Goal: Transaction & Acquisition: Purchase product/service

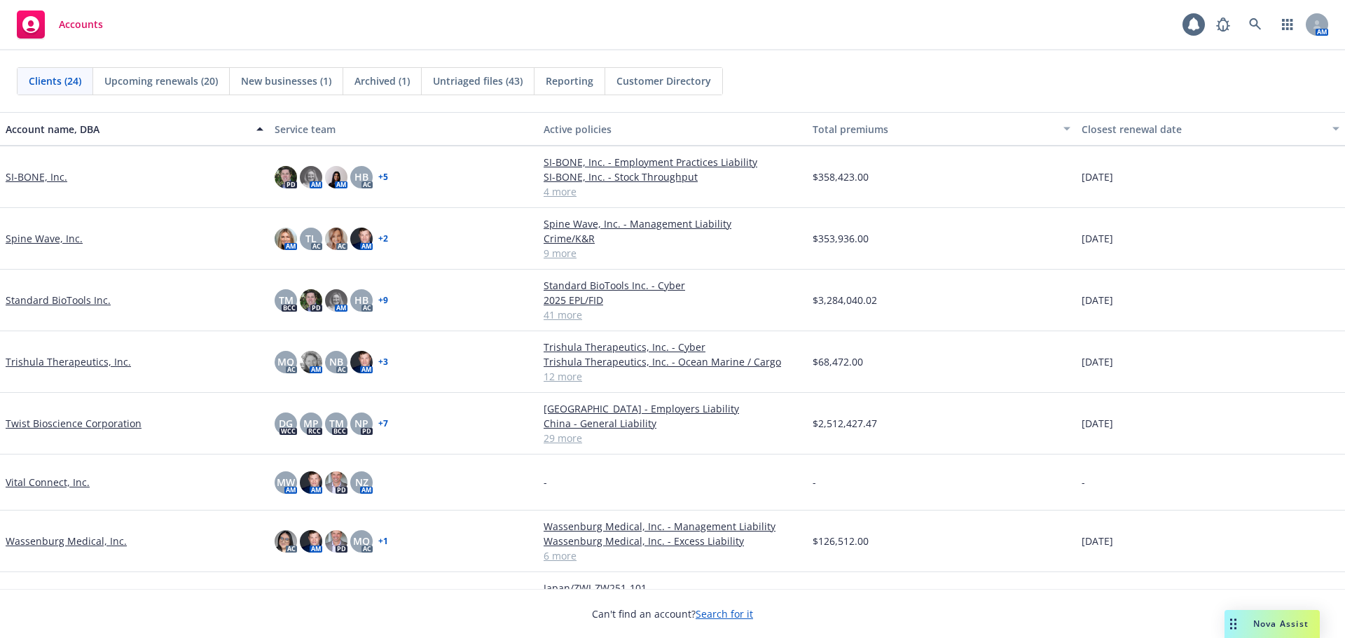
scroll to position [947, 0]
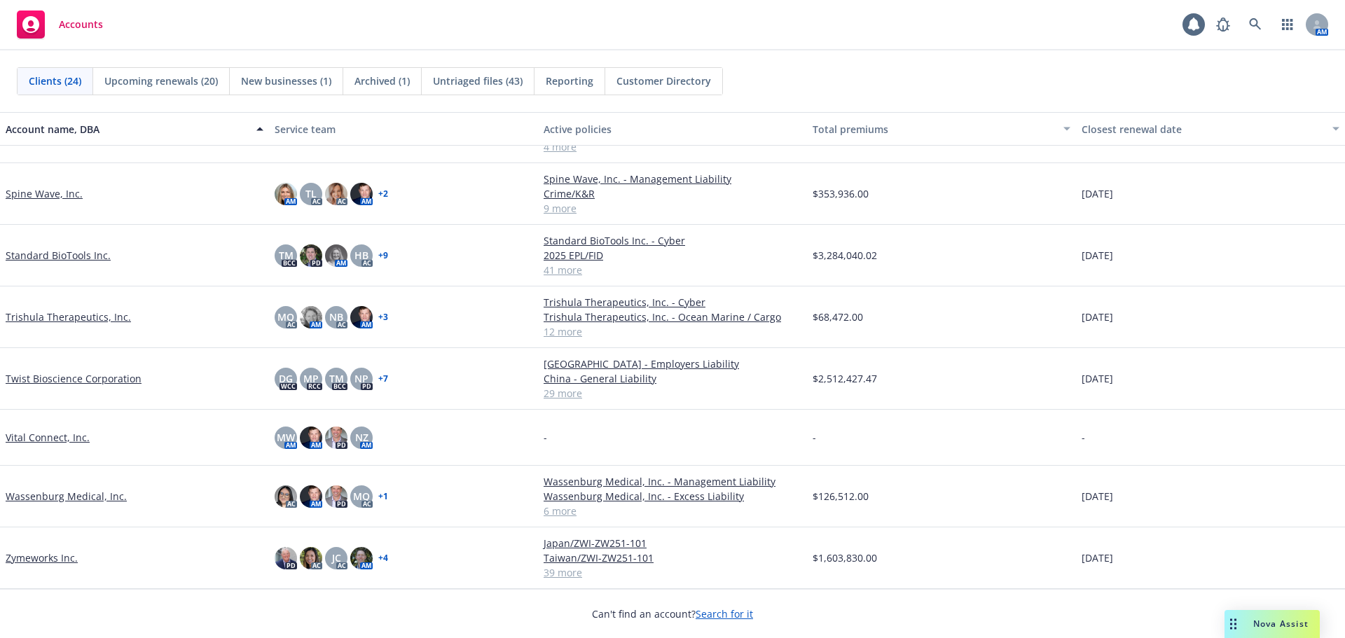
click at [15, 432] on link "Vital Connect, Inc." at bounding box center [48, 437] width 84 height 15
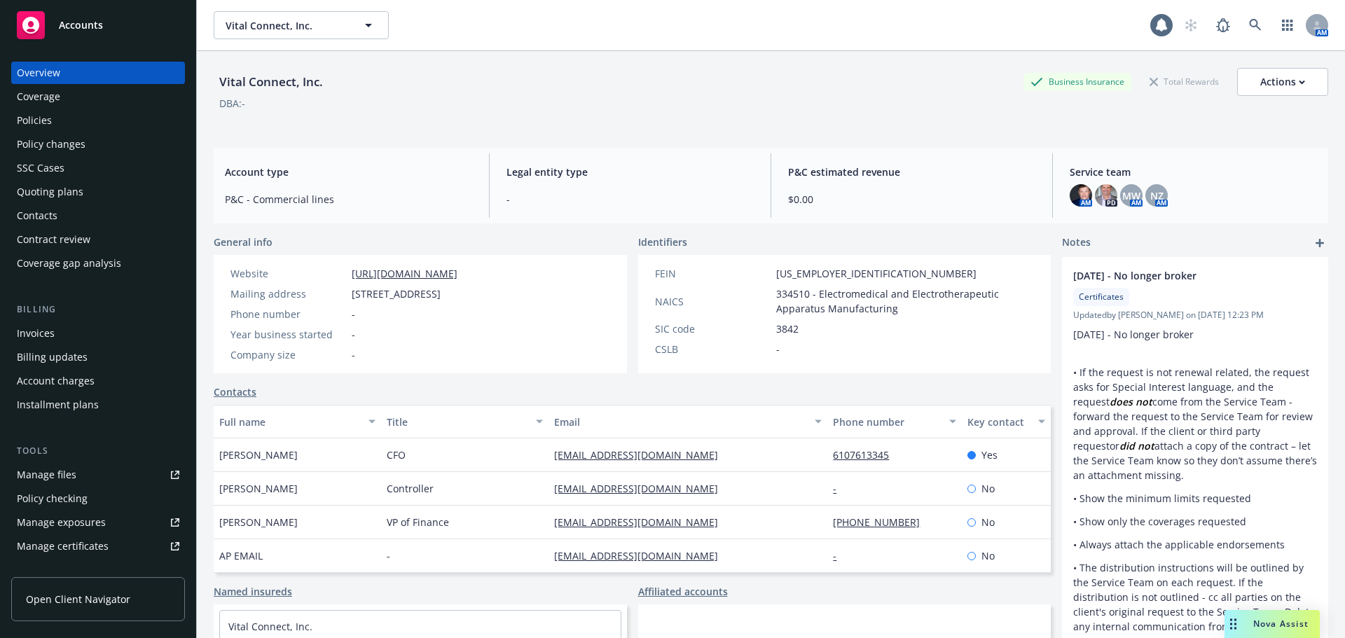
click at [50, 108] on div "Overview Coverage Policies Policy changes SSC Cases Quoting plans Contacts Cont…" at bounding box center [98, 168] width 174 height 213
click at [47, 118] on div "Policies" at bounding box center [34, 120] width 35 height 22
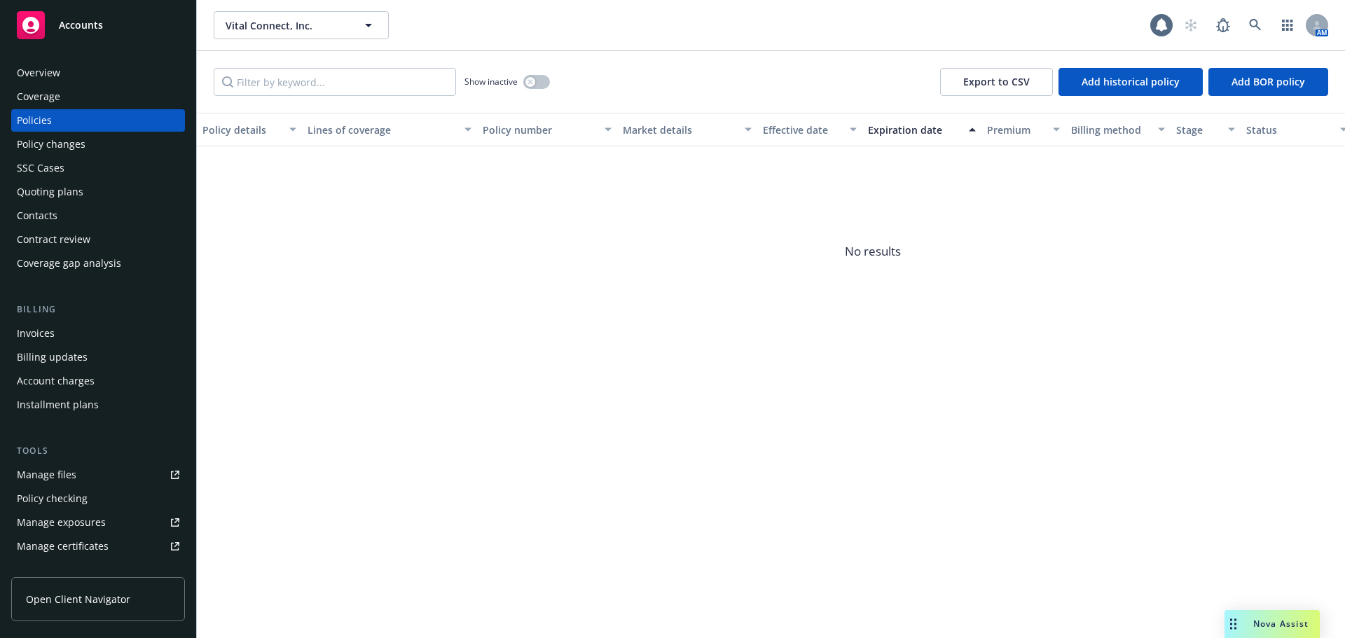
click at [60, 70] on div "Overview" at bounding box center [98, 73] width 163 height 22
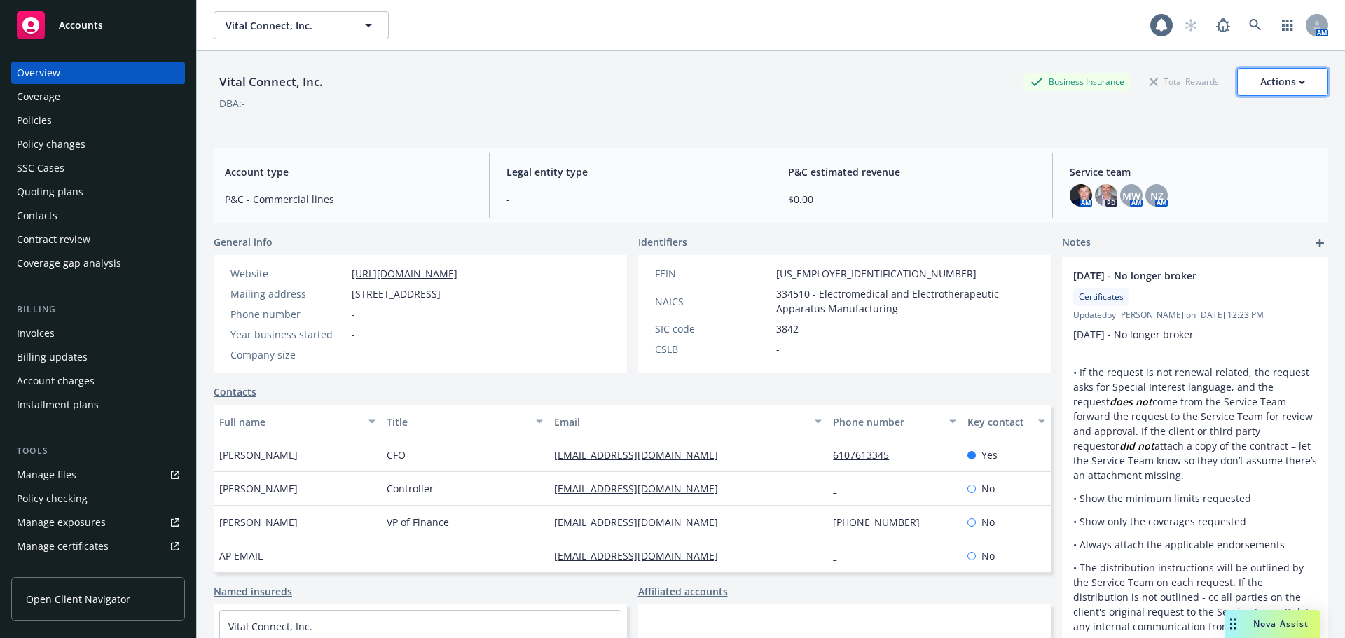
click at [1260, 90] on div "Actions" at bounding box center [1282, 82] width 45 height 27
click at [462, 106] on div "DBA: -" at bounding box center [771, 103] width 1115 height 15
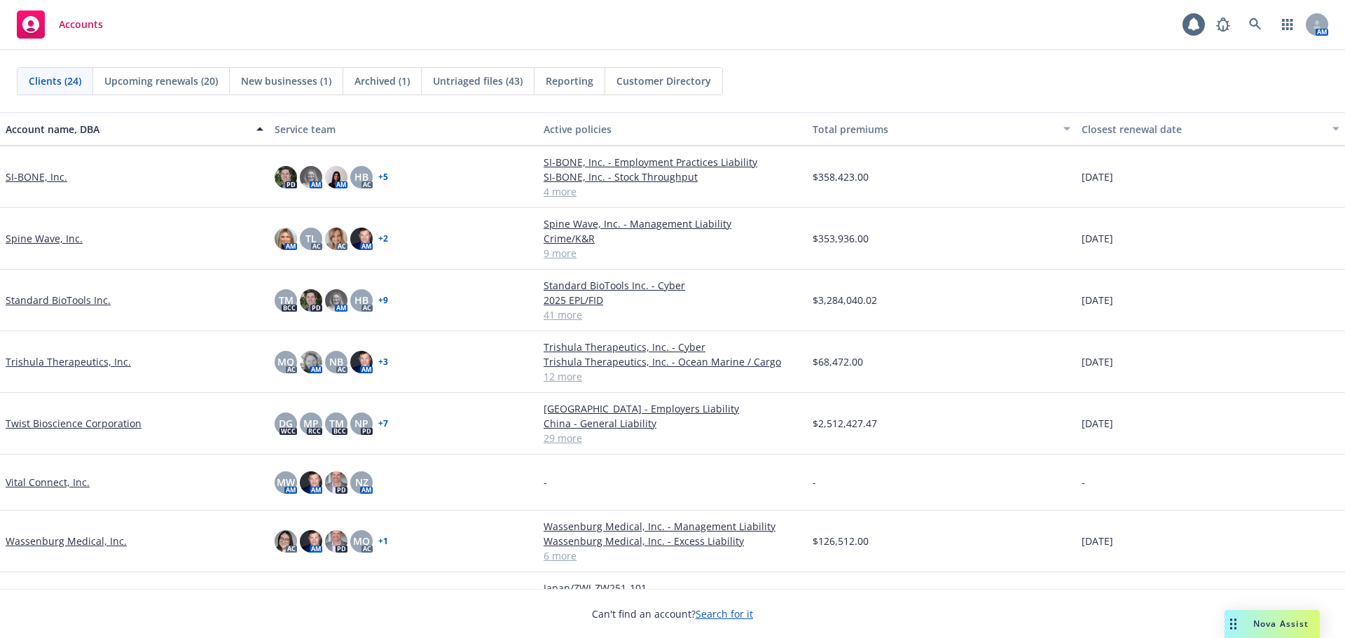
scroll to position [947, 0]
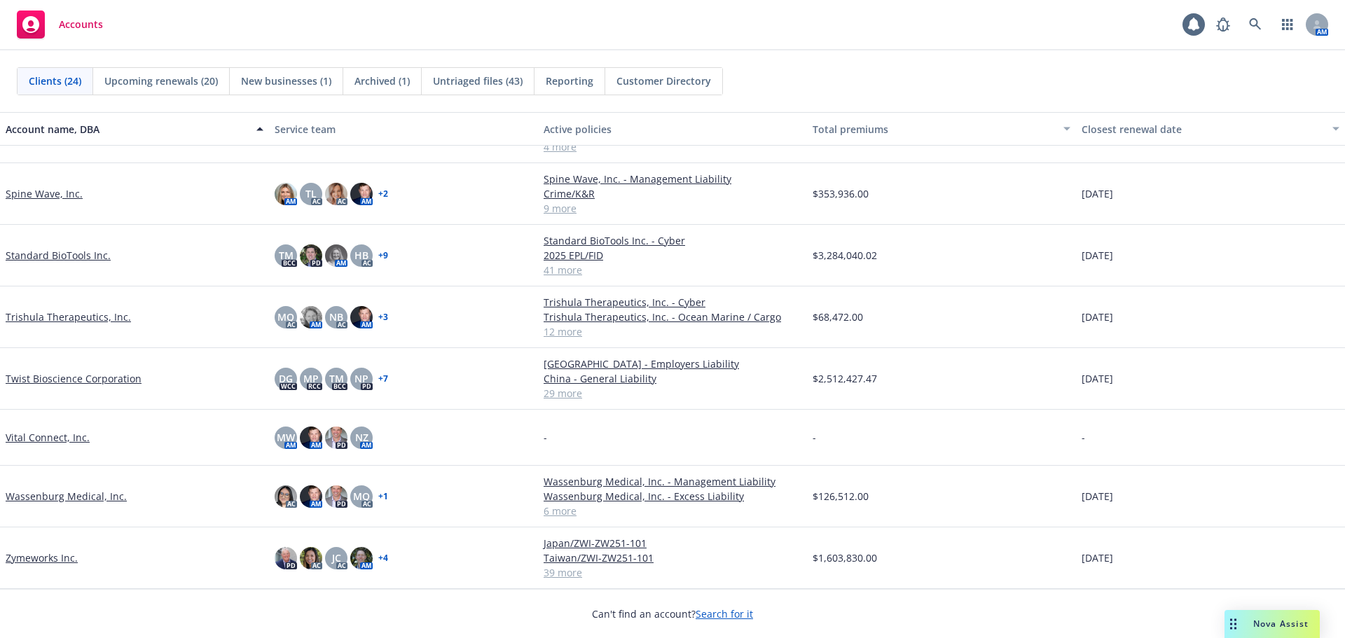
click at [78, 440] on link "Vital Connect, Inc." at bounding box center [48, 437] width 84 height 15
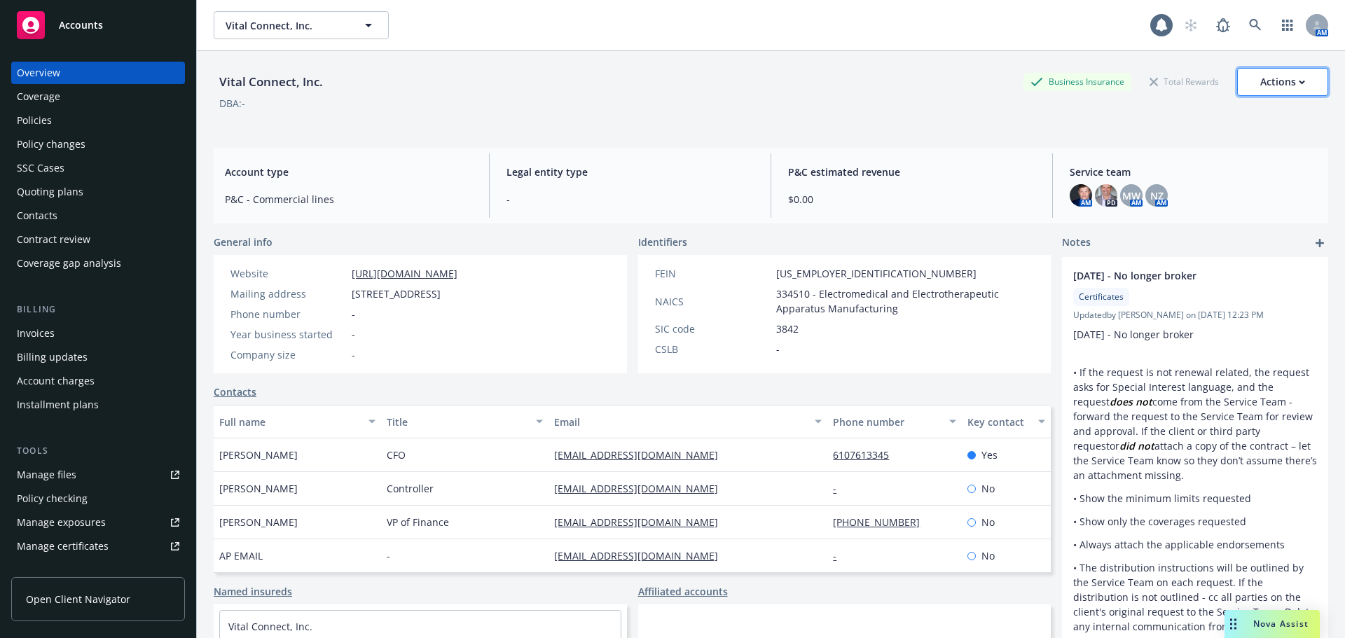
click at [1286, 69] on div "Actions" at bounding box center [1282, 82] width 45 height 27
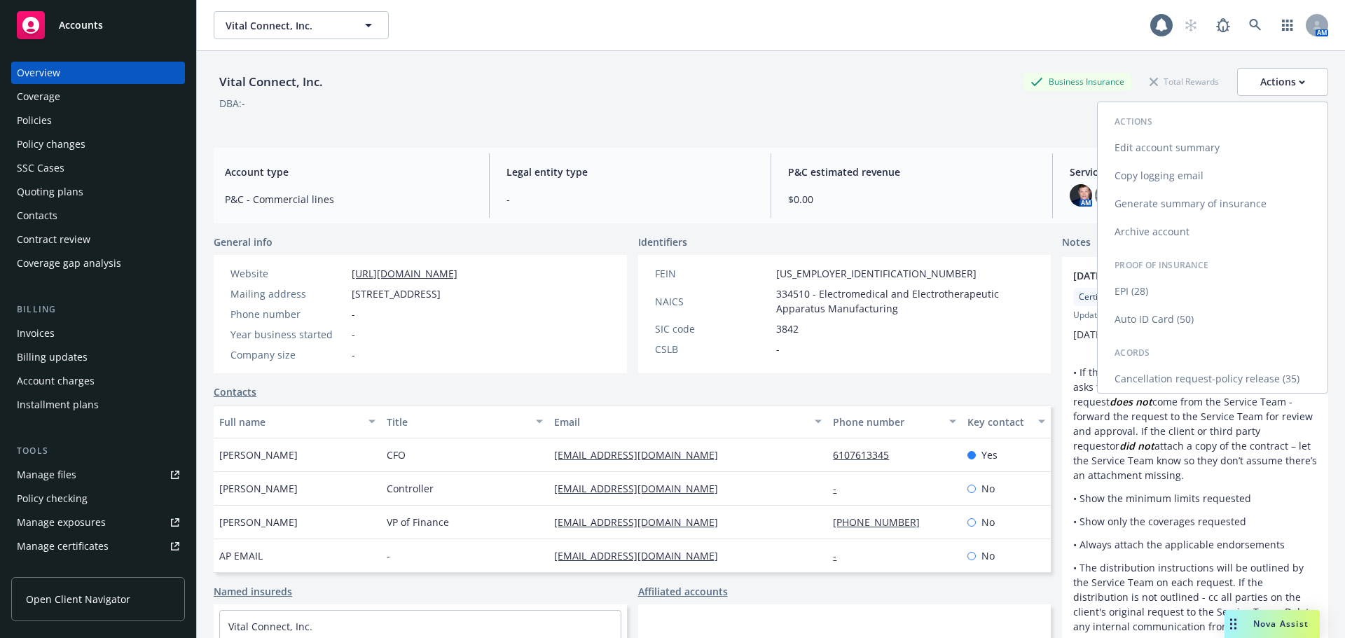
click at [1169, 230] on link "Archive account" at bounding box center [1213, 232] width 230 height 28
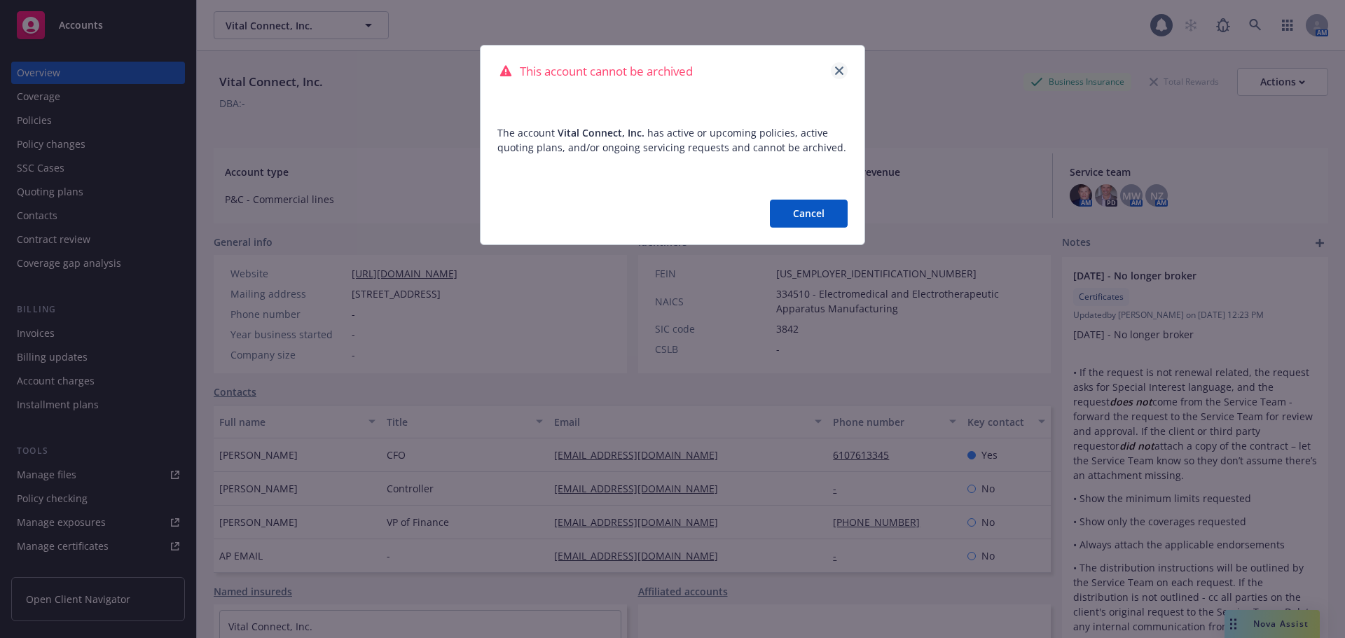
click at [840, 67] on icon "close" at bounding box center [839, 71] width 8 height 8
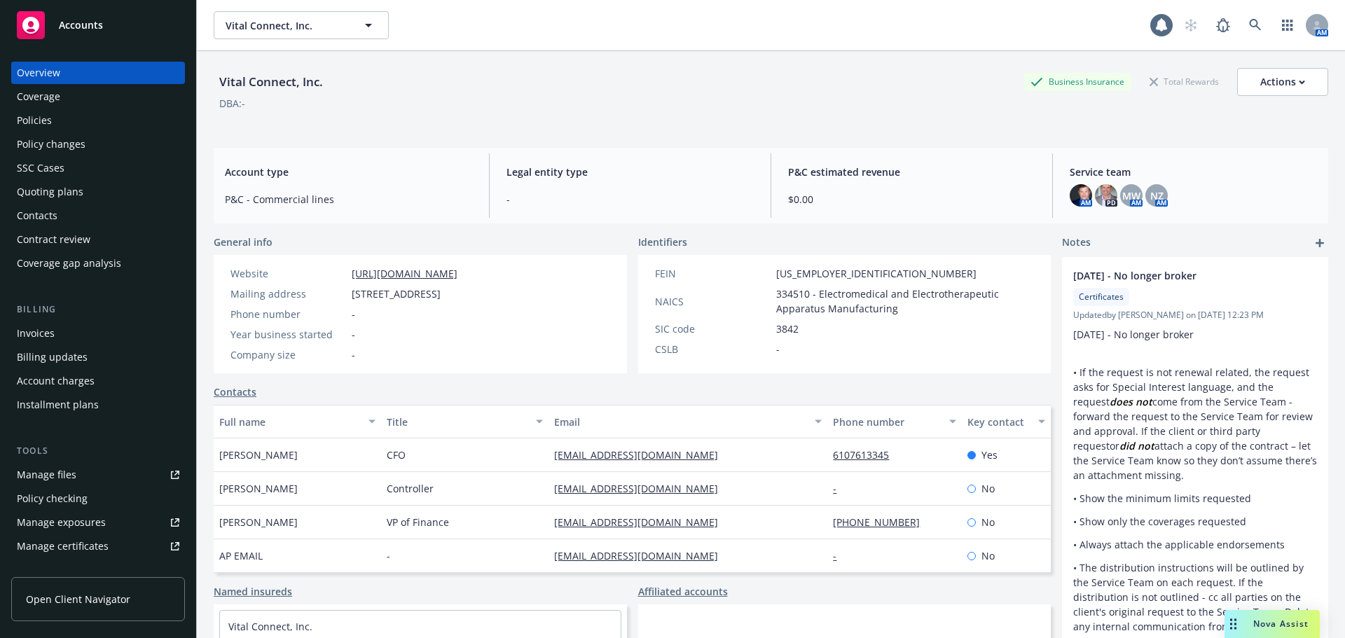
click at [31, 123] on div "Policies" at bounding box center [34, 120] width 35 height 22
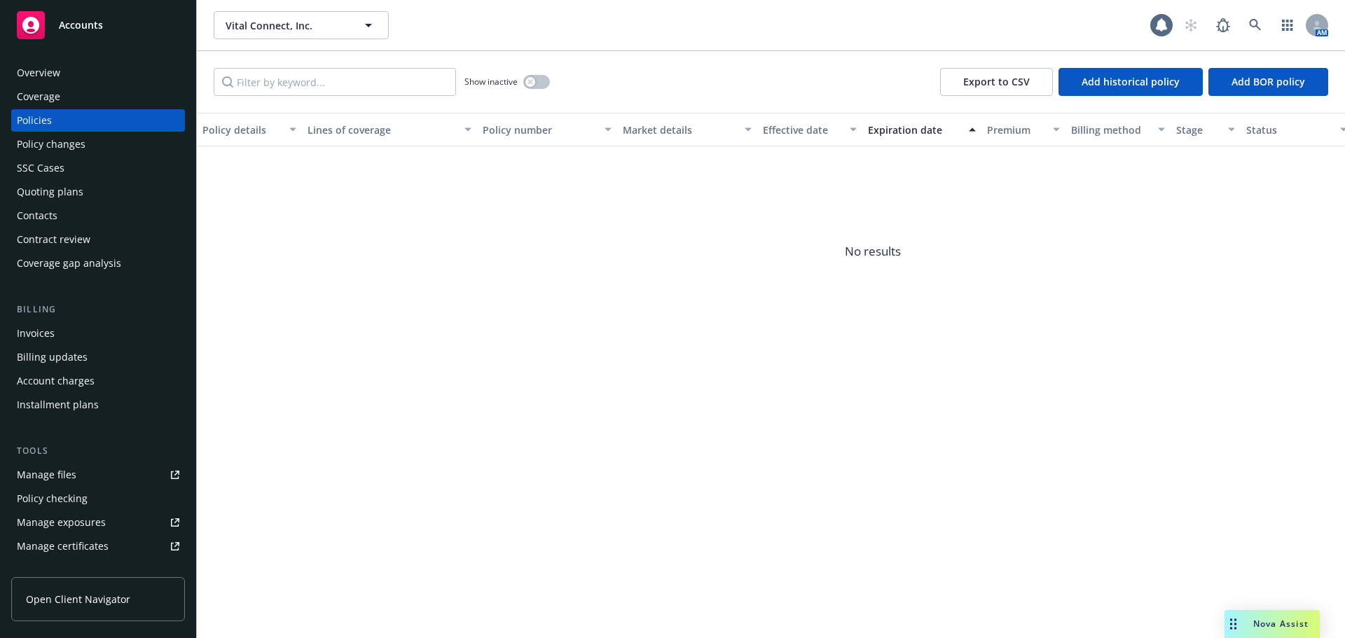
click at [69, 192] on div "Quoting plans" at bounding box center [50, 192] width 67 height 22
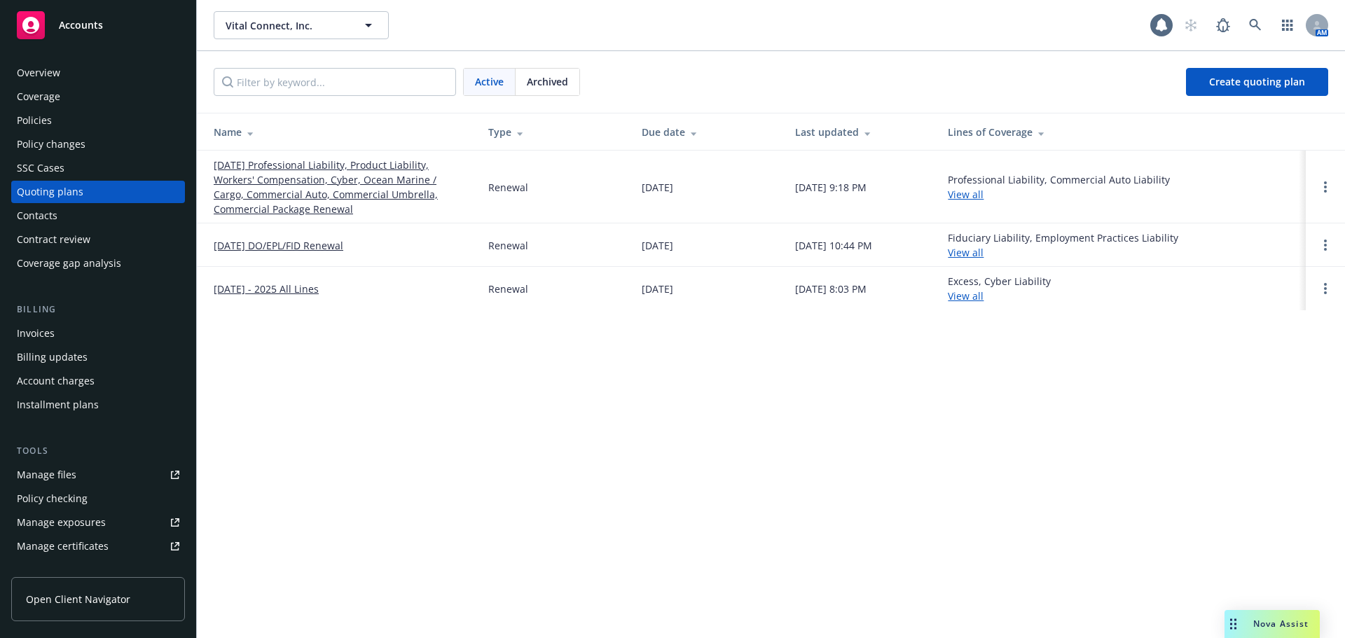
click at [259, 182] on link "03/31/25 Professional Liability, Product Liability, Workers' Compensation, Cybe…" at bounding box center [340, 187] width 252 height 59
click at [1327, 186] on link "Open options" at bounding box center [1325, 187] width 17 height 17
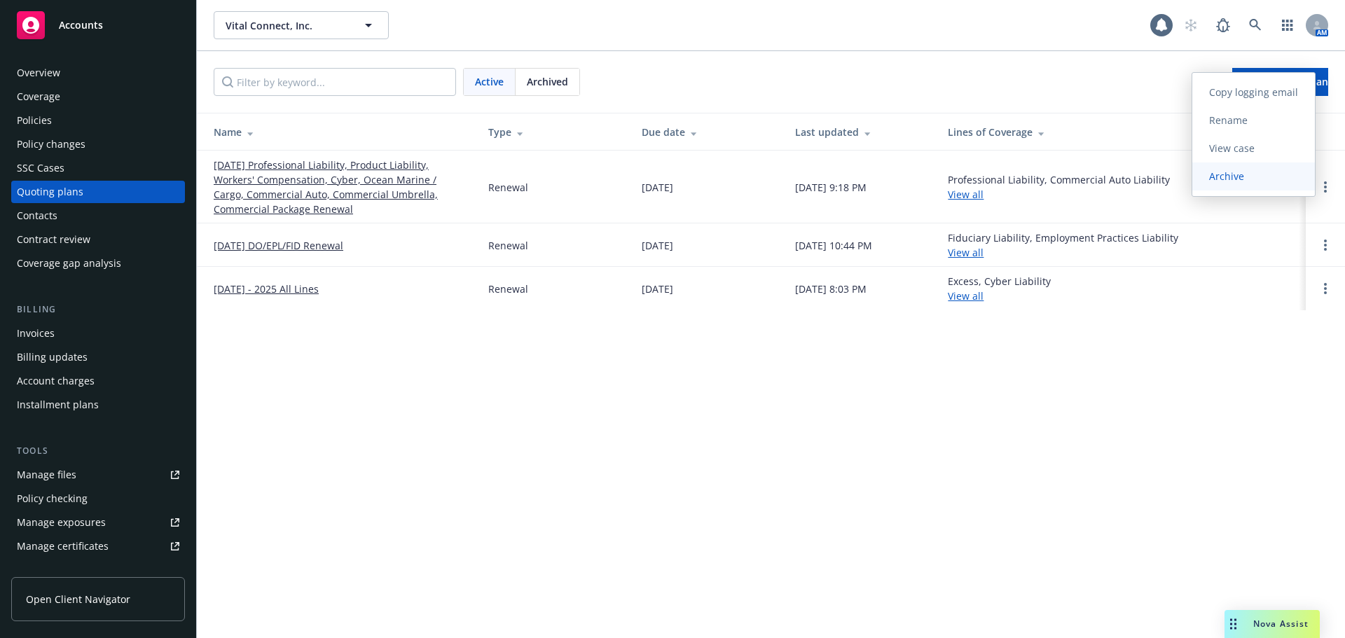
click at [1242, 172] on span "Archive" at bounding box center [1226, 176] width 69 height 13
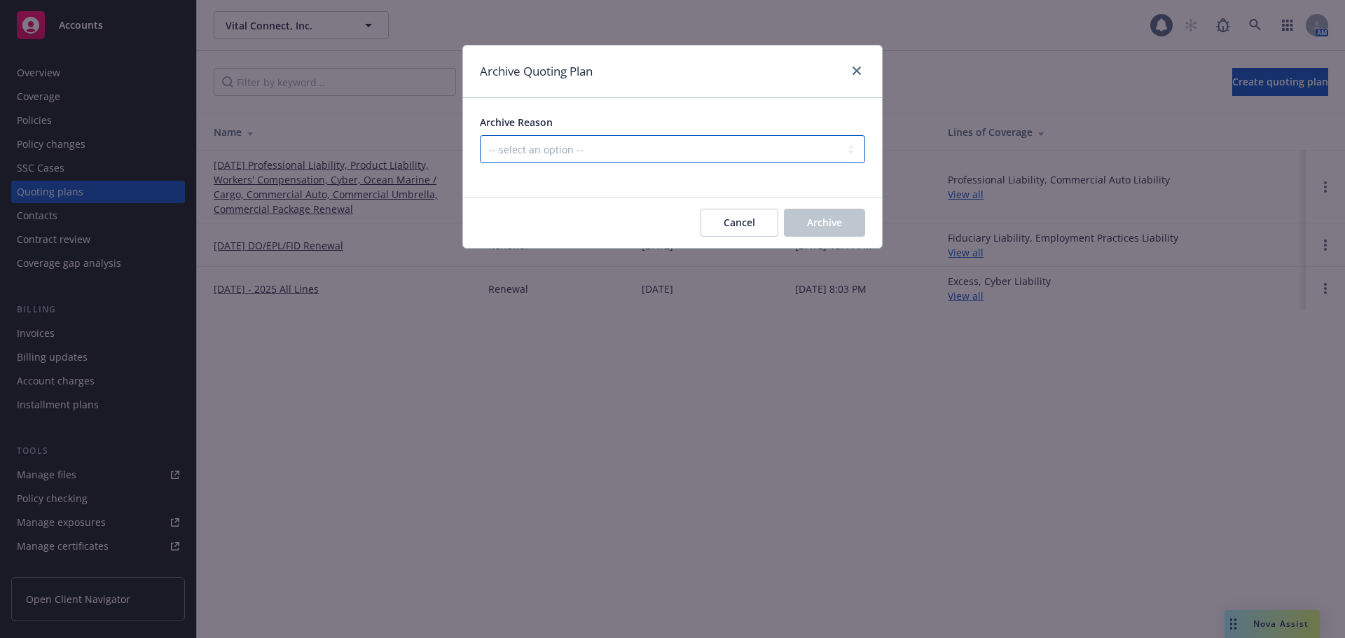
click at [678, 147] on select "-- select an option -- All policies in this renewal plan are auto-renewed Creat…" at bounding box center [672, 149] width 385 height 28
select select "ARCHIVED_RENEWAL_ACCOUNT_CHURNED"
click at [480, 135] on select "-- select an option -- All policies in this renewal plan are auto-renewed Creat…" at bounding box center [672, 149] width 385 height 28
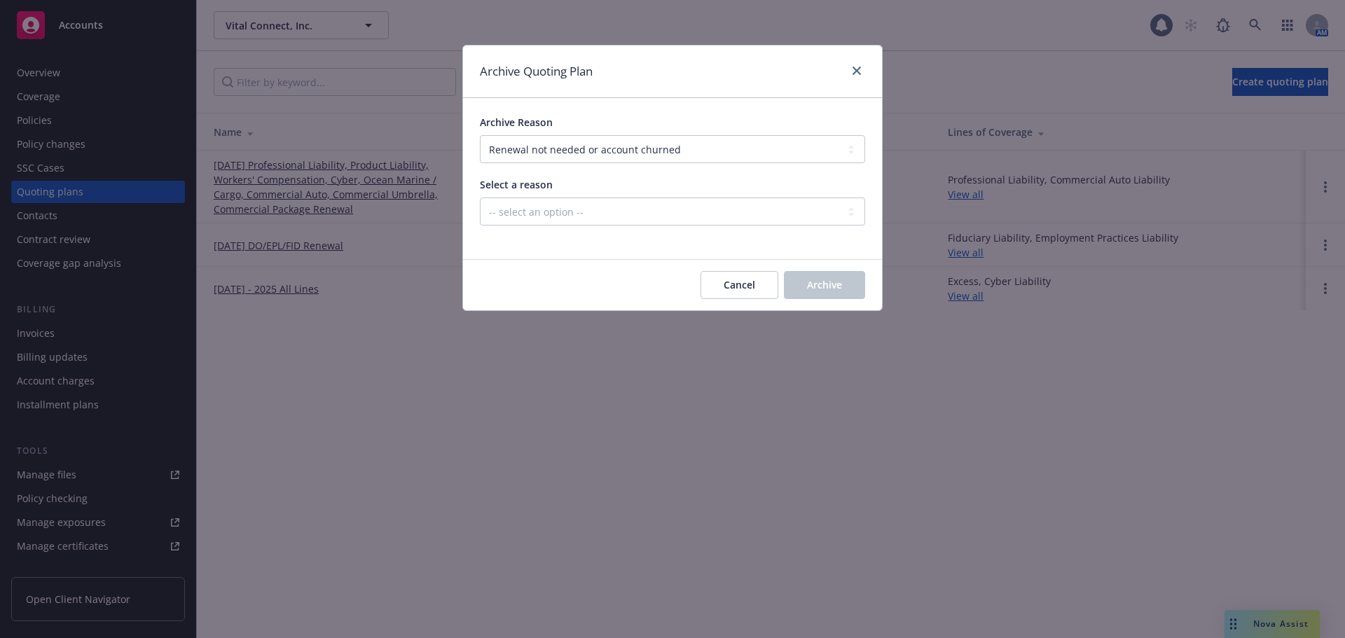
click at [670, 229] on div at bounding box center [672, 234] width 385 height 17
click at [664, 220] on select "-- select an option -- Blocked Client acquired, or no longer in business Client…" at bounding box center [672, 212] width 385 height 28
select select "ARCHIVED_RENEWAL_ACCOUNT_CHURNED_LOST_ON_BOR"
click at [480, 198] on select "-- select an option -- Blocked Client acquired, or no longer in business Client…" at bounding box center [672, 212] width 385 height 28
click at [822, 281] on span "Archive" at bounding box center [824, 284] width 35 height 13
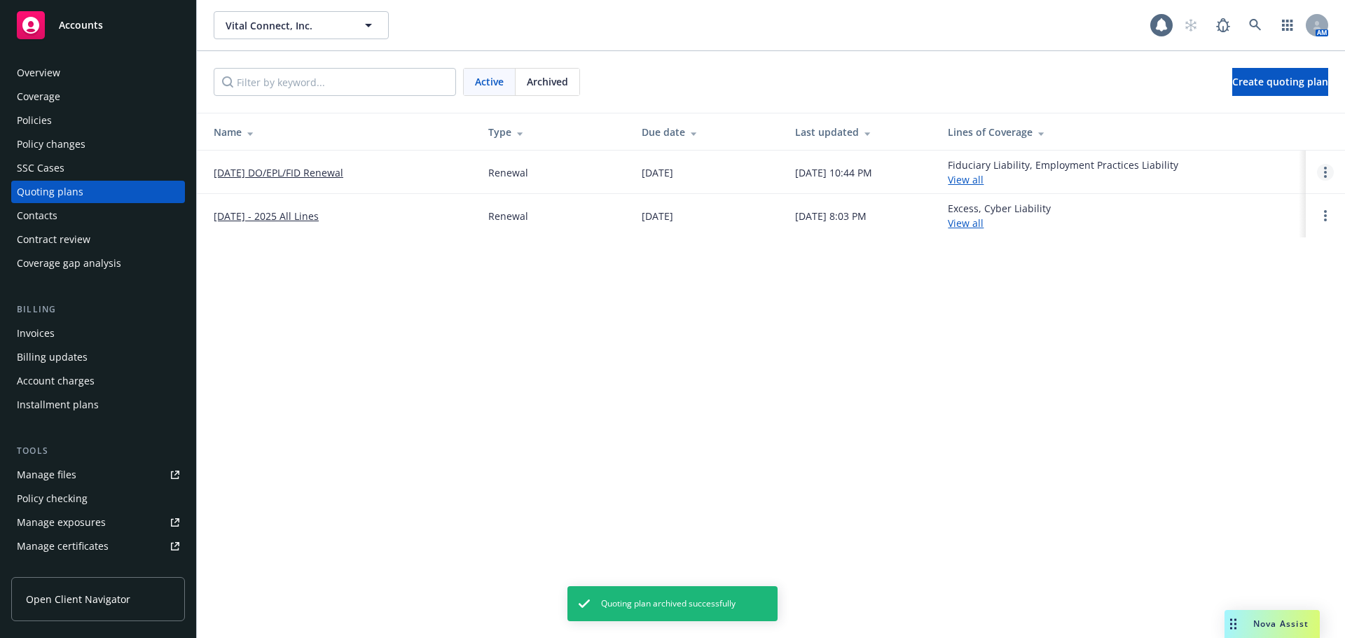
click at [1319, 172] on link "Open options" at bounding box center [1325, 172] width 17 height 17
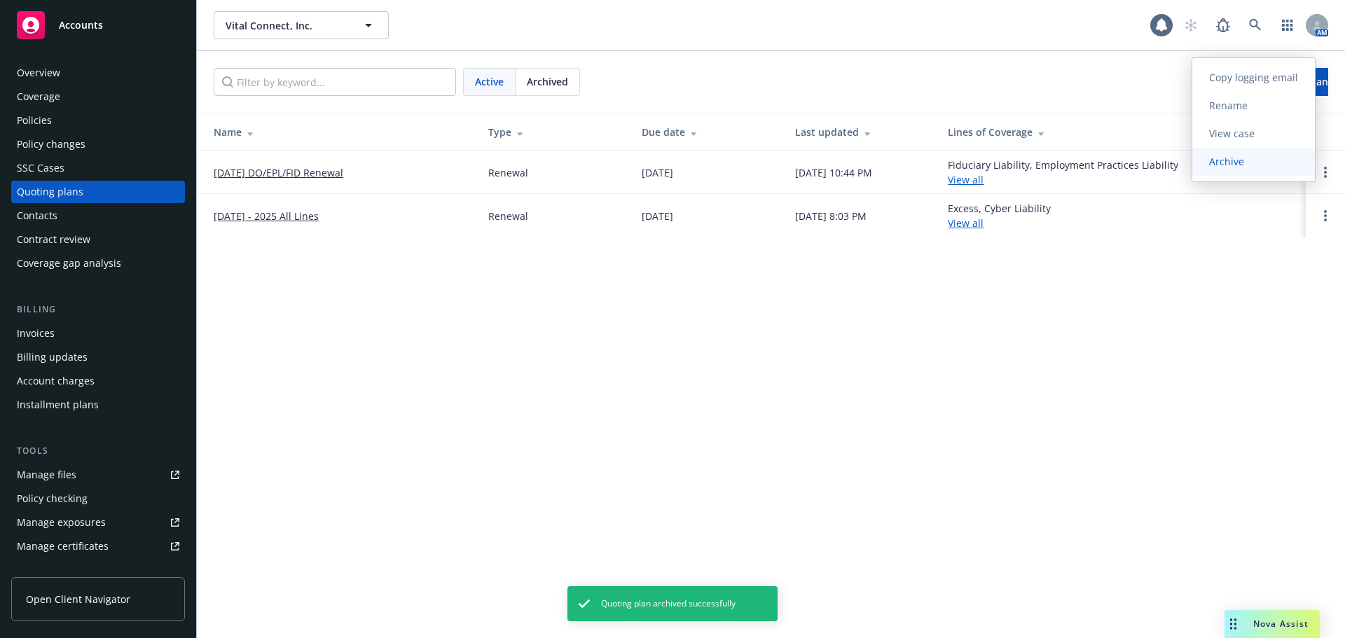
click at [1261, 163] on span "Archive" at bounding box center [1226, 161] width 69 height 13
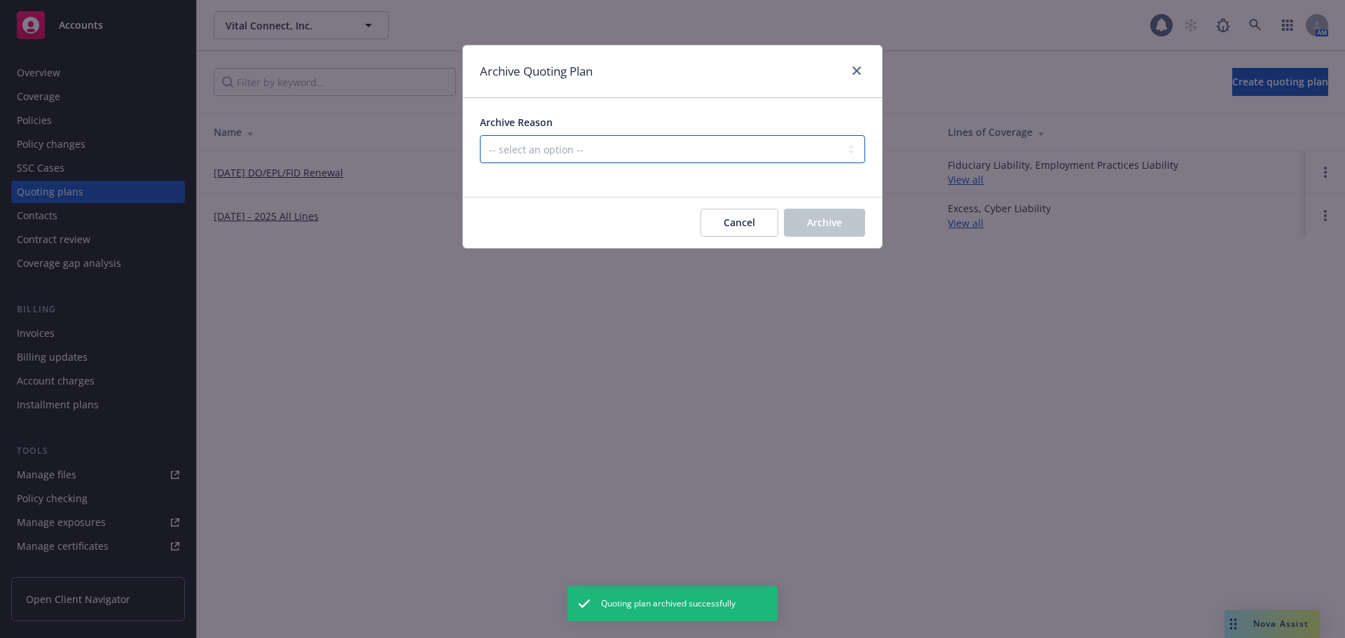
click at [741, 155] on select "-- select an option -- All policies in this renewal plan are auto-renewed Creat…" at bounding box center [672, 149] width 385 height 28
select select "ARCHIVED_RENEWAL_ACCOUNT_CHURNED"
click at [480, 135] on select "-- select an option -- All policies in this renewal plan are auto-renewed Creat…" at bounding box center [672, 149] width 385 height 28
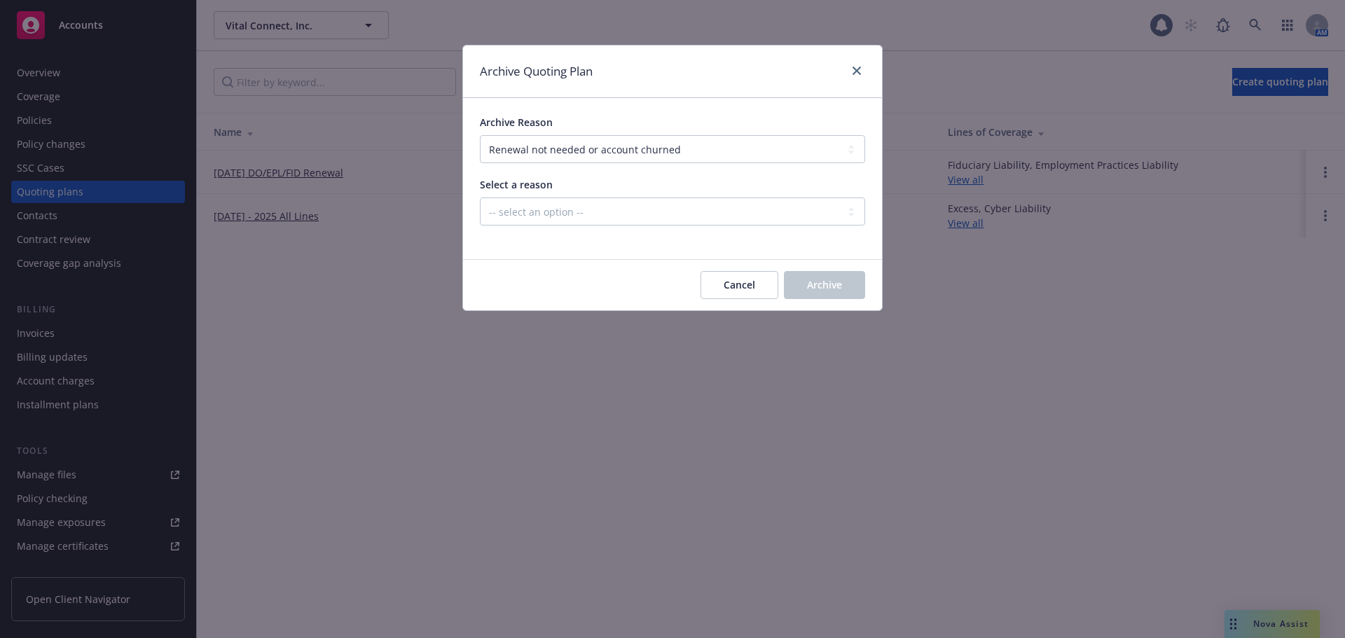
click at [718, 226] on div at bounding box center [672, 234] width 385 height 17
click at [707, 208] on select "-- select an option -- Blocked Client acquired, or no longer in business Client…" at bounding box center [672, 212] width 385 height 28
select select "ARCHIVED_RENEWAL_ACCOUNT_CHURNED_LOST_ON_BOR"
click at [480, 198] on select "-- select an option -- Blocked Client acquired, or no longer in business Client…" at bounding box center [672, 212] width 385 height 28
click at [844, 283] on button "Archive" at bounding box center [824, 285] width 81 height 28
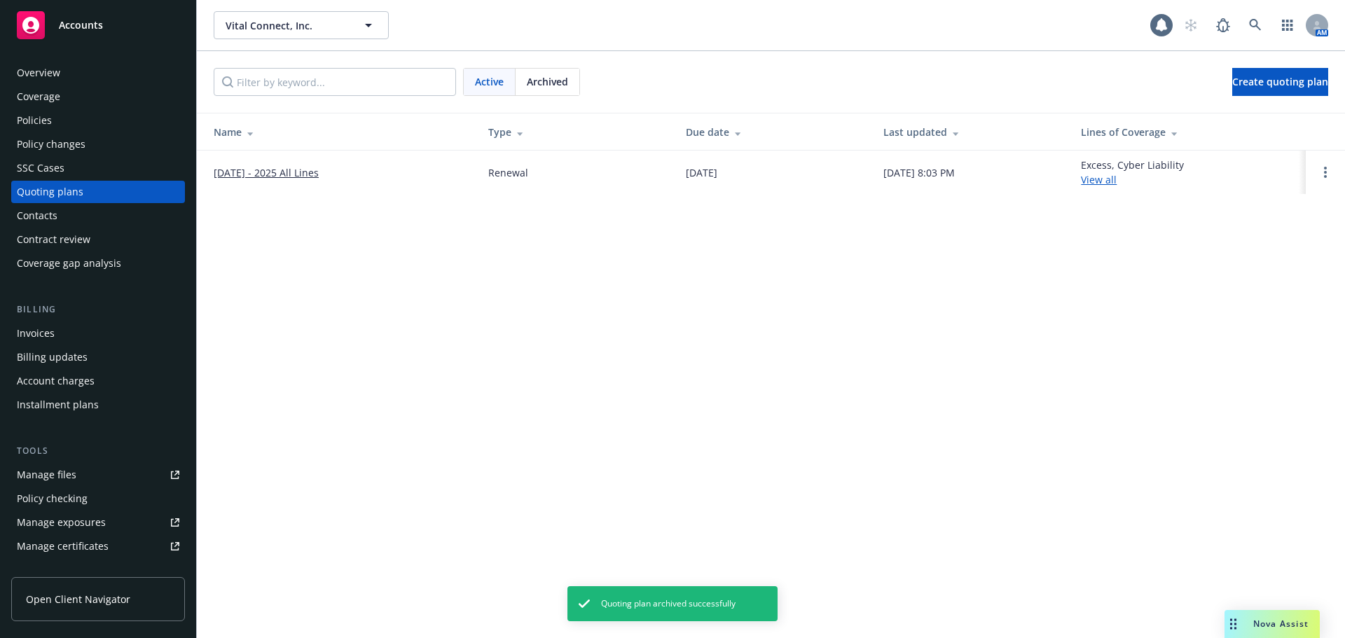
click at [310, 172] on link "03/31/2024 - 2025 All Lines" at bounding box center [266, 172] width 105 height 15
click at [1328, 173] on link "Open options" at bounding box center [1325, 172] width 17 height 17
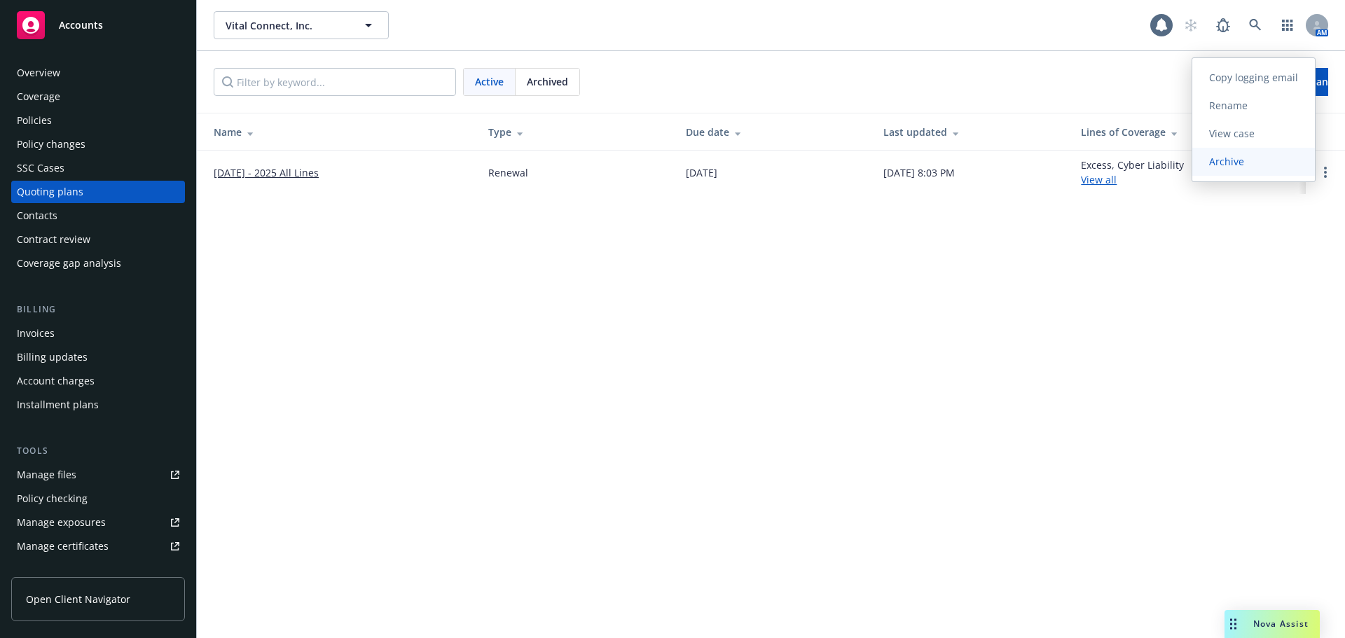
click at [1248, 167] on span "Archive" at bounding box center [1226, 161] width 69 height 13
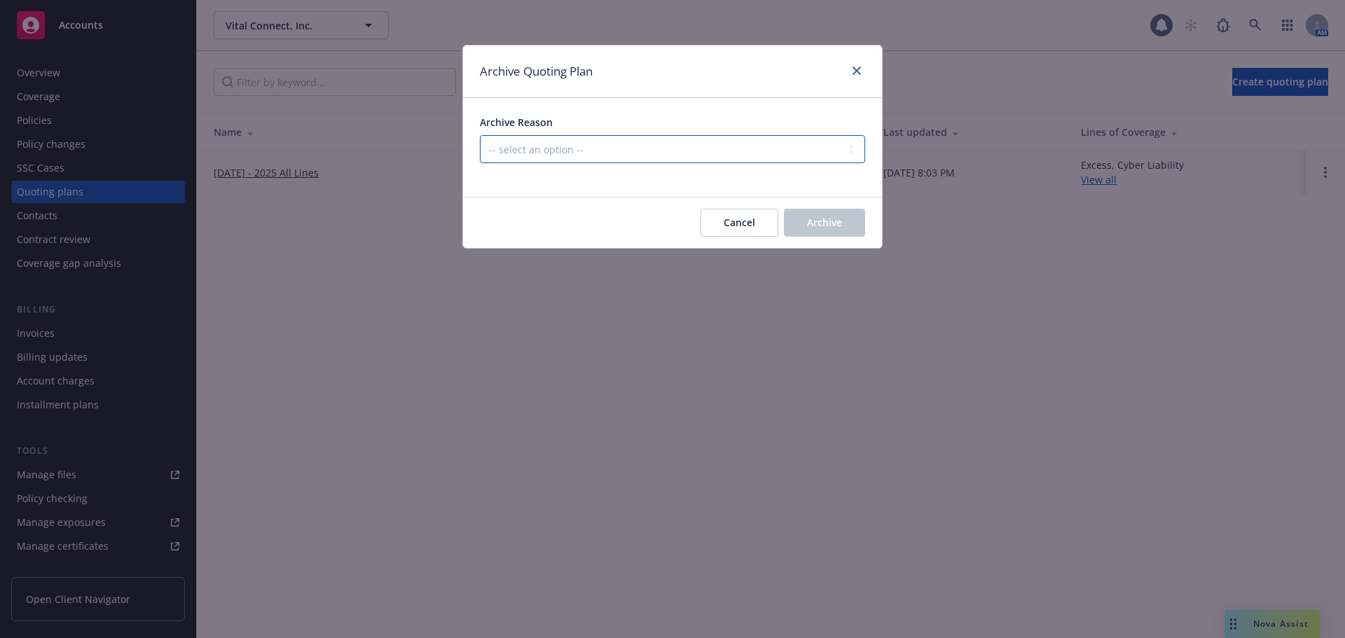
click at [647, 135] on select "-- select an option -- All policies in this renewal plan are auto-renewed Creat…" at bounding box center [672, 149] width 385 height 28
select select "ARCHIVED_RENEWAL_ACCOUNT_CHURNED"
click at [480, 135] on select "-- select an option -- All policies in this renewal plan are auto-renewed Creat…" at bounding box center [672, 149] width 385 height 28
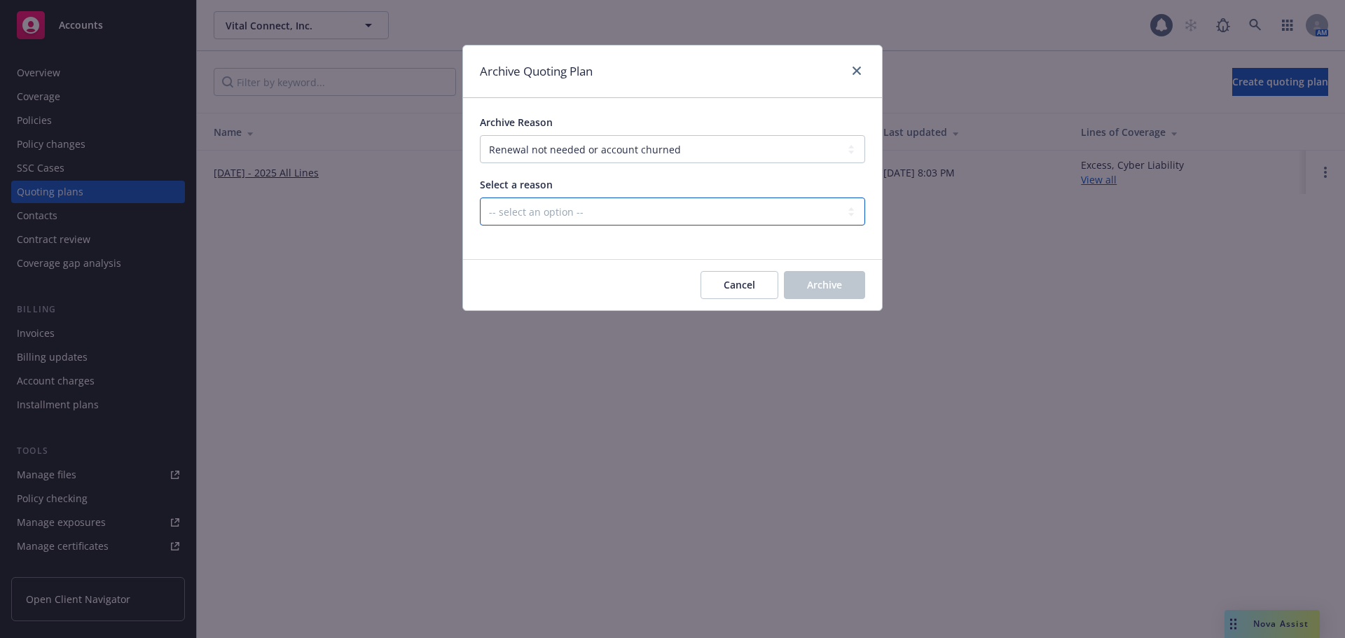
click at [586, 216] on select "-- select an option -- Blocked Client acquired, or no longer in business Client…" at bounding box center [672, 212] width 385 height 28
select select "ARCHIVED_RENEWAL_ACCOUNT_CHURNED_LOST_ON_BOR"
click at [480, 198] on select "-- select an option -- Blocked Client acquired, or no longer in business Client…" at bounding box center [672, 212] width 385 height 28
click at [856, 274] on button "Archive" at bounding box center [824, 285] width 81 height 28
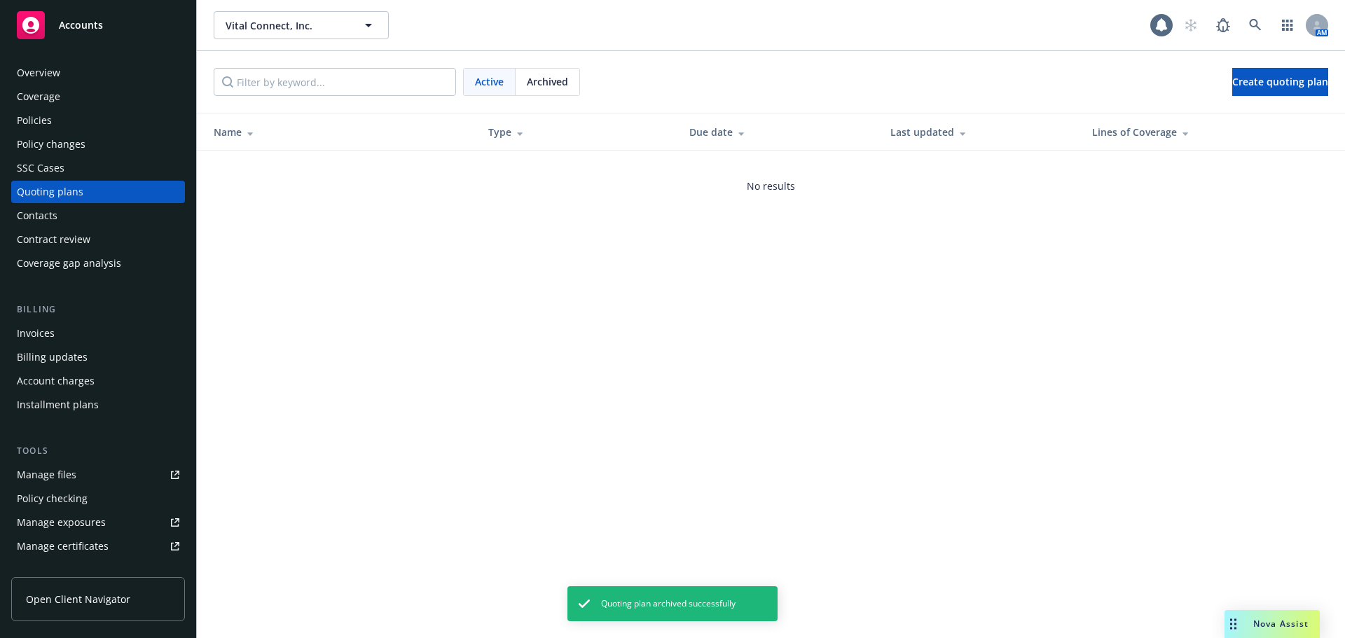
click at [27, 78] on div "Overview" at bounding box center [38, 73] width 43 height 22
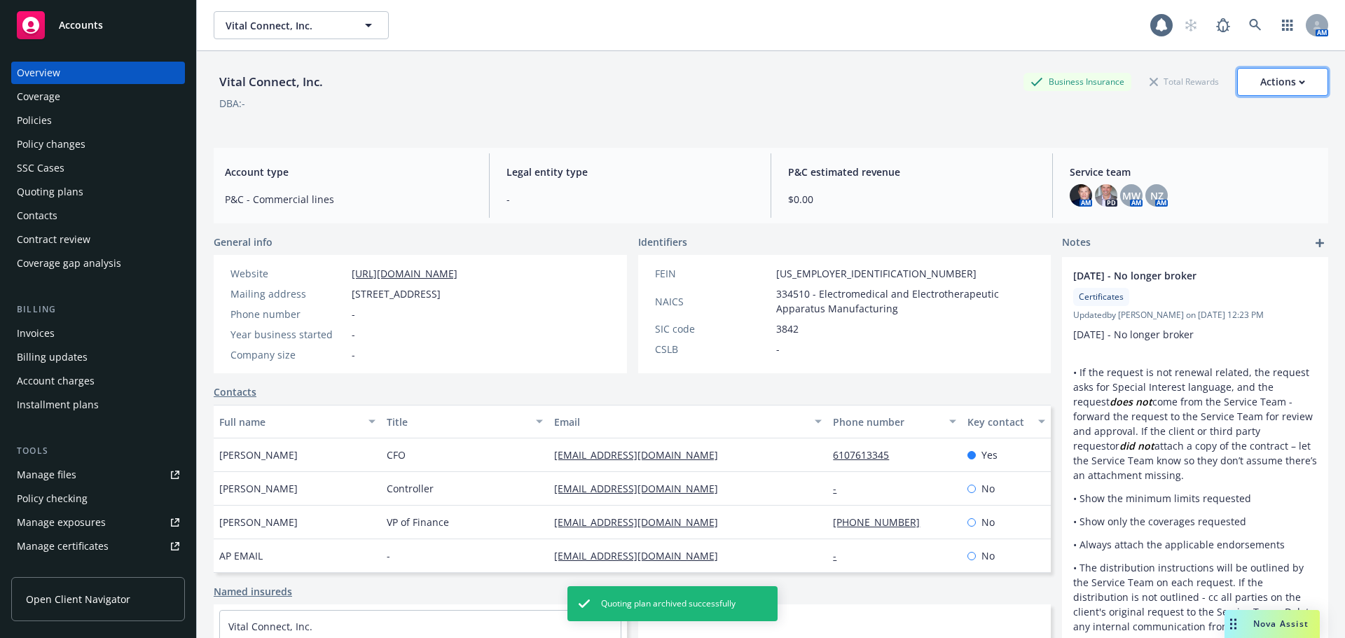
click at [1266, 94] on div "Actions" at bounding box center [1282, 82] width 45 height 27
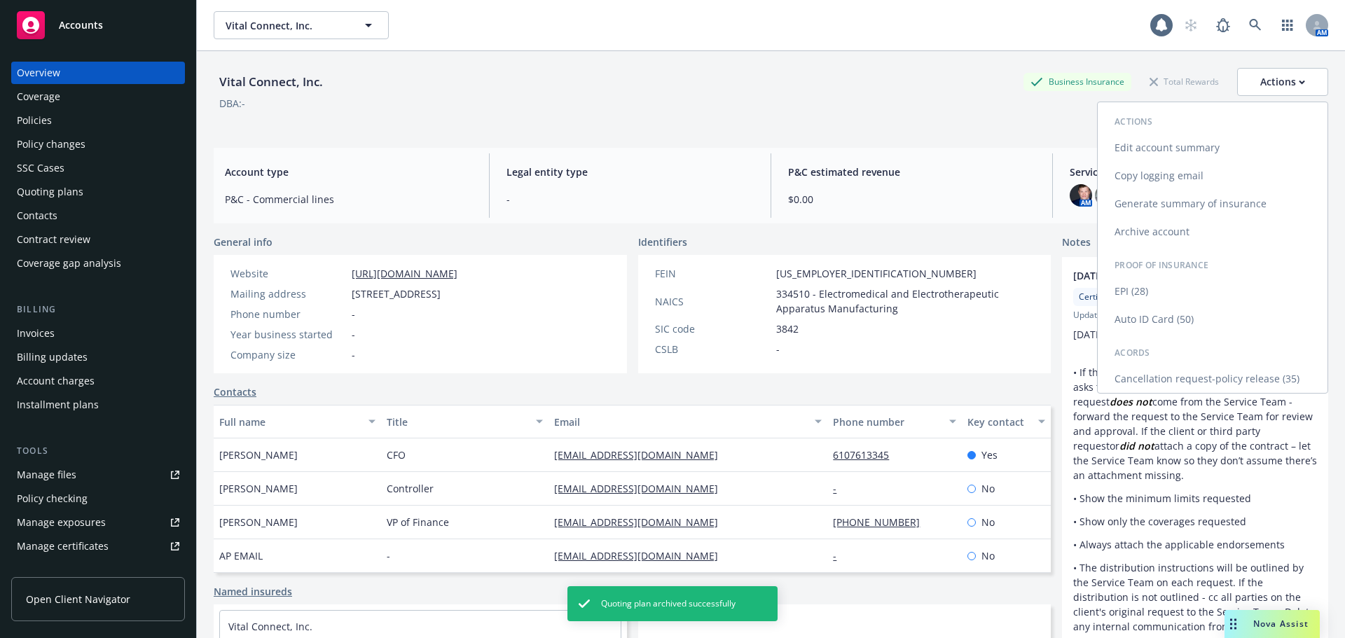
click at [1154, 222] on link "Archive account" at bounding box center [1213, 232] width 230 height 28
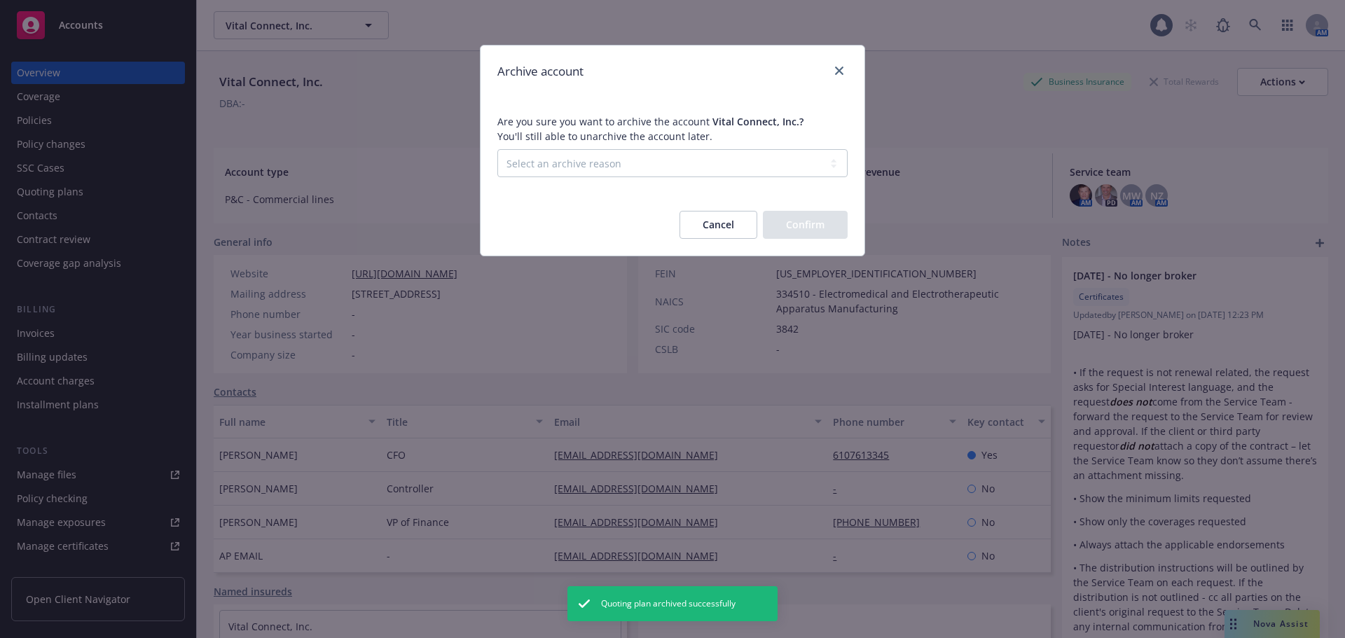
click at [568, 181] on span "Are you sure you want to archive the account Vital Connect, Inc. ? You'll still…" at bounding box center [673, 145] width 384 height 97
click at [566, 163] on select "Select an archive reason Client declined proposal Client went out of business C…" at bounding box center [672, 163] width 350 height 28
select select "LOST_TO_BOR"
click at [497, 149] on select "Select an archive reason Client declined proposal Client went out of business C…" at bounding box center [672, 163] width 350 height 28
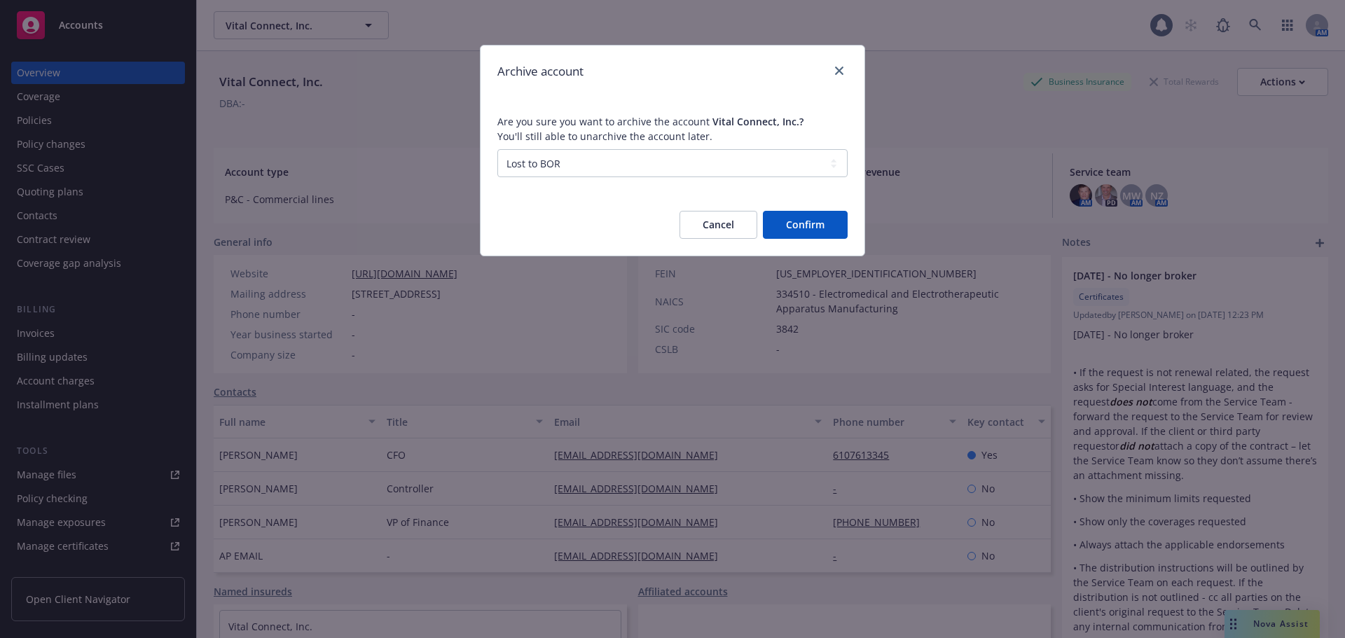
click at [816, 221] on button "Confirm" at bounding box center [805, 225] width 85 height 28
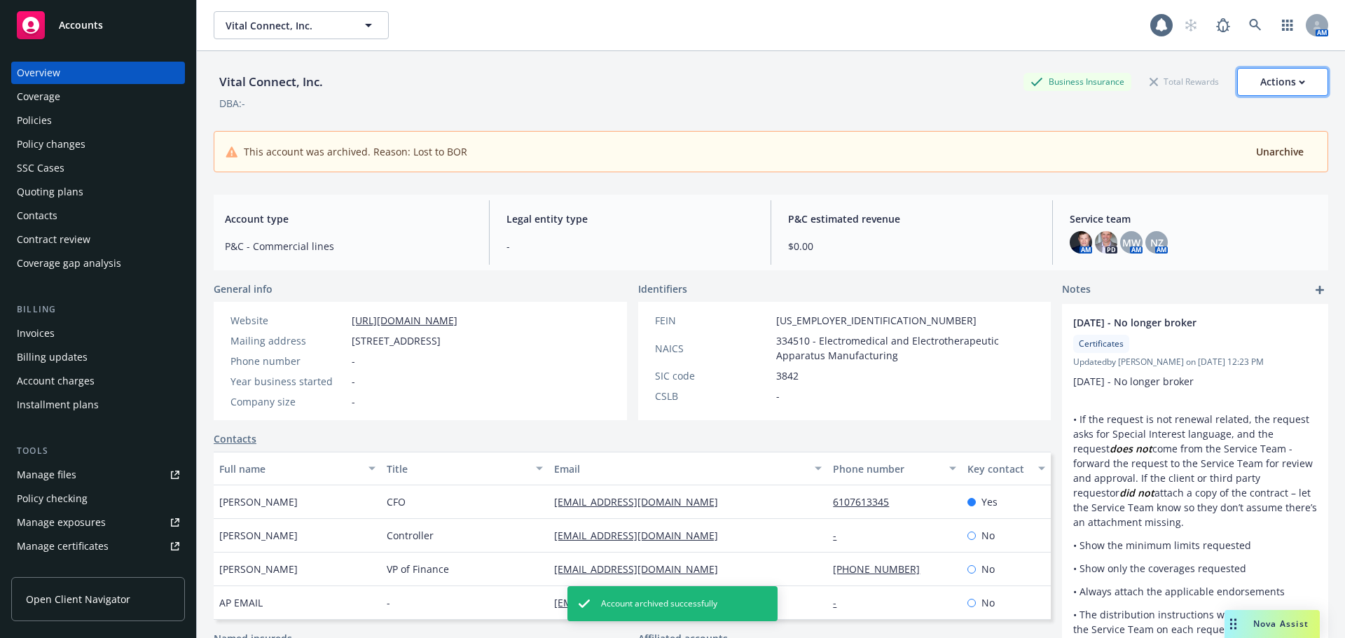
click at [1294, 89] on div "Actions" at bounding box center [1282, 82] width 45 height 27
click at [968, 84] on div "Vital Connect, Inc. Business Insurance Total Rewards Actions Actions Edit accou…" at bounding box center [771, 82] width 1115 height 28
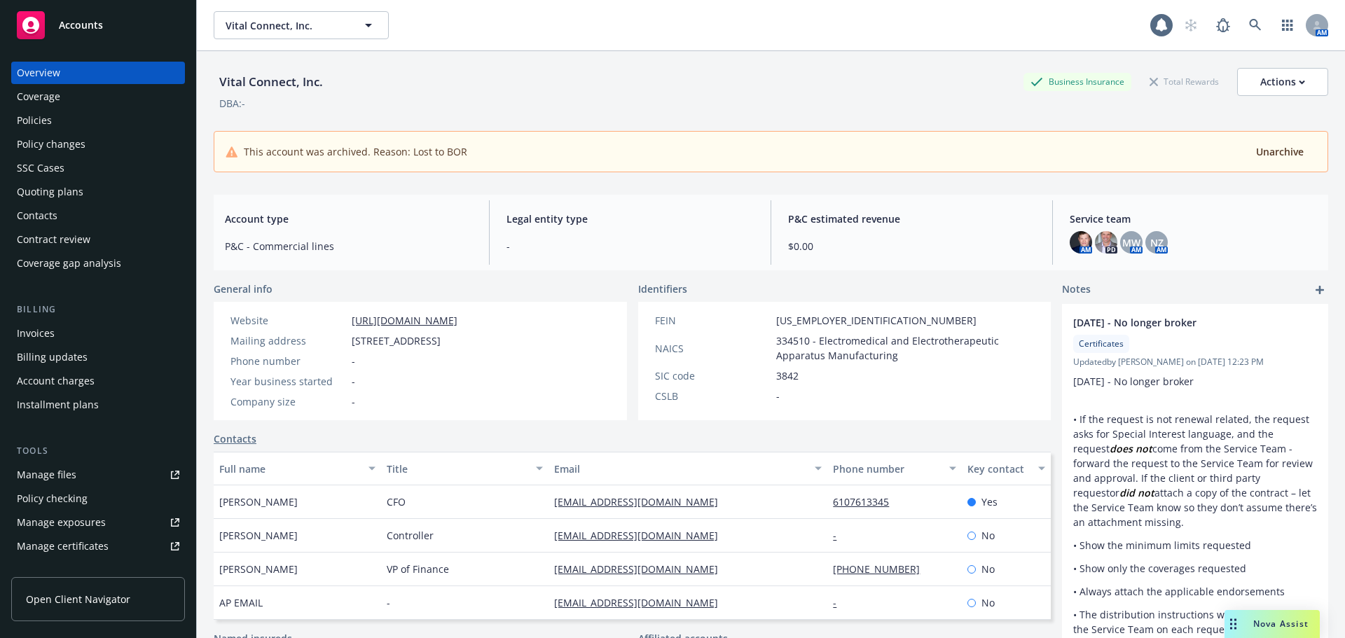
click at [48, 67] on div "Overview" at bounding box center [38, 73] width 43 height 22
click at [71, 16] on div "Accounts" at bounding box center [98, 25] width 163 height 28
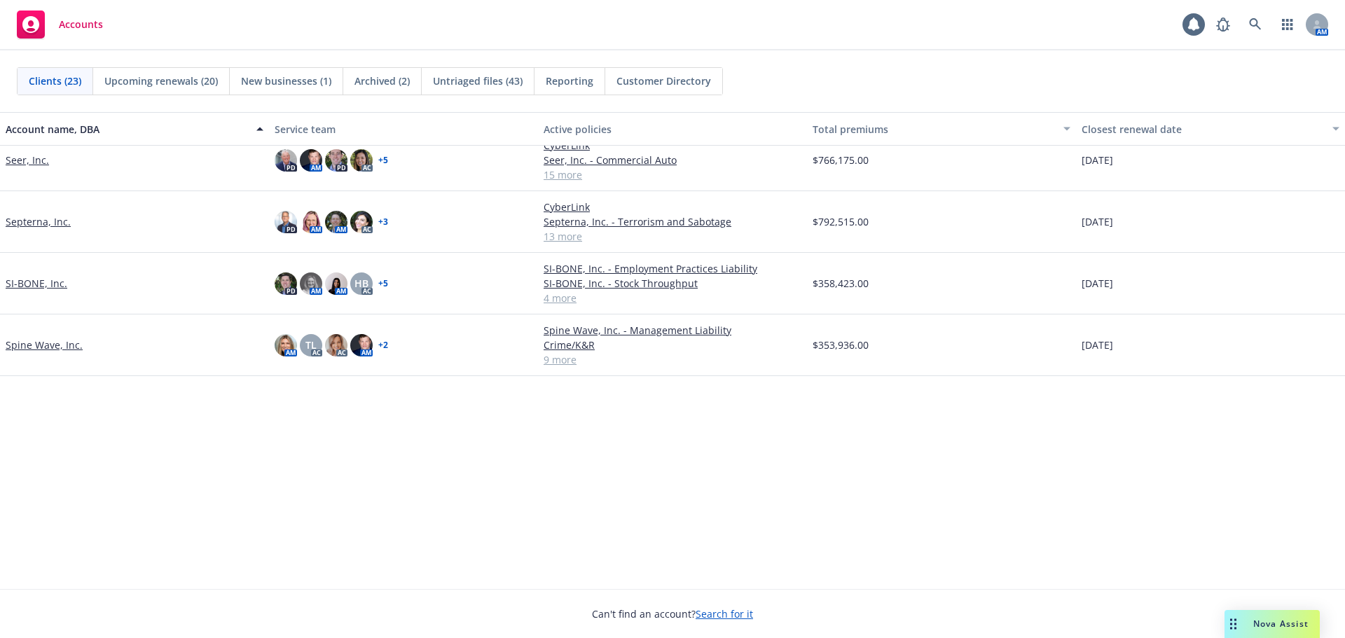
scroll to position [428, 0]
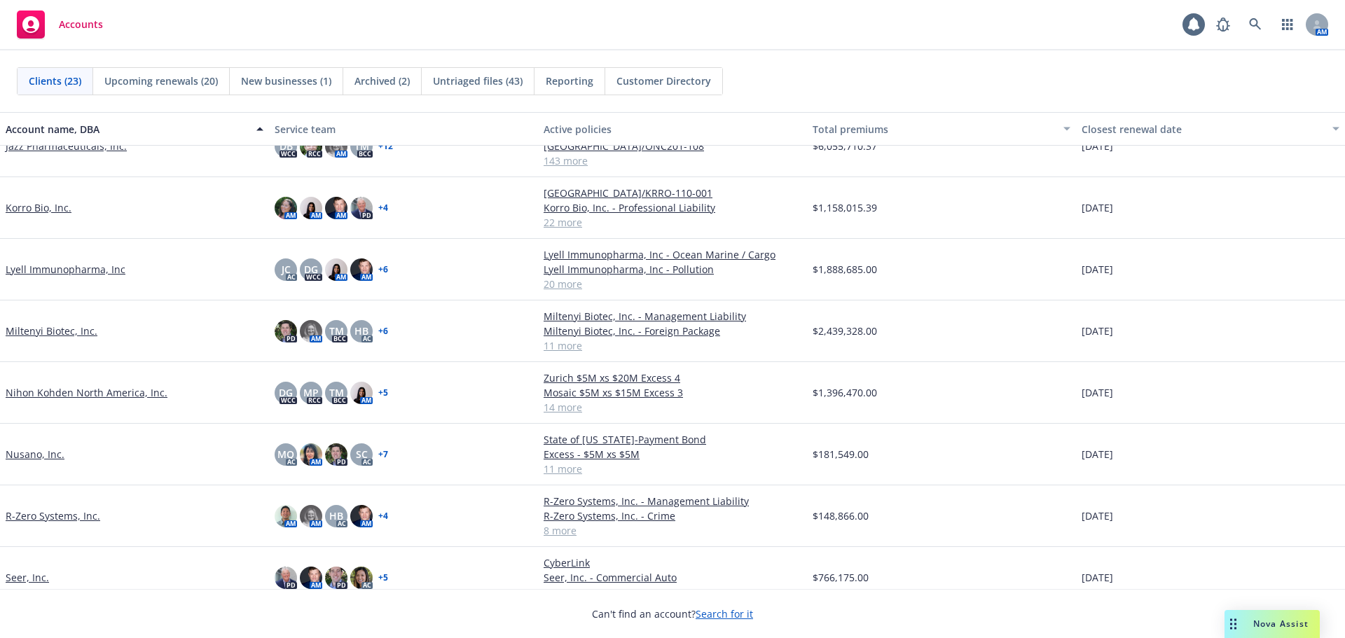
click at [43, 455] on link "Nusano, Inc." at bounding box center [35, 454] width 59 height 15
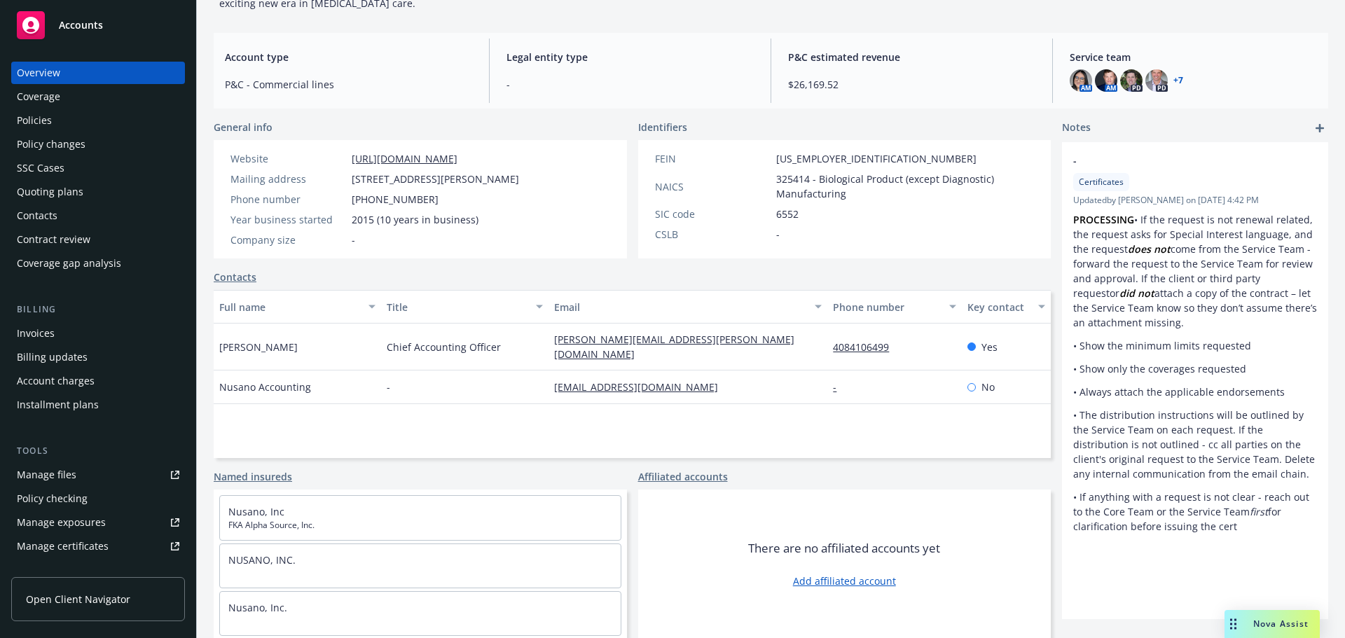
click at [73, 196] on div "Quoting plans" at bounding box center [50, 192] width 67 height 22
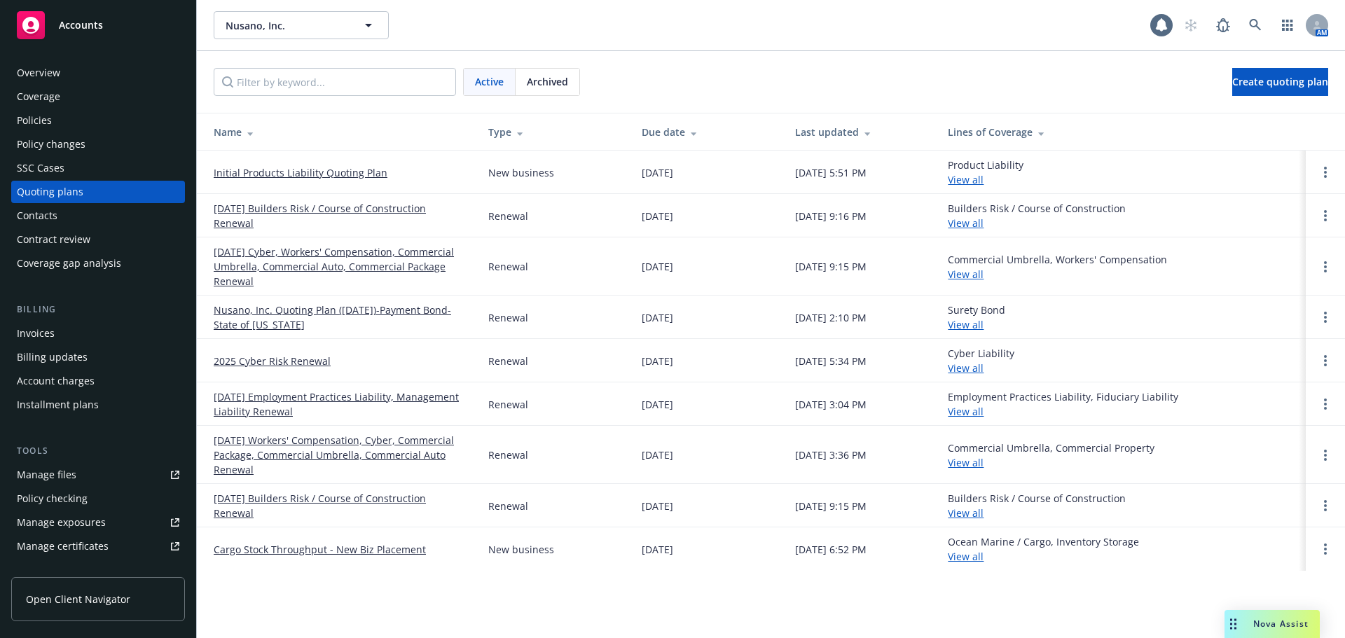
click at [312, 364] on link "2025 Cyber Risk Renewal" at bounding box center [272, 361] width 117 height 15
click at [1329, 357] on link "Open options" at bounding box center [1325, 360] width 17 height 17
click at [1251, 357] on link "Archive" at bounding box center [1253, 350] width 123 height 28
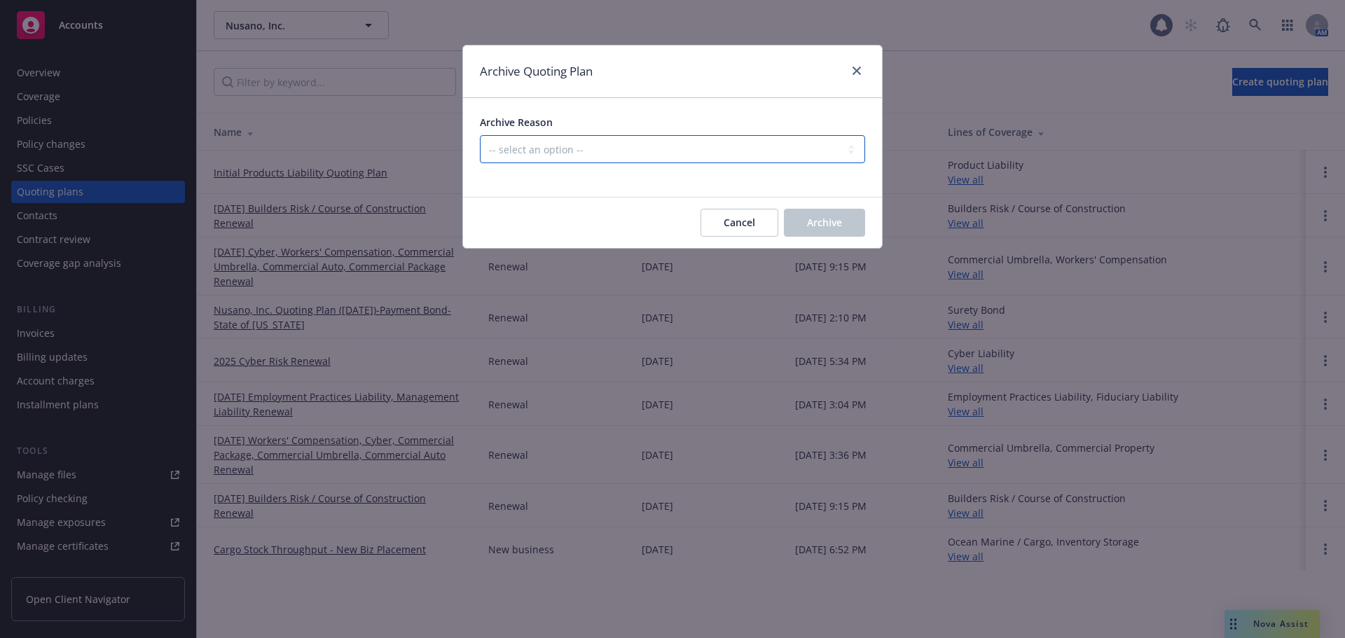
click at [645, 151] on select "-- select an option -- All policies in this renewal plan are auto-renewed Creat…" at bounding box center [672, 149] width 385 height 28
select select "ARCHIVED_RENEWAL_COMPLETED"
click at [480, 135] on select "-- select an option -- All policies in this renewal plan are auto-renewed Creat…" at bounding box center [672, 149] width 385 height 28
click at [838, 216] on span "Archive" at bounding box center [824, 222] width 35 height 13
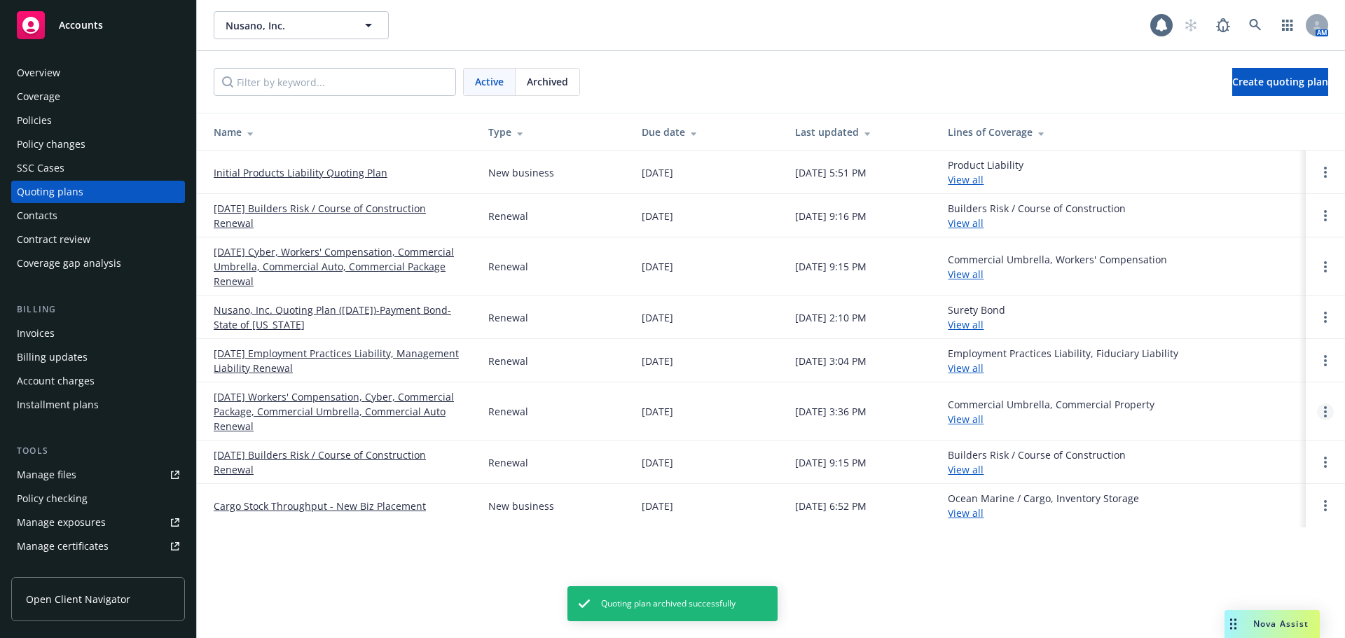
click at [1326, 412] on circle "Open options" at bounding box center [1325, 412] width 3 height 3
click at [1261, 404] on span "Archive" at bounding box center [1226, 400] width 69 height 13
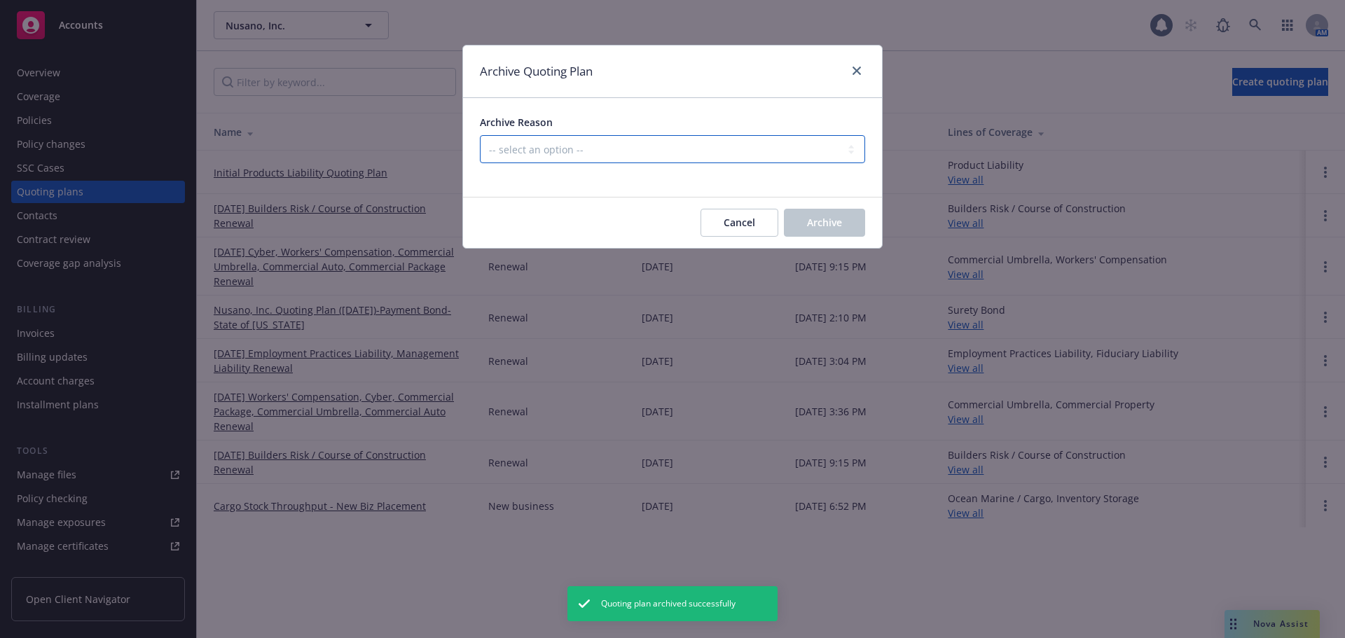
click at [629, 139] on select "-- select an option -- All policies in this renewal plan are auto-renewed Creat…" at bounding box center [672, 149] width 385 height 28
select select "ARCHIVED_RENEWAL_COMPLETED"
click at [480, 135] on select "-- select an option -- All policies in this renewal plan are auto-renewed Creat…" at bounding box center [672, 149] width 385 height 28
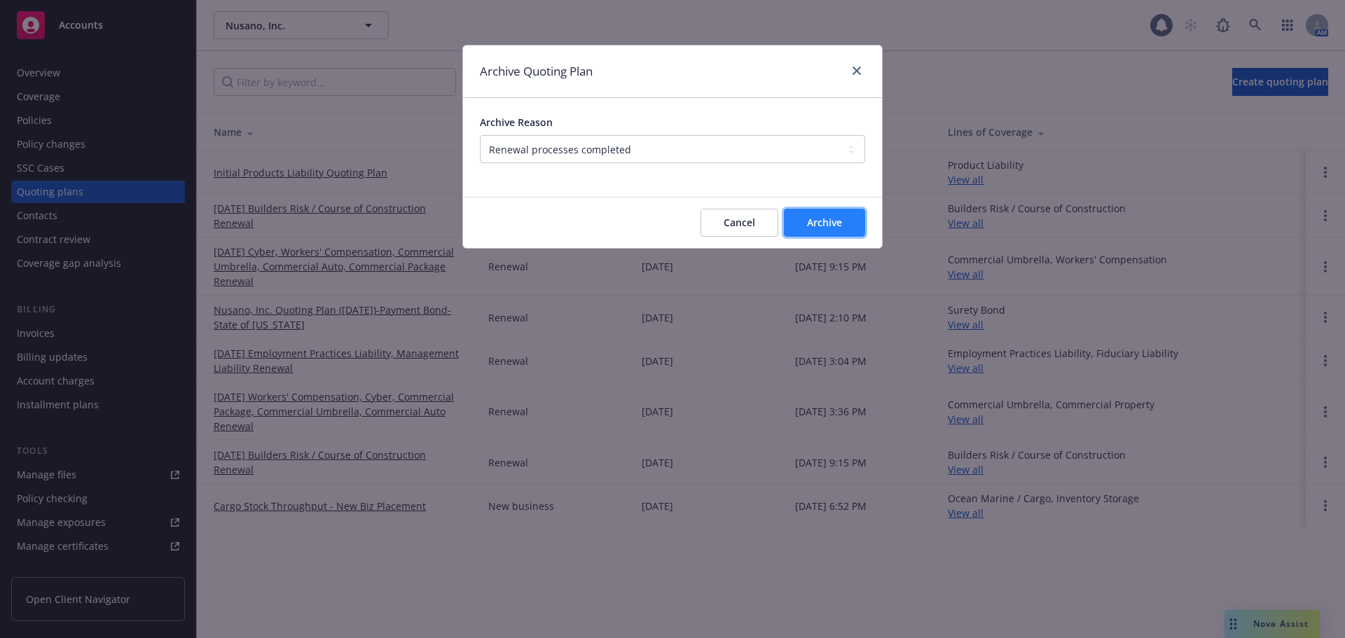
click at [795, 229] on button "Archive" at bounding box center [824, 223] width 81 height 28
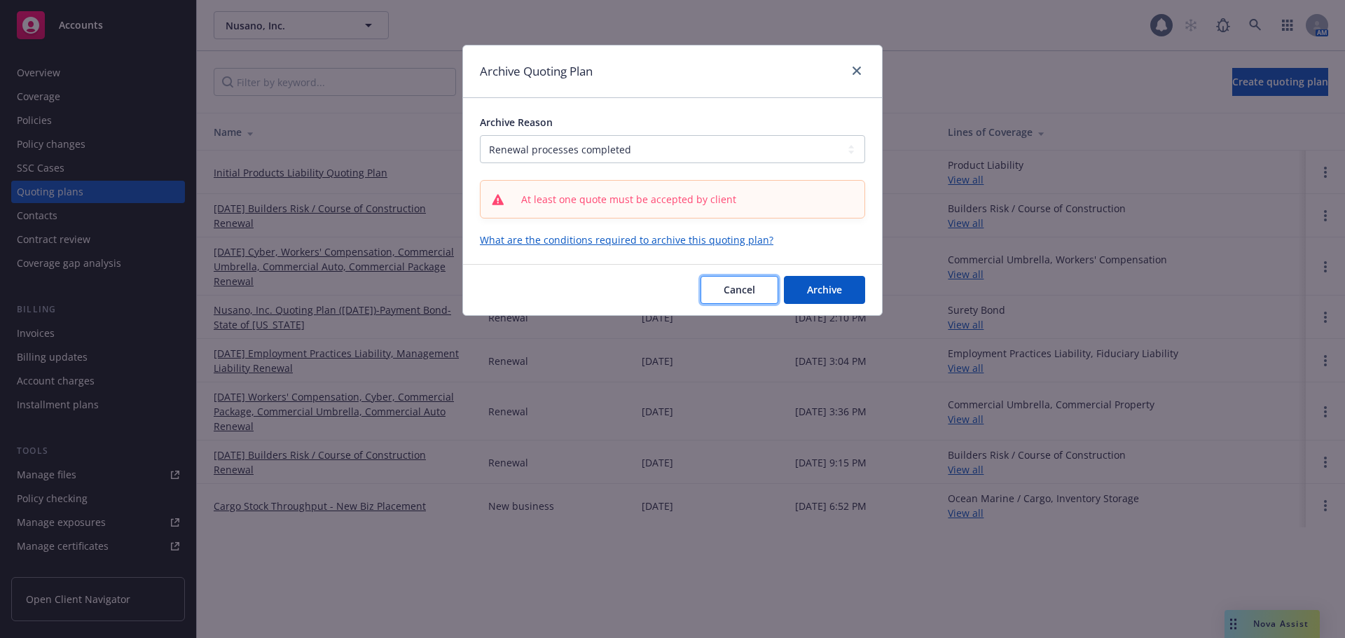
click at [735, 287] on span "Cancel" at bounding box center [740, 289] width 32 height 13
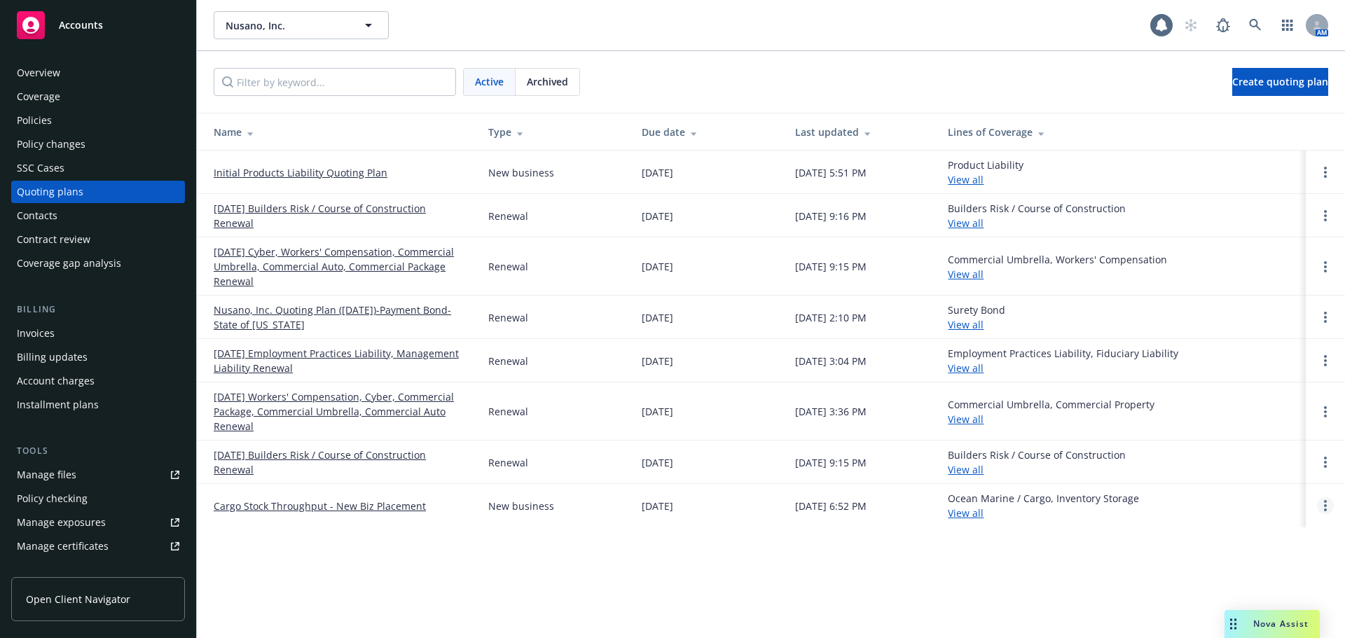
click at [1319, 509] on link "Open options" at bounding box center [1325, 505] width 17 height 17
click at [1269, 494] on link "Archive" at bounding box center [1253, 495] width 123 height 28
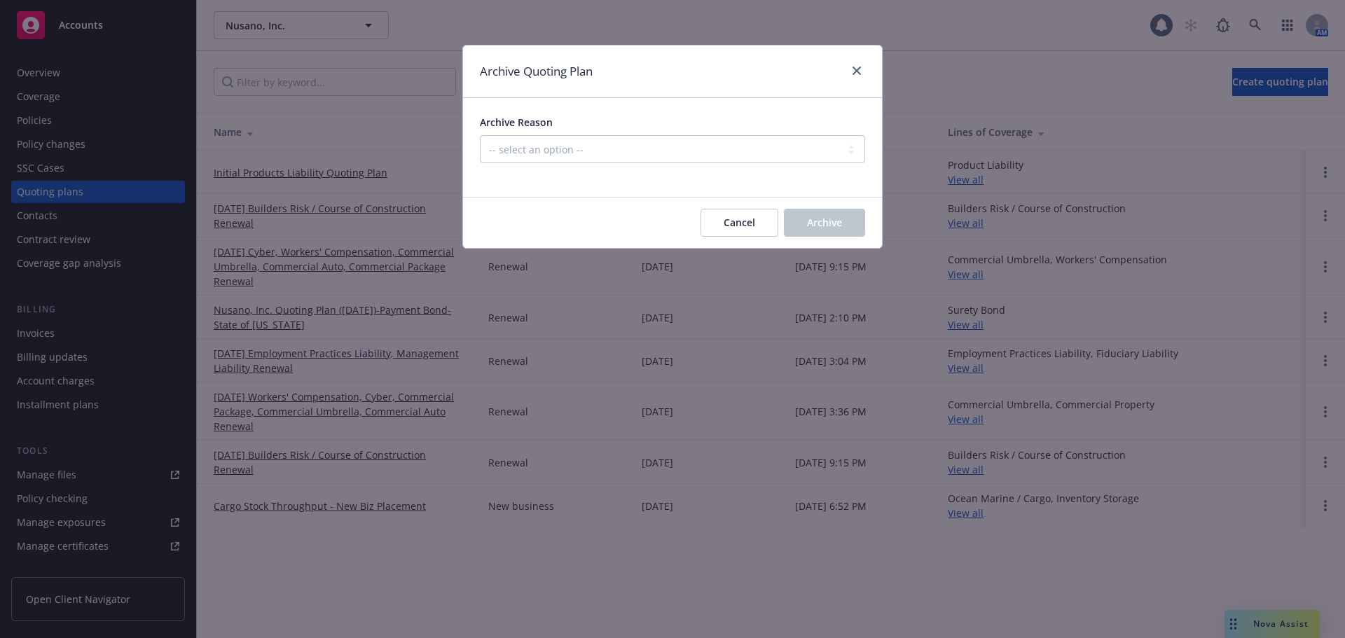
click at [686, 129] on div "Archive Reason" at bounding box center [672, 122] width 385 height 15
click at [687, 142] on select "-- select an option -- Created by error Duplicate New business opportunity lost…" at bounding box center [672, 149] width 385 height 28
select select "ARCHIVED_DUPLICATE"
click at [480, 135] on select "-- select an option -- Created by error Duplicate New business opportunity lost…" at bounding box center [672, 149] width 385 height 28
click at [727, 223] on span "Cancel" at bounding box center [740, 222] width 32 height 13
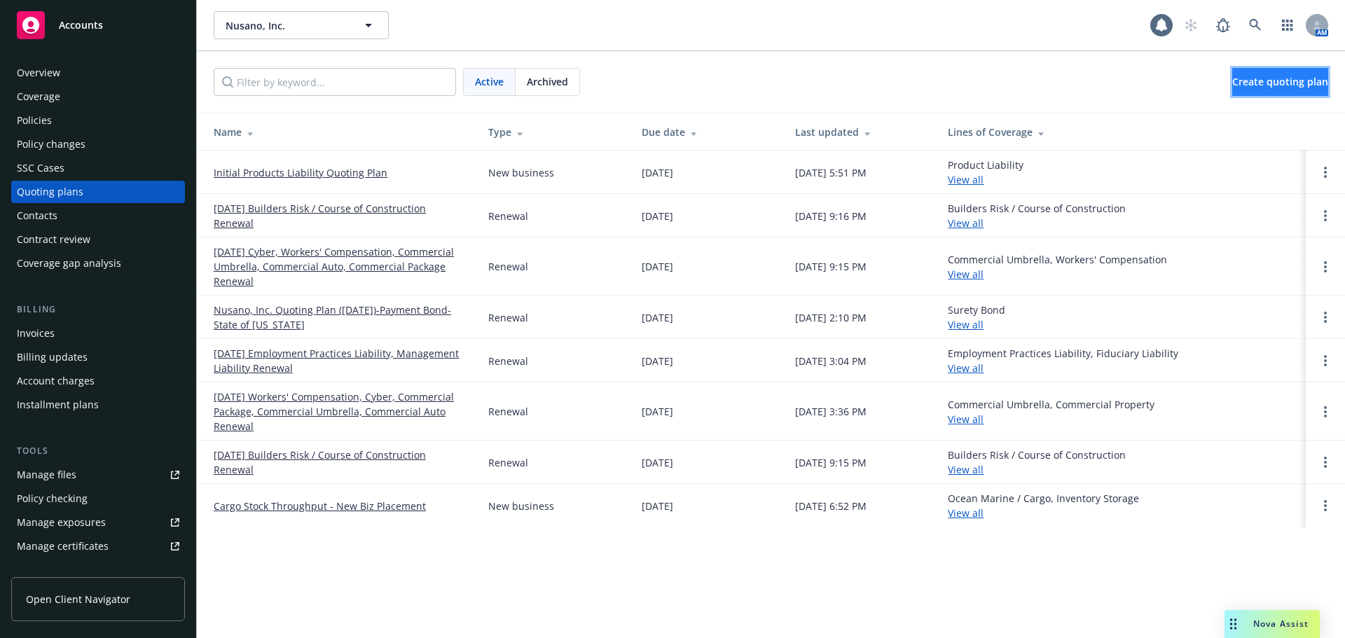
click at [1276, 76] on span "Create quoting plan" at bounding box center [1280, 81] width 96 height 13
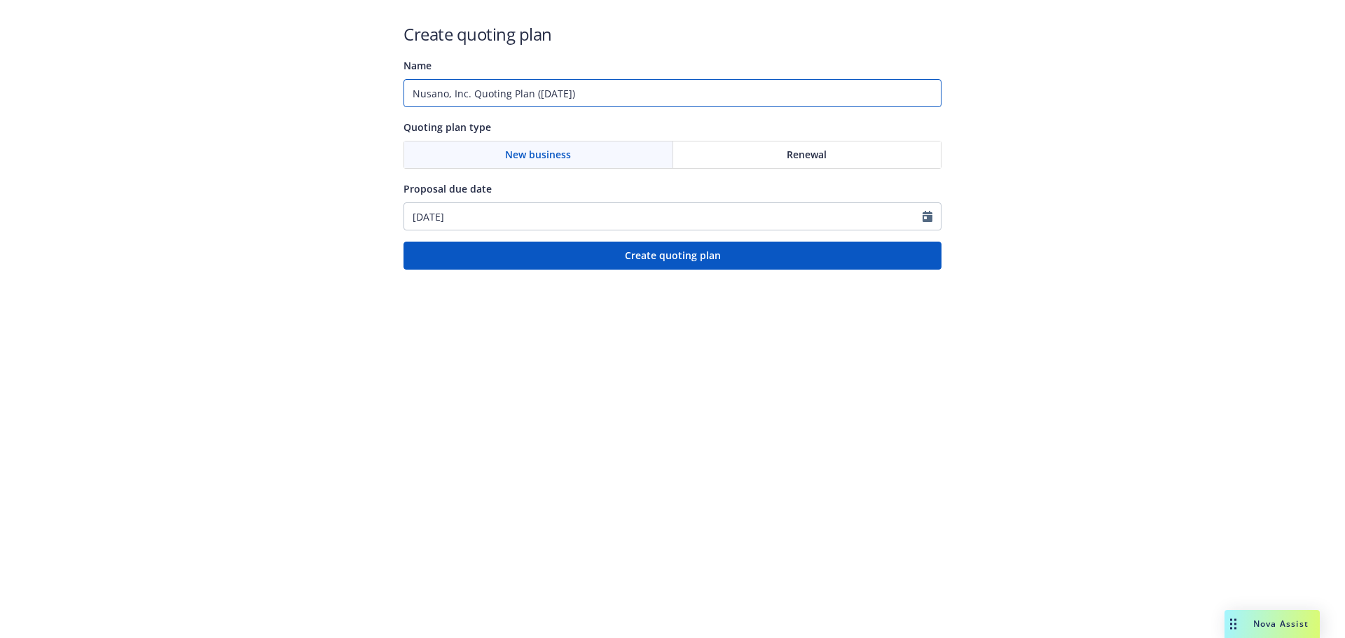
click at [642, 95] on input "Nusano, Inc. Quoting Plan ([DATE])" at bounding box center [673, 93] width 538 height 28
drag, startPoint x: 660, startPoint y: 97, endPoint x: 229, endPoint y: 91, distance: 430.9
click at [229, 91] on div "Create quoting plan Name Nusano, Inc. Quoting Plan ([DATE]) Quoting plan type N…" at bounding box center [672, 135] width 1345 height 270
type input "[DATE] - [DATE] Trip Transit (Equipment Move)"
click at [707, 270] on html "Create quoting plan Name [DATE] - [DATE] Trip Transit (Equipment Move) Quoting …" at bounding box center [672, 135] width 1345 height 270
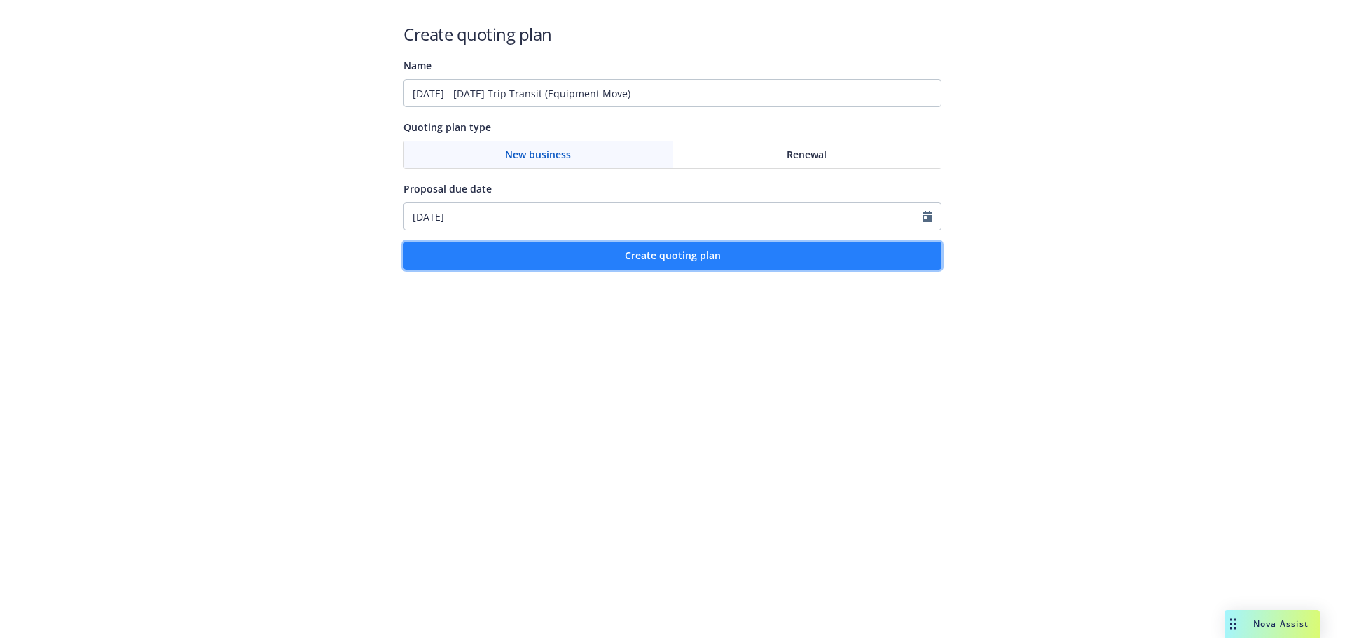
click at [660, 249] on span "Create quoting plan" at bounding box center [673, 255] width 96 height 13
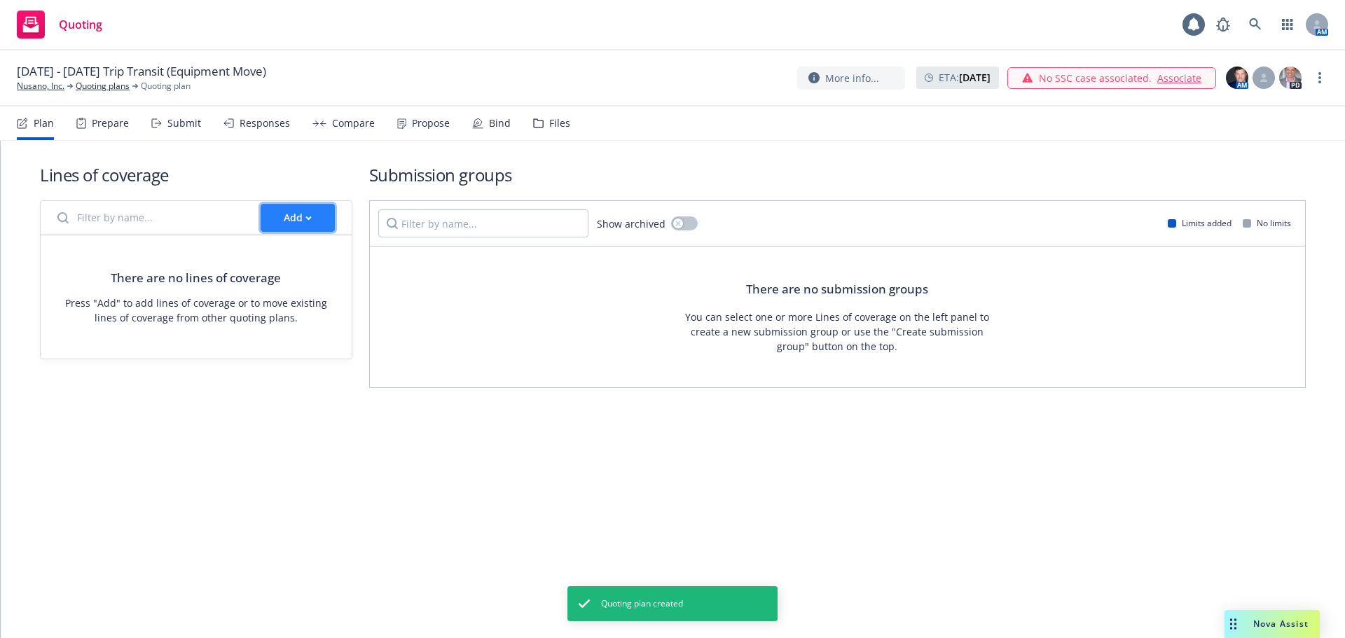
click at [263, 223] on button "Add" at bounding box center [298, 218] width 74 height 28
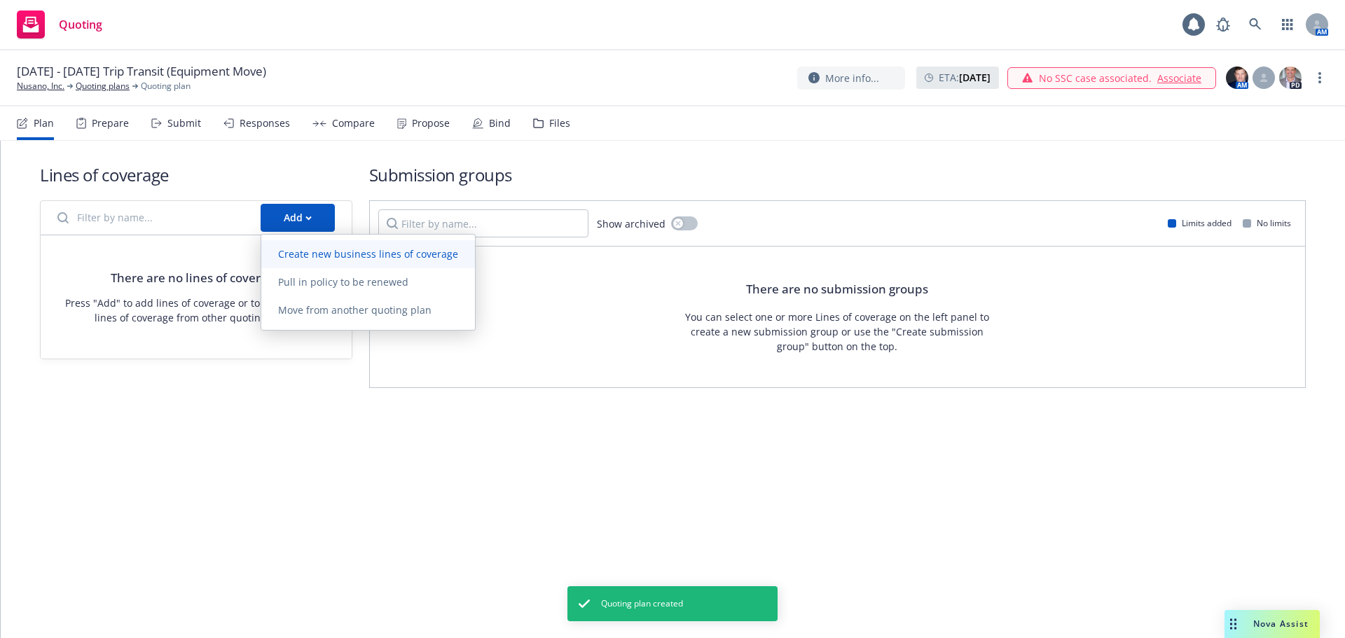
click at [296, 245] on link "Create new business lines of coverage" at bounding box center [368, 254] width 214 height 28
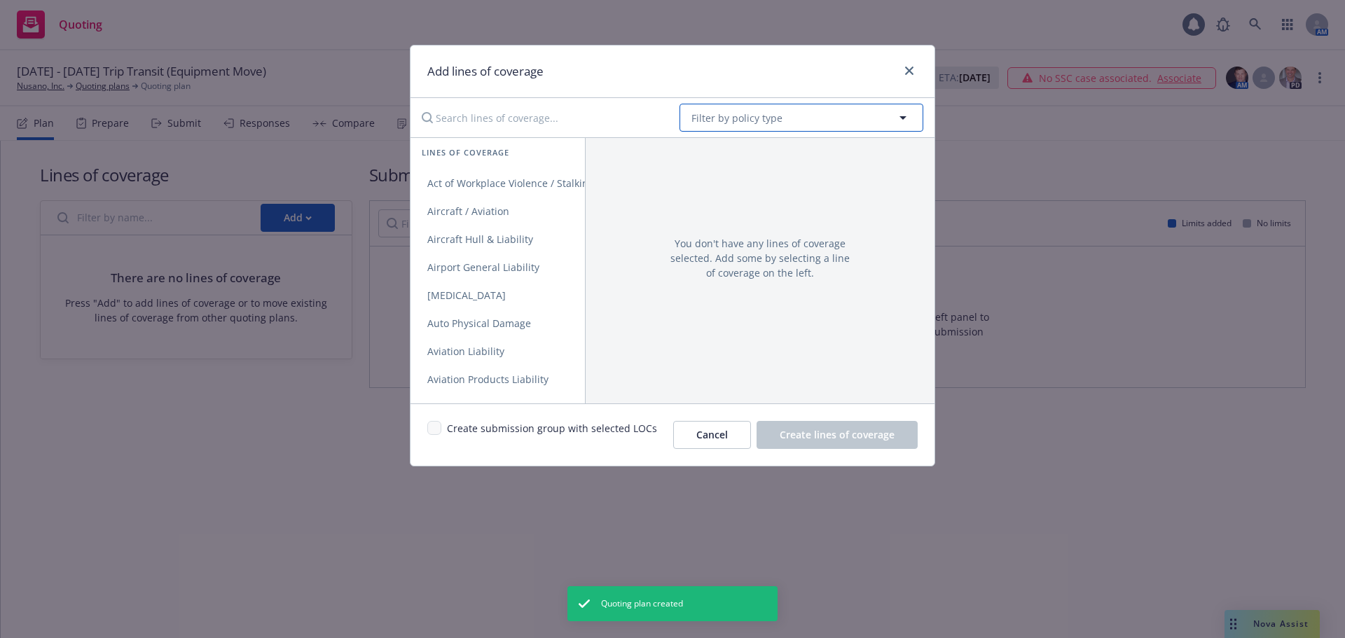
click at [741, 127] on button "Filter by policy type" at bounding box center [802, 118] width 244 height 28
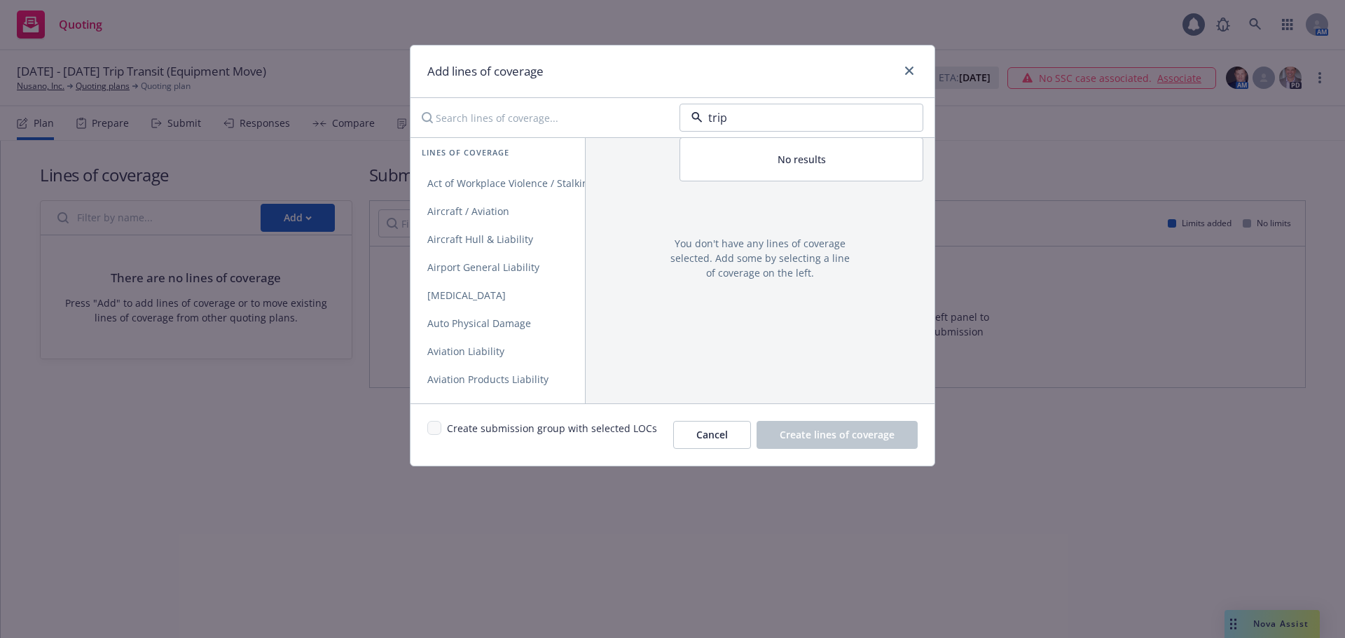
drag, startPoint x: 745, startPoint y: 120, endPoint x: 522, endPoint y: 88, distance: 225.0
click at [546, 90] on div "Add lines of coverage trip No results Lines of coverage Act of Workplace Violen…" at bounding box center [672, 256] width 525 height 422
type input "t"
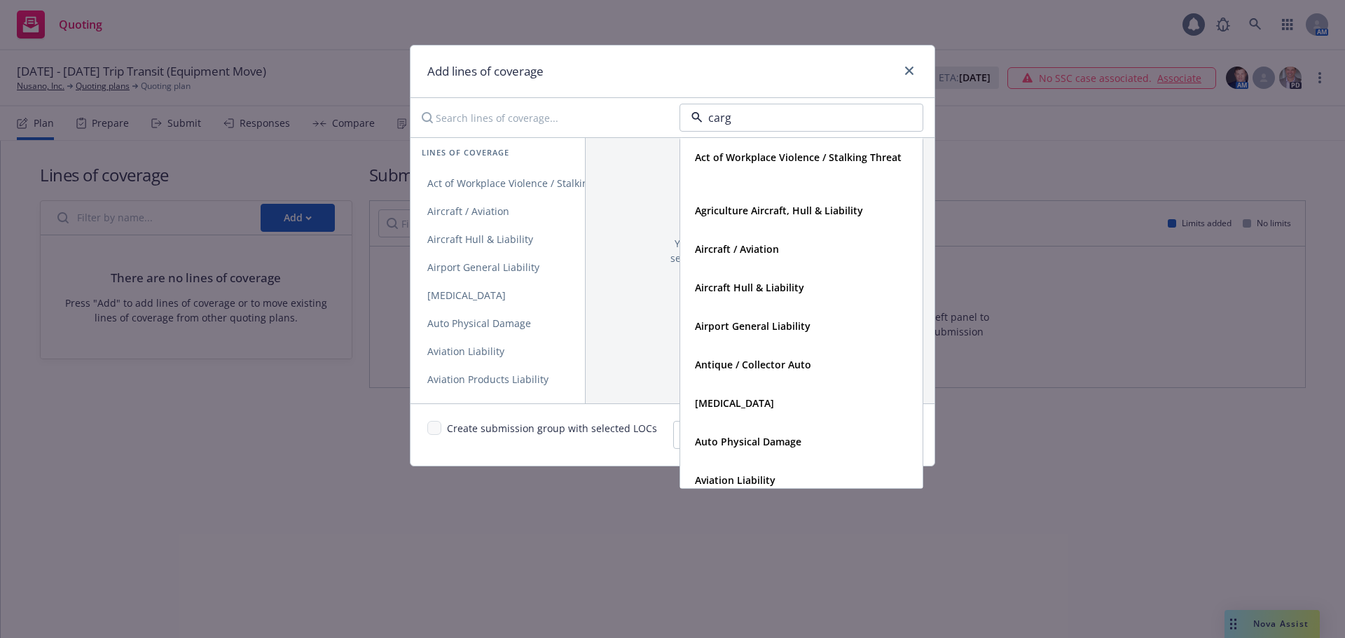
type input "cargo"
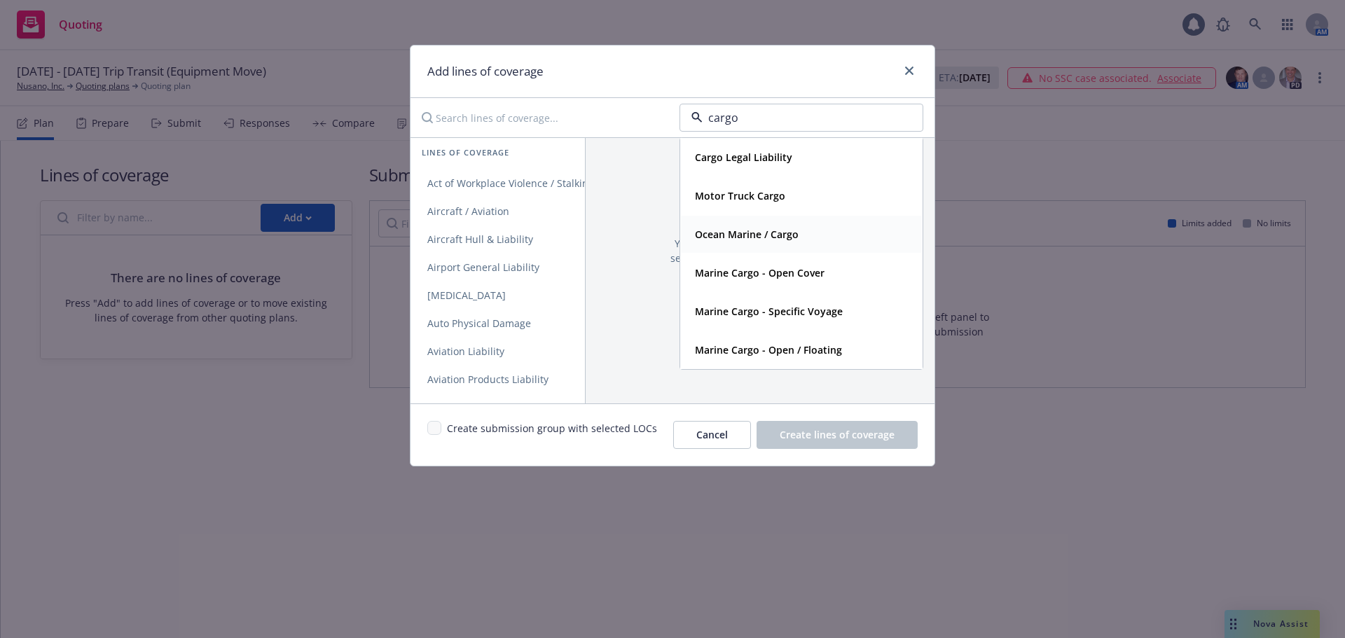
click at [767, 223] on div "Ocean Marine / Cargo" at bounding box center [801, 234] width 241 height 37
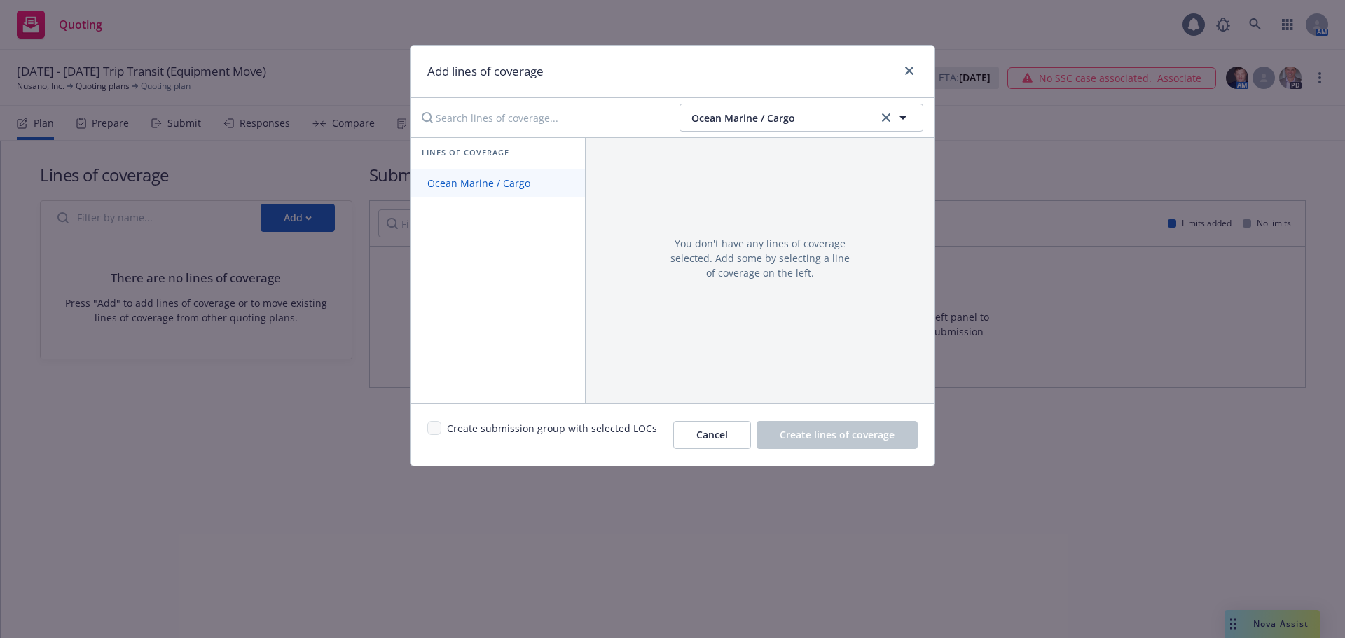
click at [528, 185] on span "Ocean Marine / Cargo" at bounding box center [479, 183] width 137 height 13
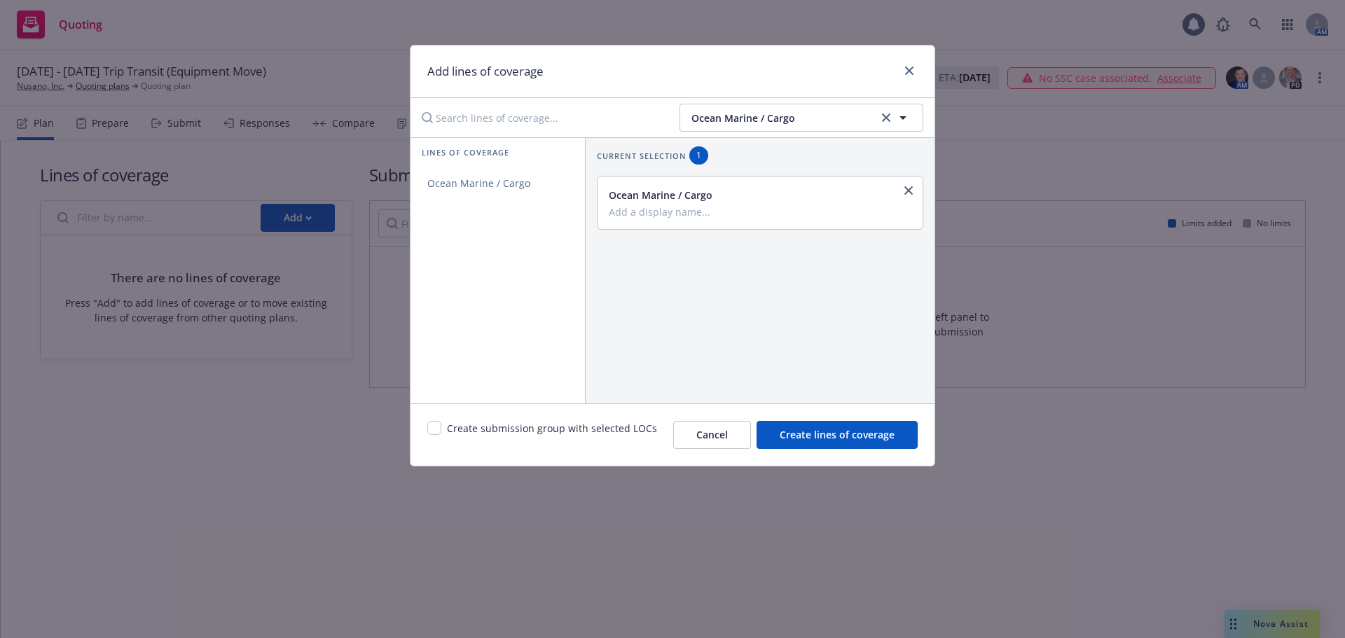
click at [635, 209] on input "Add a display name..." at bounding box center [759, 211] width 300 height 13
type input "[DATE] - [DATE] Equipment Move"
click at [548, 425] on span "Create submission group with selected LOCs" at bounding box center [552, 435] width 210 height 28
click at [438, 427] on input "checkbox" at bounding box center [434, 428] width 14 height 14
checkbox input "true"
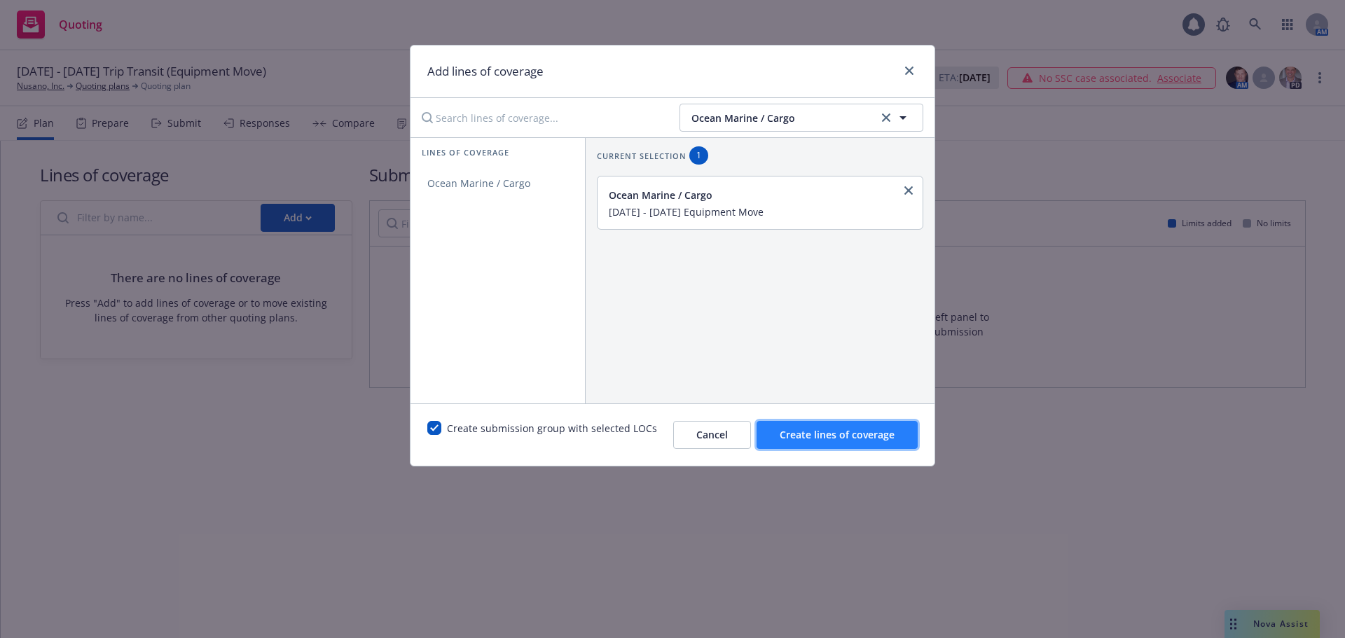
click at [852, 434] on span "Create lines of coverage" at bounding box center [837, 434] width 115 height 13
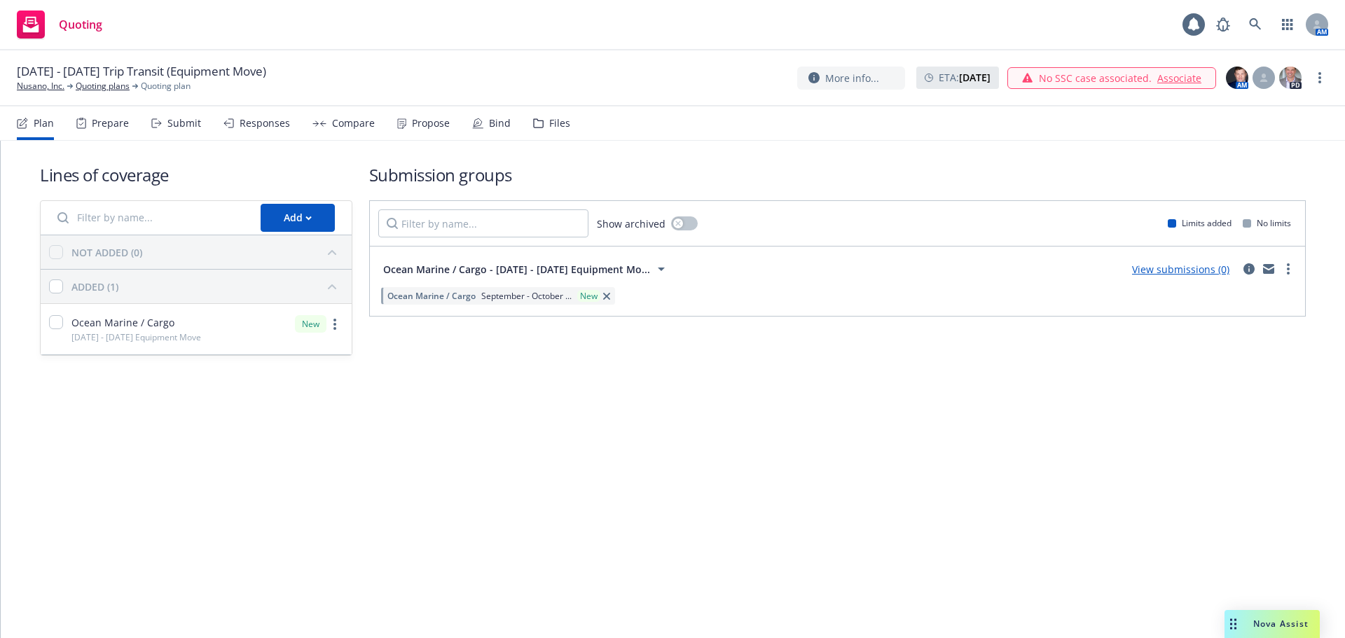
click at [1219, 268] on link "View submissions (0)" at bounding box center [1180, 269] width 97 height 13
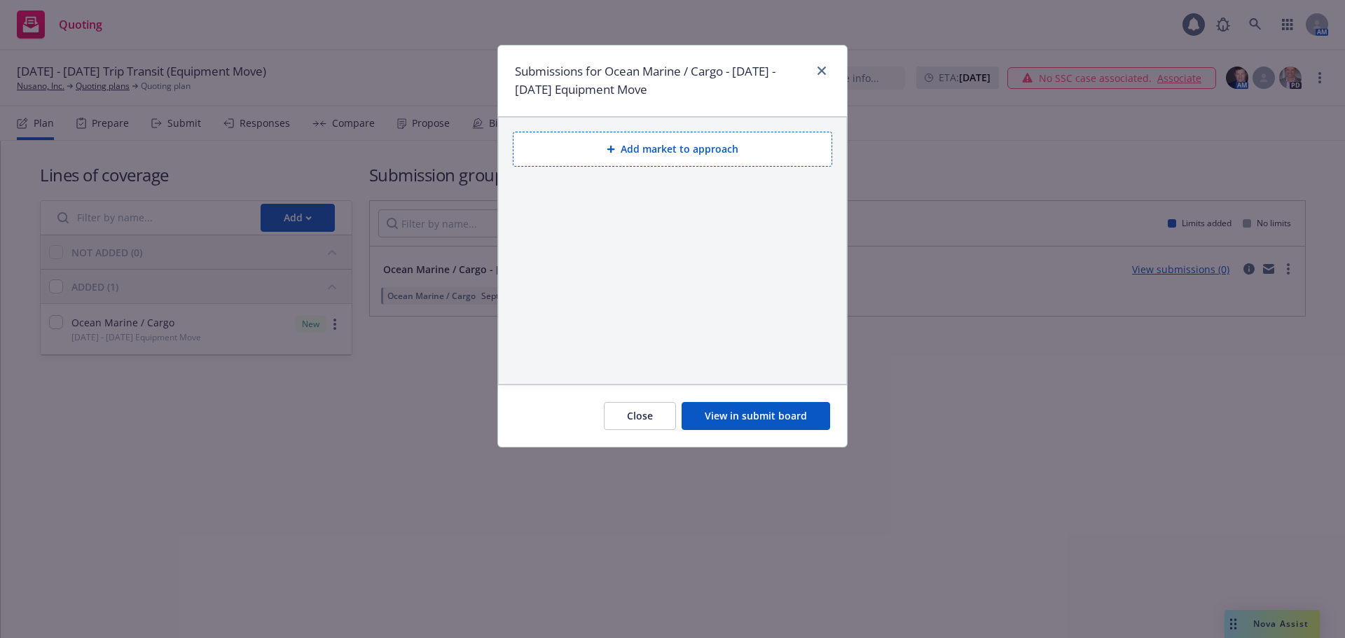
click at [649, 156] on button "Add market to approach" at bounding box center [672, 149] width 319 height 35
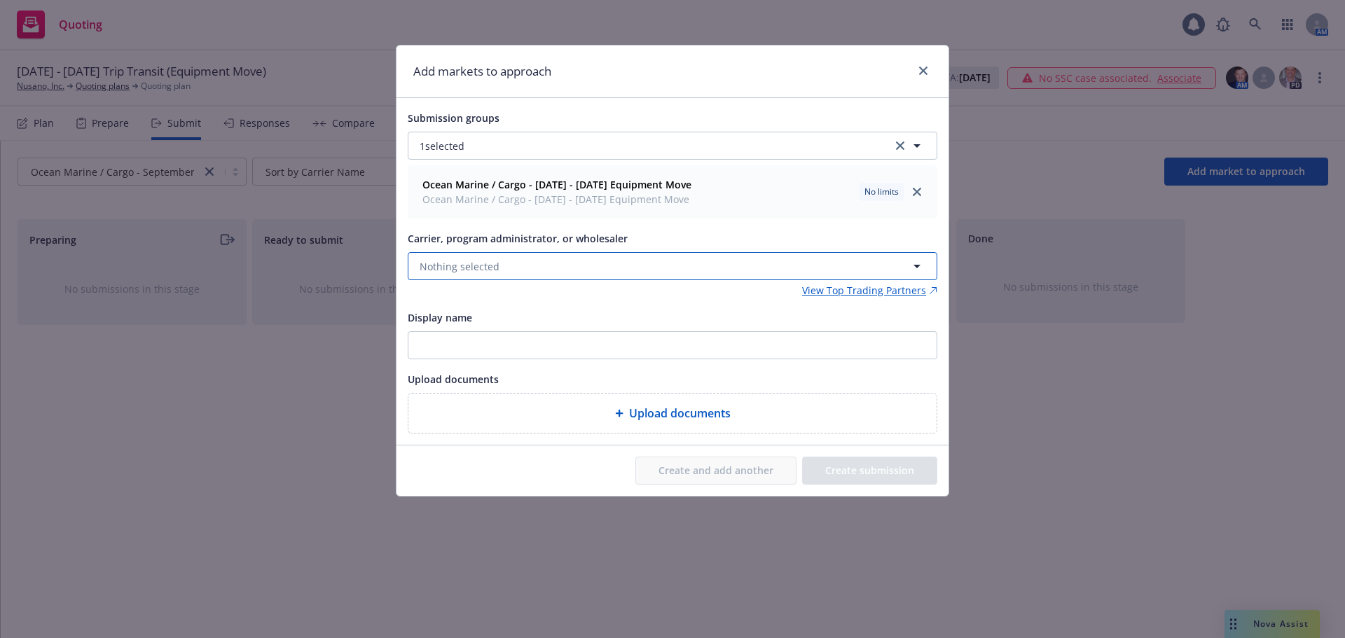
click at [537, 258] on button "Nothing selected" at bounding box center [673, 266] width 530 height 28
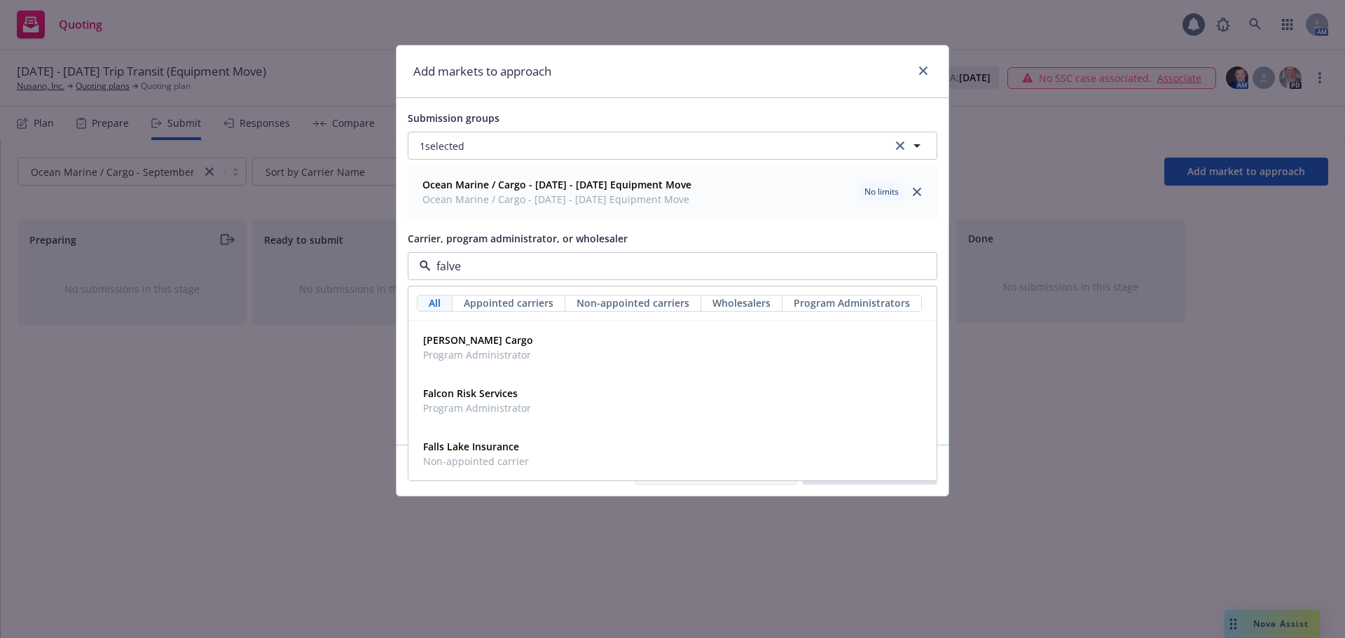
type input "[PERSON_NAME]"
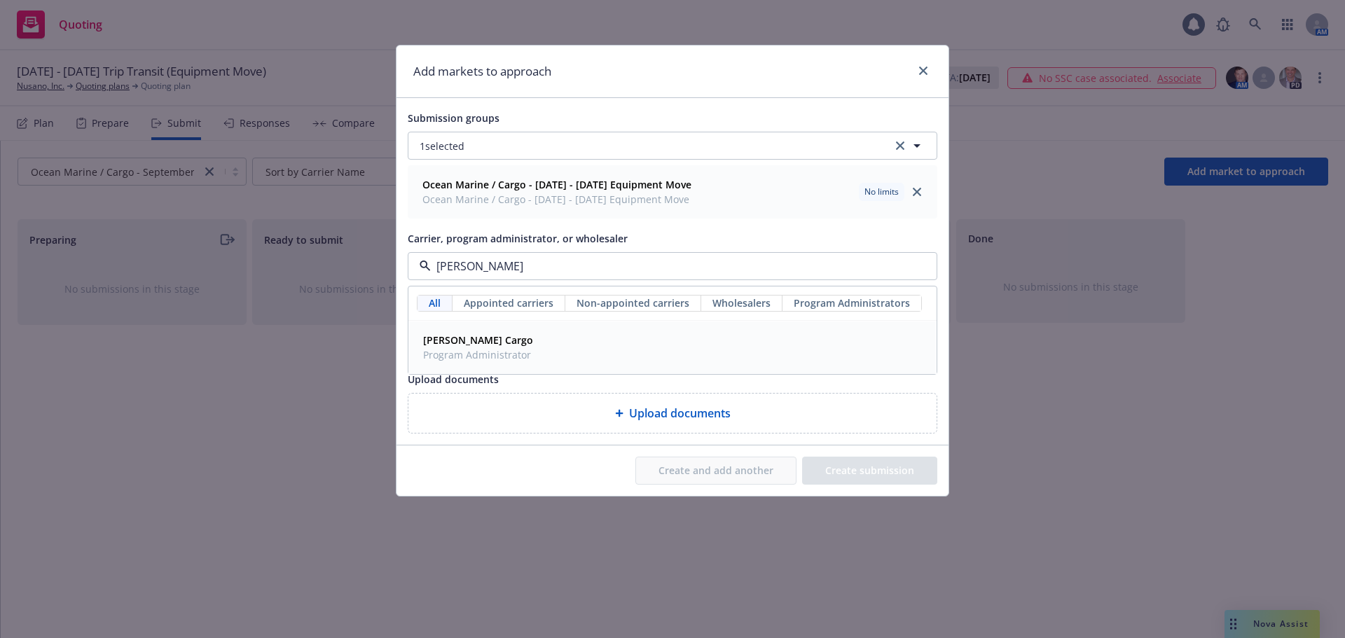
click at [528, 344] on span "[PERSON_NAME] Cargo" at bounding box center [478, 340] width 110 height 15
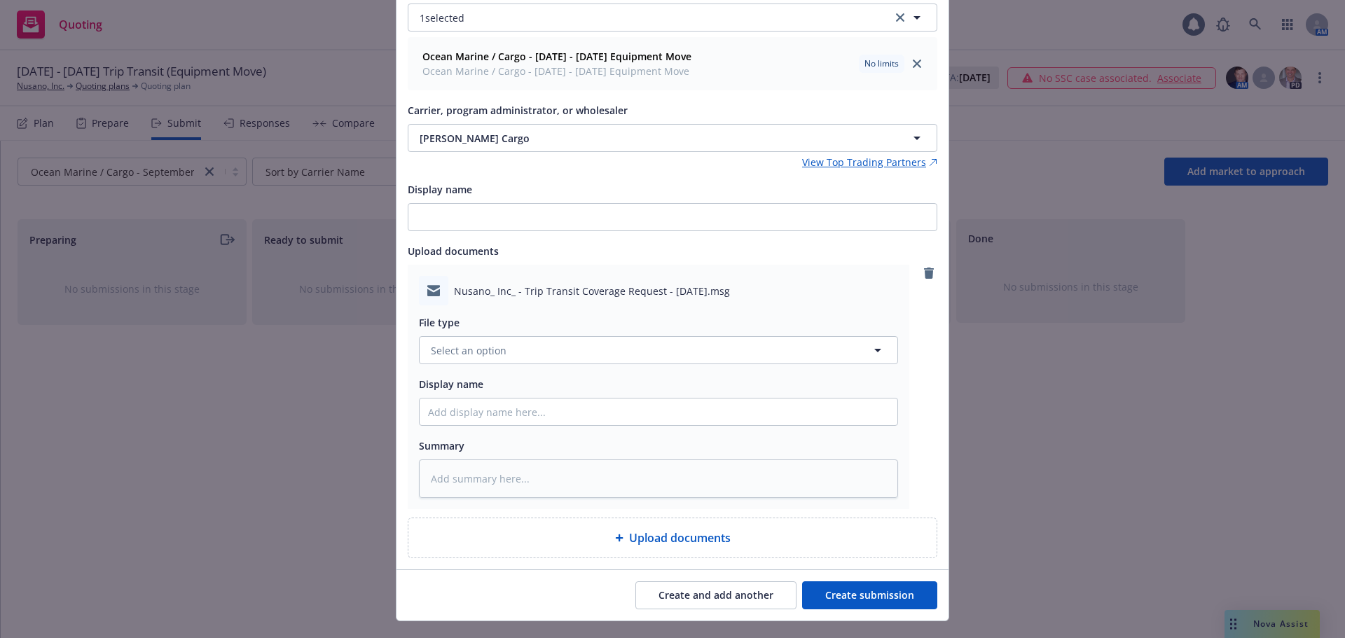
scroll to position [156, 0]
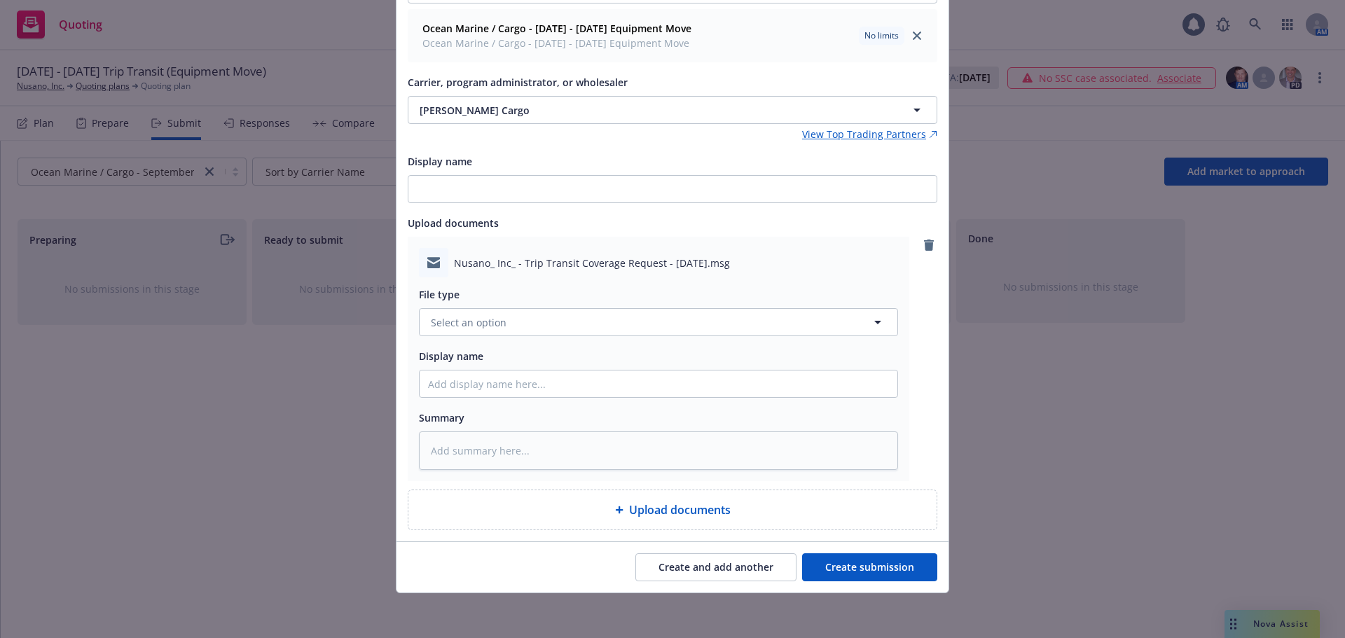
type textarea "x"
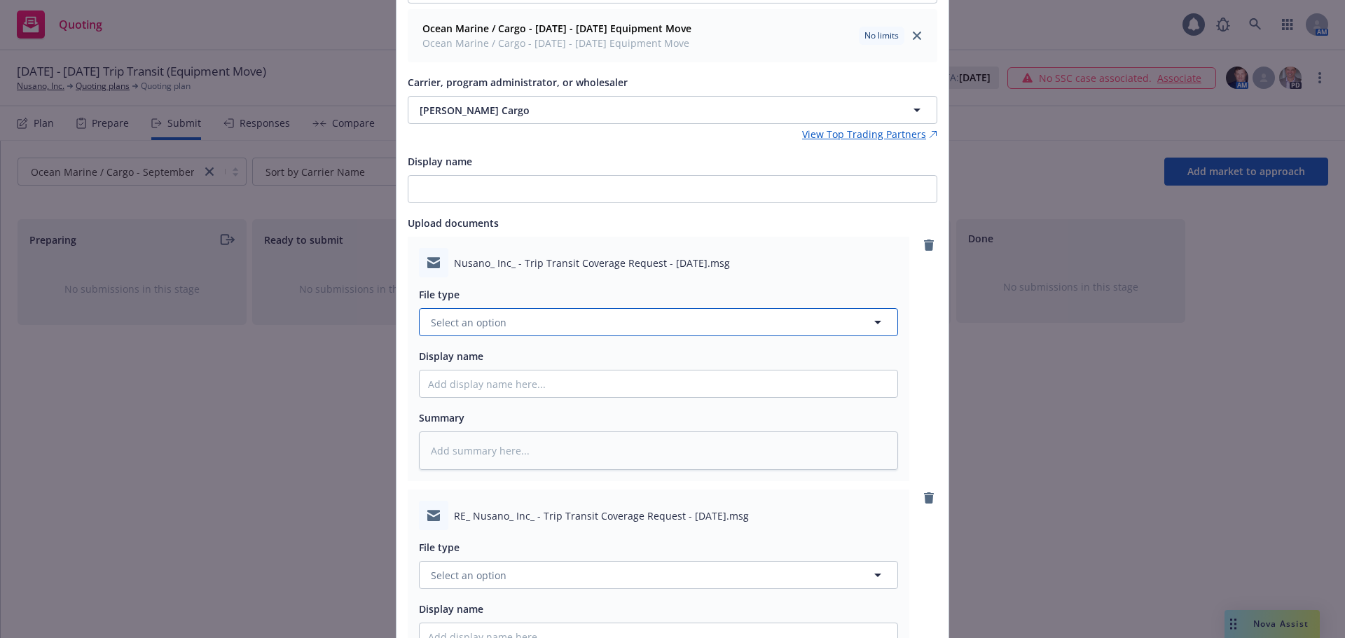
click at [483, 324] on span "Select an option" at bounding box center [469, 322] width 76 height 15
type input "sub"
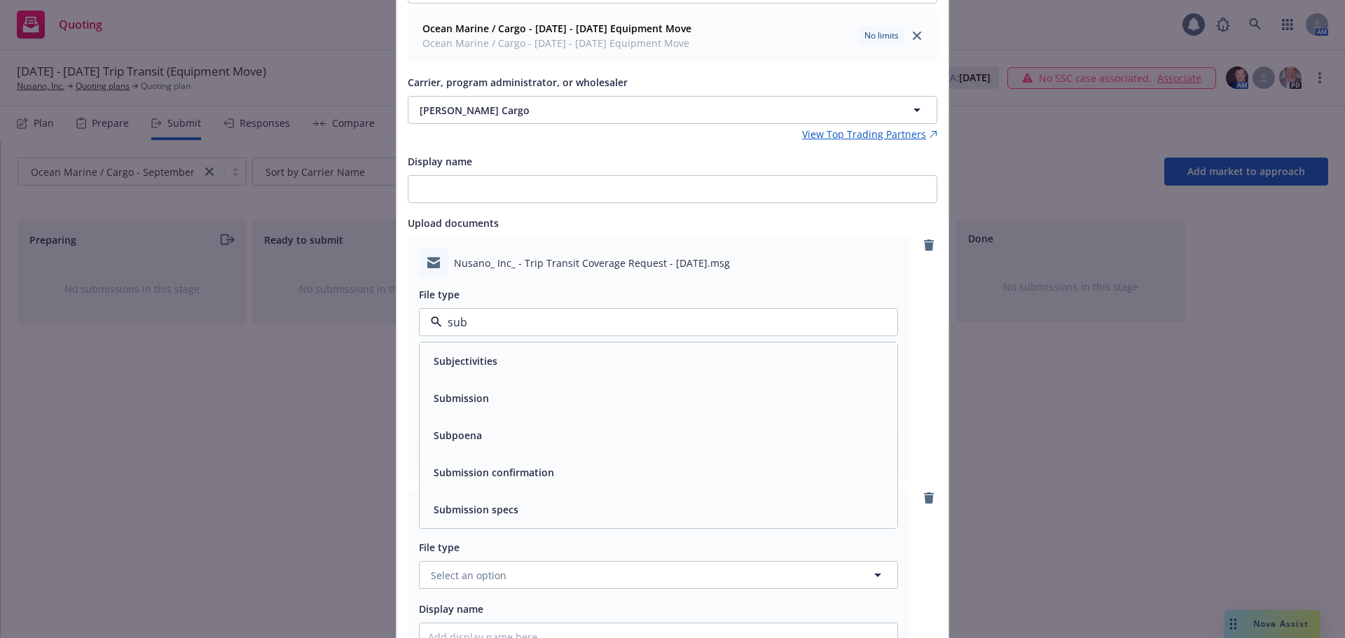
click at [462, 383] on div "Submission" at bounding box center [659, 398] width 478 height 37
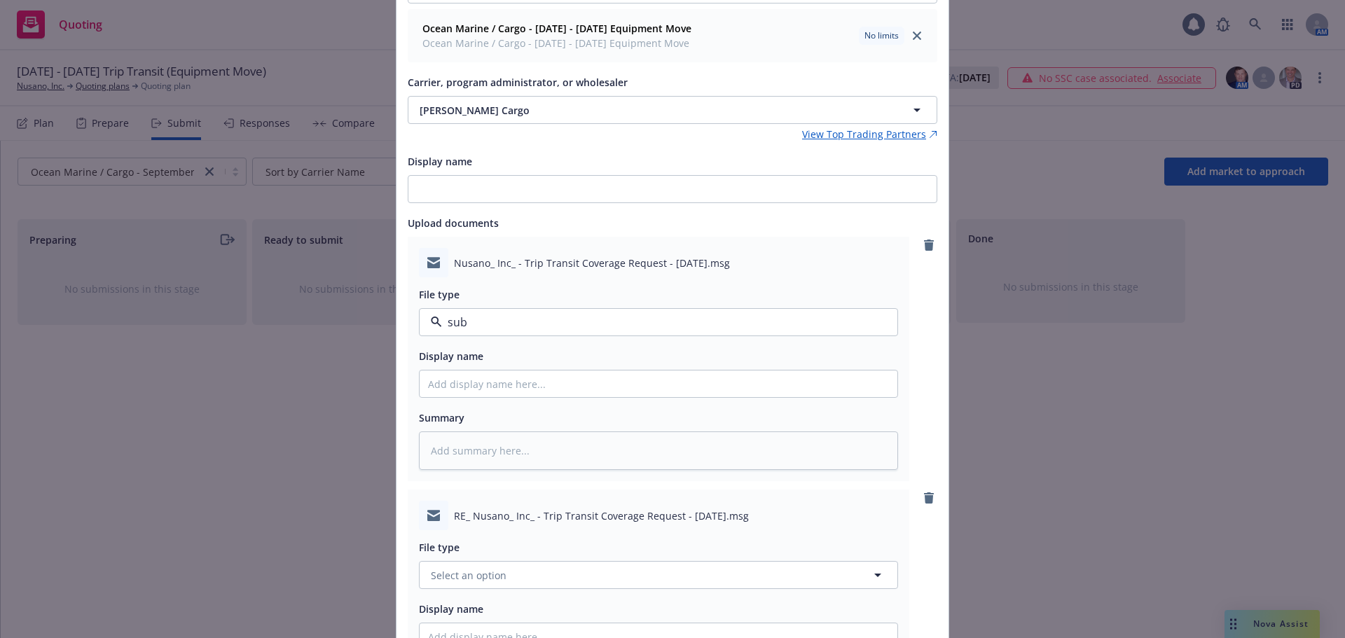
type textarea "x"
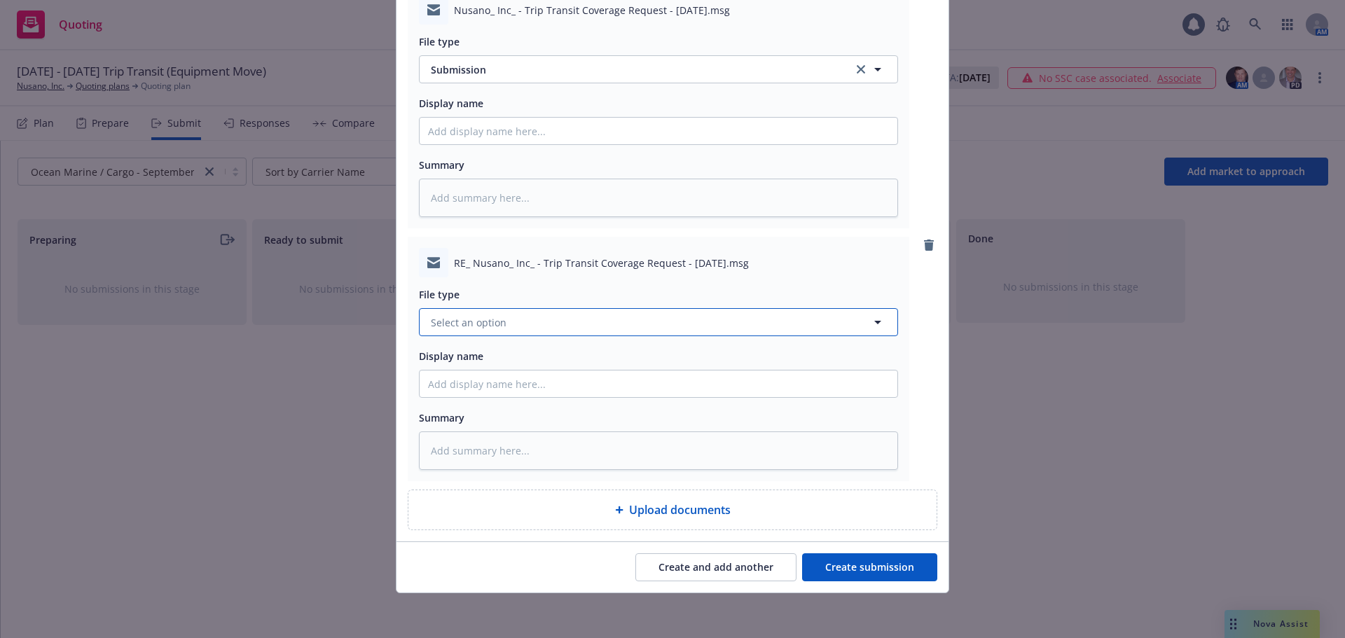
click at [465, 322] on span "Select an option" at bounding box center [469, 322] width 76 height 15
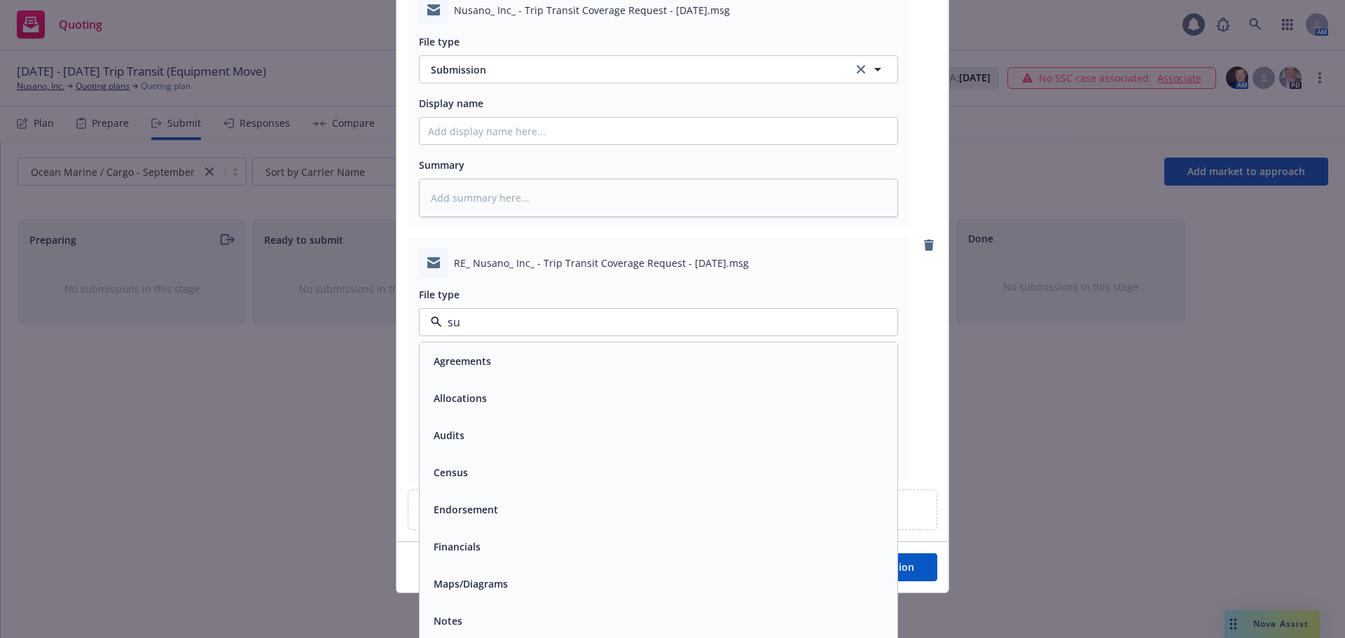
type input "sub"
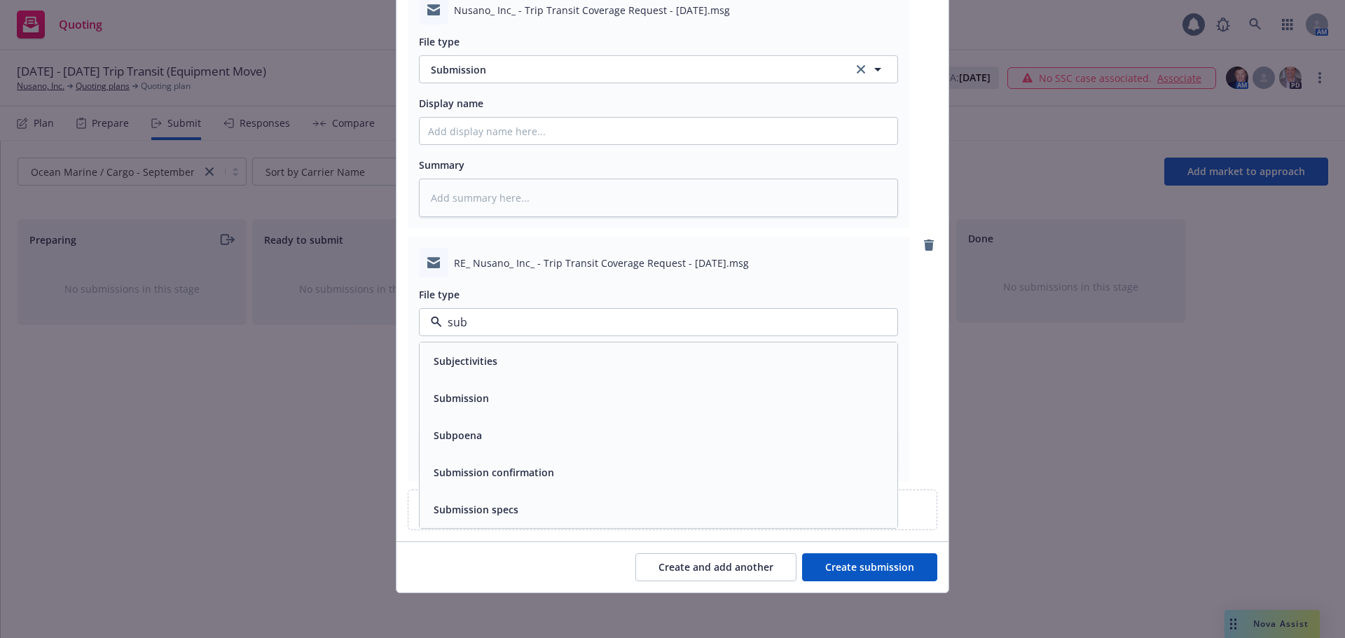
click at [478, 402] on span "Submission" at bounding box center [461, 398] width 55 height 15
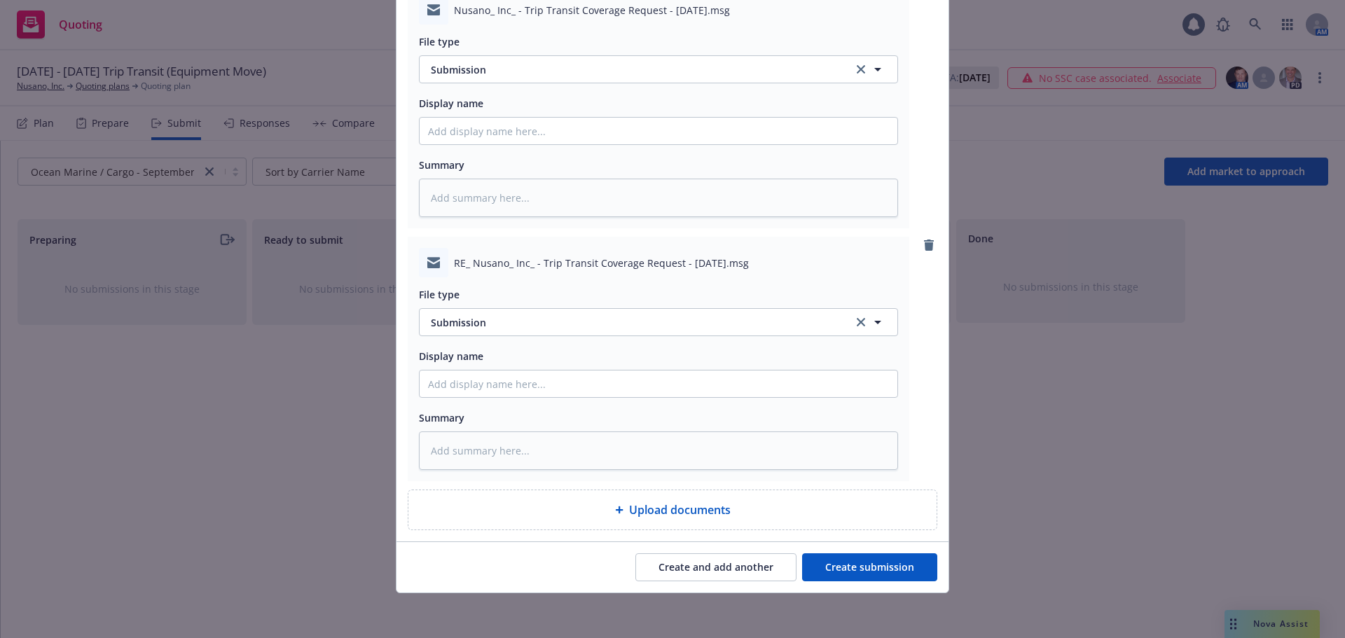
click at [866, 564] on button "Create submission" at bounding box center [869, 567] width 135 height 28
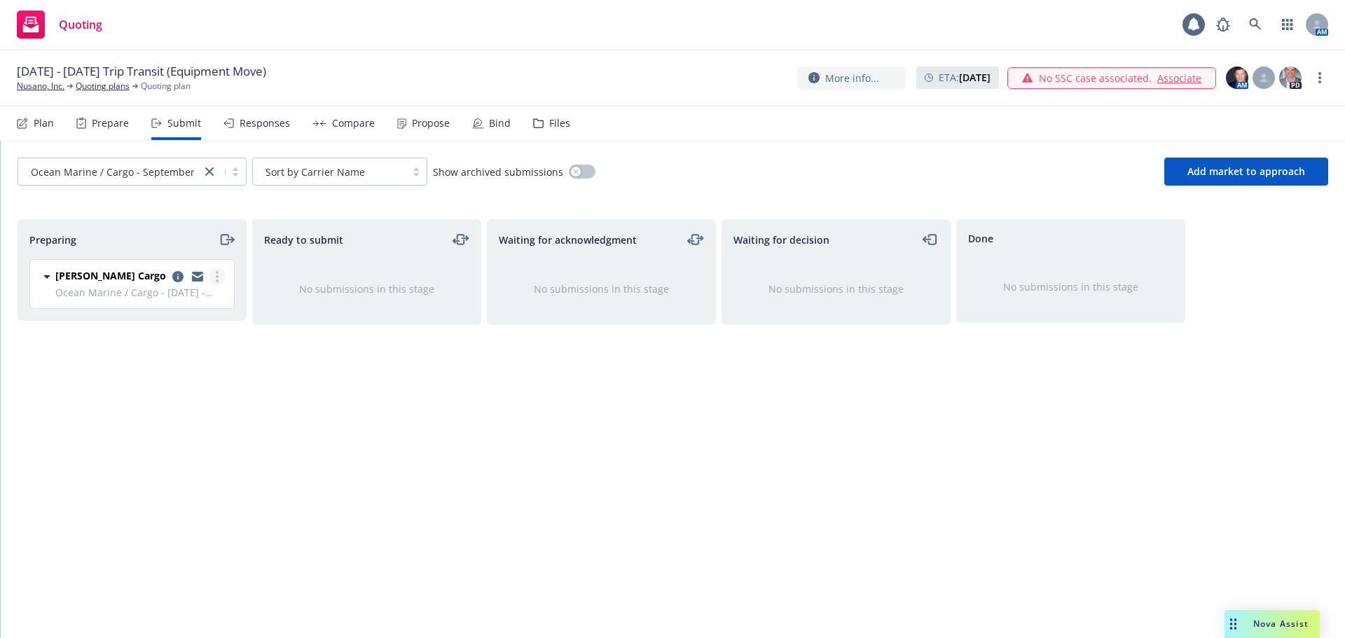
click at [216, 273] on circle "more" at bounding box center [217, 272] width 3 height 3
click at [175, 272] on icon "copy logging email" at bounding box center [177, 276] width 11 height 11
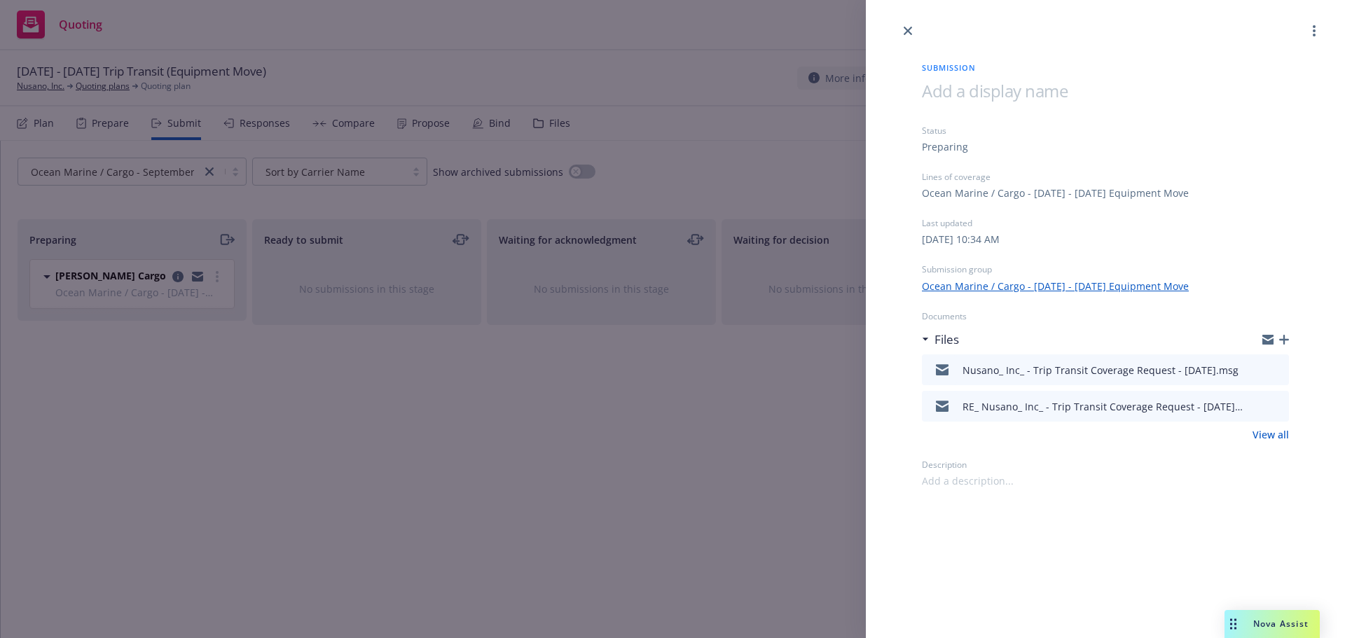
click at [1284, 336] on icon "button" at bounding box center [1284, 340] width 10 height 10
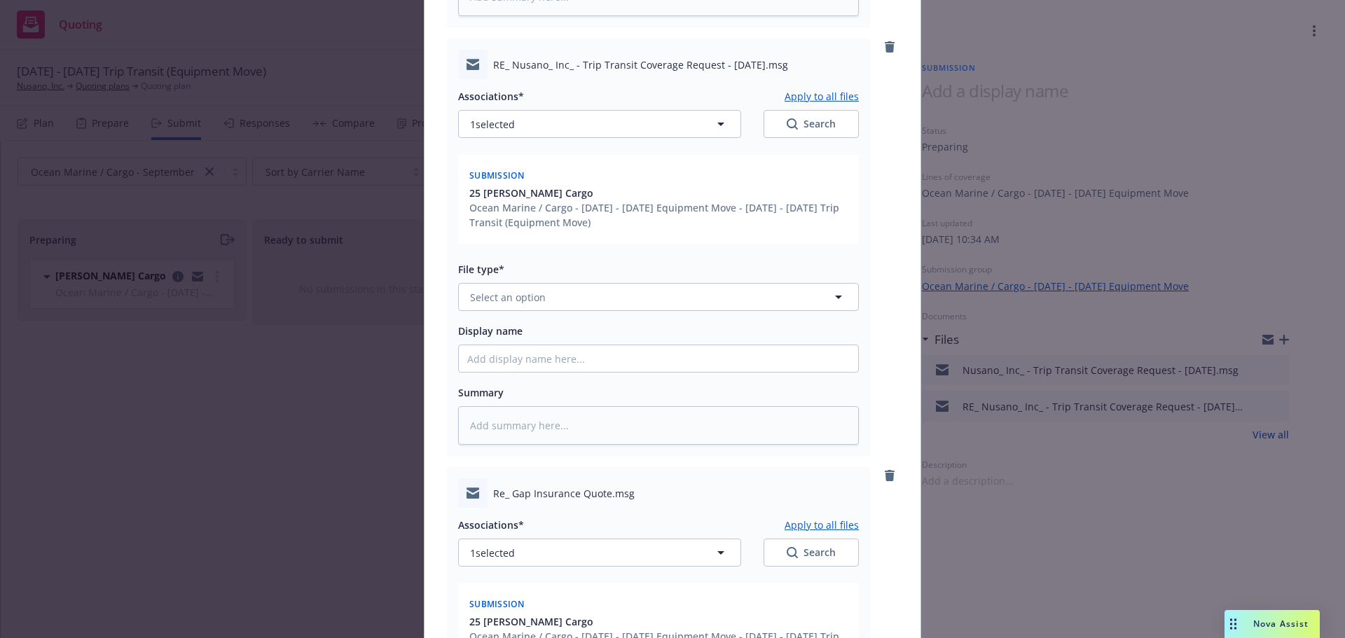
scroll to position [1412, 0]
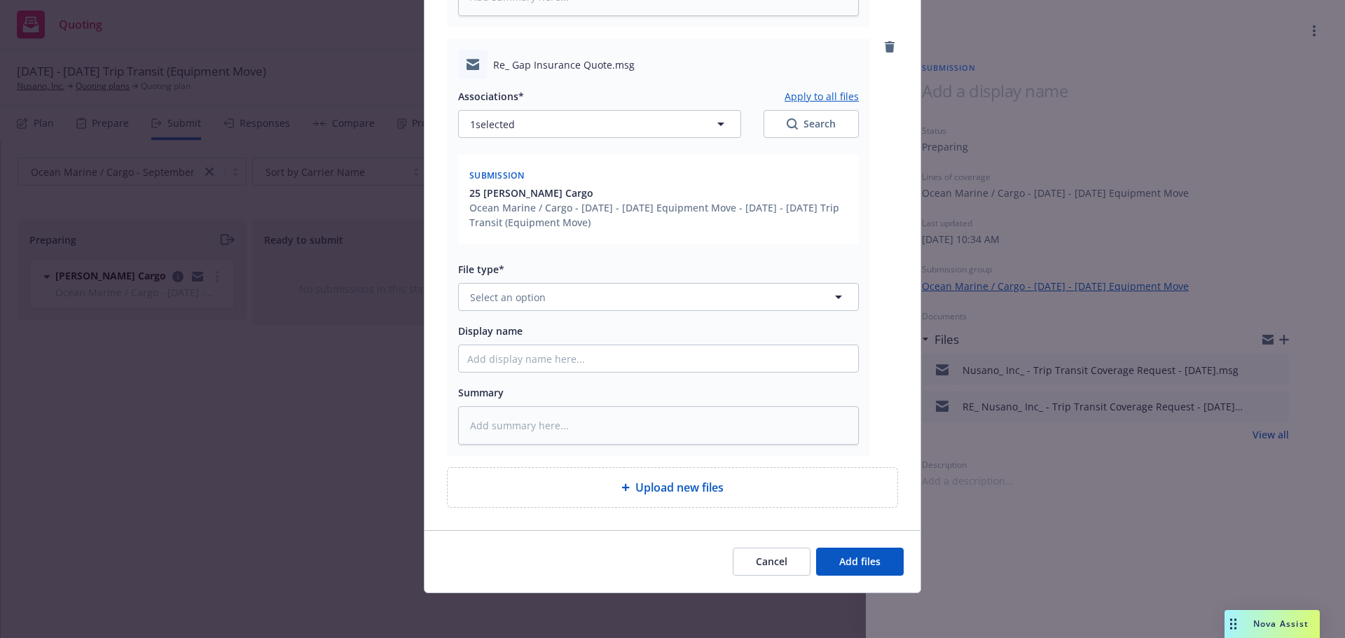
type textarea "x"
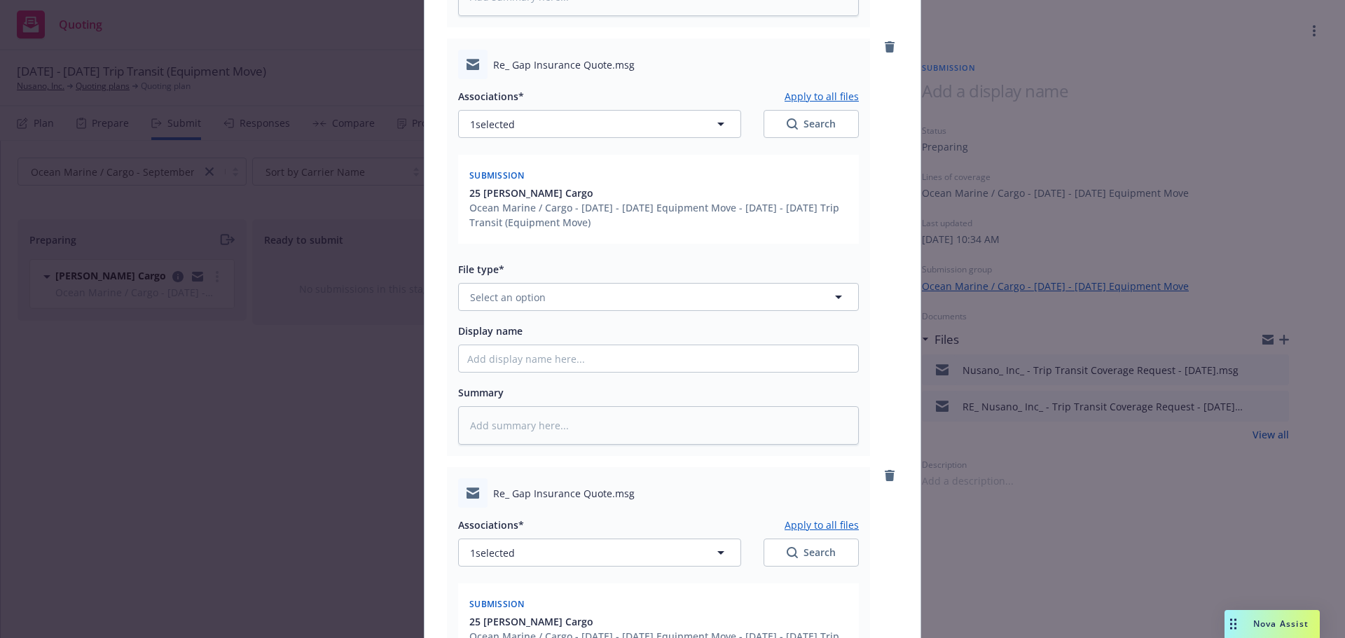
scroll to position [0, 0]
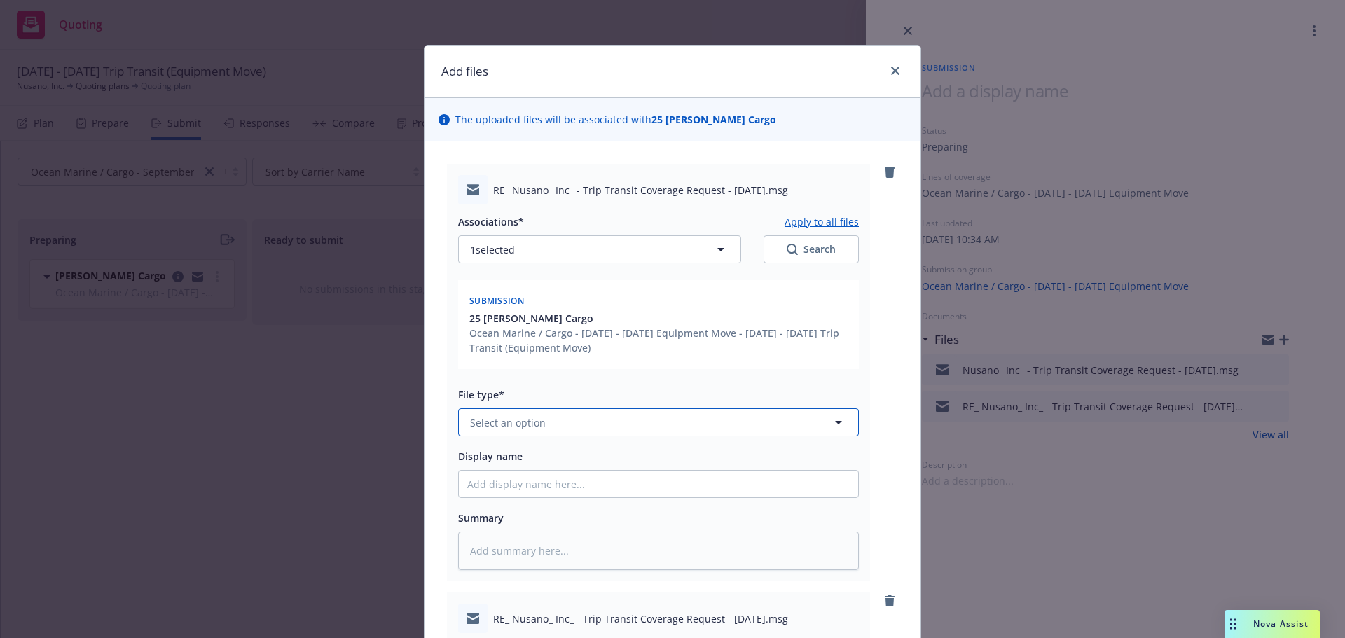
click at [511, 433] on button "Select an option" at bounding box center [658, 422] width 401 height 28
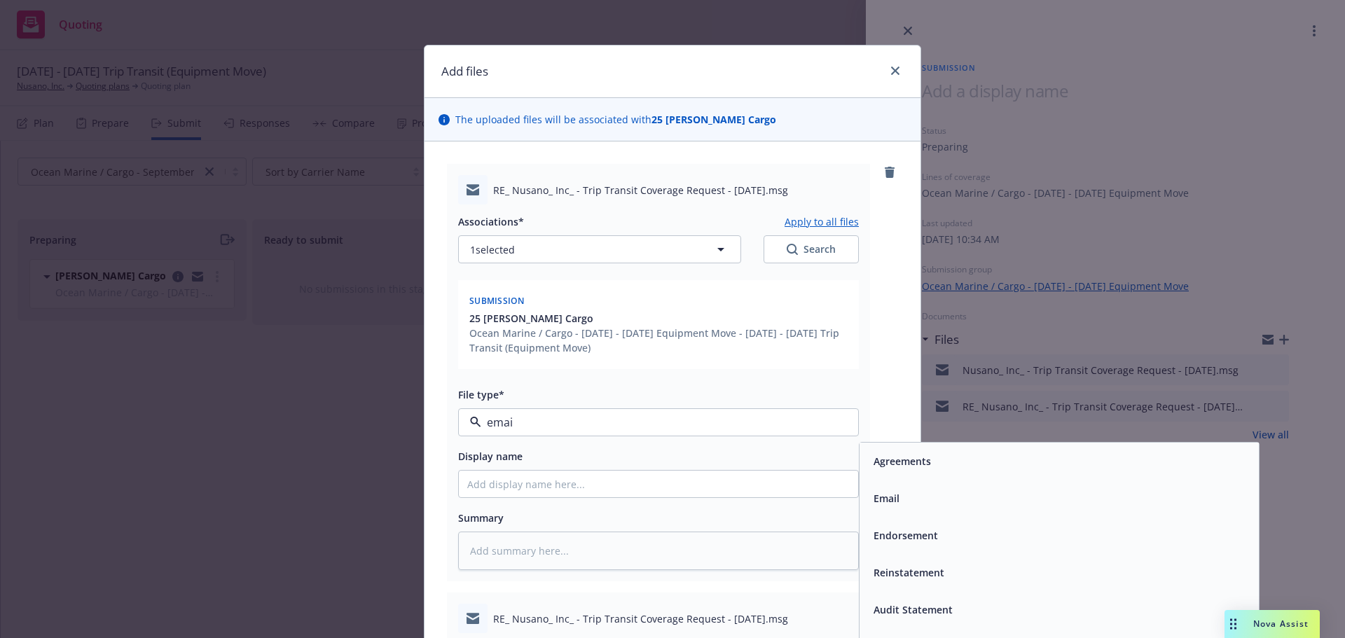
type input "email"
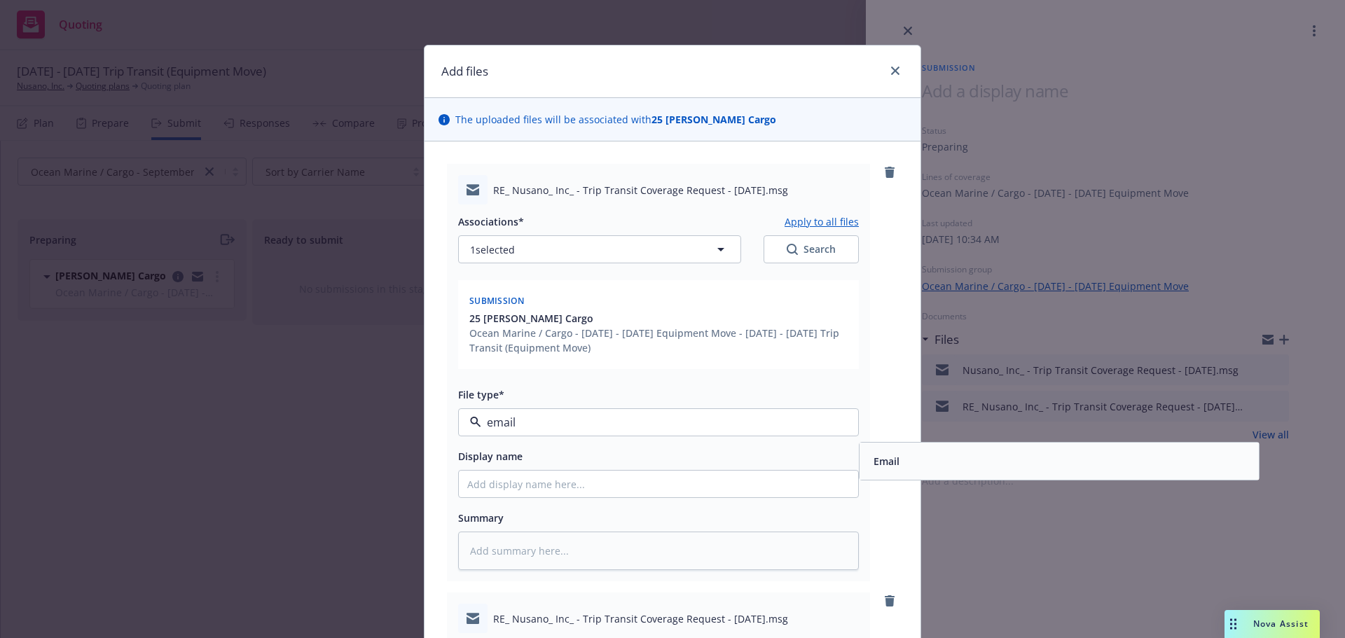
click at [917, 450] on div "Email" at bounding box center [1059, 461] width 399 height 37
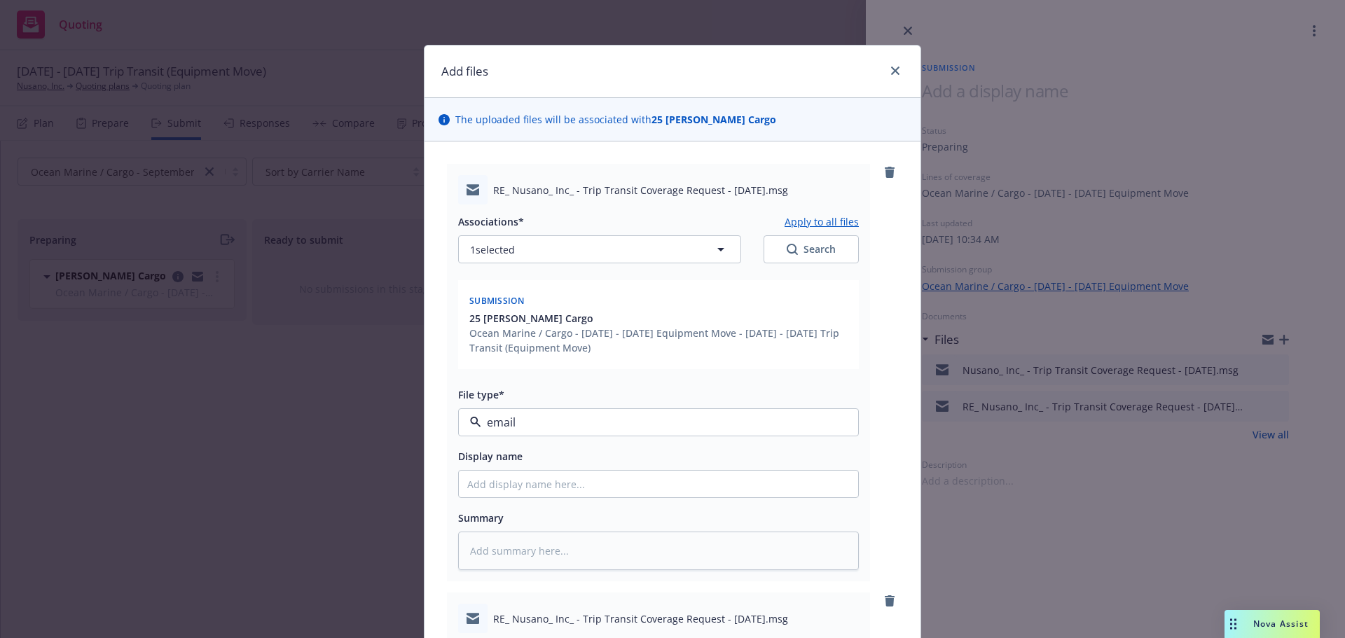
type textarea "x"
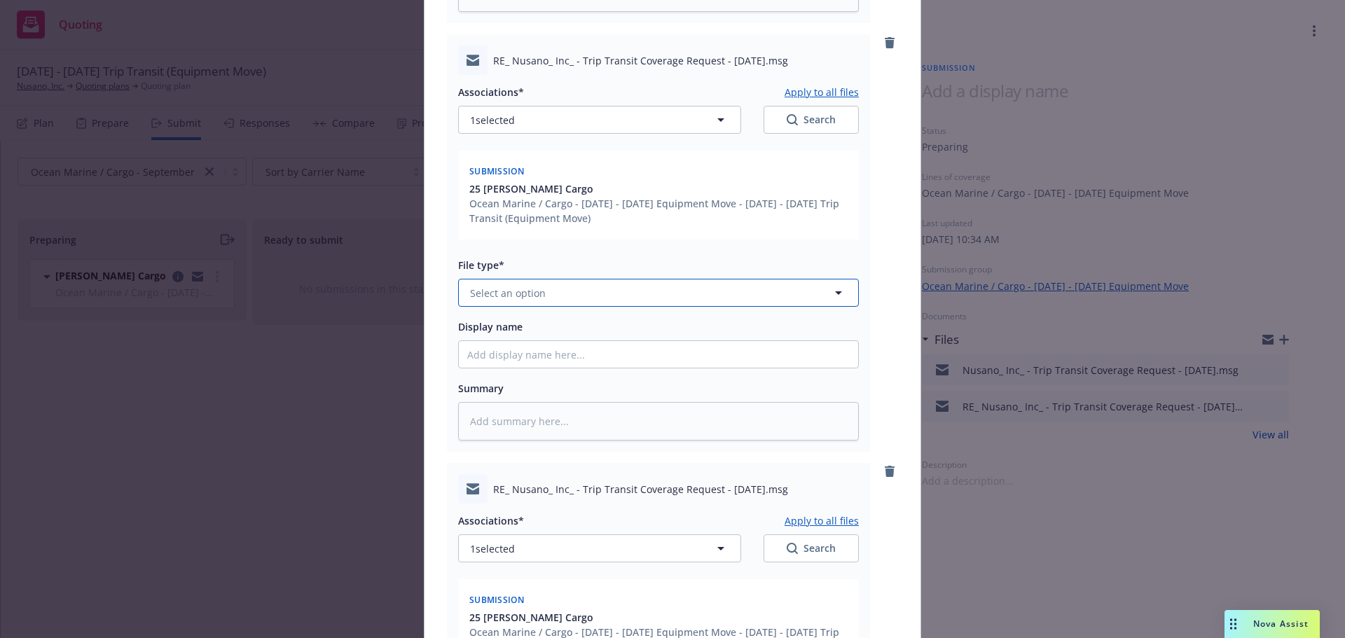
click at [468, 302] on button "Select an option" at bounding box center [658, 293] width 401 height 28
type input "email"
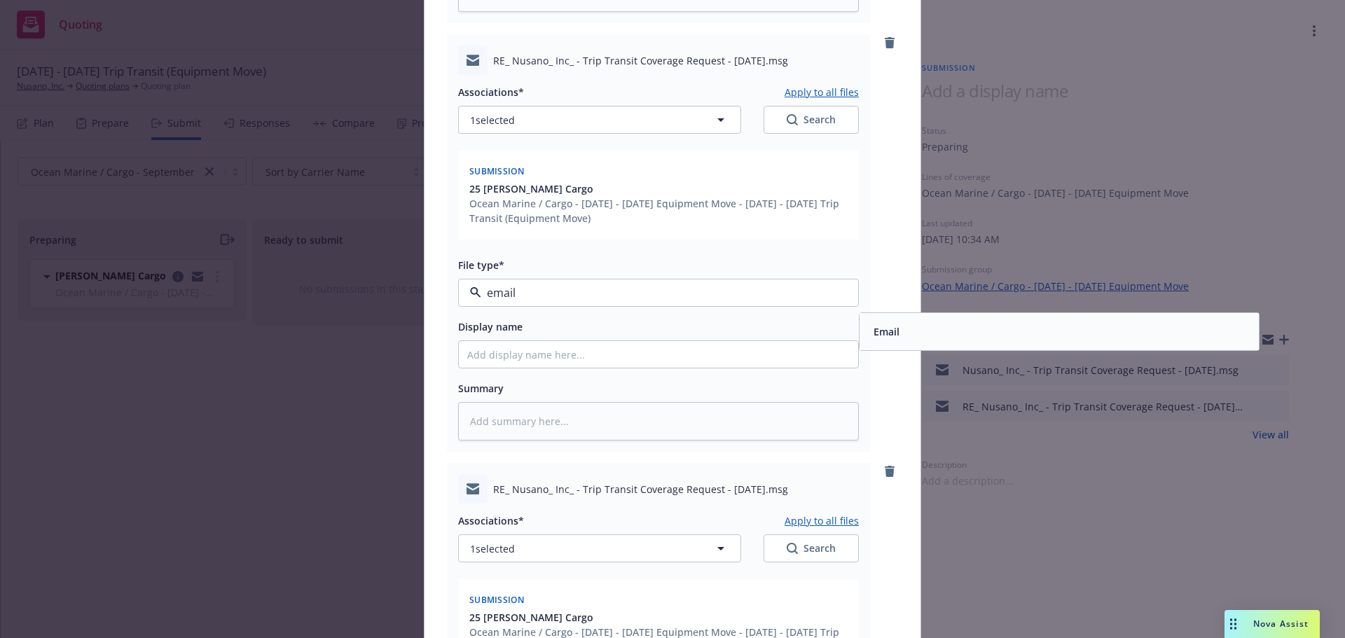
click at [987, 326] on div "Email" at bounding box center [1059, 332] width 383 height 20
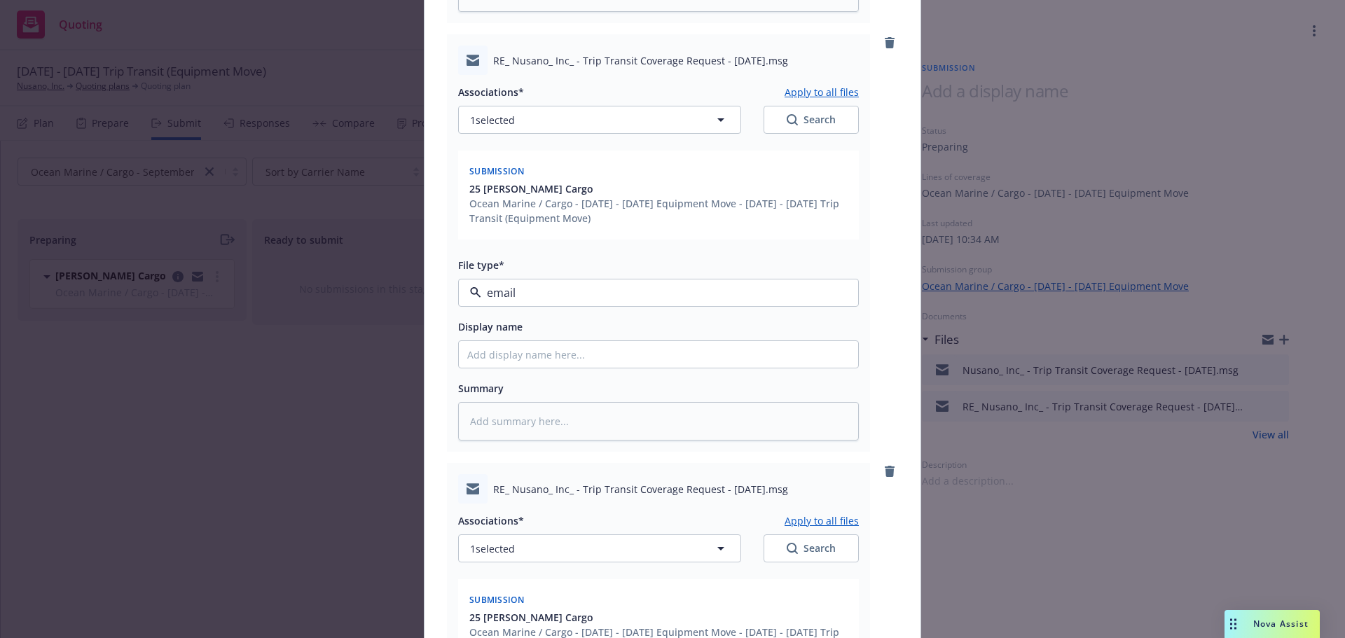
type textarea "x"
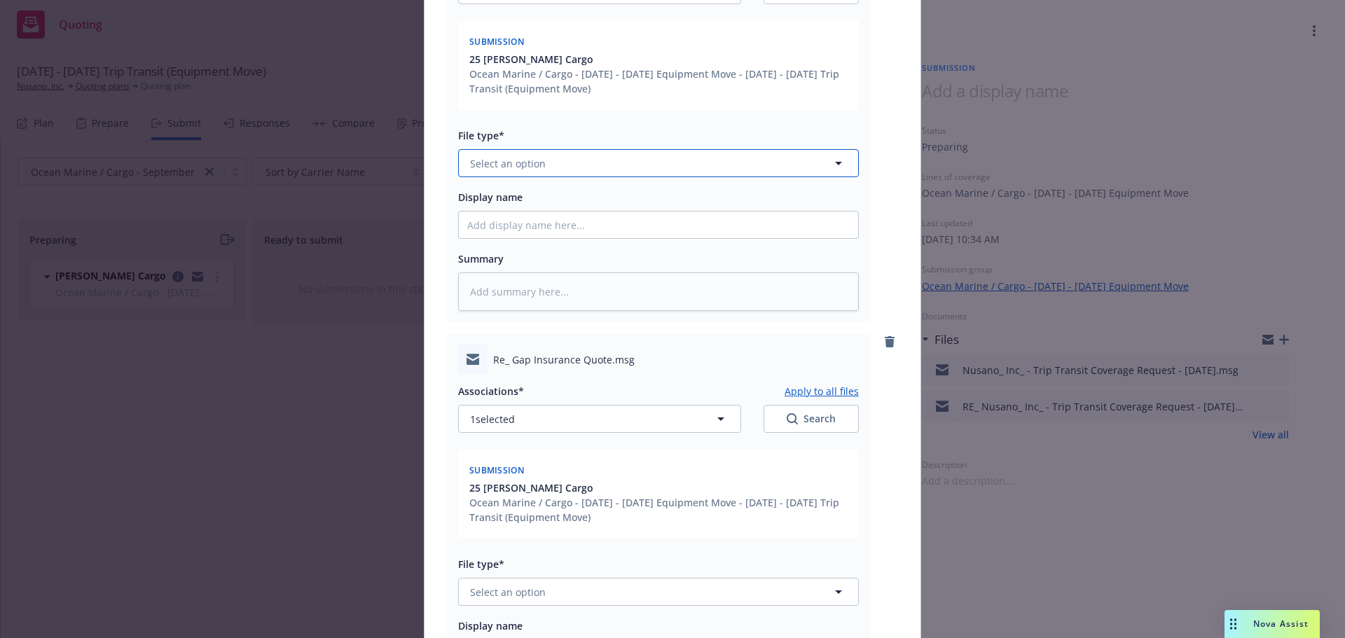
click at [536, 156] on span "Select an option" at bounding box center [508, 163] width 76 height 15
type input "email"
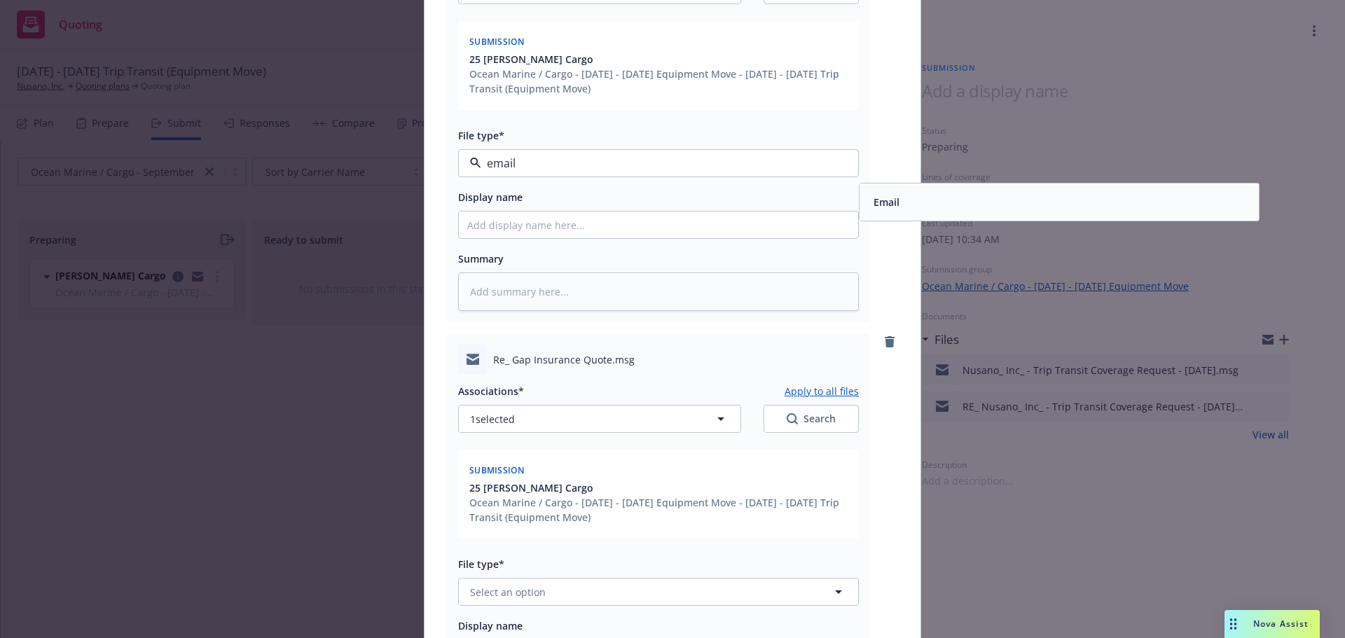
click at [876, 201] on span "Email" at bounding box center [887, 202] width 26 height 15
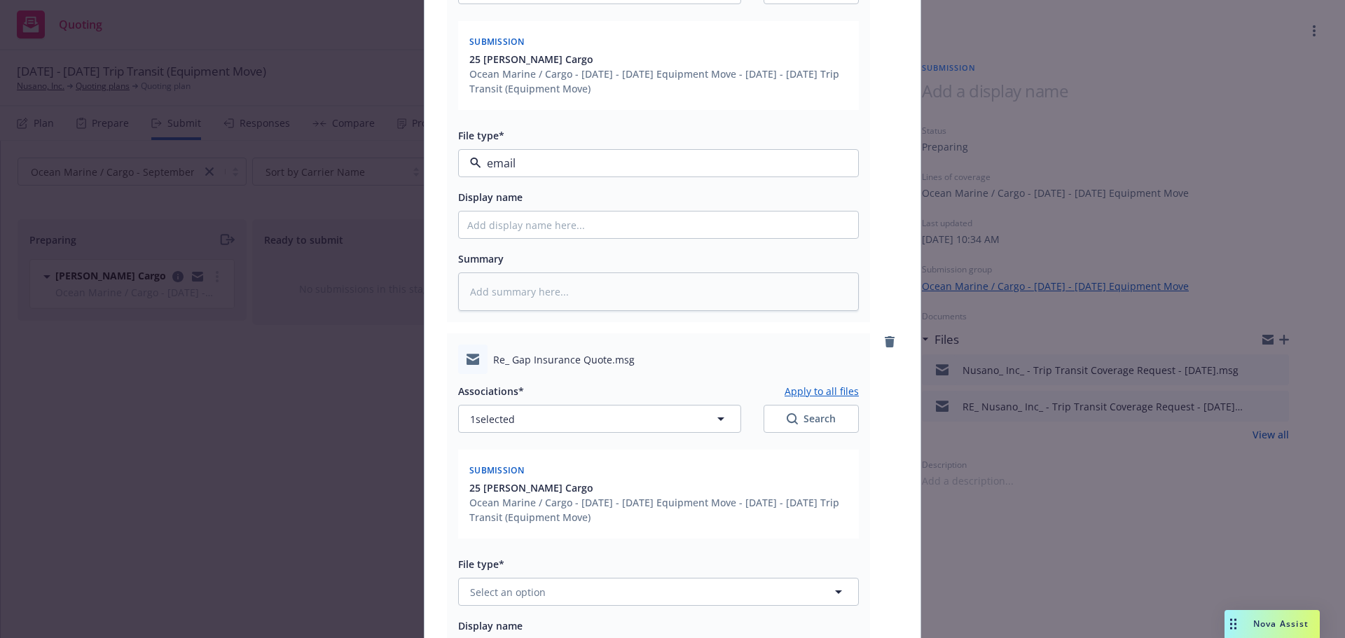
type textarea "x"
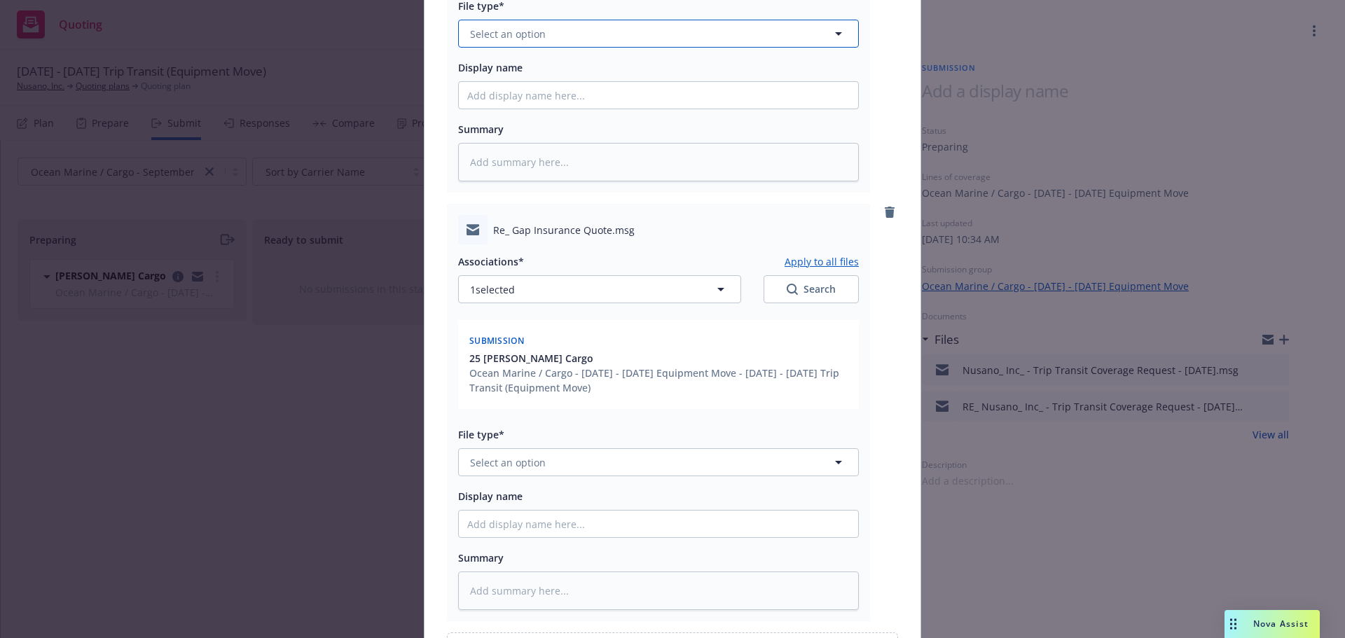
click at [497, 32] on span "Select an option" at bounding box center [508, 34] width 76 height 15
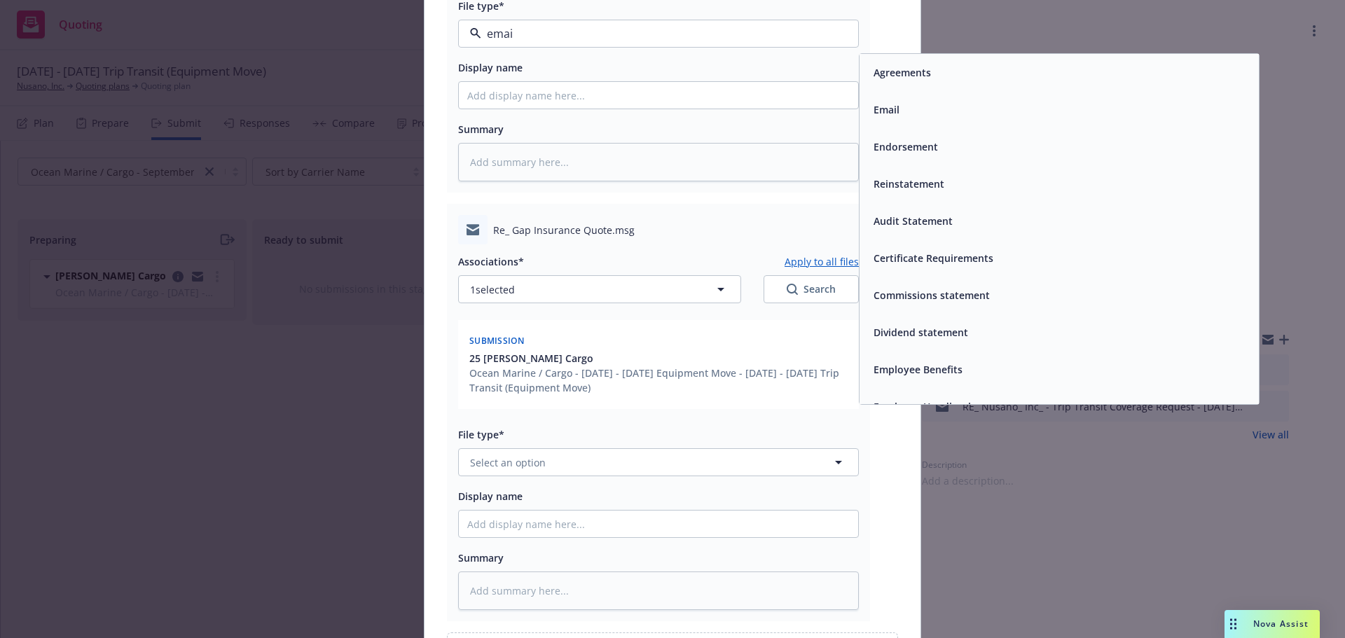
type input "email"
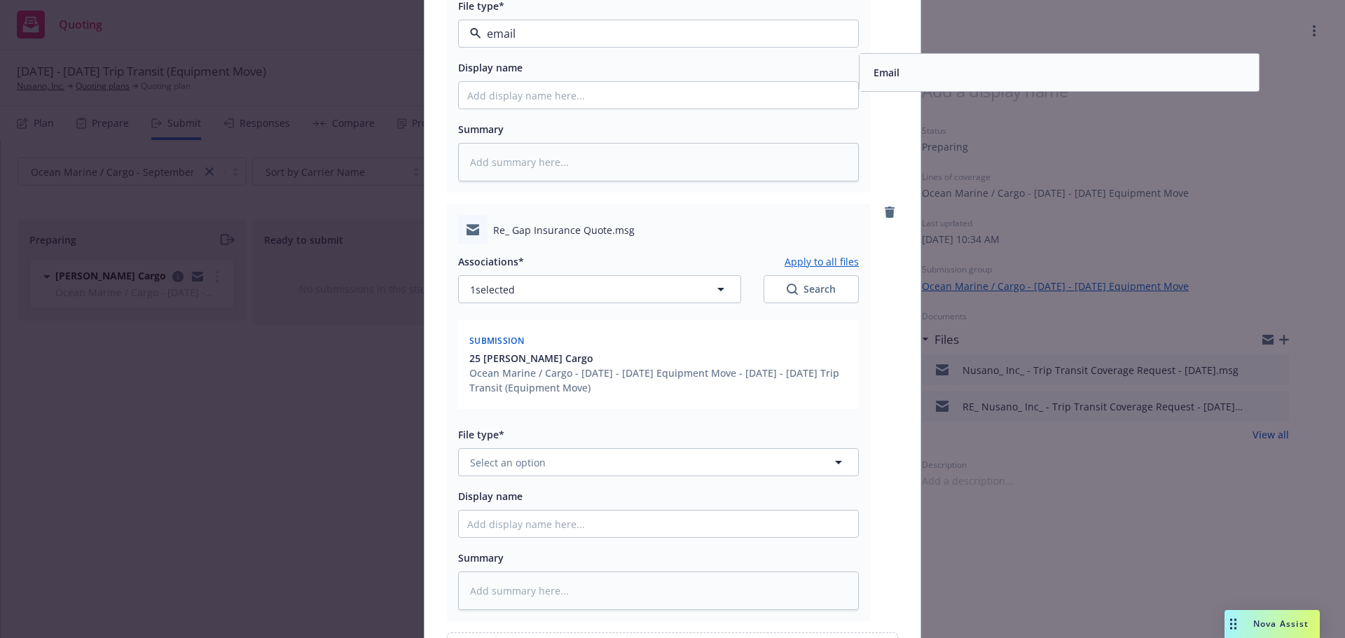
click at [935, 76] on div "Email" at bounding box center [1059, 72] width 383 height 20
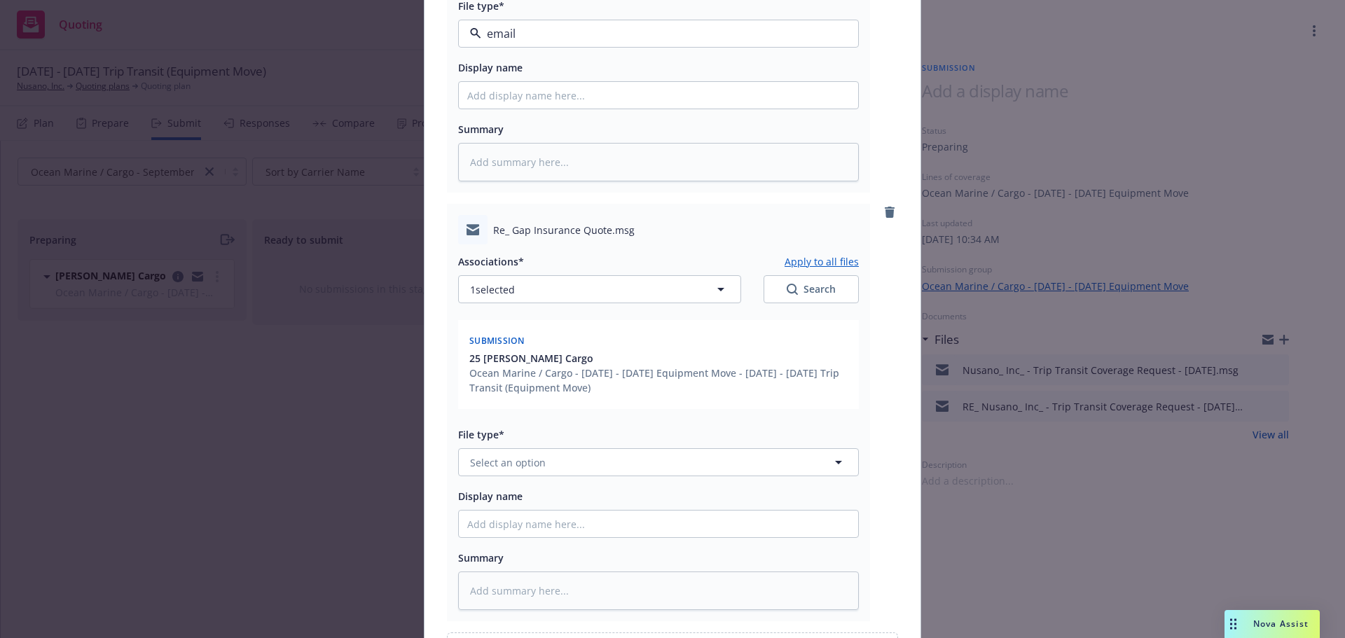
type textarea "x"
click at [499, 463] on span "Select an option" at bounding box center [508, 462] width 76 height 15
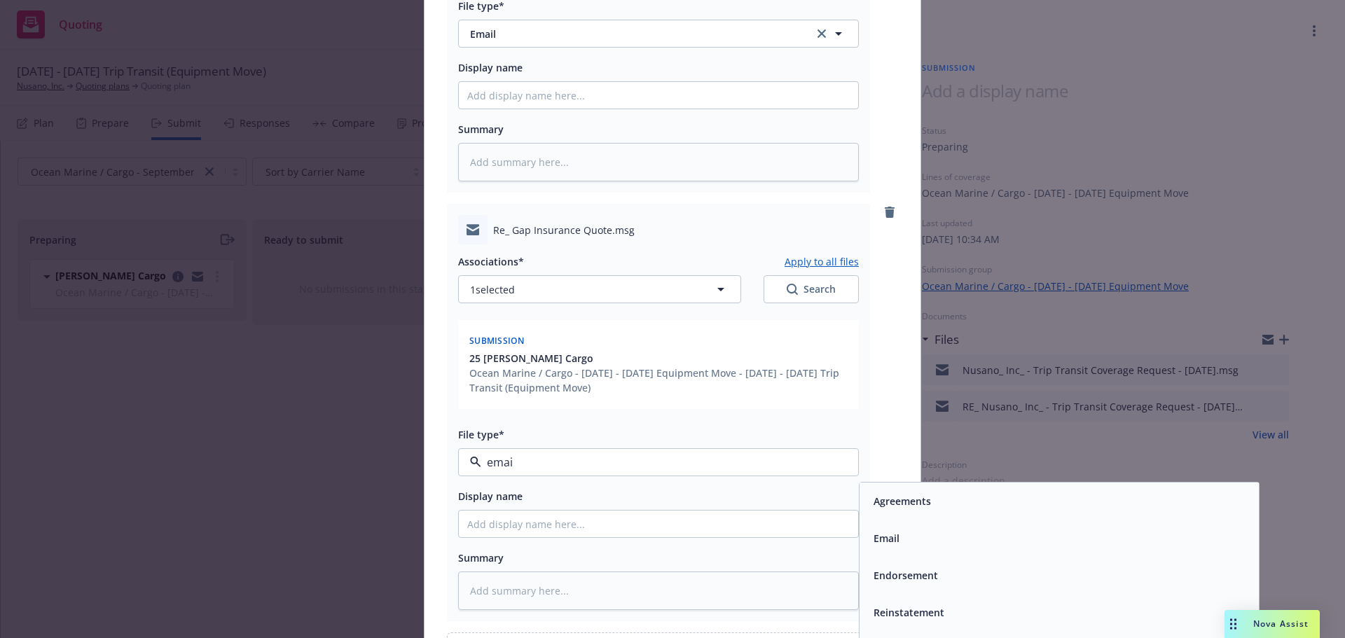
type input "email"
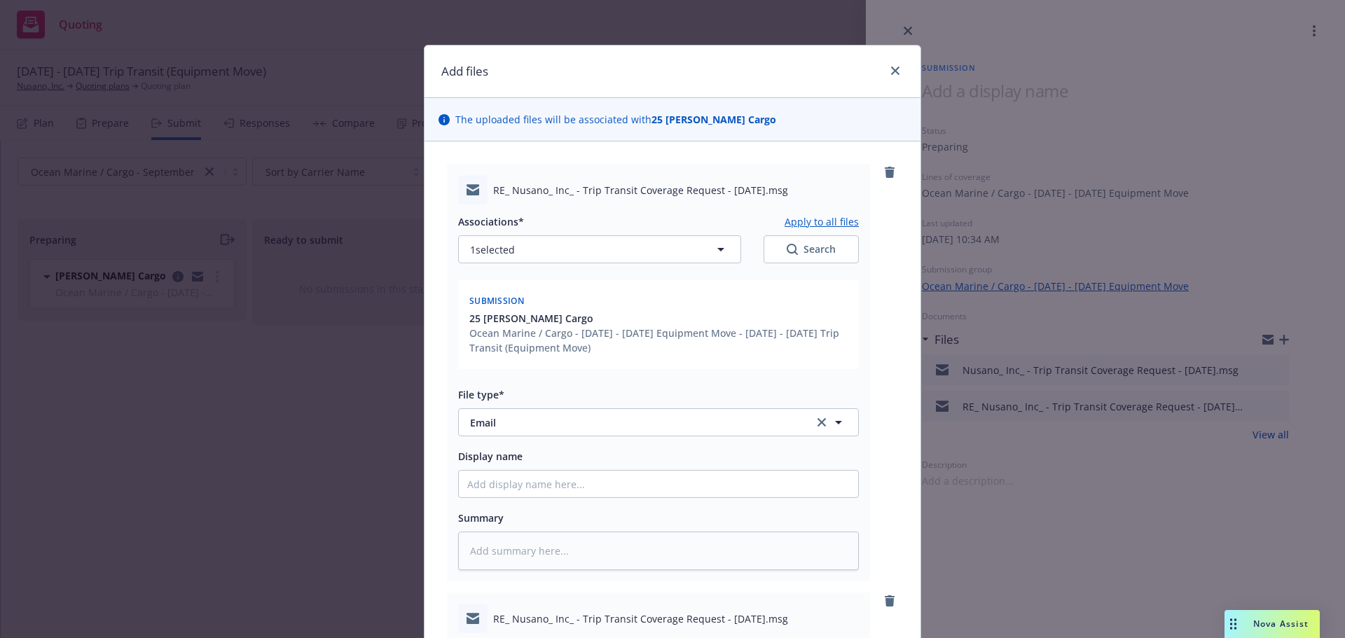
scroll to position [1840, 0]
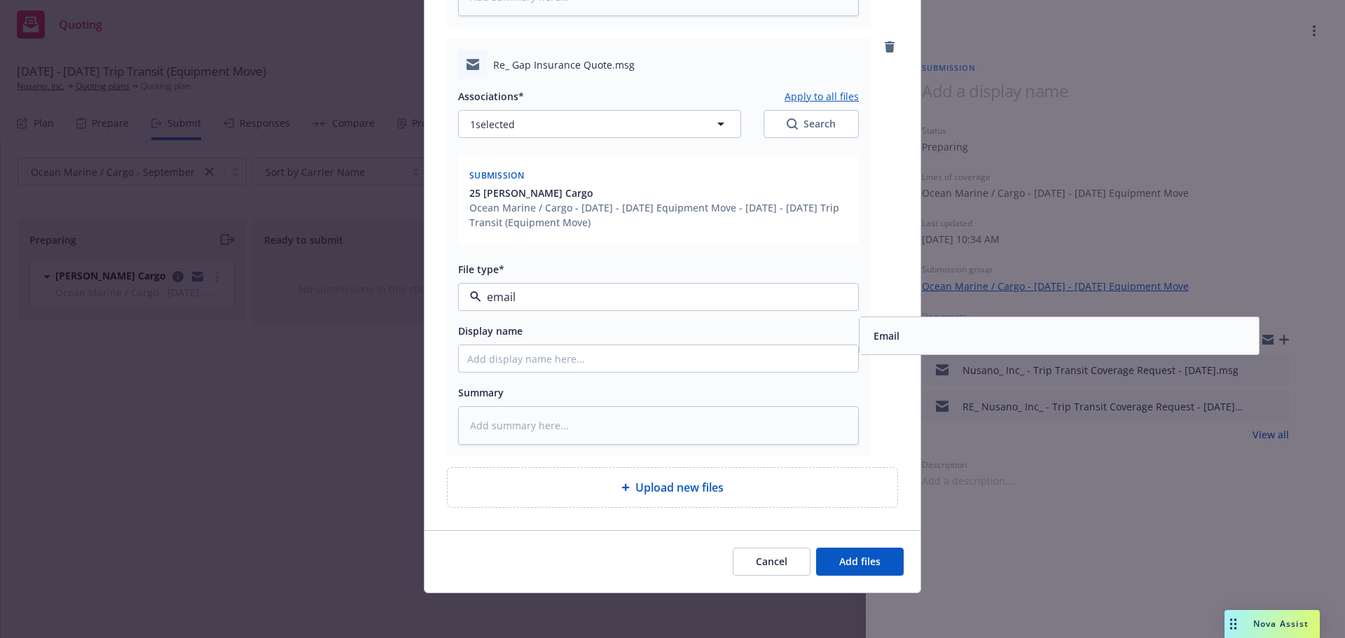
click at [943, 343] on div "Email" at bounding box center [1059, 336] width 383 height 20
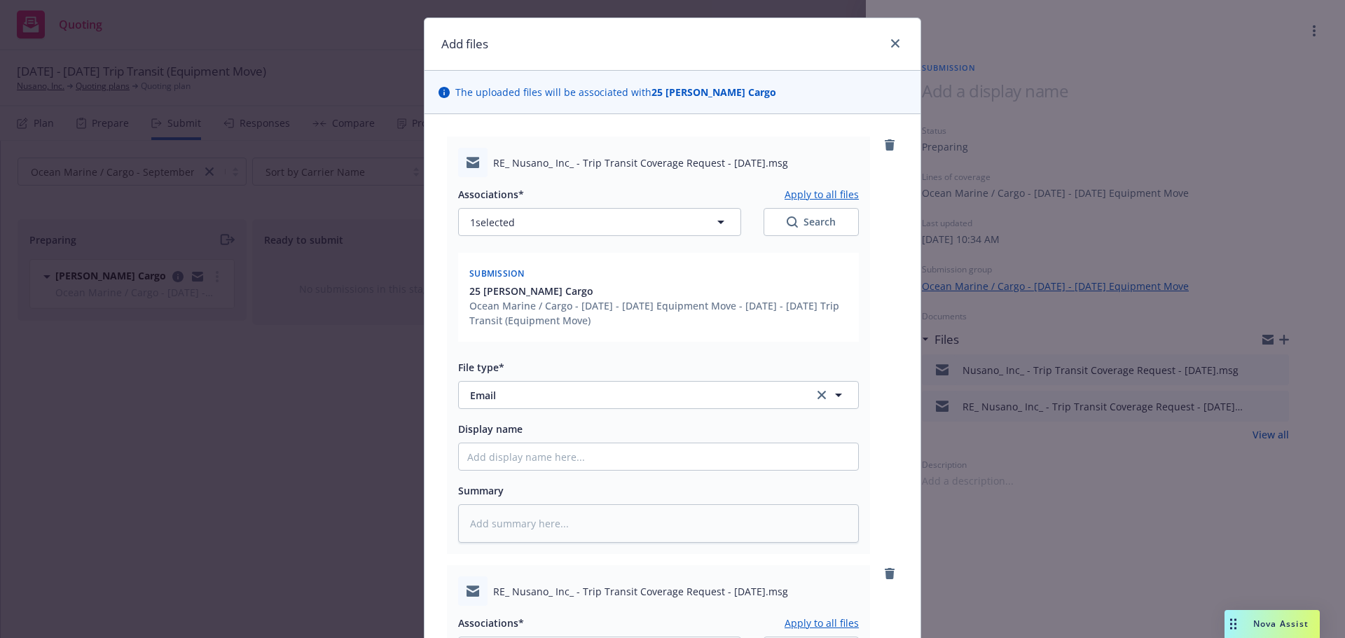
scroll to position [0, 0]
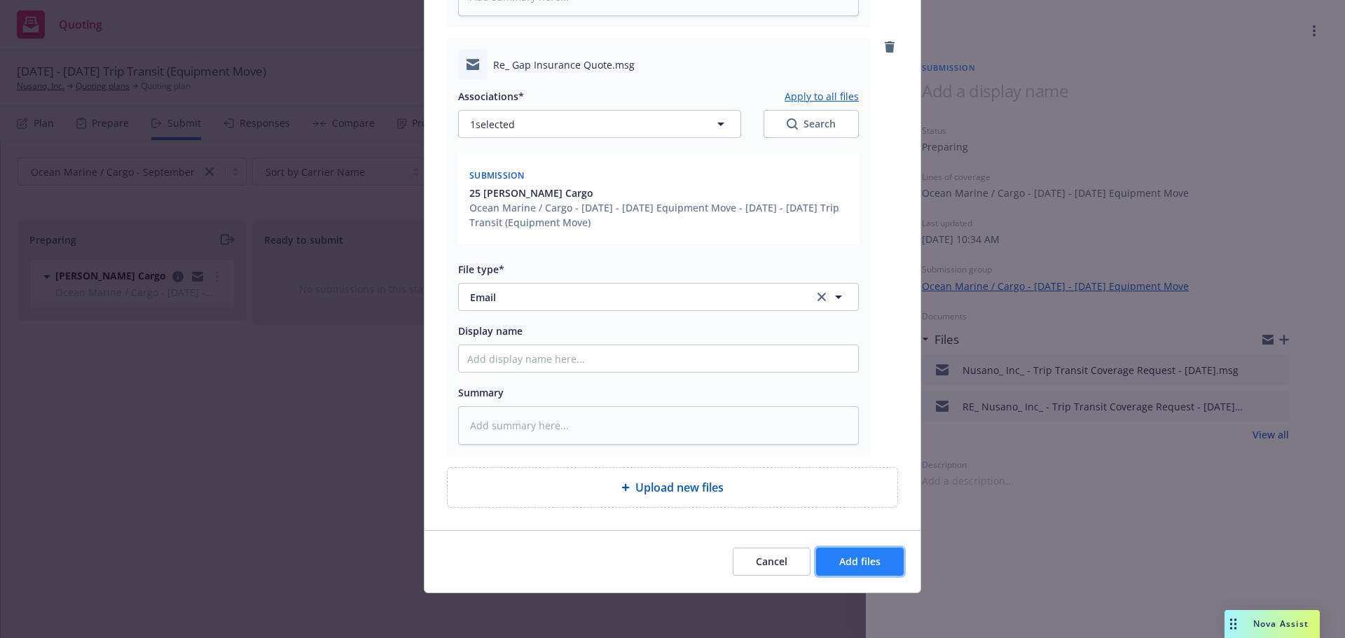
click at [839, 563] on span "Add files" at bounding box center [859, 561] width 41 height 13
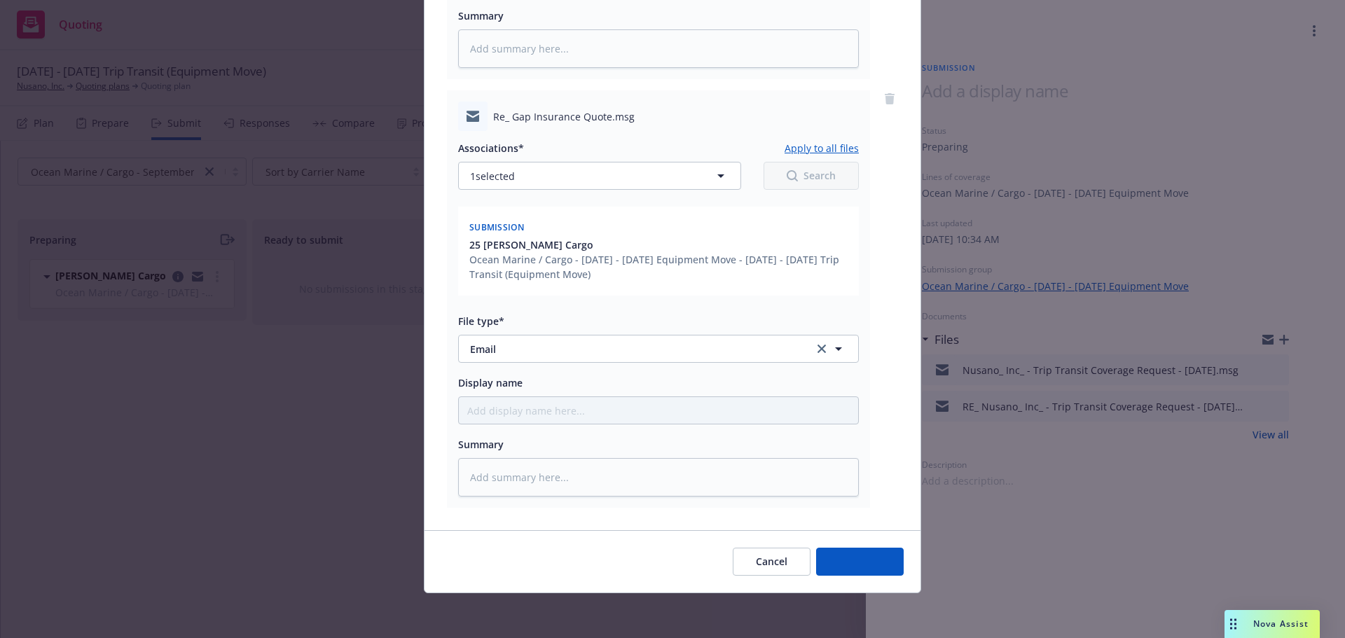
scroll to position [1789, 0]
type textarea "x"
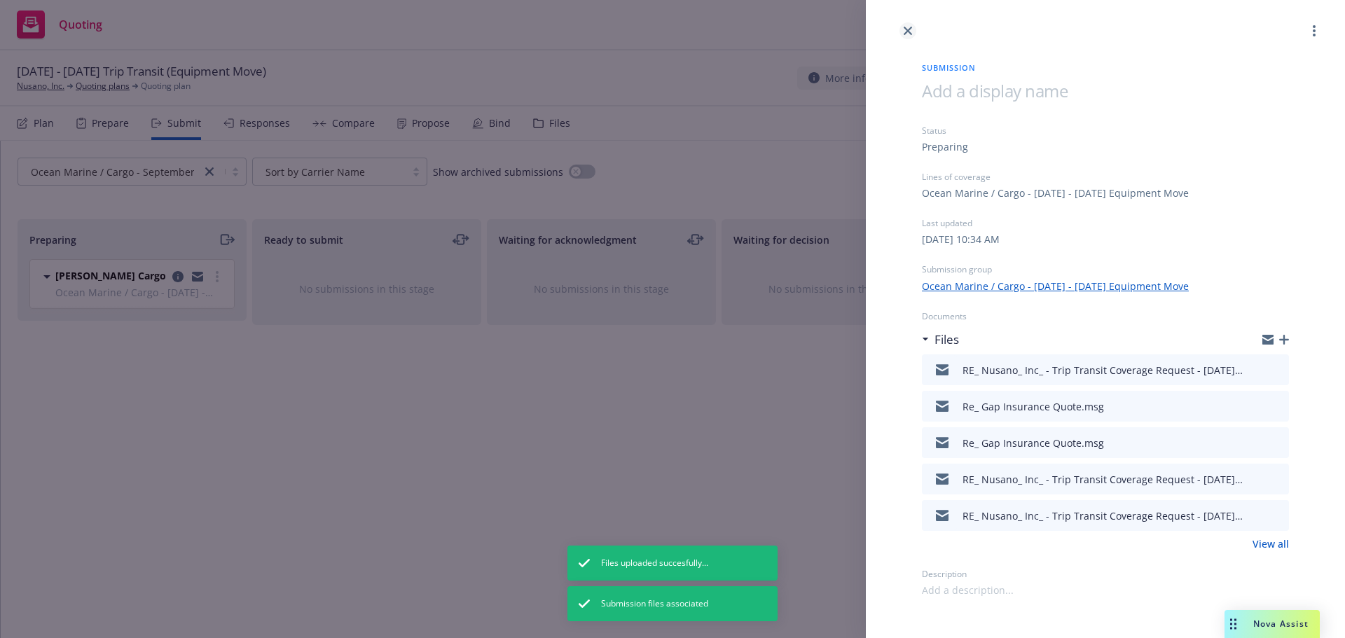
click at [901, 26] on link "close" at bounding box center [908, 30] width 17 height 17
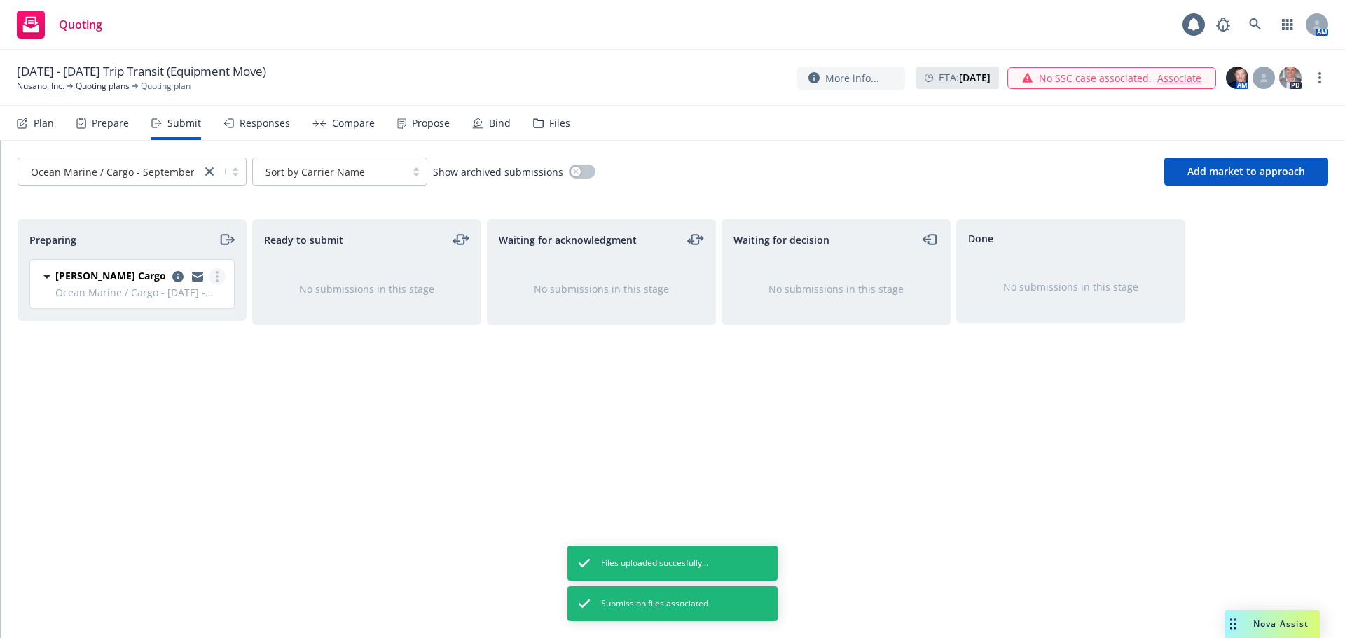
click at [224, 272] on div at bounding box center [198, 276] width 56 height 17
click at [217, 274] on circle "more" at bounding box center [217, 272] width 3 height 3
click at [178, 390] on span "Add accepted decision" at bounding box center [155, 389] width 140 height 13
select select "12"
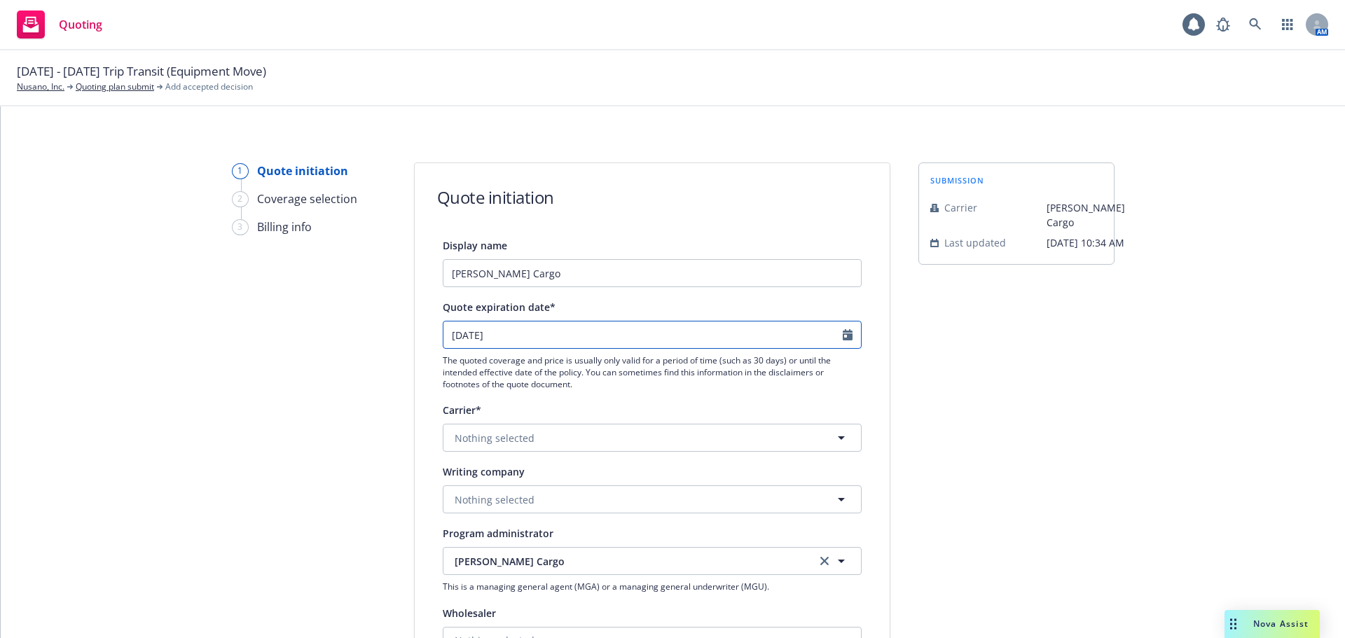
click at [542, 330] on input "10/26/2025" at bounding box center [642, 335] width 399 height 27
select select "10"
click at [1138, 479] on div "1 Quote initiation 2 Coverage selection 3 Billing info Quote initiation Display…" at bounding box center [673, 633] width 1311 height 940
click at [617, 441] on button "Nothing selected" at bounding box center [652, 438] width 419 height 28
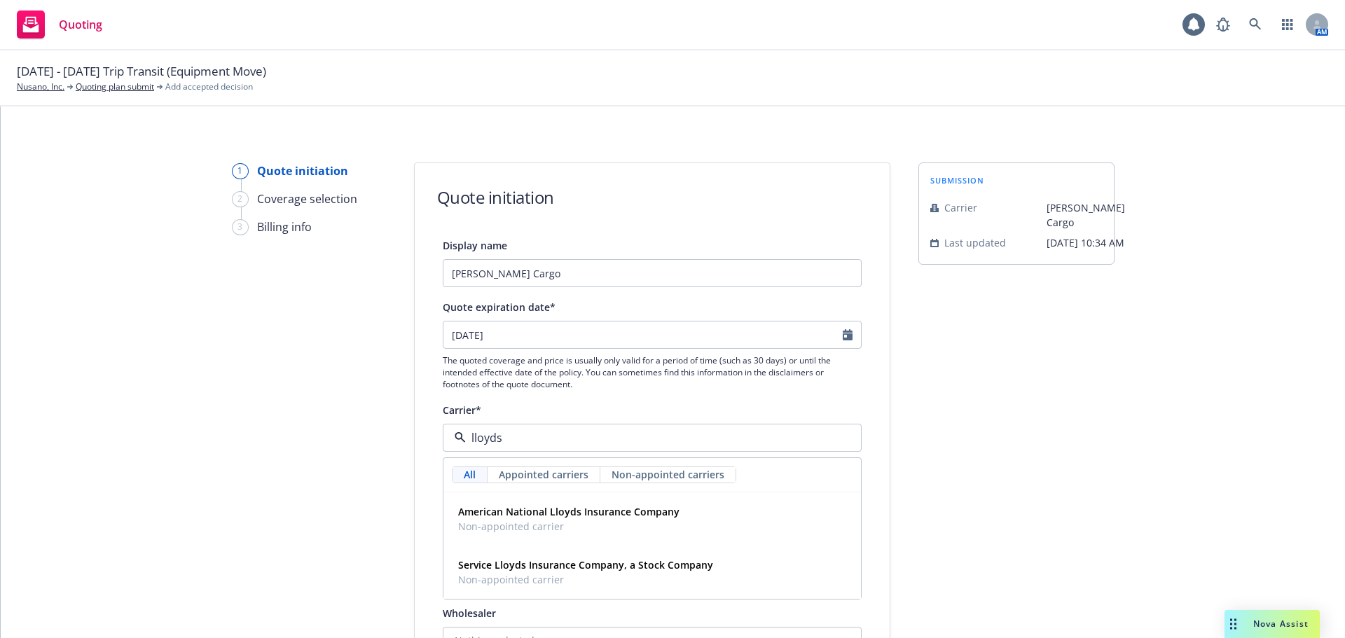
type input "lloyd"
click at [603, 511] on div "Lloyd's of London Non-appointed carrier" at bounding box center [652, 519] width 399 height 35
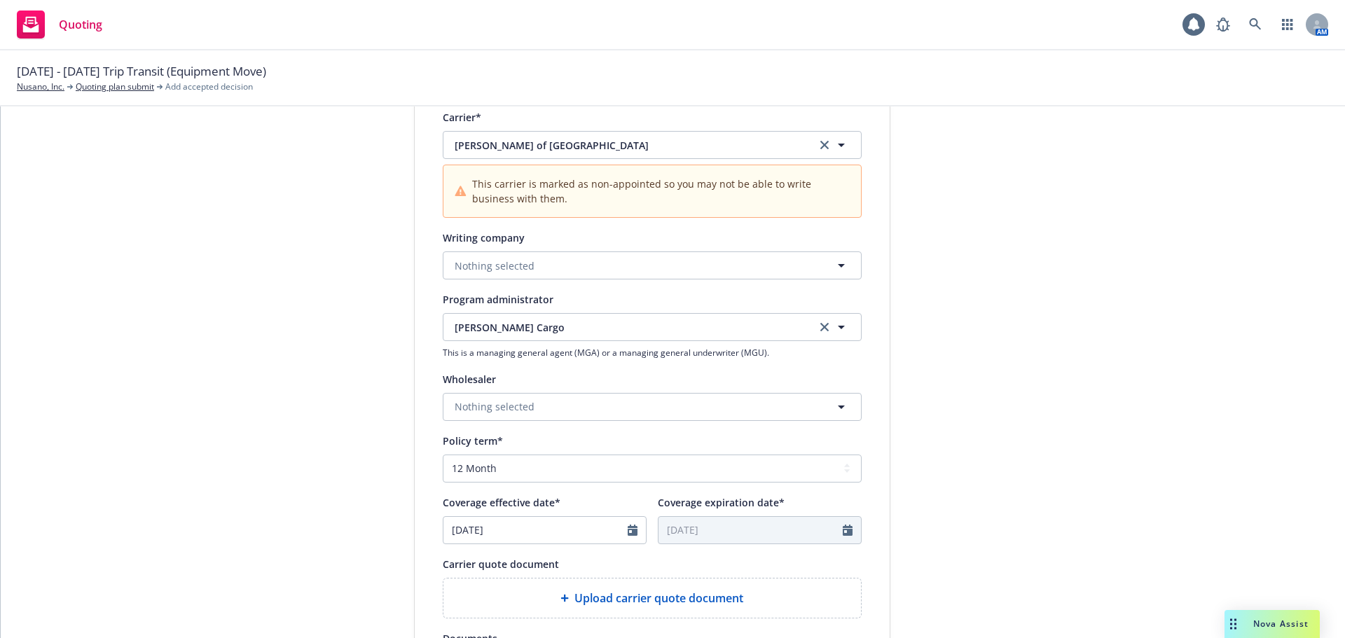
scroll to position [301, 0]
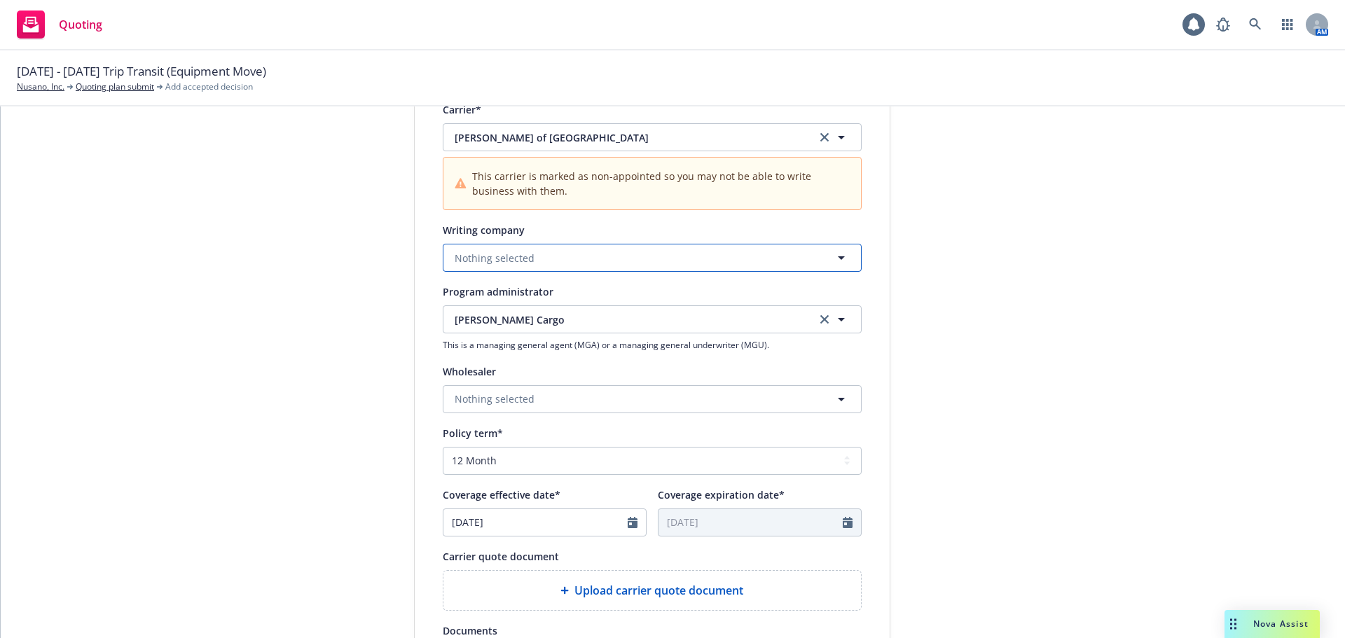
click at [503, 268] on button "Nothing selected" at bounding box center [652, 258] width 419 height 28
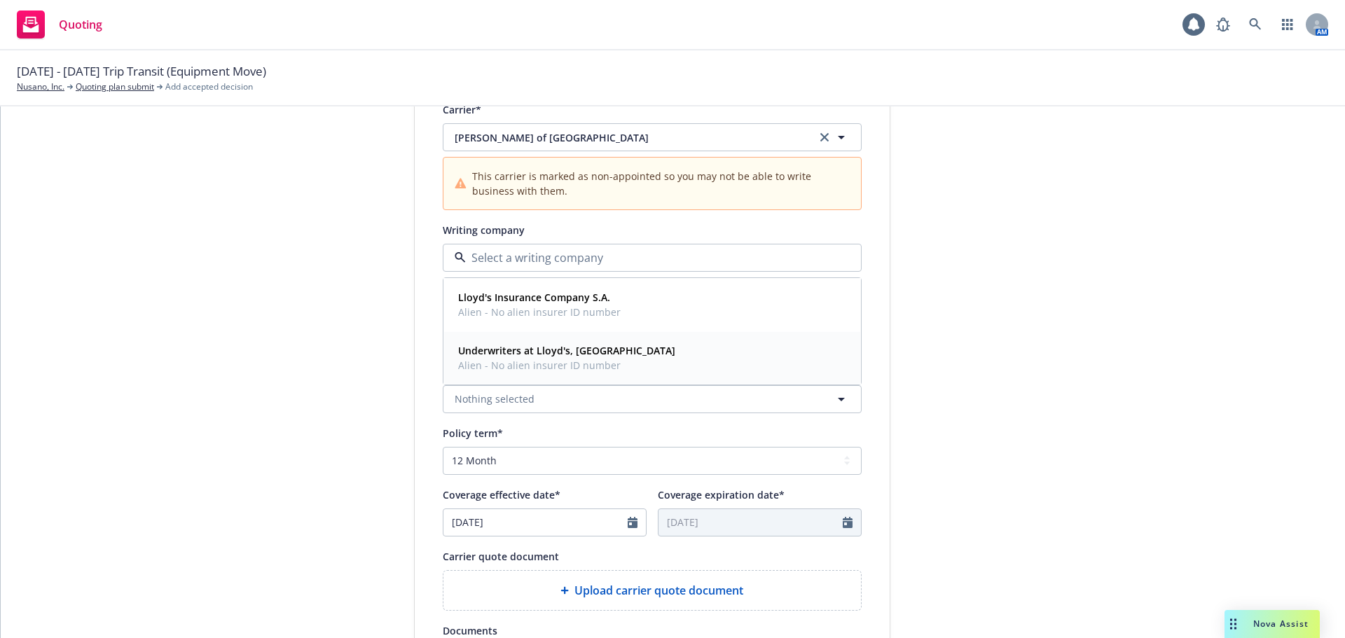
drag, startPoint x: 531, startPoint y: 312, endPoint x: 539, endPoint y: 352, distance: 40.1
click at [539, 352] on div "Lloyd's Insurance Company S.A. Alien - No alien insurer ID number Underwriters …" at bounding box center [652, 331] width 418 height 106
click at [605, 464] on select "Select policy term 12 Month 6 Month 4 Month 3 Month 2 Month 1 Month 36 Month (3…" at bounding box center [652, 461] width 419 height 28
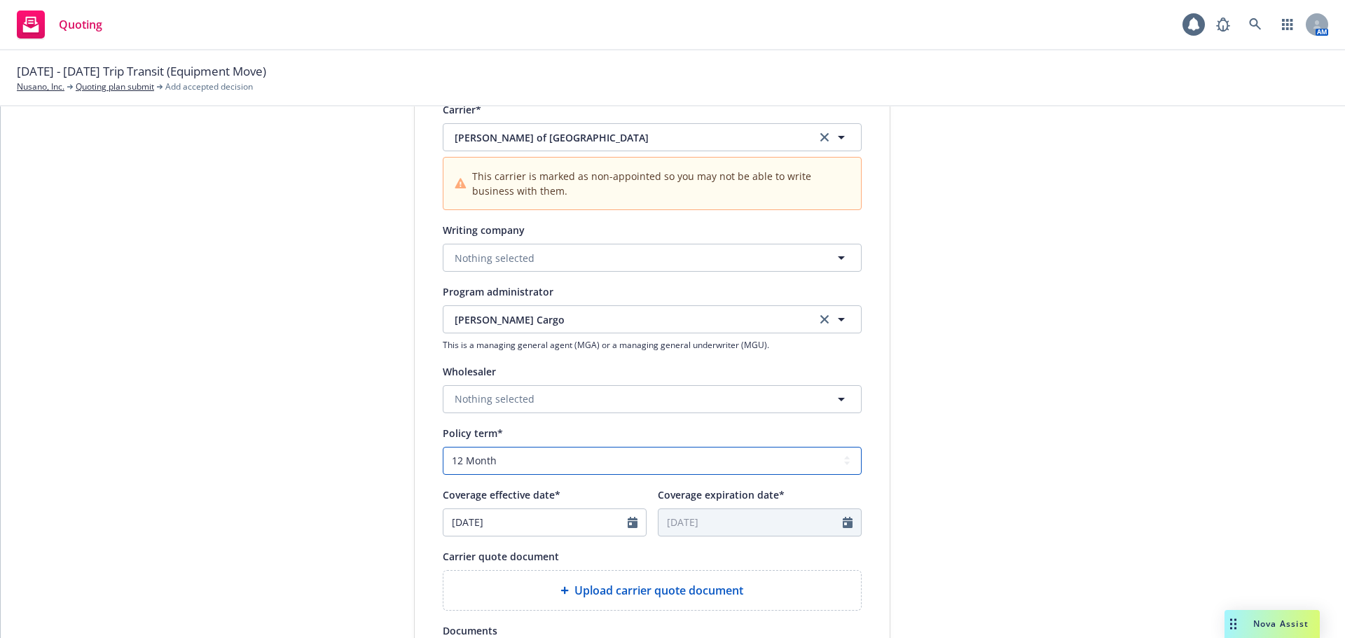
select select "other"
click at [443, 447] on select "Select policy term 12 Month 6 Month 4 Month 3 Month 2 Month 1 Month 36 Month (3…" at bounding box center [652, 461] width 419 height 28
select select "9"
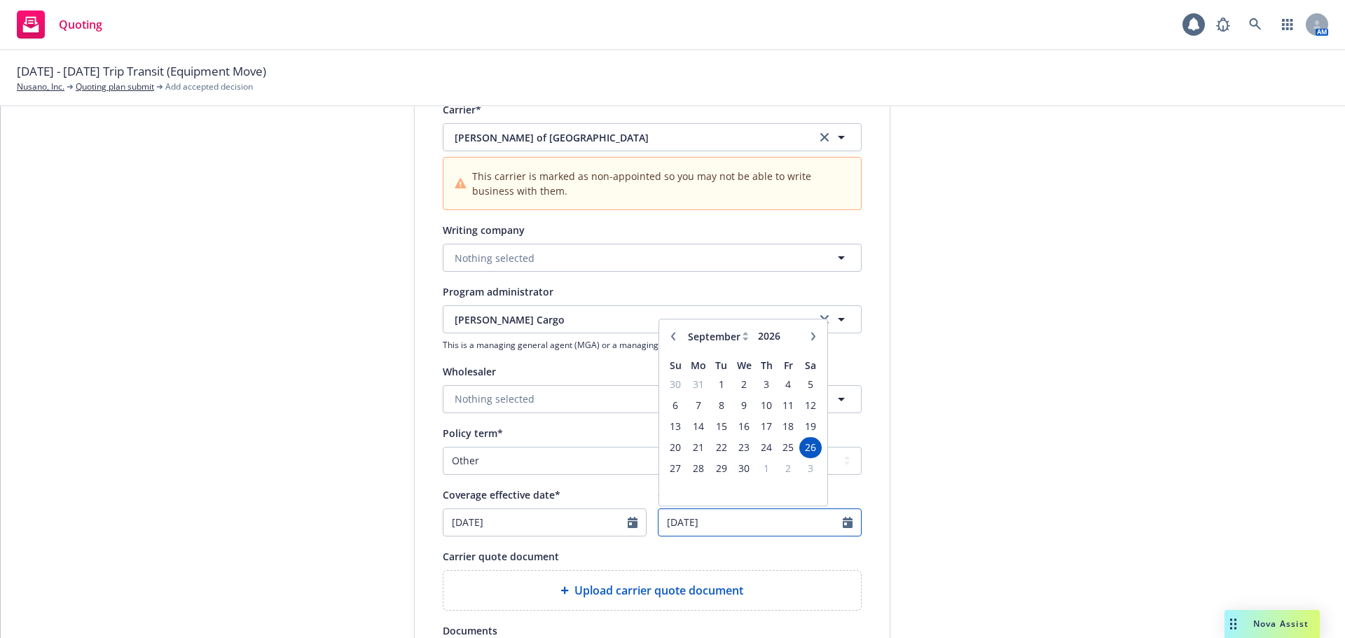
drag, startPoint x: 672, startPoint y: 522, endPoint x: 647, endPoint y: 521, distance: 24.5
click at [647, 521] on div "Coverage effective date* 09/26/2025 Coverage expiration date* 09/26/2026 Januar…" at bounding box center [652, 511] width 419 height 50
type input "11/26/2026"
click at [1097, 439] on div "submission Carrier Falvey Cargo Last updated 9/26, 10:34 AM" at bounding box center [1016, 361] width 196 height 998
select select "11"
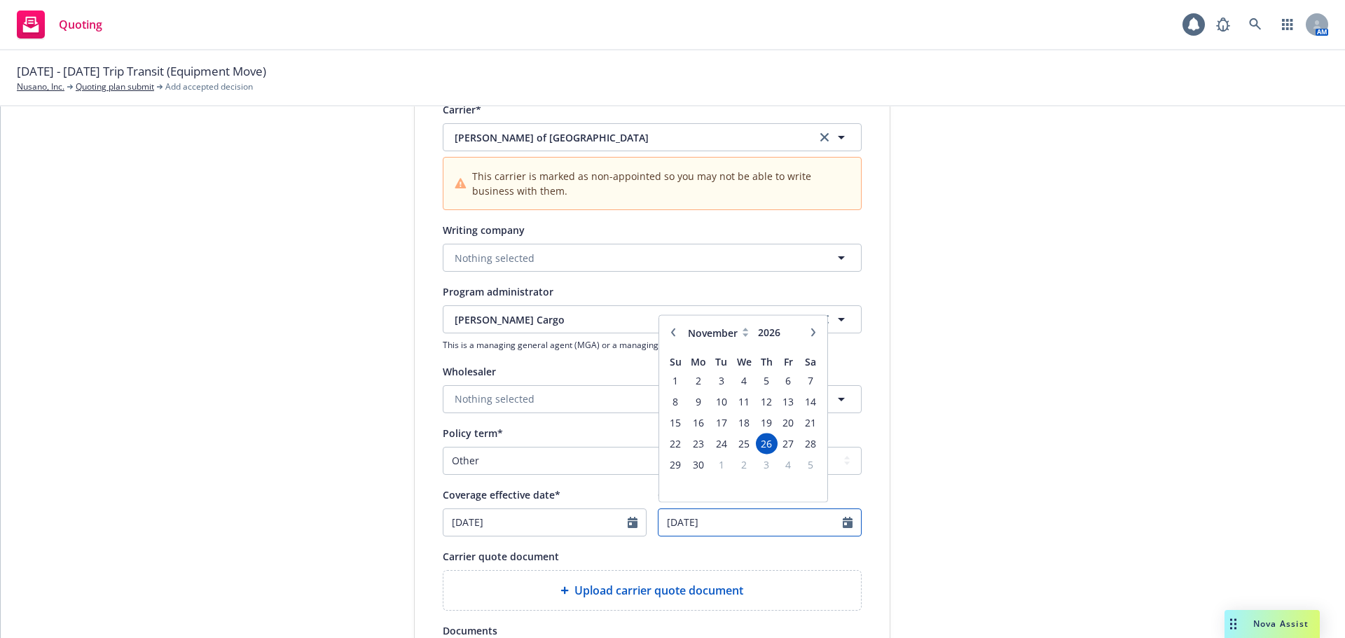
click at [790, 515] on input "11/26/2026" at bounding box center [751, 522] width 184 height 27
type input "11/26/2025"
click at [1047, 438] on div "submission Carrier Falvey Cargo Last updated 9/26, 10:34 AM" at bounding box center [1016, 361] width 196 height 998
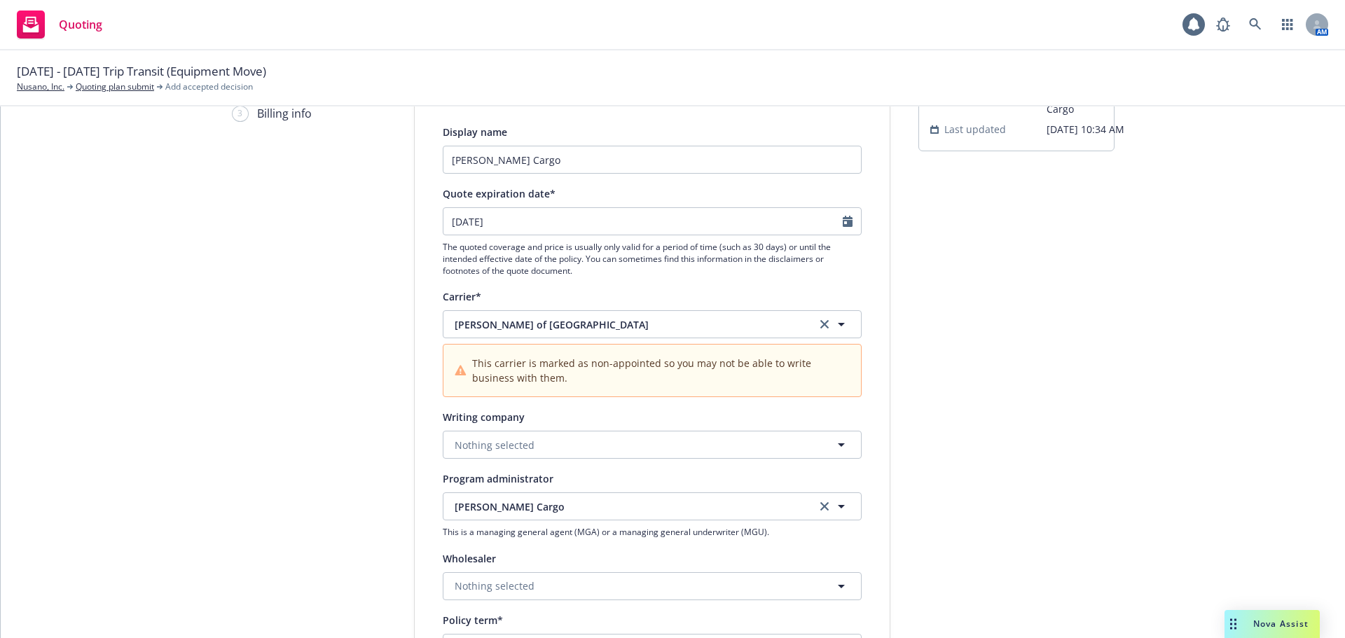
scroll to position [783, 0]
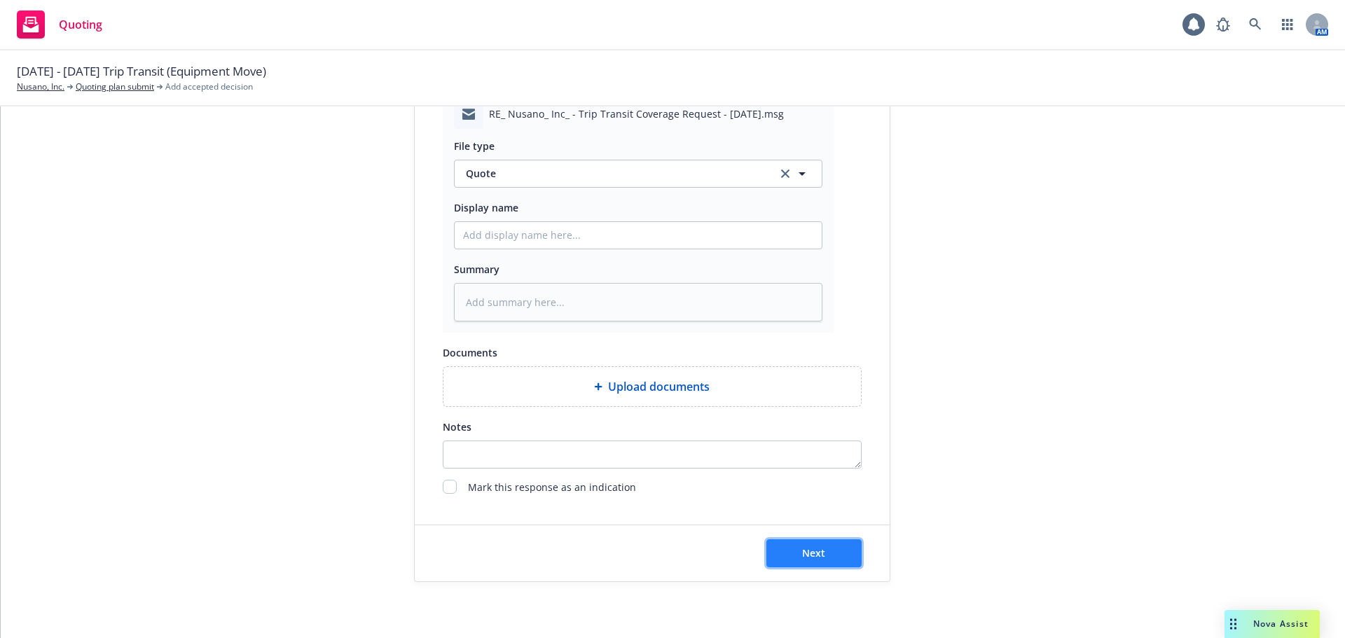
click at [837, 547] on button "Next" at bounding box center [813, 553] width 95 height 28
type textarea "x"
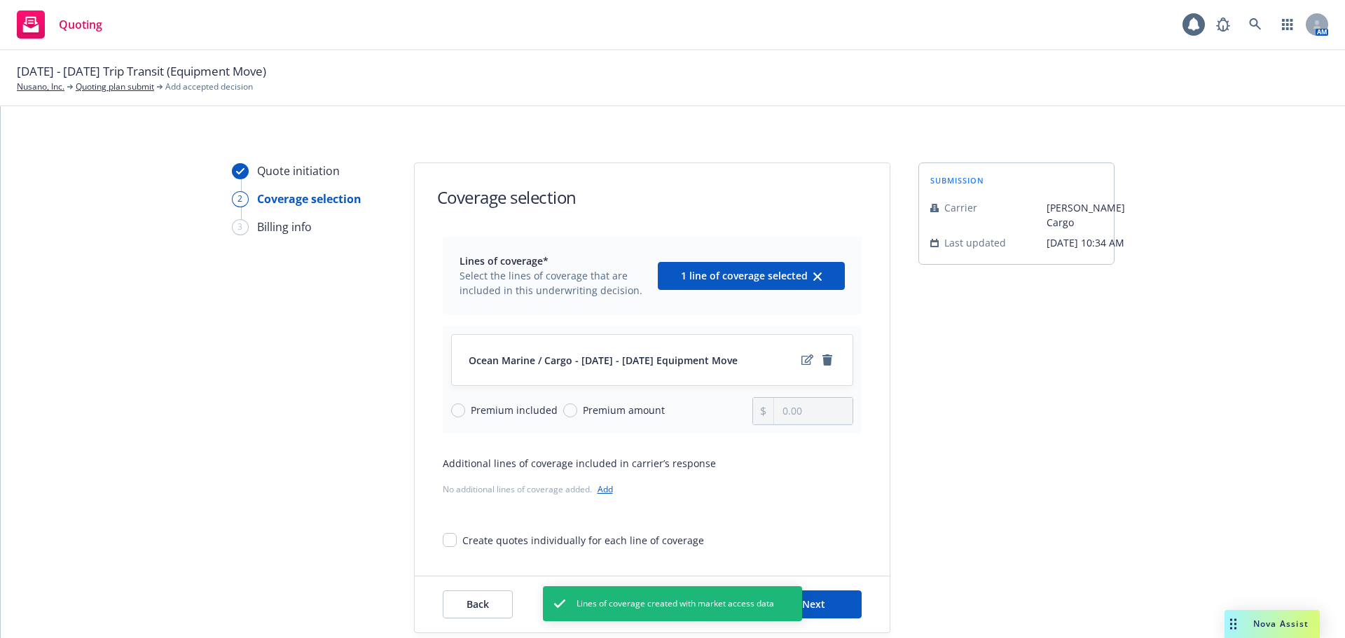
click at [597, 411] on span "Premium amount" at bounding box center [624, 410] width 82 height 15
click at [577, 411] on input "Premium amount" at bounding box center [570, 411] width 14 height 14
radio input "true"
drag, startPoint x: 812, startPoint y: 413, endPoint x: 617, endPoint y: 404, distance: 195.0
click at [617, 405] on div "Premium included Premium amount 0.00" at bounding box center [652, 411] width 402 height 28
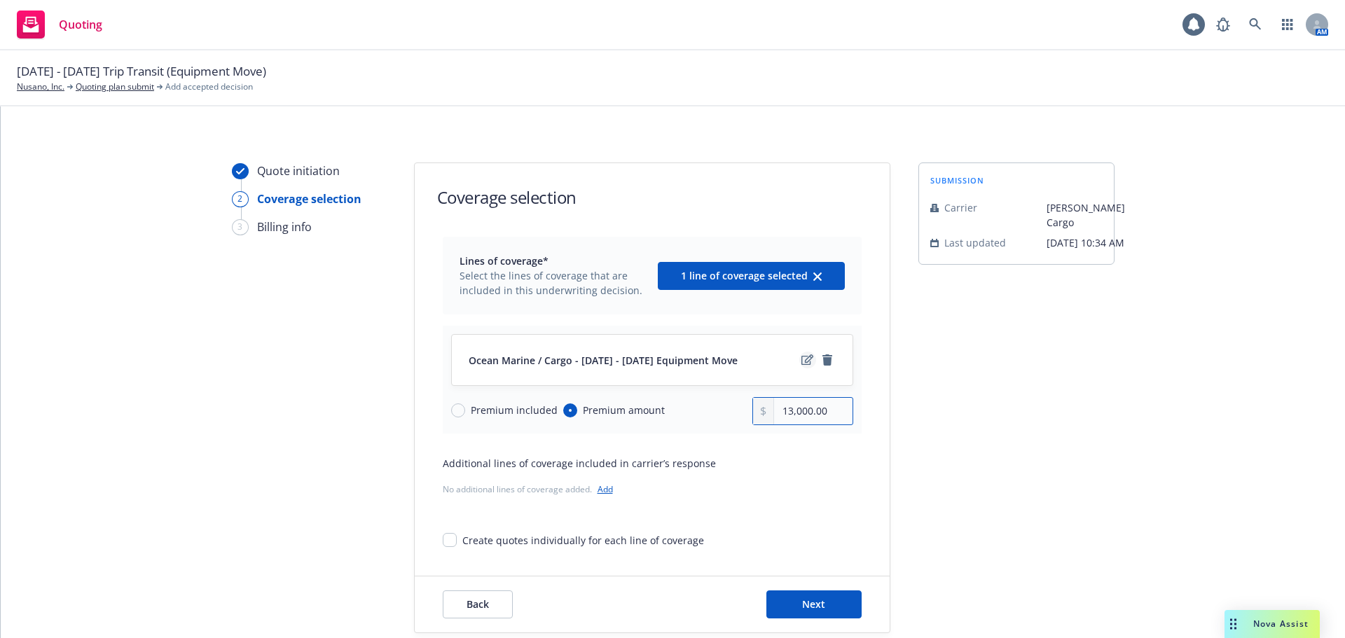
type input "13,000.00"
click at [801, 358] on icon "edit" at bounding box center [807, 360] width 12 height 11
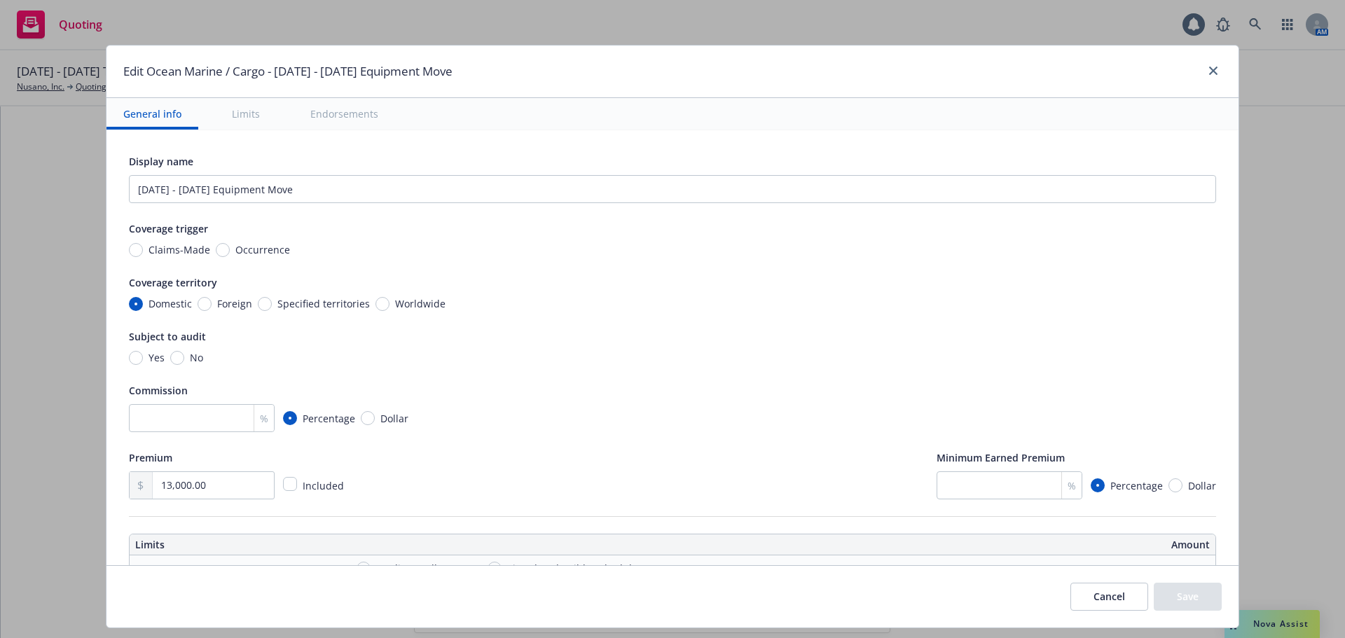
click at [249, 254] on span "Occurrence" at bounding box center [262, 249] width 55 height 15
click at [230, 254] on input "Occurrence" at bounding box center [223, 250] width 14 height 14
radio input "true"
click at [191, 355] on span "No" at bounding box center [196, 357] width 13 height 15
click at [184, 355] on input "No" at bounding box center [177, 358] width 14 height 14
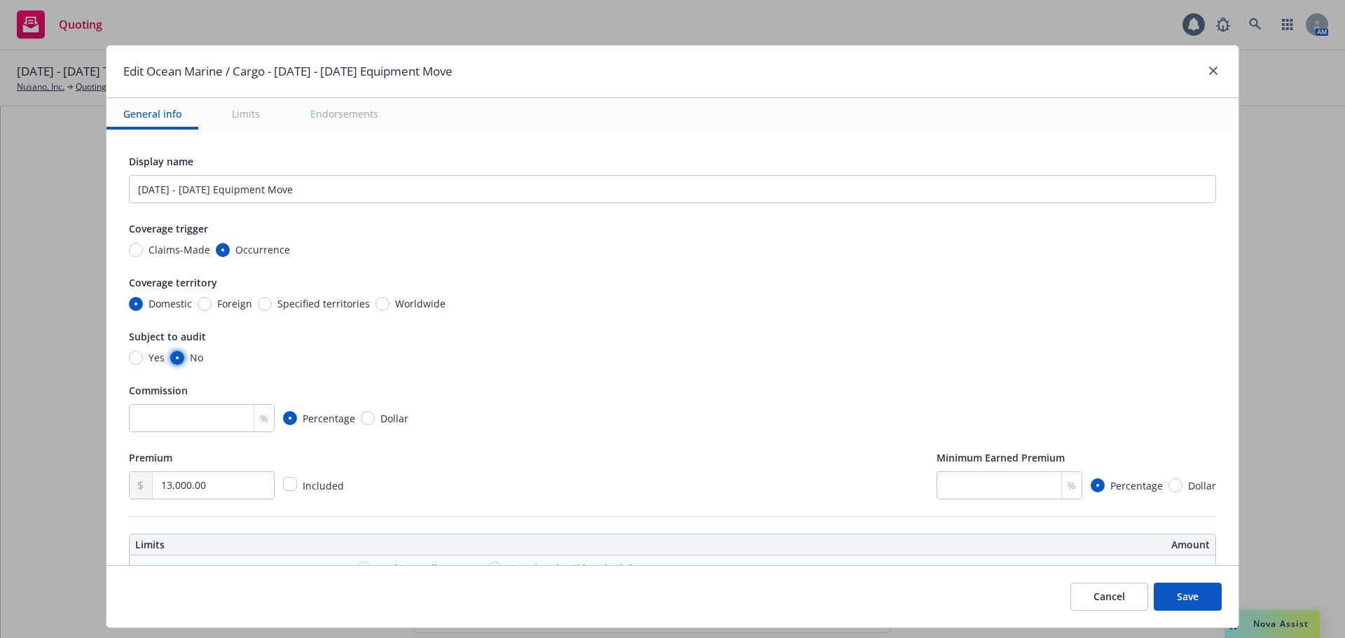
radio input "true"
click at [177, 417] on input "number" at bounding box center [202, 418] width 146 height 28
type input "17.5"
click at [846, 371] on div "Display name September - October 2025 Equipment Move Coverage trigger Claims-Ma…" at bounding box center [672, 326] width 1087 height 347
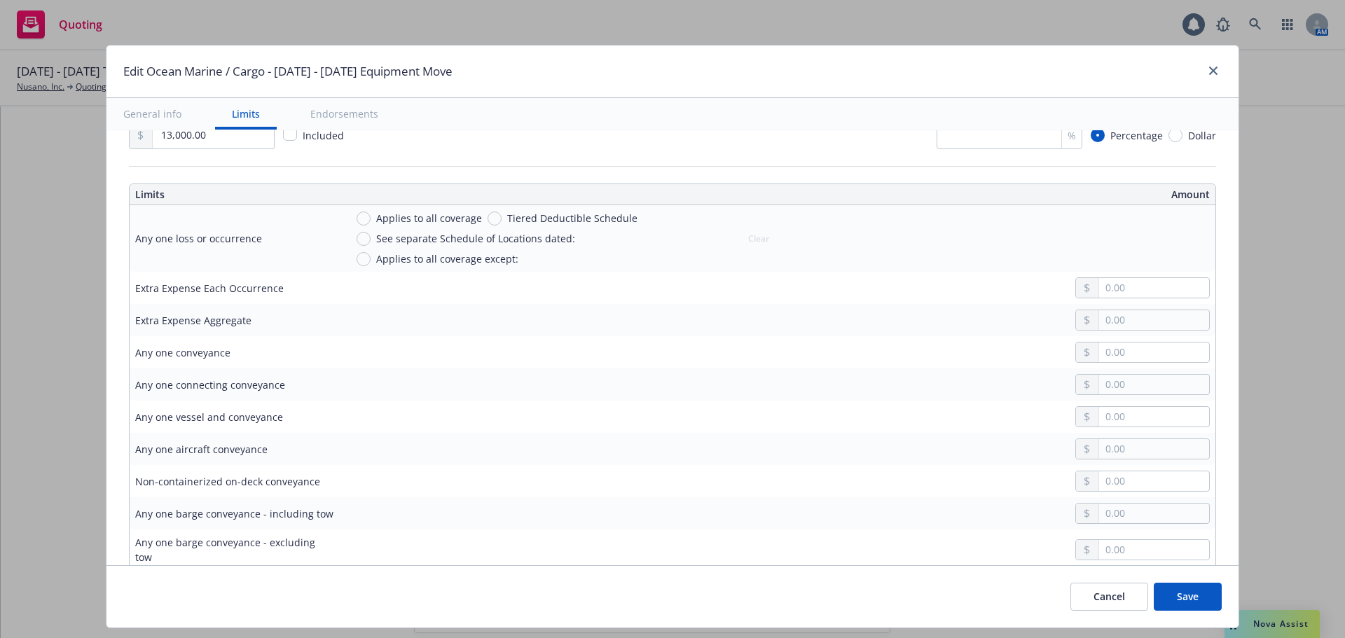
scroll to position [355, 0]
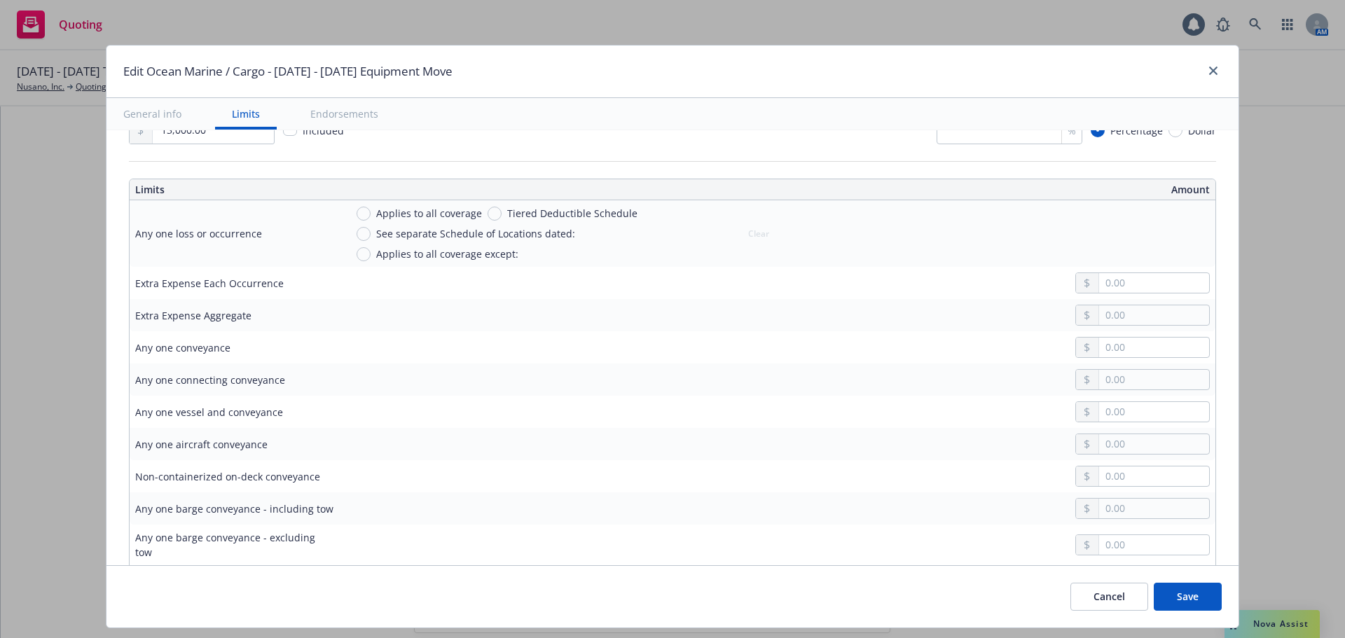
click at [437, 216] on span "Applies to all coverage" at bounding box center [429, 213] width 106 height 15
click at [371, 216] on input "Applies to all coverage" at bounding box center [364, 214] width 14 height 14
radio input "true"
click at [1129, 248] on input "text" at bounding box center [1154, 251] width 110 height 20
type input "25,000.00"
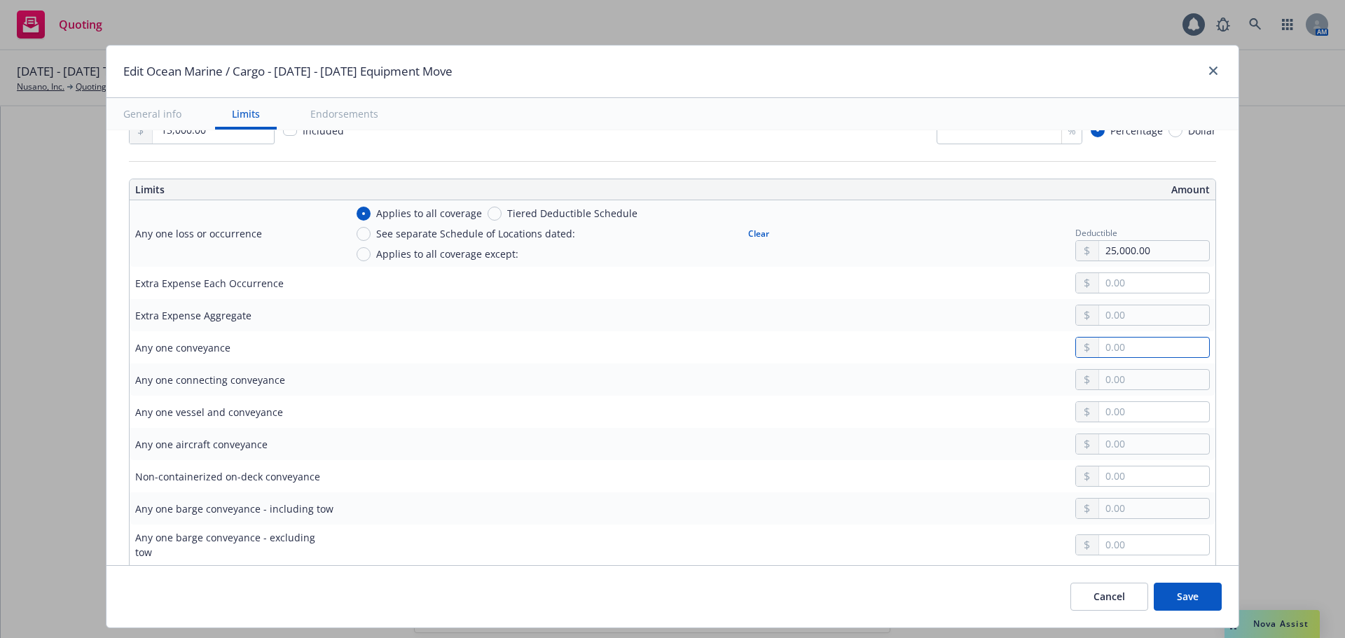
click at [1134, 347] on input "text" at bounding box center [1154, 348] width 110 height 20
type input "4,000,000.00"
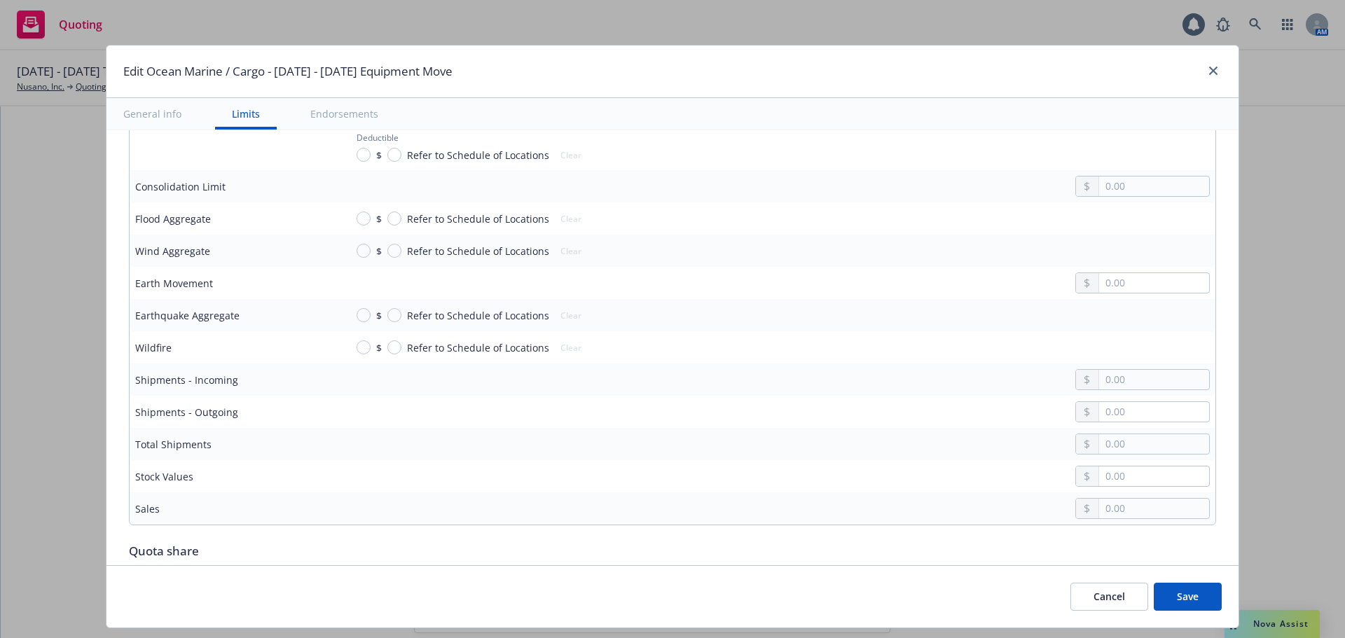
scroll to position [1317, 0]
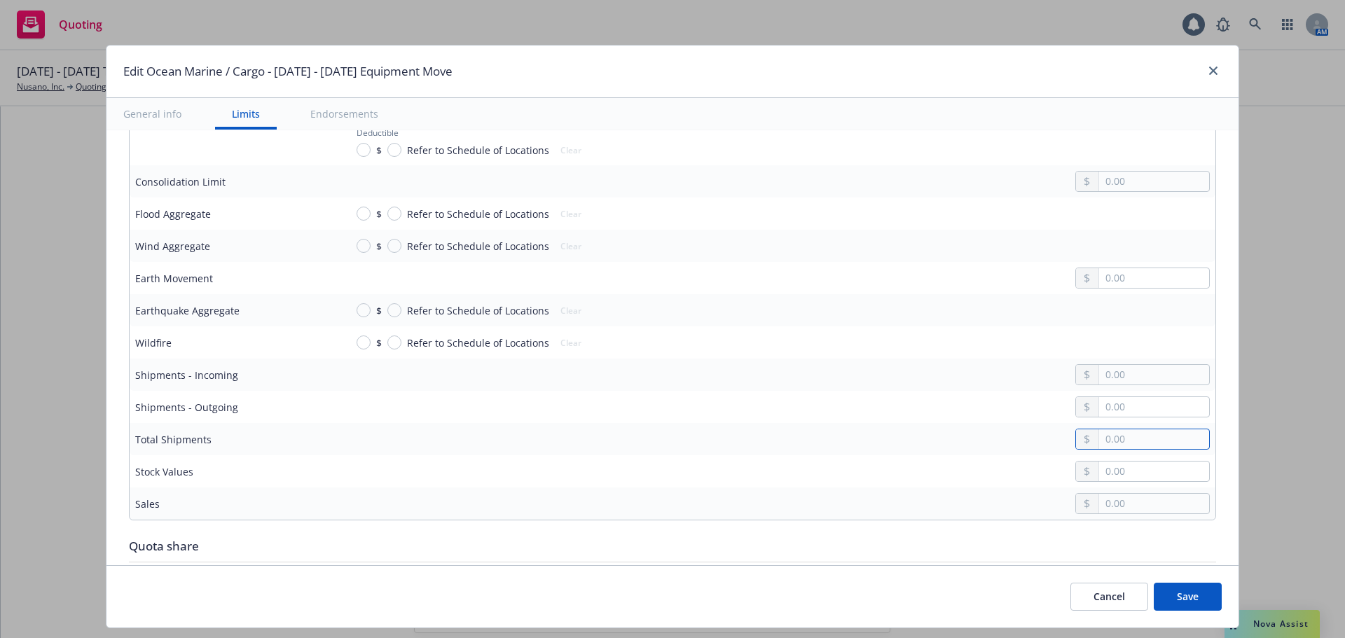
click at [1127, 435] on input "text" at bounding box center [1154, 439] width 110 height 20
type input "7,000,000.00"
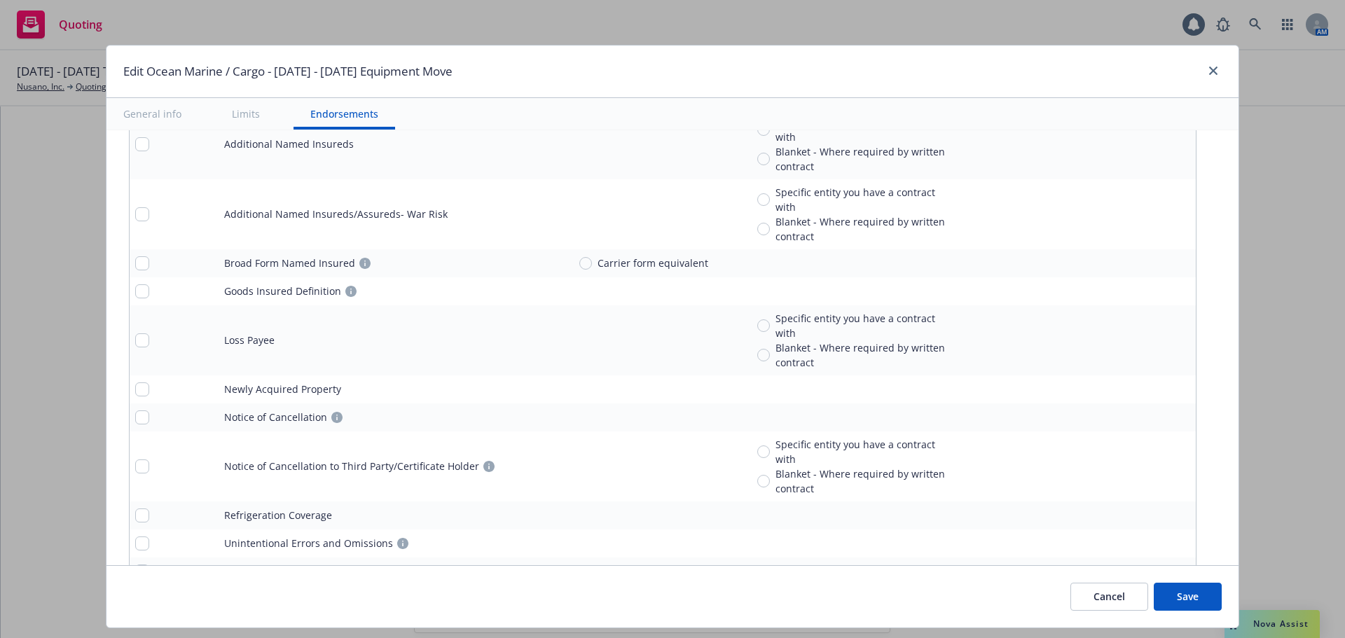
scroll to position [2298, 0]
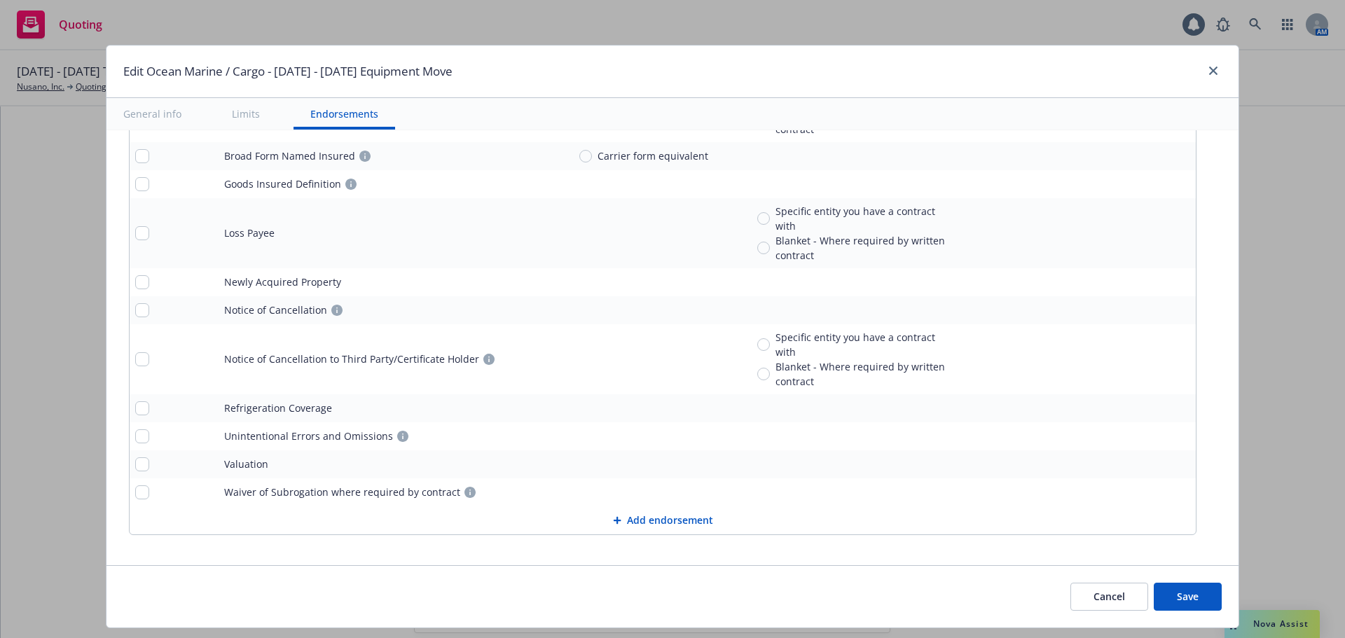
click at [1178, 600] on button "Save" at bounding box center [1188, 597] width 68 height 28
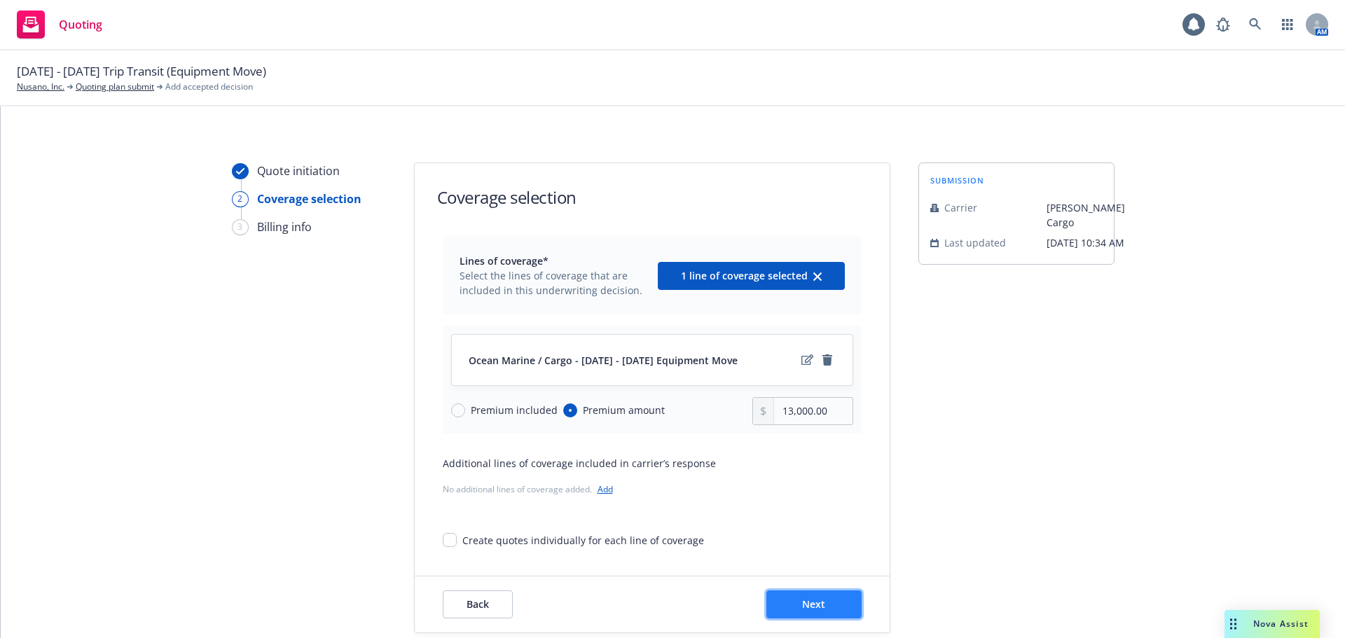
click at [811, 602] on span "Next" at bounding box center [813, 604] width 23 height 13
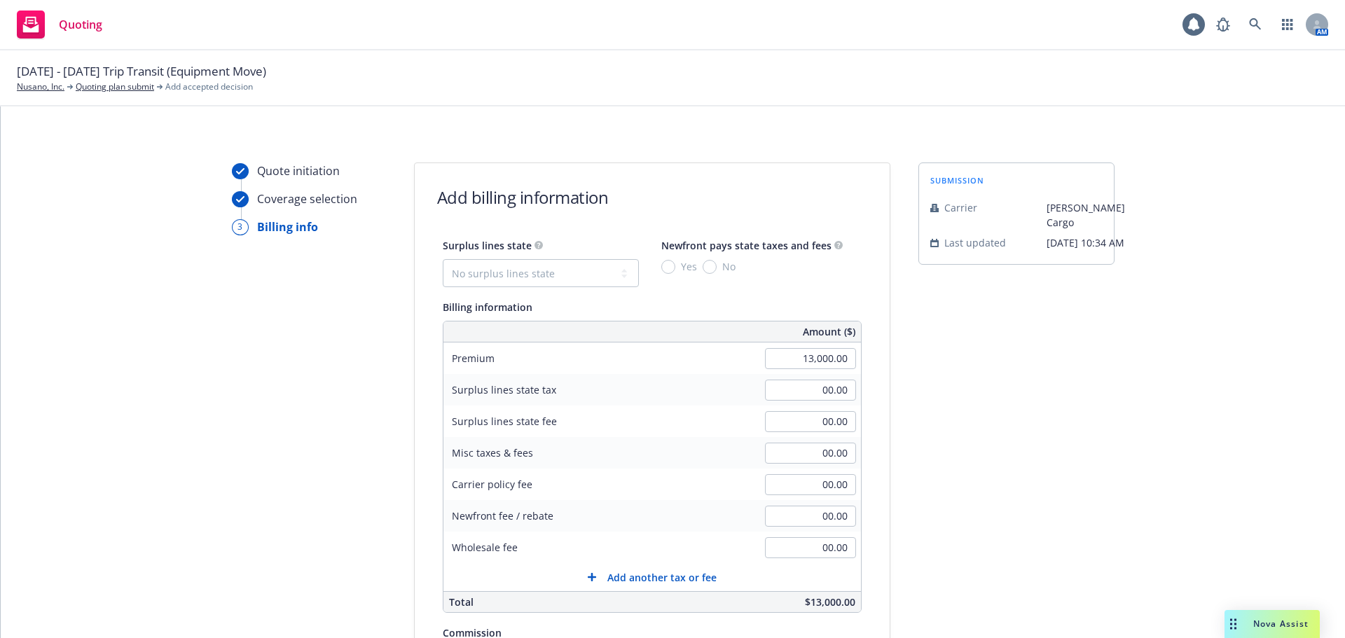
scroll to position [297, 0]
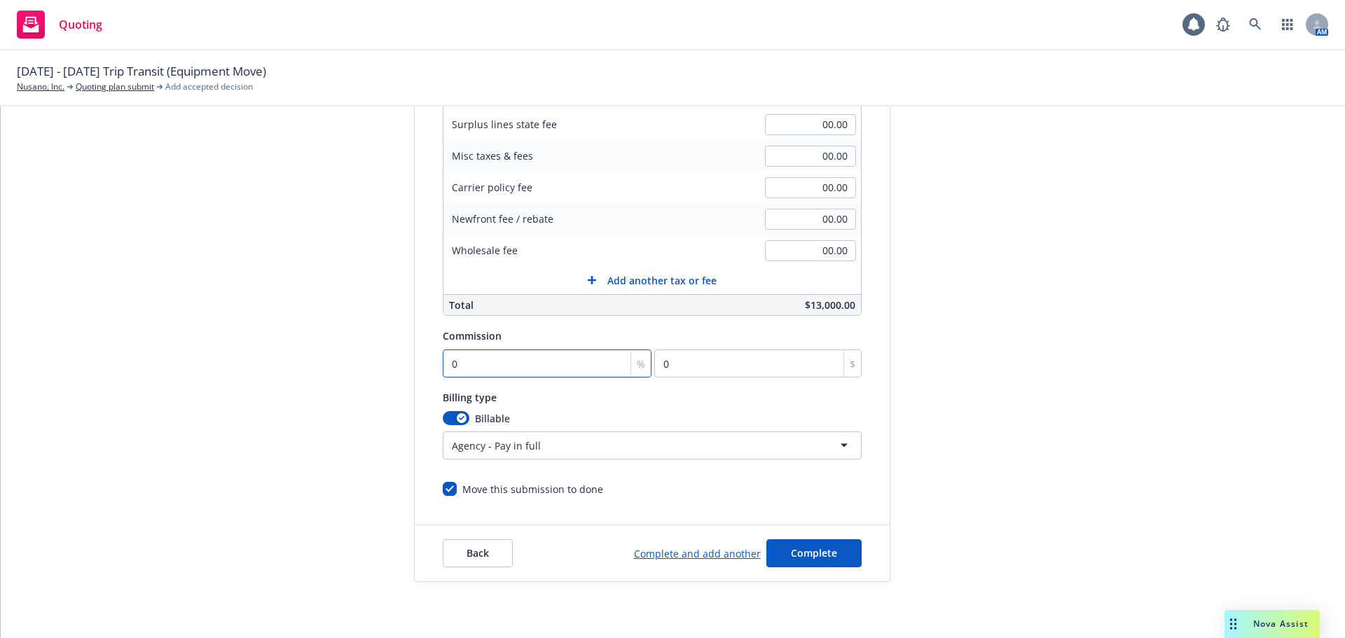
click at [504, 368] on input "0" at bounding box center [547, 364] width 209 height 28
type input "1"
type input "130"
type input "17"
type input "2210"
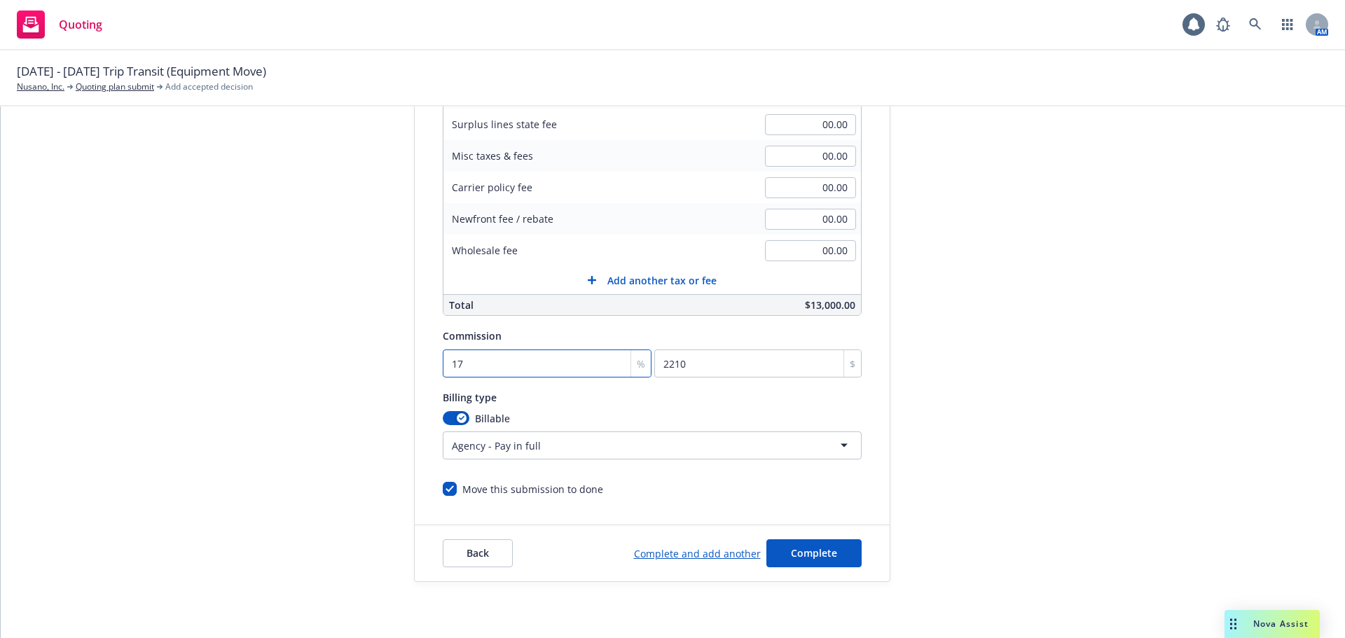
type input "17.5"
type input "2275"
type input "17.5"
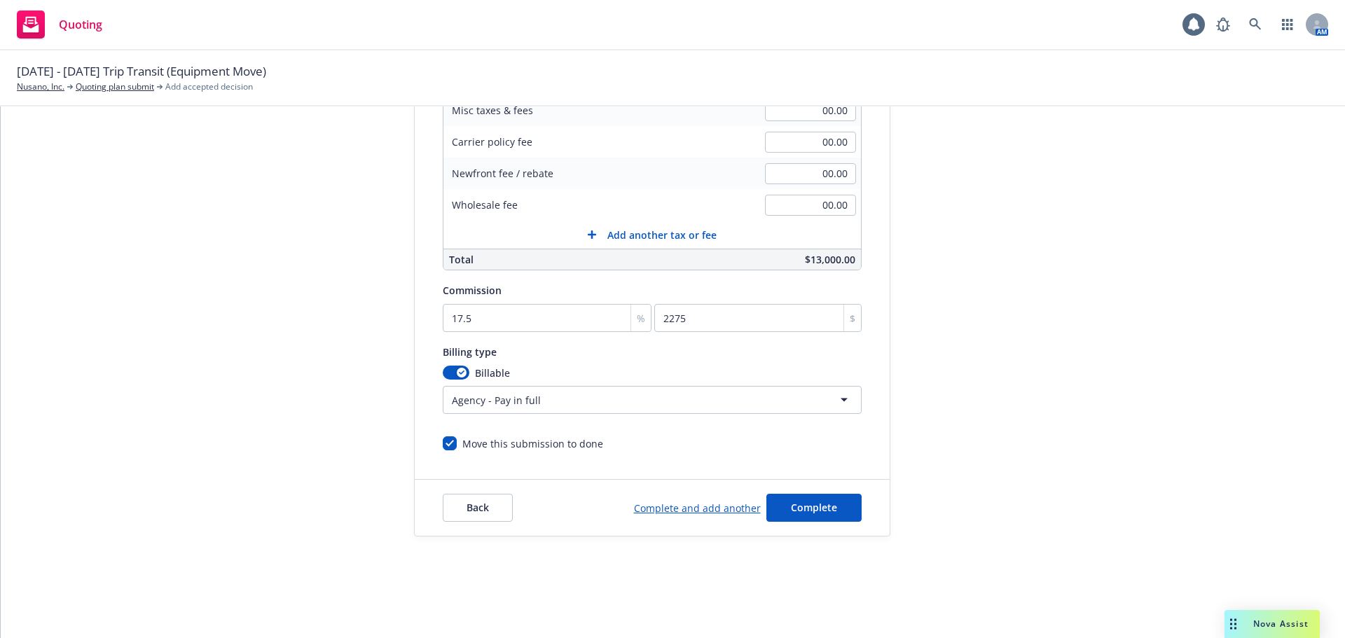
scroll to position [70, 0]
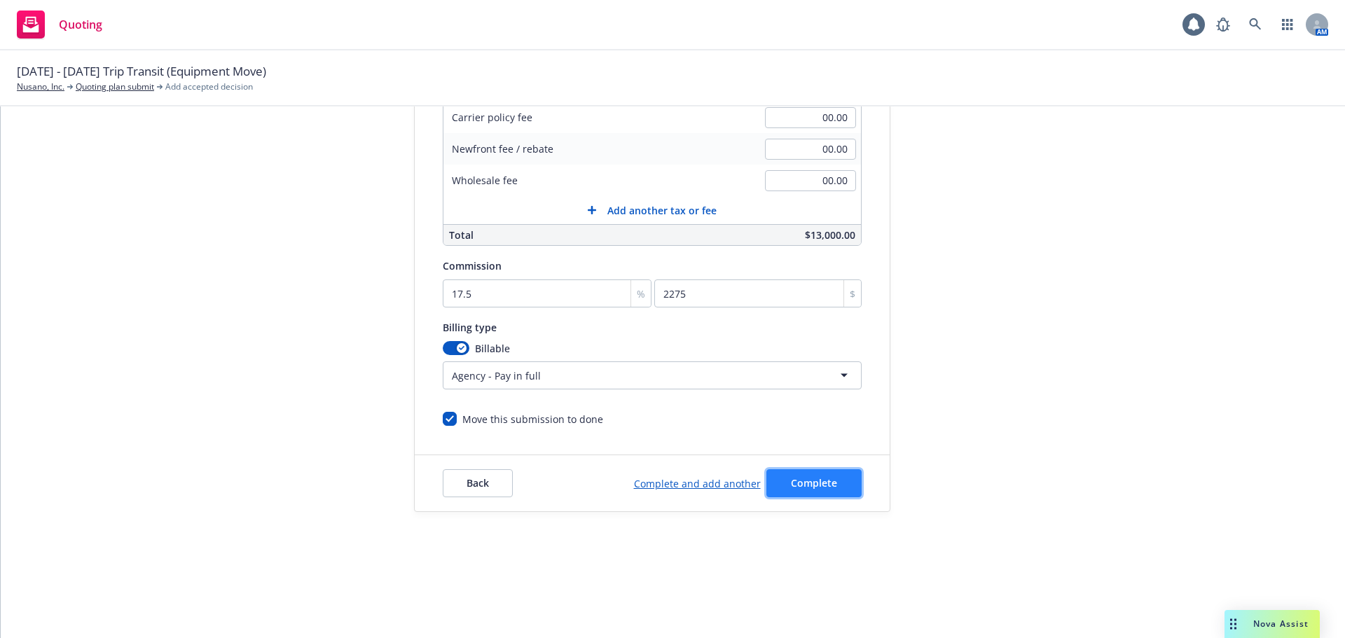
click at [773, 479] on button "Complete" at bounding box center [813, 483] width 95 height 28
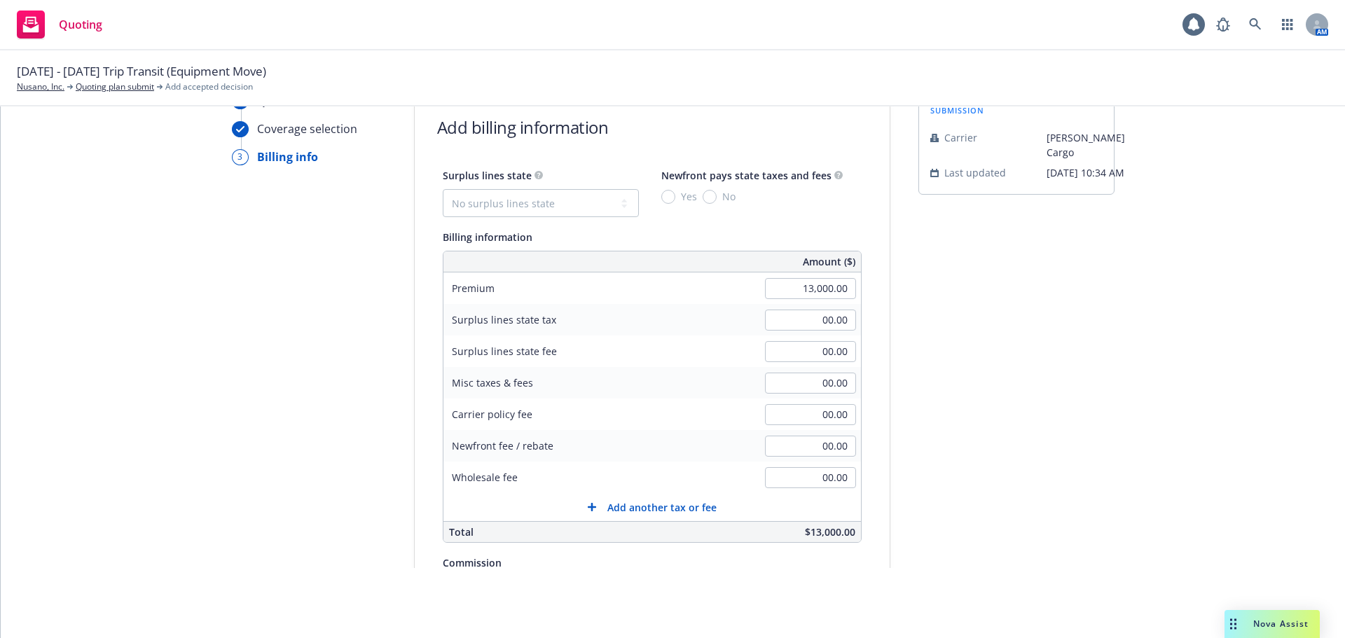
scroll to position [0, 0]
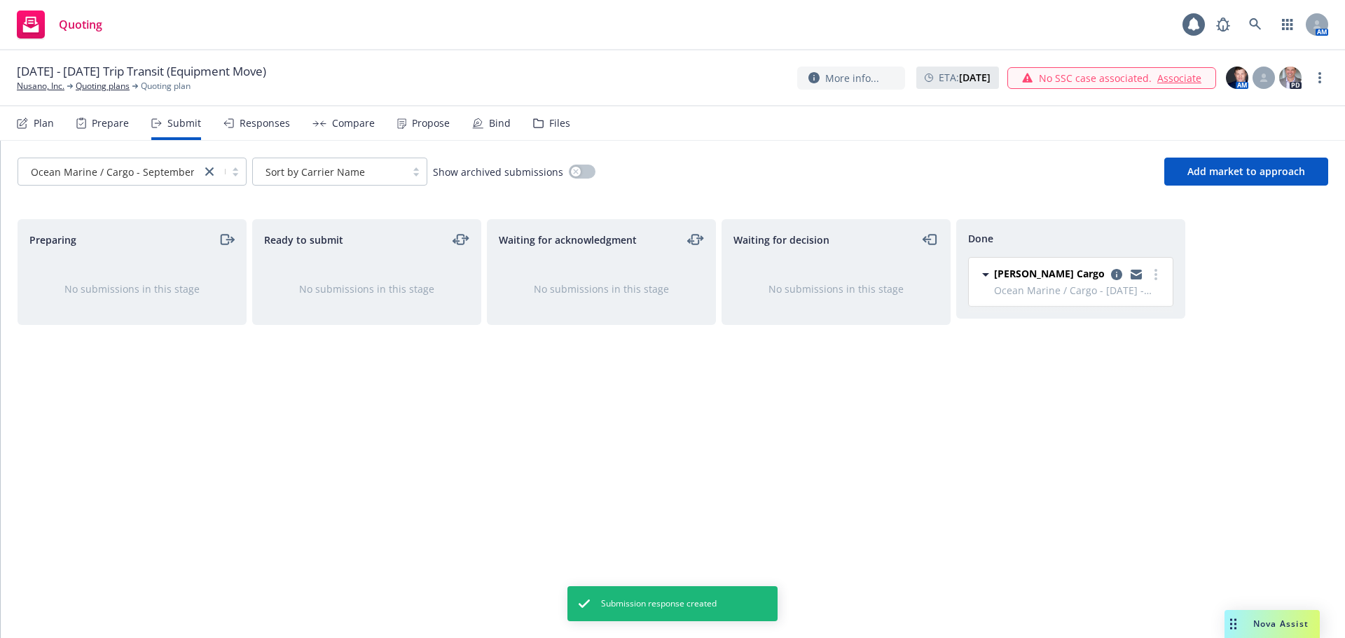
click at [265, 123] on div "Responses" at bounding box center [265, 123] width 50 height 11
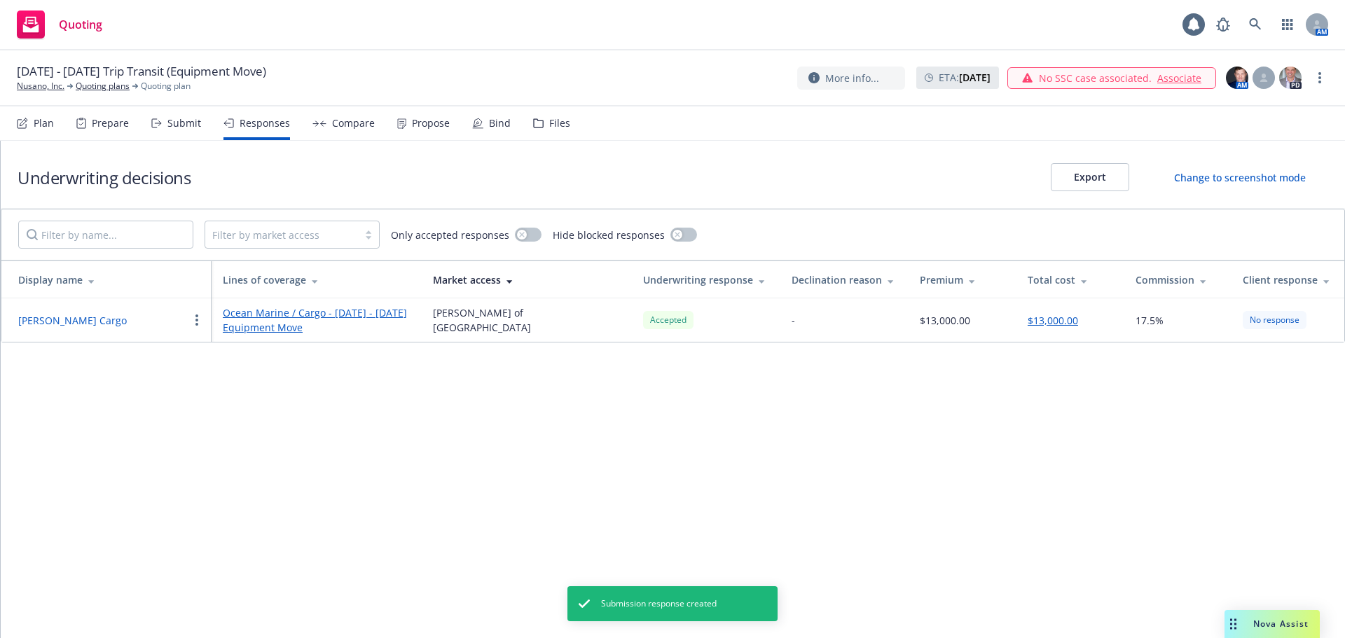
click at [332, 121] on div "Compare" at bounding box center [353, 123] width 43 height 11
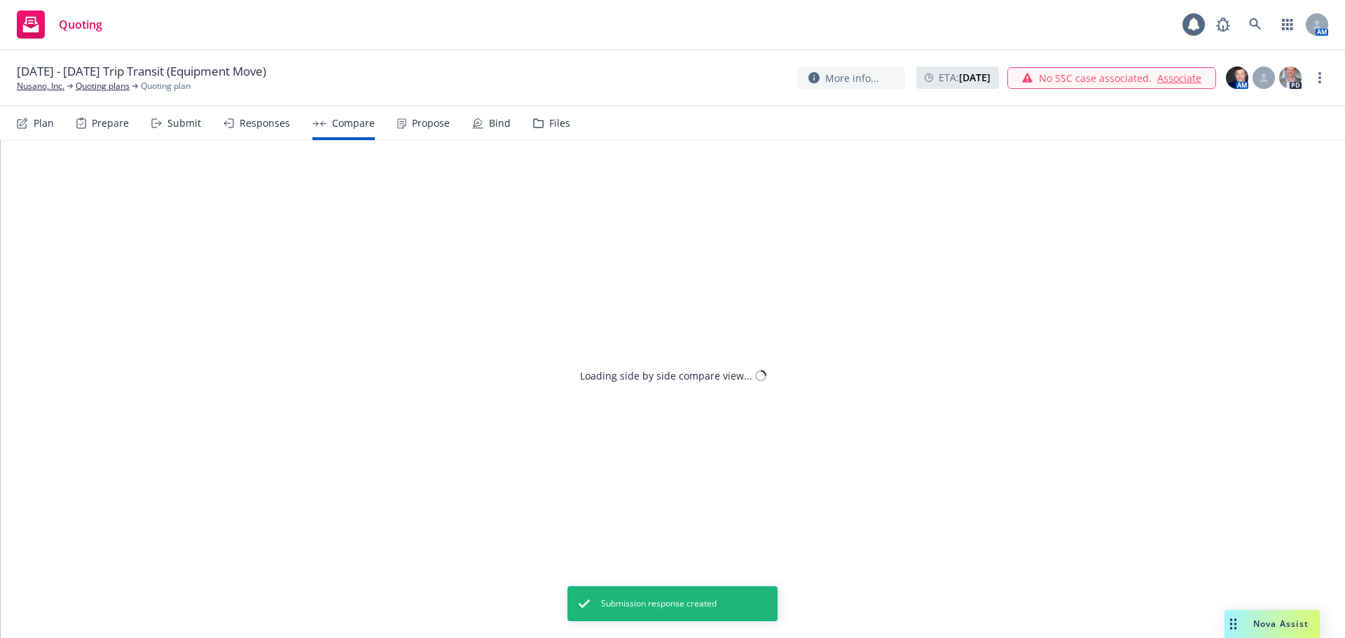
click at [412, 123] on div "Propose" at bounding box center [431, 123] width 38 height 11
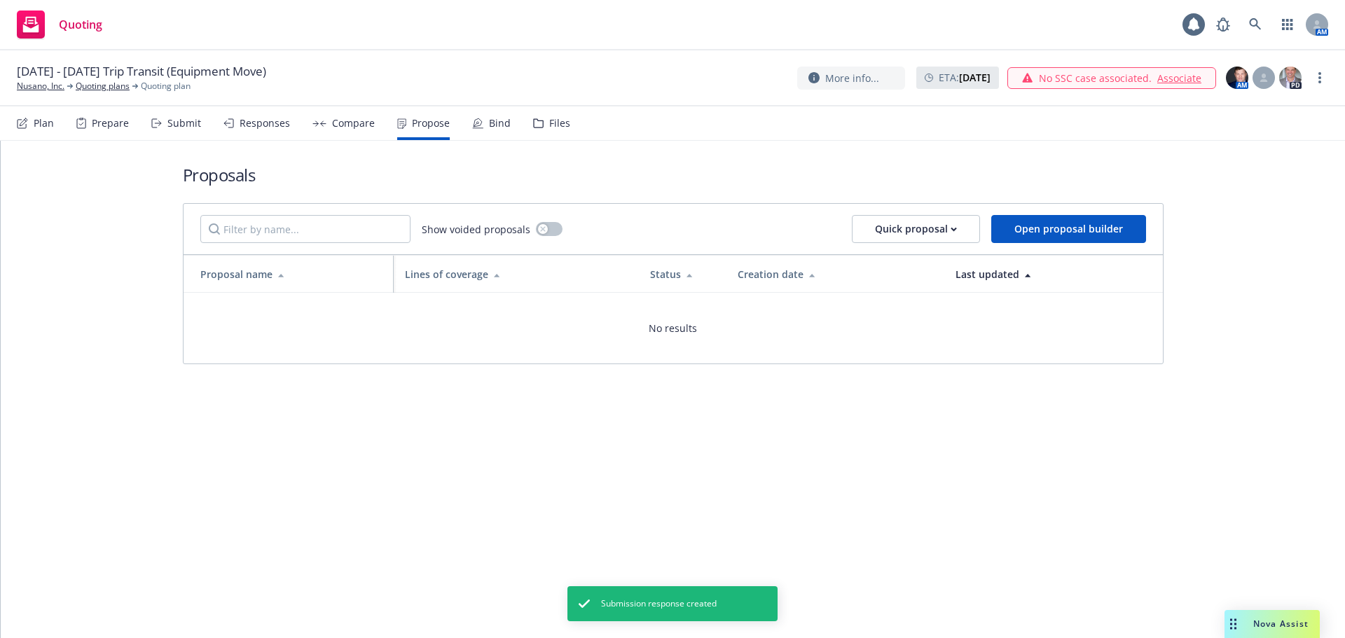
click at [339, 137] on div "Compare" at bounding box center [343, 123] width 62 height 34
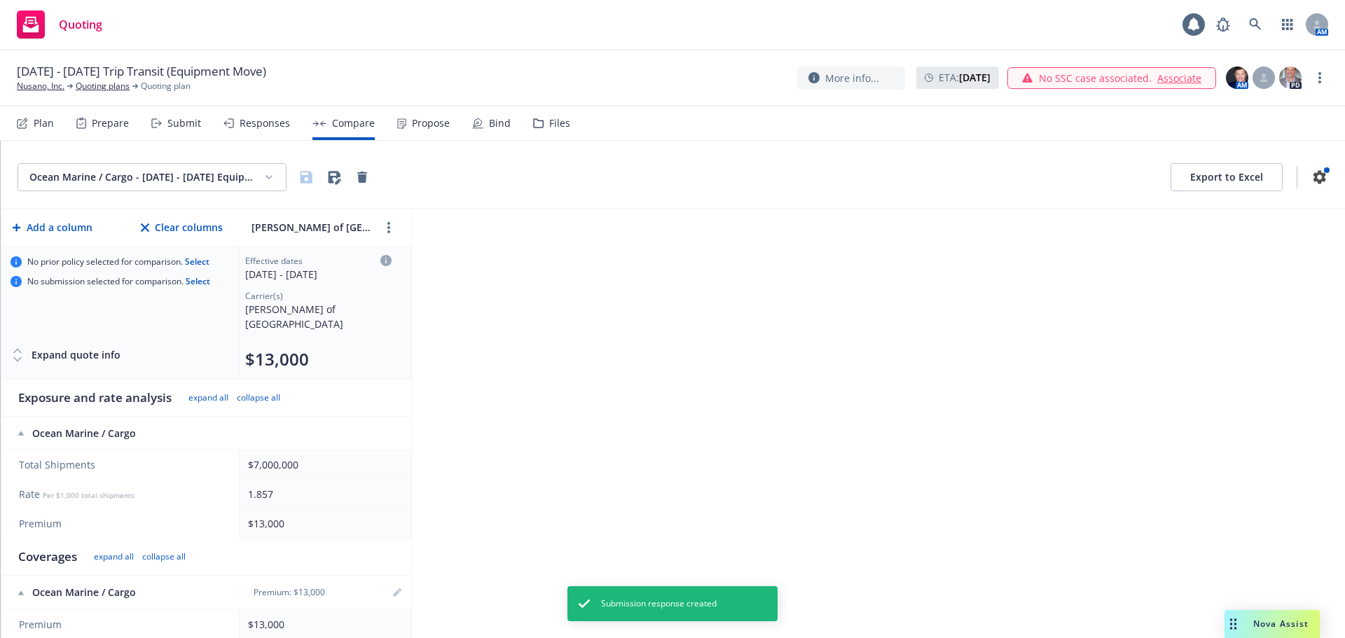
click at [272, 124] on div "Responses" at bounding box center [265, 123] width 50 height 11
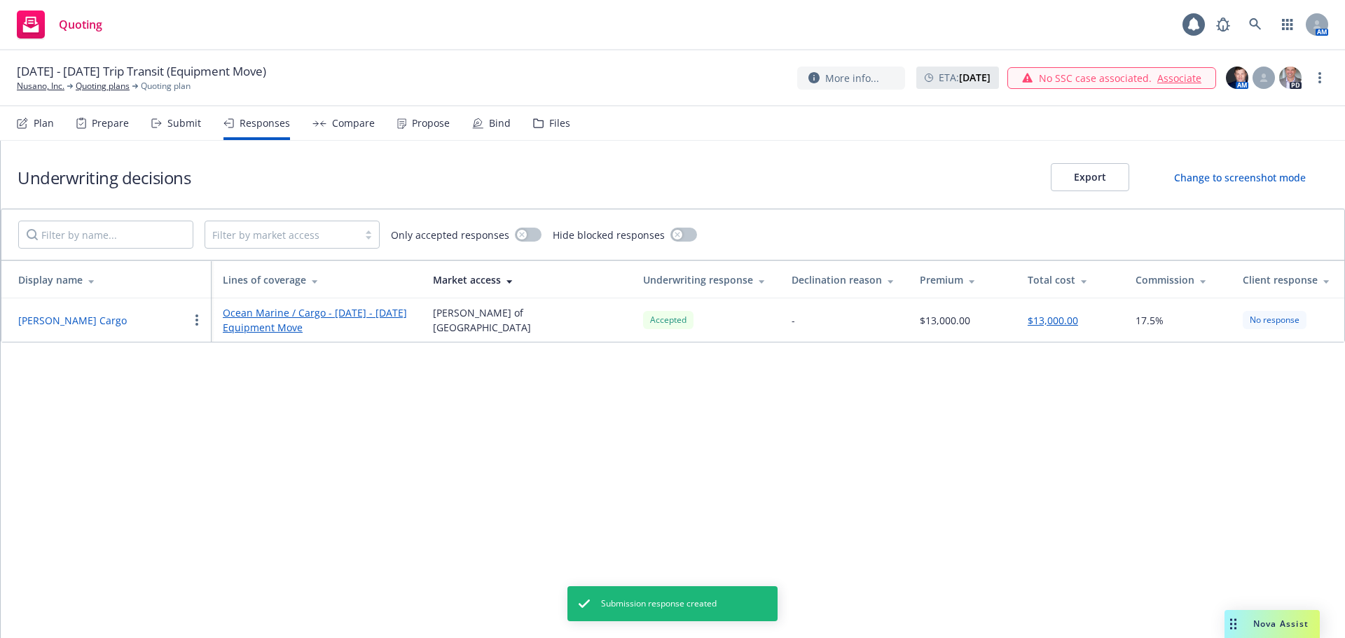
click at [336, 122] on div "Compare" at bounding box center [353, 123] width 43 height 11
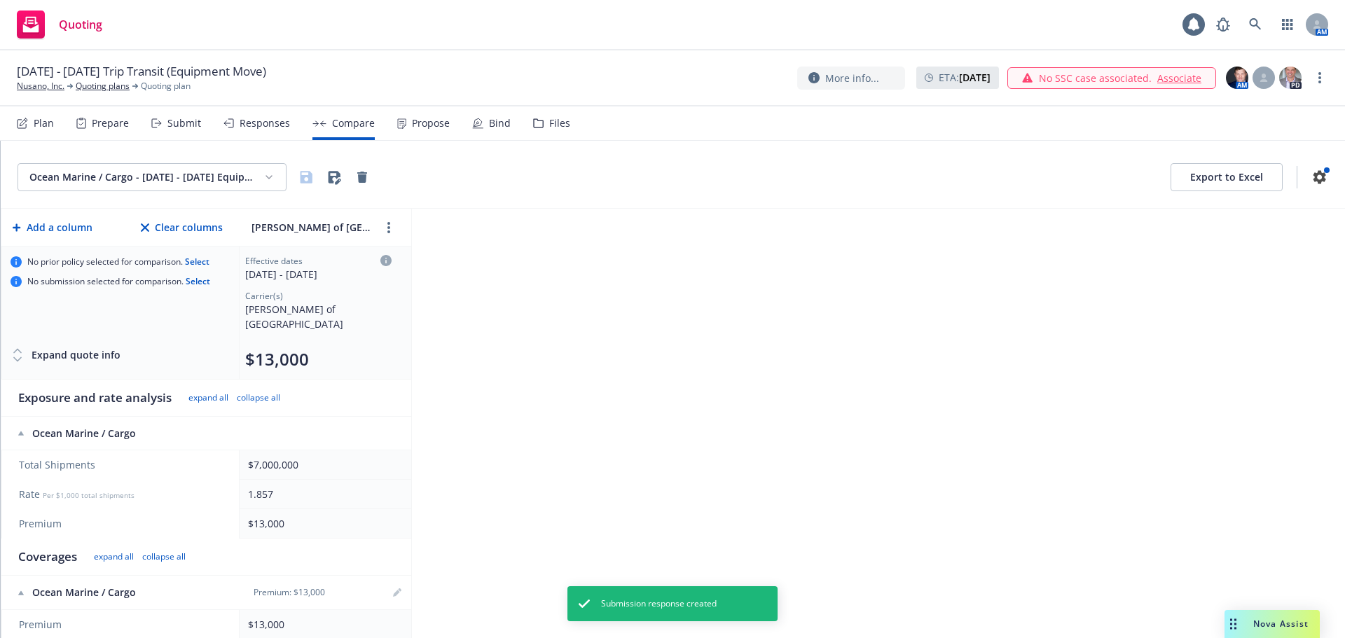
click at [1182, 175] on button "Export to Excel" at bounding box center [1227, 177] width 112 height 28
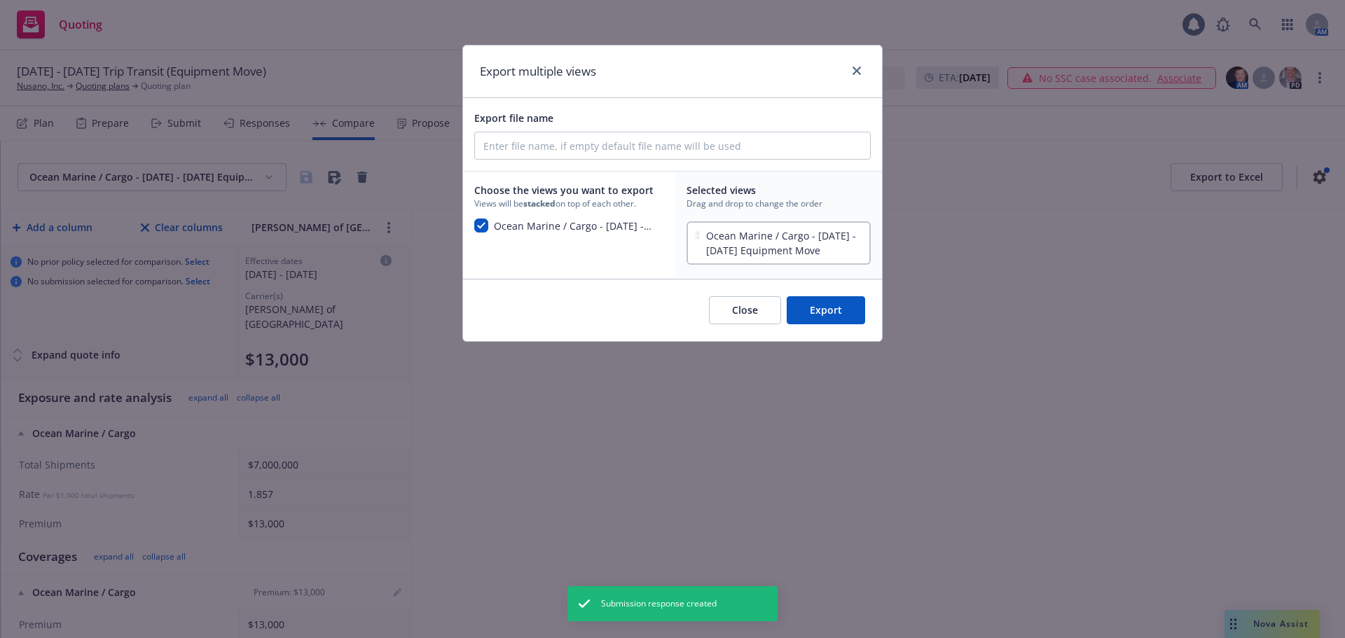
click at [810, 309] on button "Export" at bounding box center [826, 310] width 78 height 28
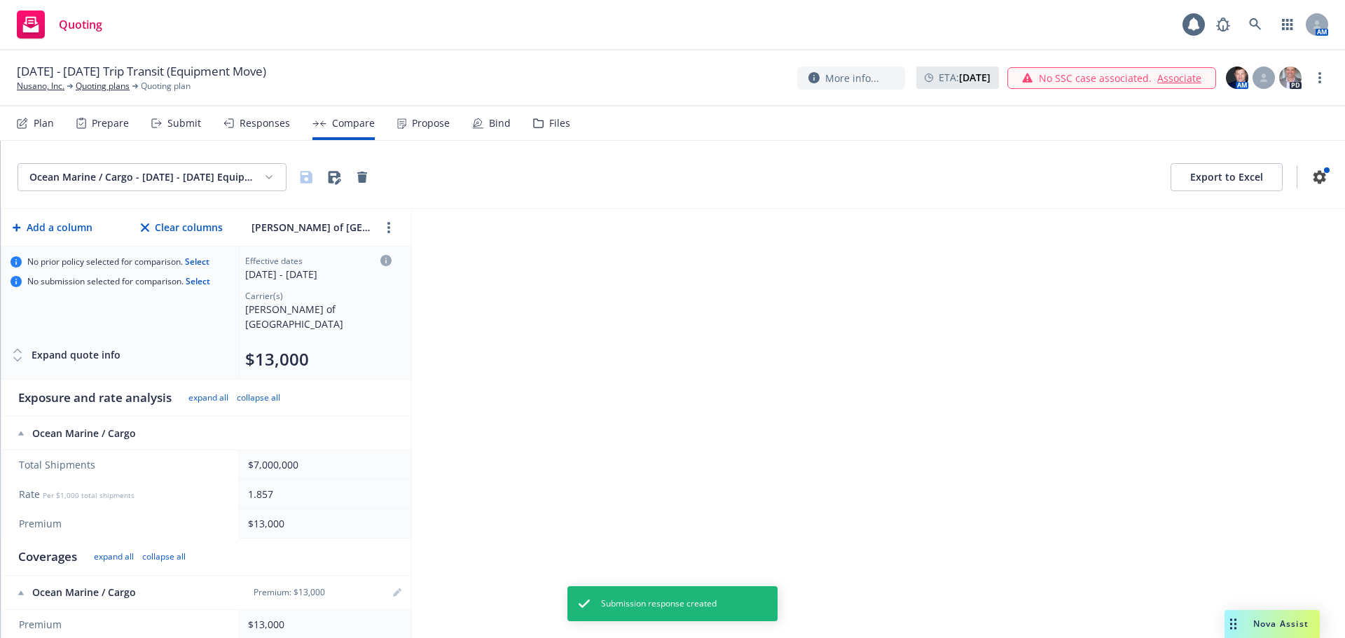
click at [422, 123] on div "Propose" at bounding box center [431, 123] width 38 height 11
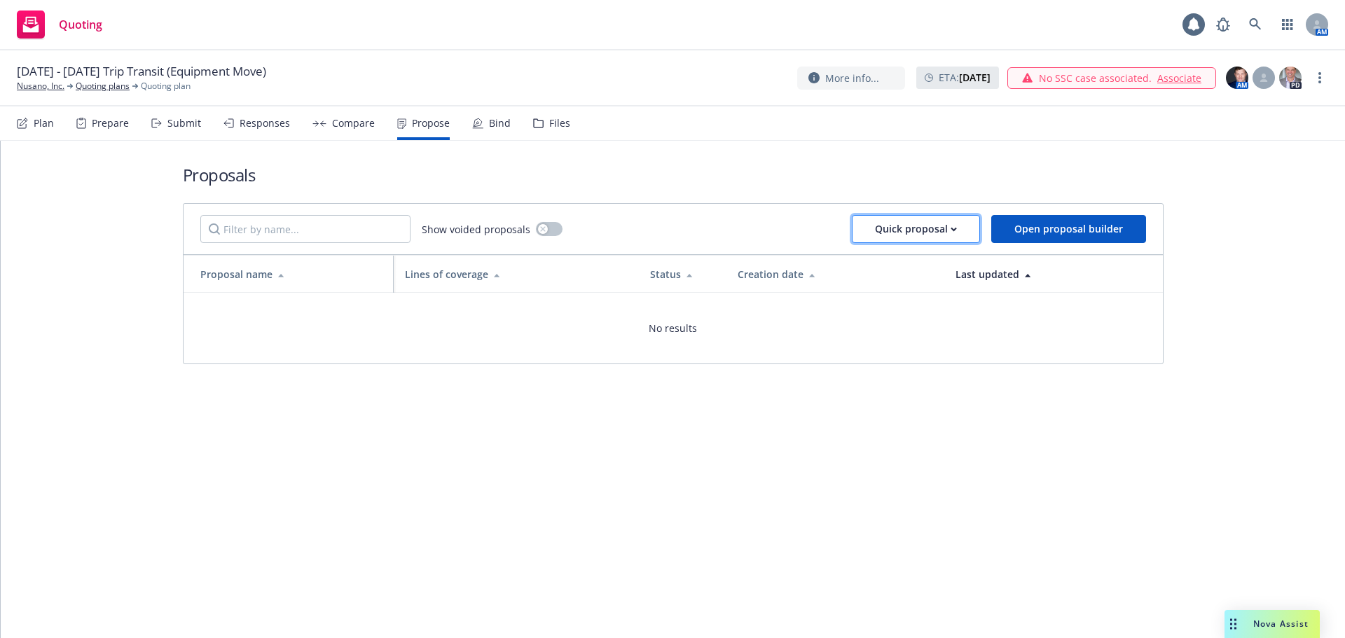
click at [920, 233] on div "Quick proposal" at bounding box center [916, 229] width 82 height 27
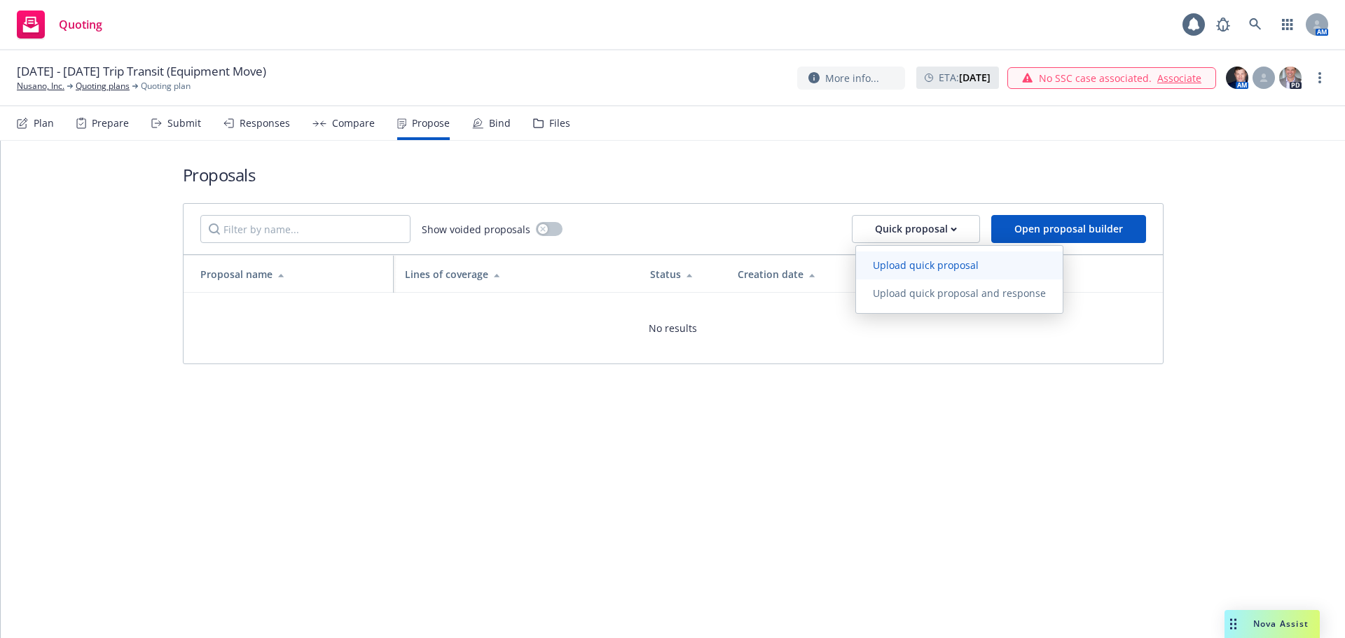
click at [923, 264] on span "Upload quick proposal" at bounding box center [925, 265] width 139 height 13
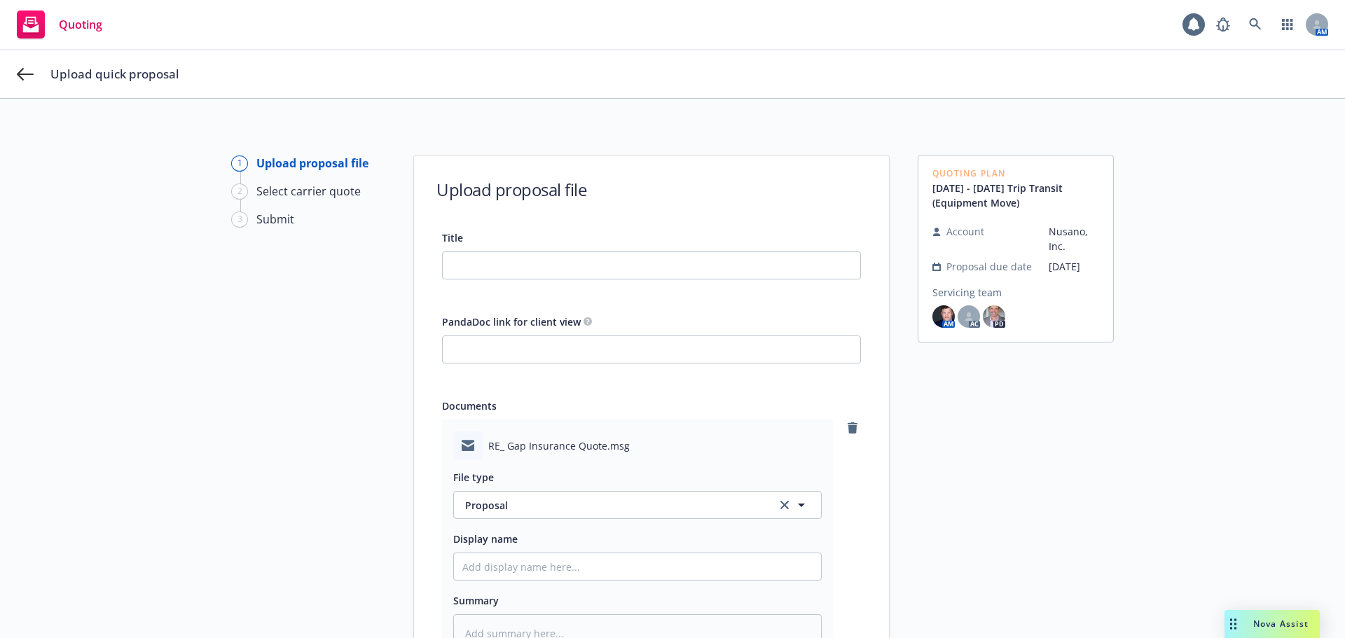
scroll to position [216, 0]
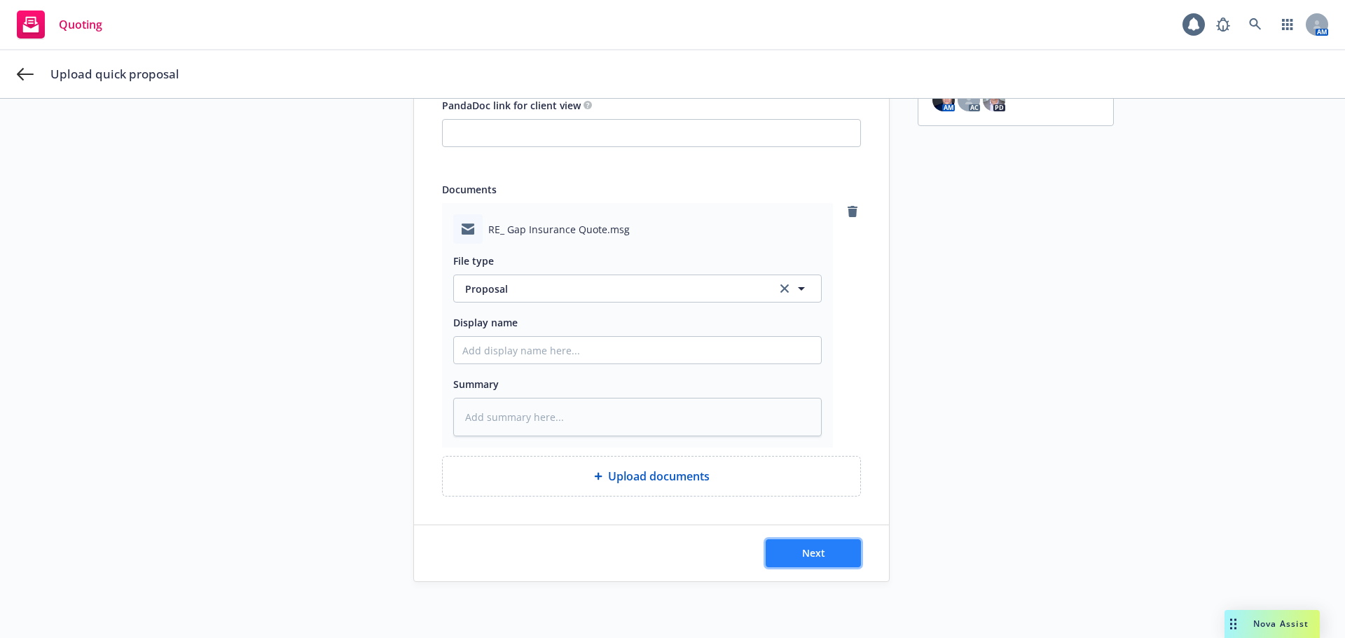
click at [812, 550] on span "Next" at bounding box center [813, 552] width 23 height 13
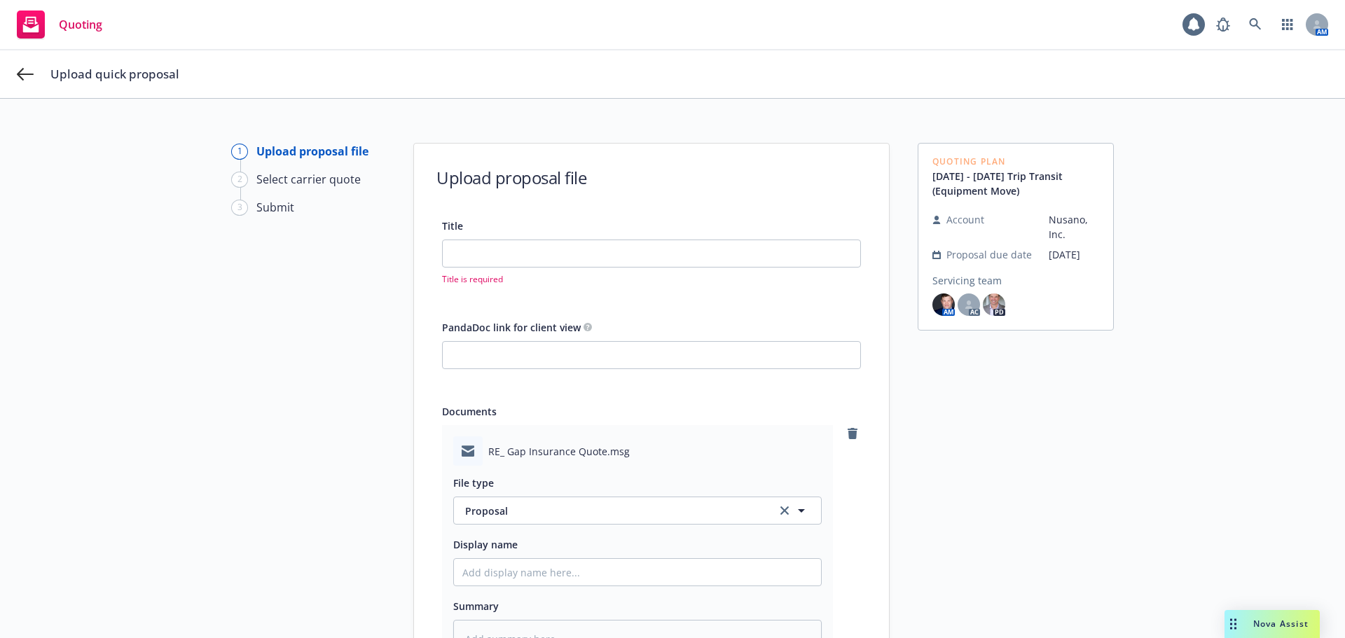
scroll to position [0, 0]
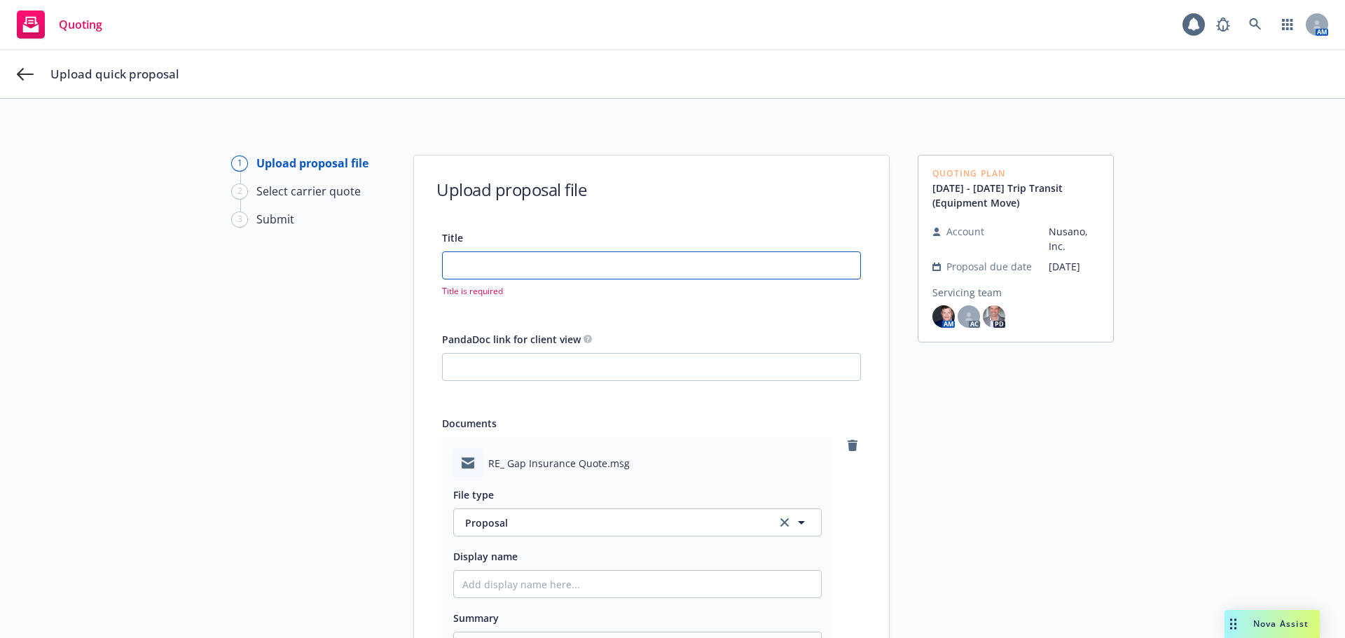
click at [516, 267] on input "Title" at bounding box center [652, 265] width 418 height 27
type textarea "x"
type input "S"
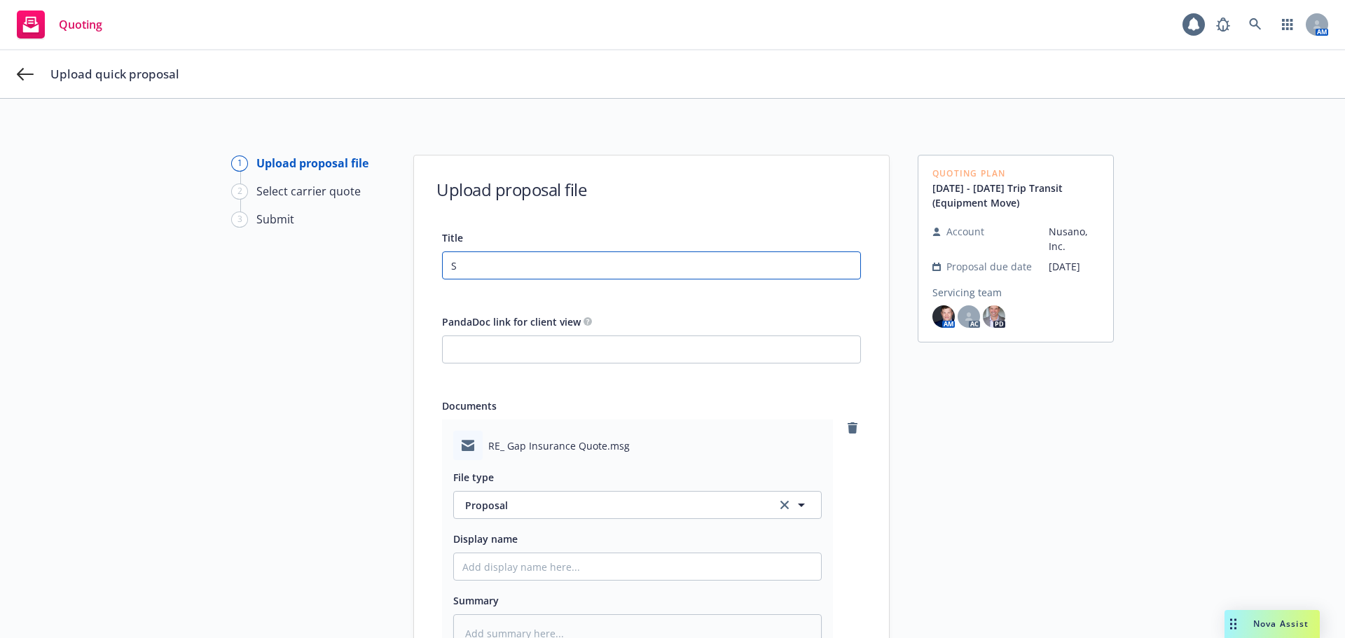
type textarea "x"
type input "Se"
type textarea "x"
type input "Sep"
type textarea "x"
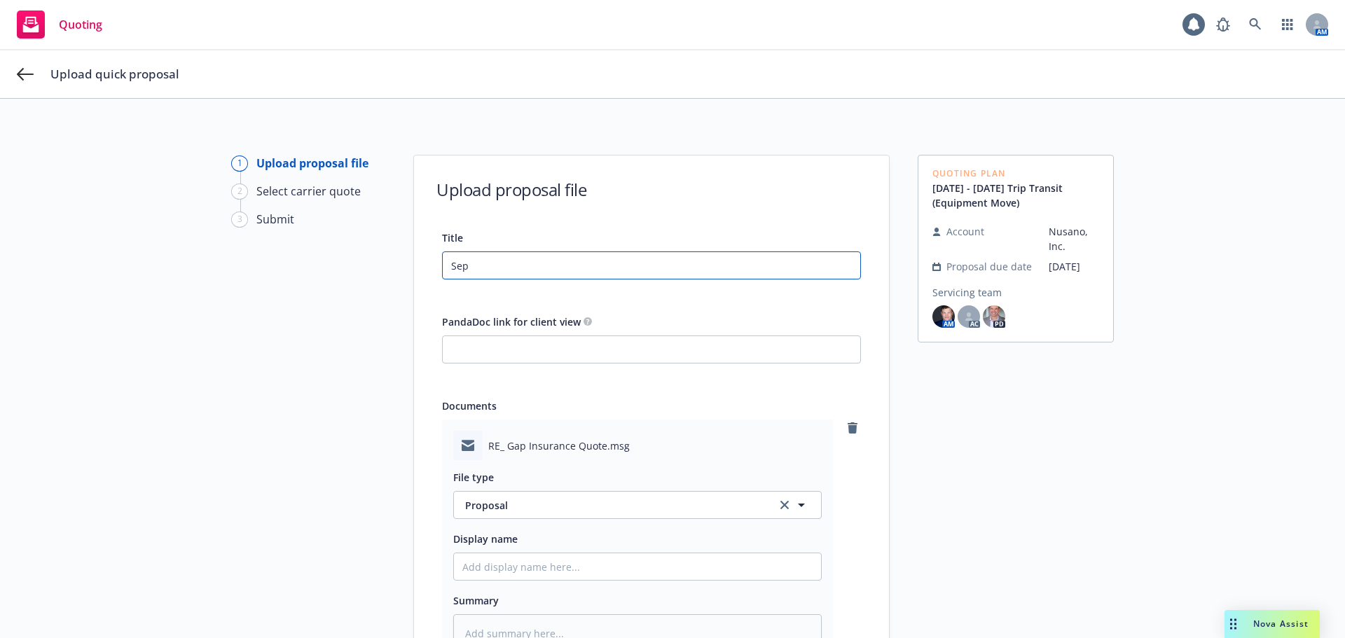
type input "Sept"
type textarea "x"
type input "Septe"
type textarea "x"
type input "Septem"
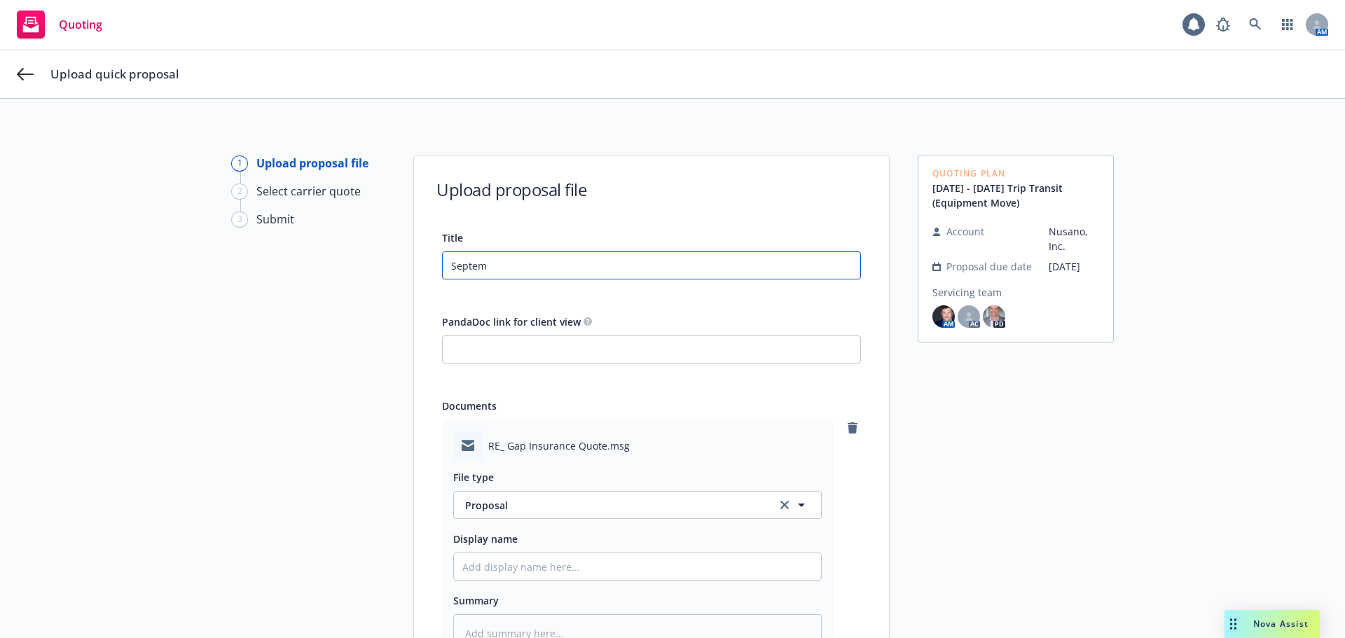
type textarea "x"
type input "Septemb"
type textarea "x"
type input "Septembe"
type textarea "x"
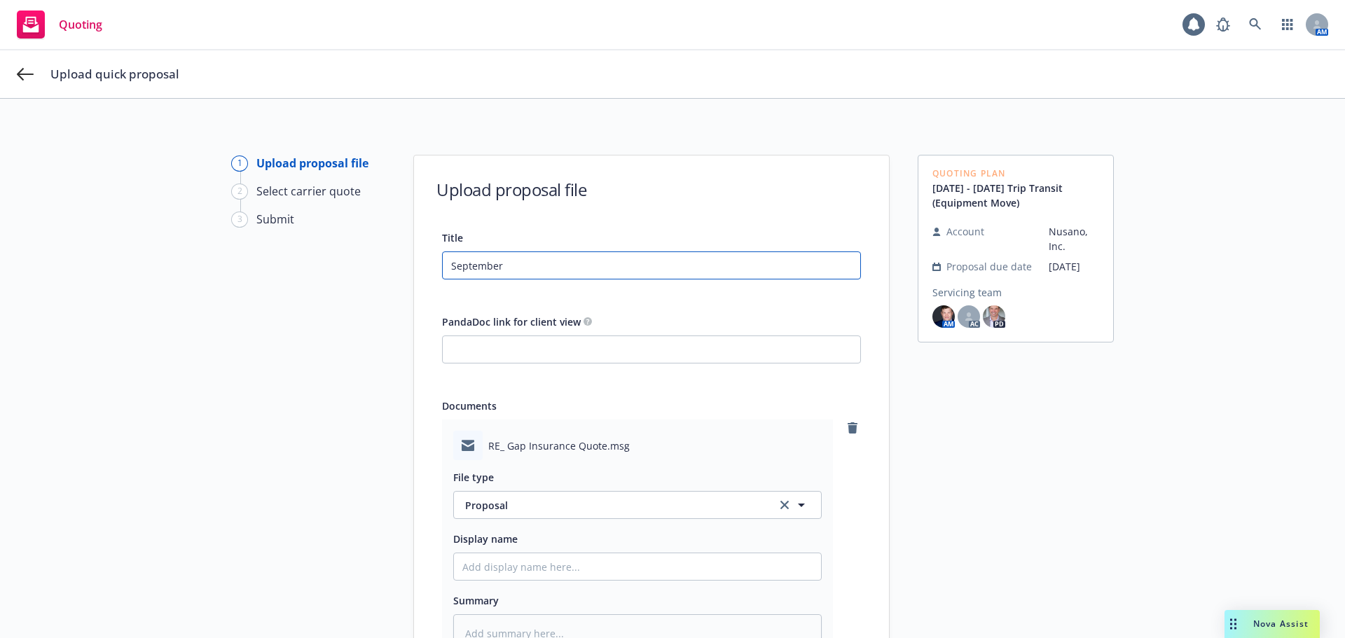
type input "September"
type textarea "x"
type input "September -"
type textarea "x"
type input "September -"
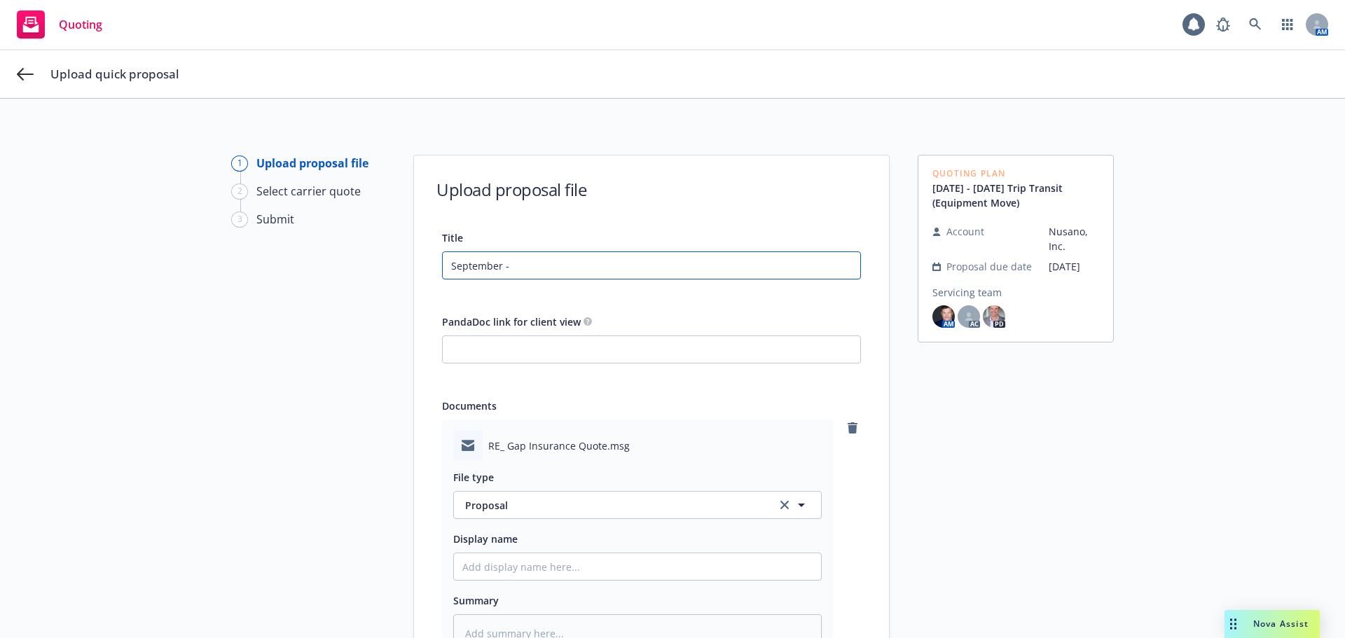
type textarea "x"
type input "September - oc"
type textarea "x"
type input "September - octo"
type textarea "x"
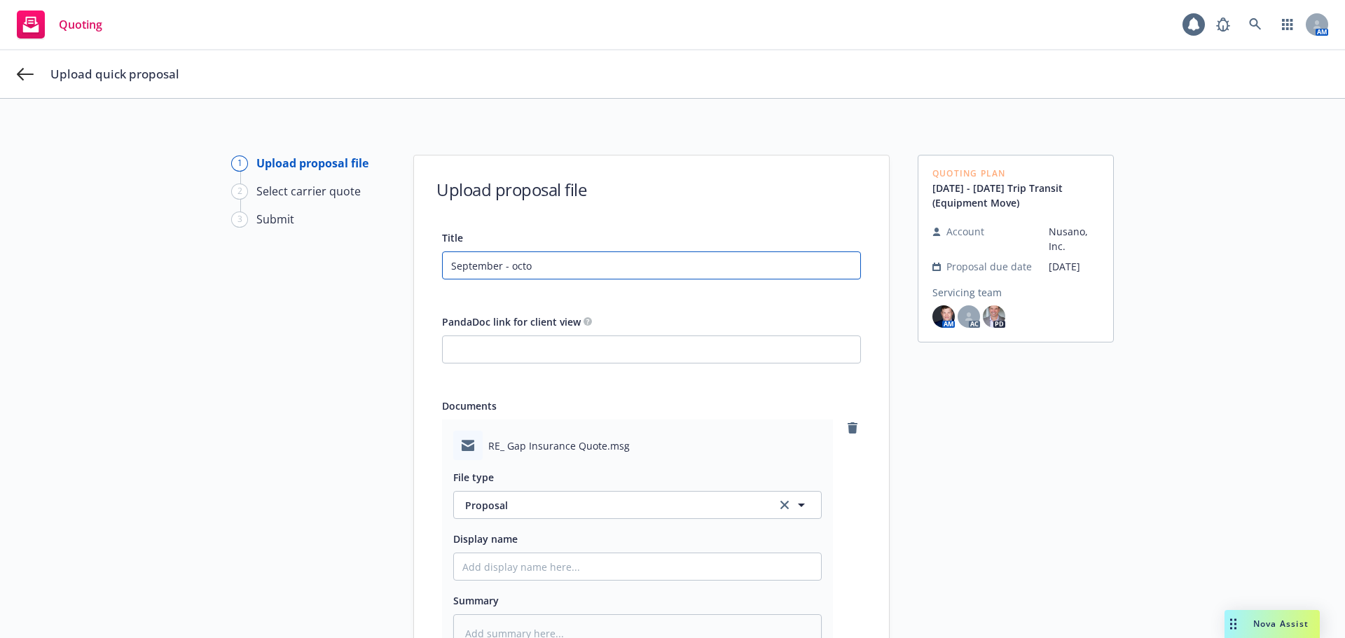
type input "September - octob"
type textarea "x"
type input "September - octo"
type textarea "x"
type input "September - oct"
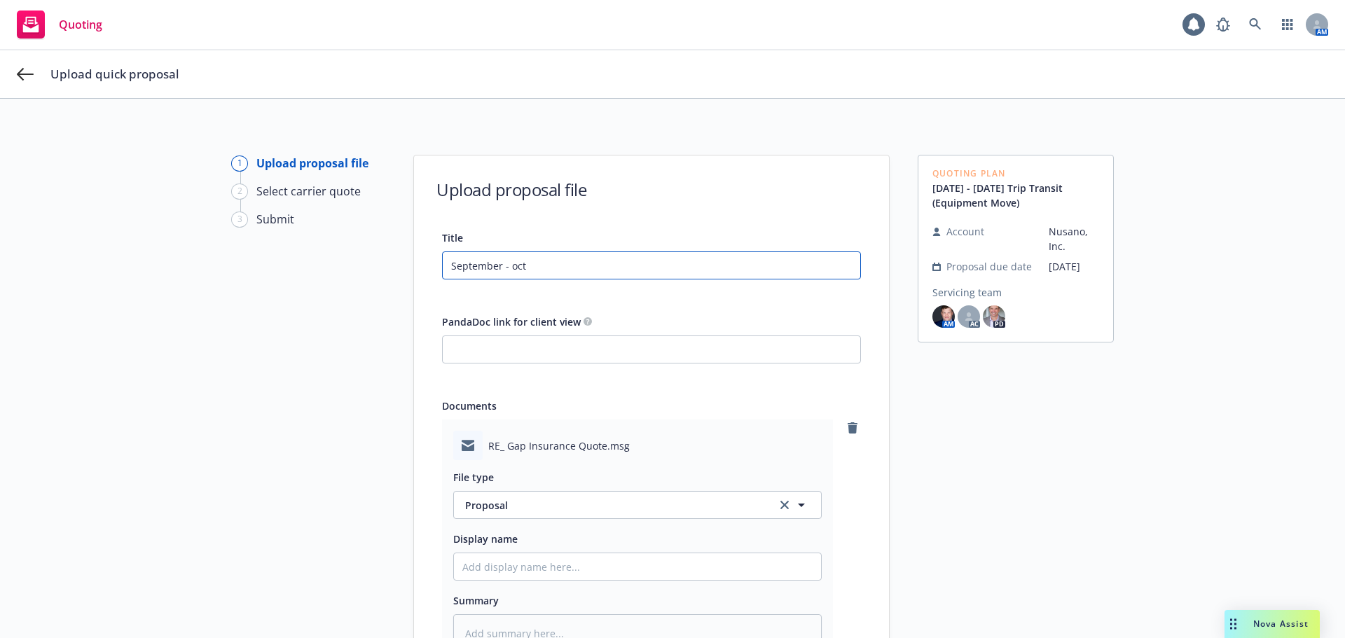
type textarea "x"
type input "September - oc"
type textarea "x"
type input "September - o"
type textarea "x"
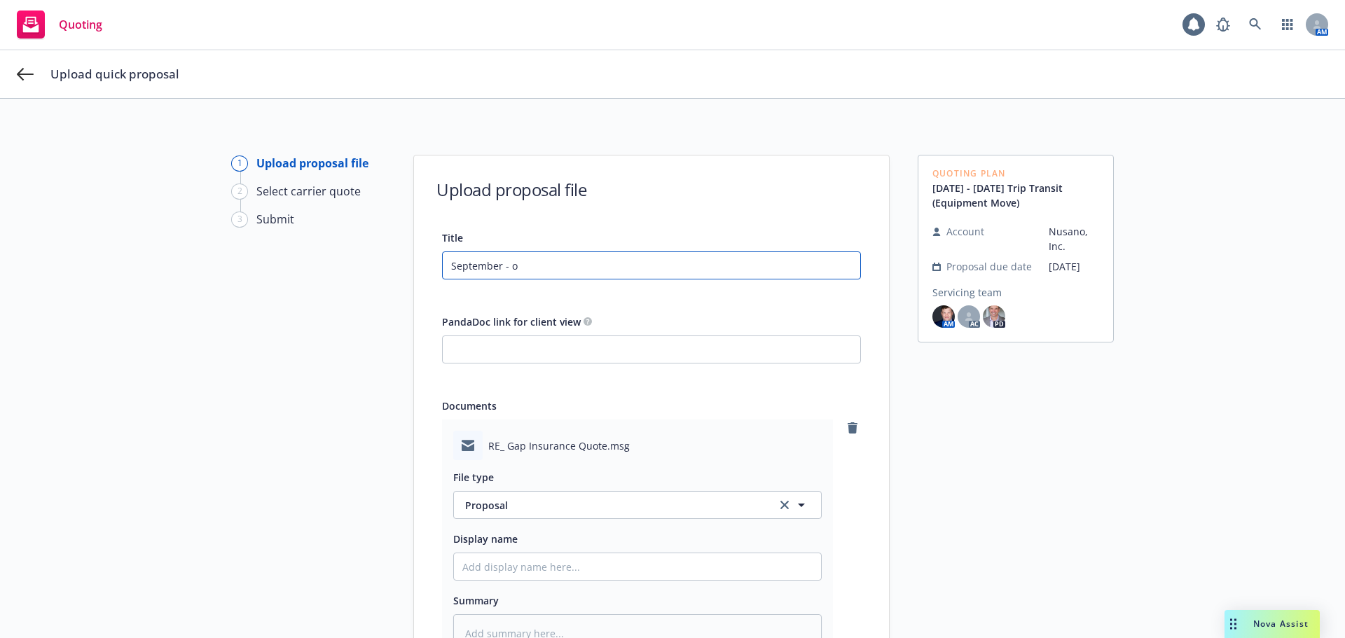
type input "September -"
type textarea "x"
type input "September - O"
type textarea "x"
type input "September - Oc"
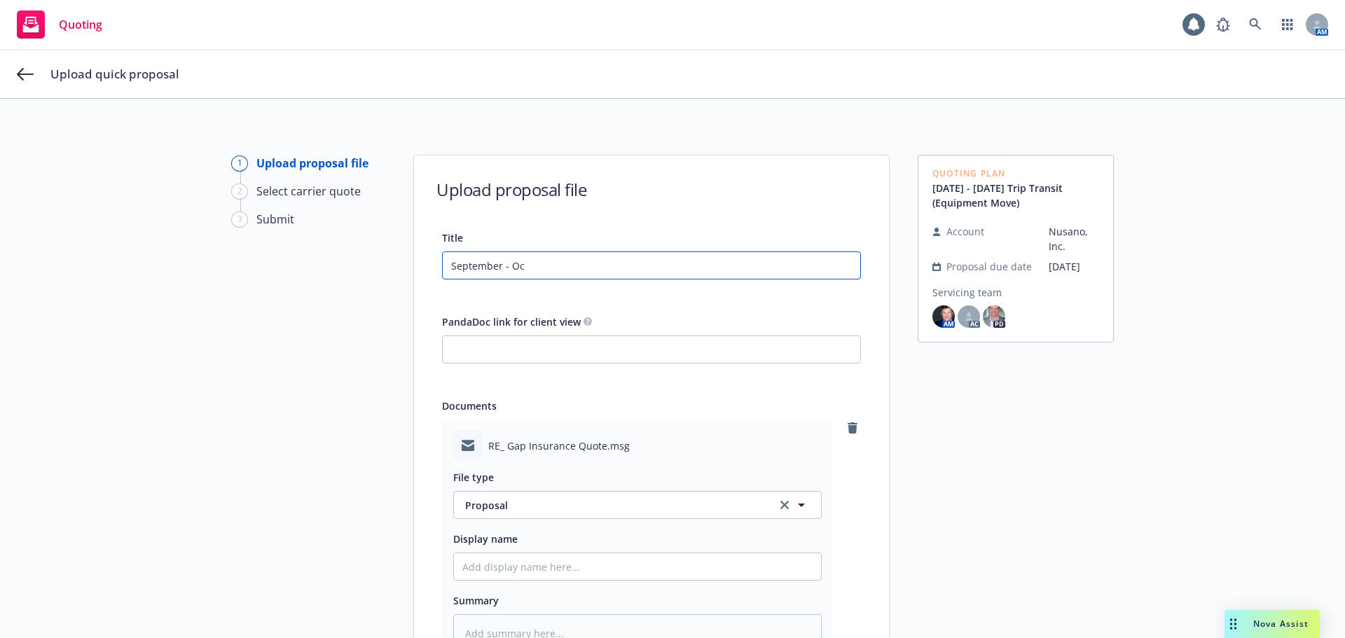
type textarea "x"
type input "September - Oct"
type textarea "x"
type input "September - Octob"
type textarea "x"
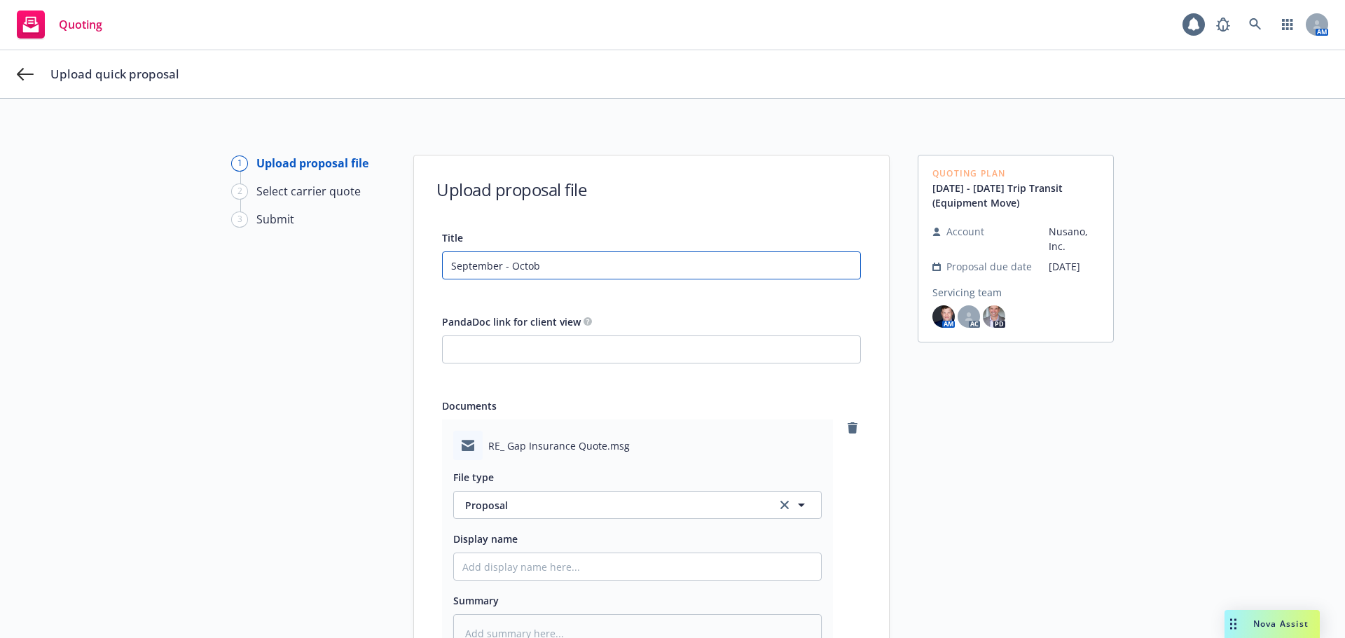
type input "September - Octobe"
type textarea "x"
type input "September - October"
type textarea "x"
type input "September - October"
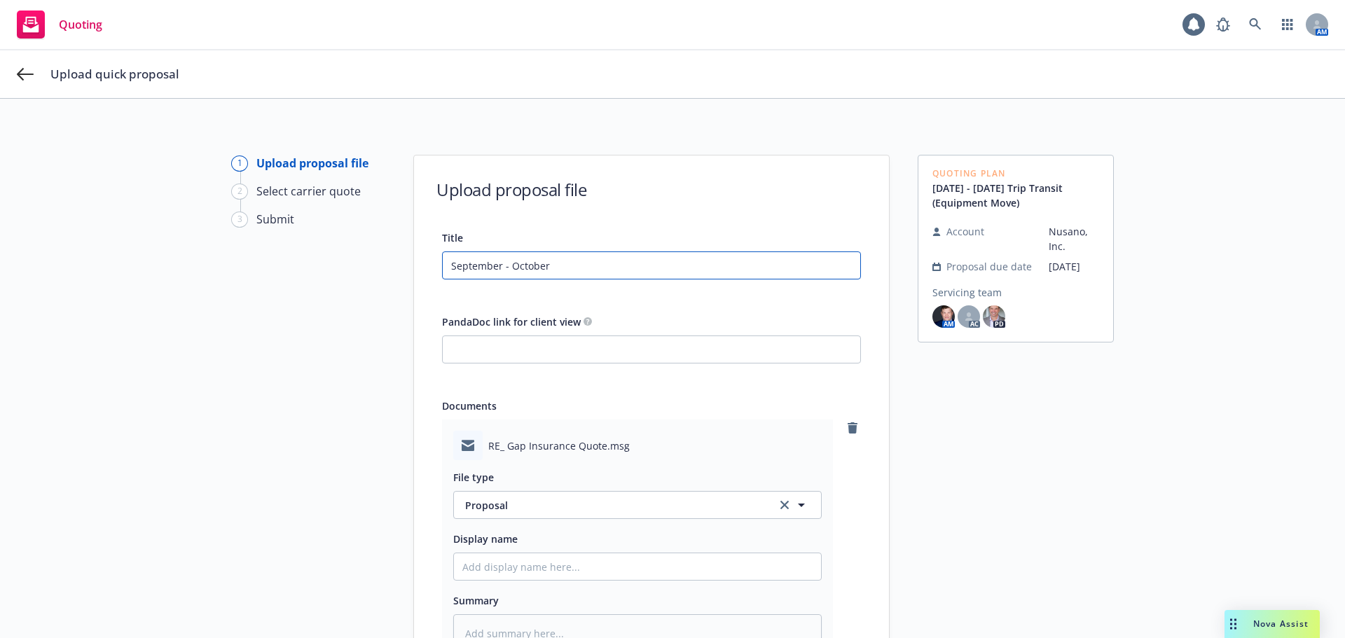
type textarea "x"
type input "September - October 20"
type textarea "x"
type input "September - October 202"
type textarea "x"
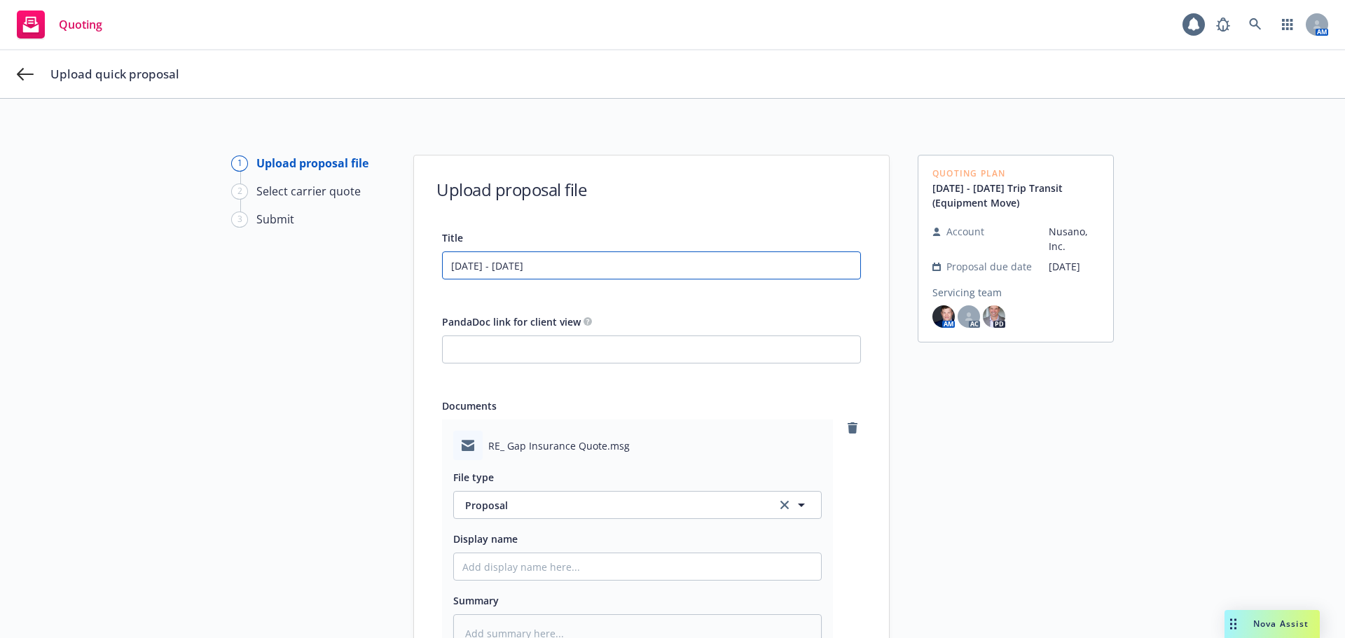
type input "September - October 2025"
type textarea "x"
type input "September - October 2025"
type textarea "x"
type input "September - October 2025 E"
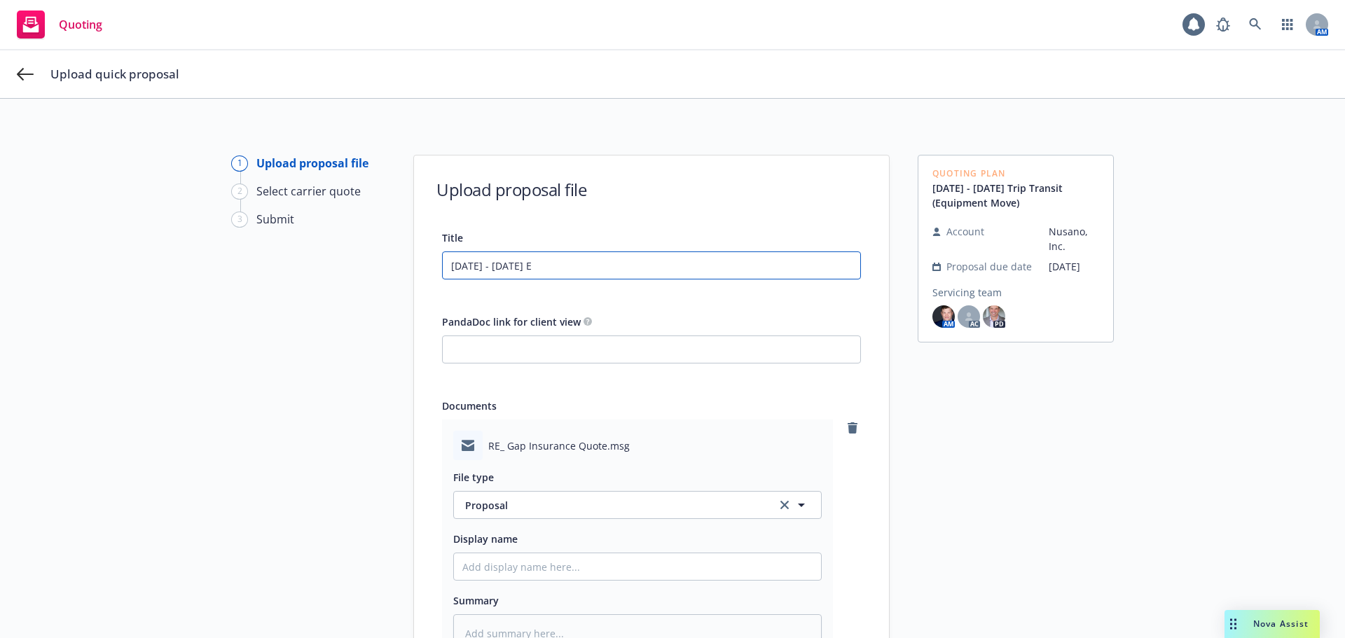
type textarea "x"
type input "September - October 2025 Equ"
type textarea "x"
type input "September - October 2025 Equi"
type textarea "x"
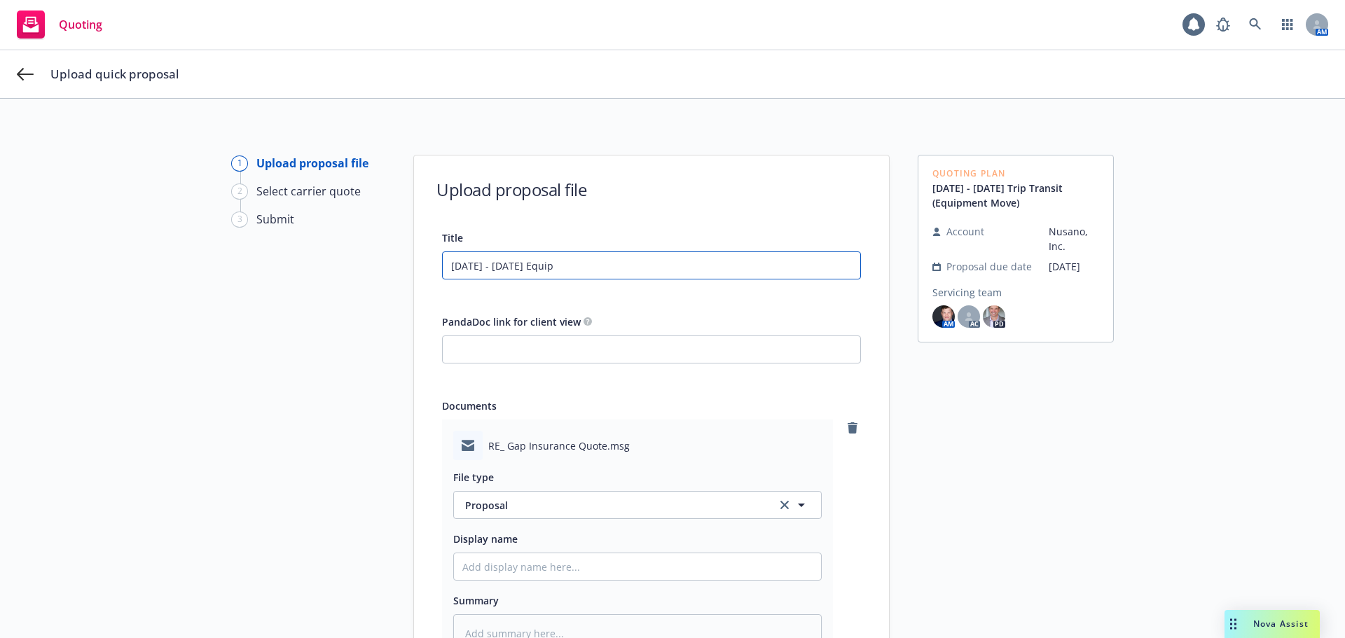
type input "September - October 2025 Equipm"
type textarea "x"
type input "September - October 2025 Equipme"
type textarea "x"
type input "September - October 2025 Equipmen"
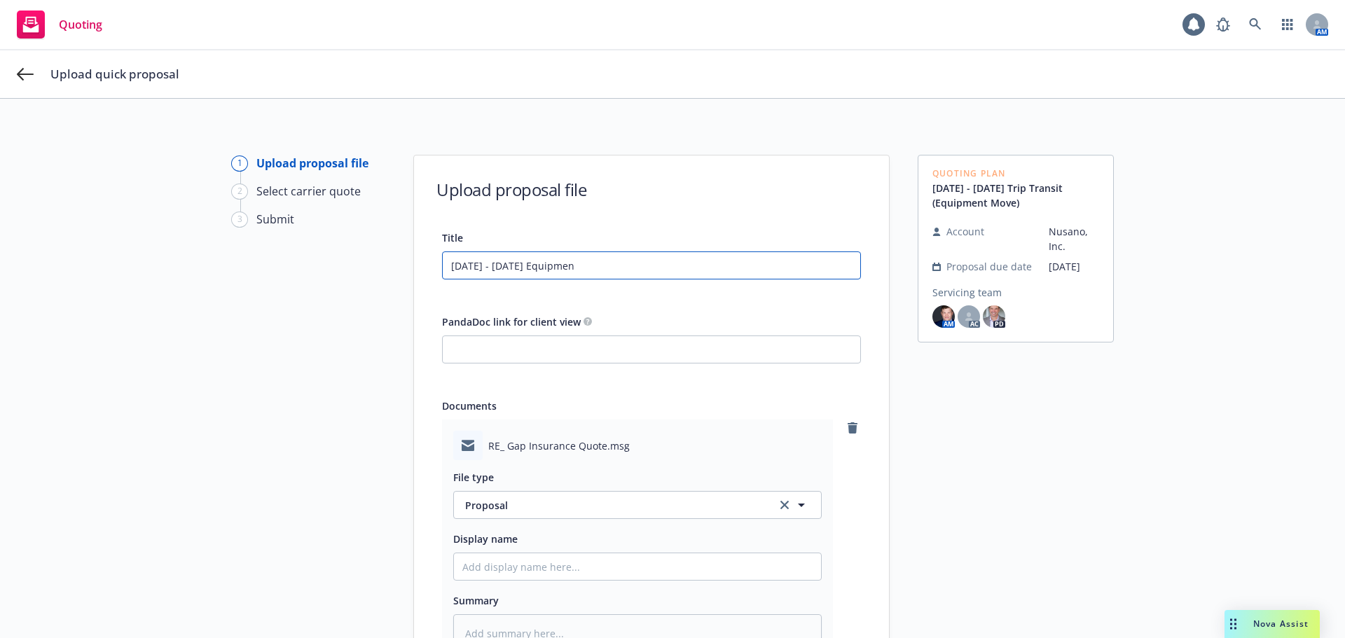
type textarea "x"
type input "September - October 2025 Equipment"
type textarea "x"
type input "September - October 2025 Equipment"
type textarea "x"
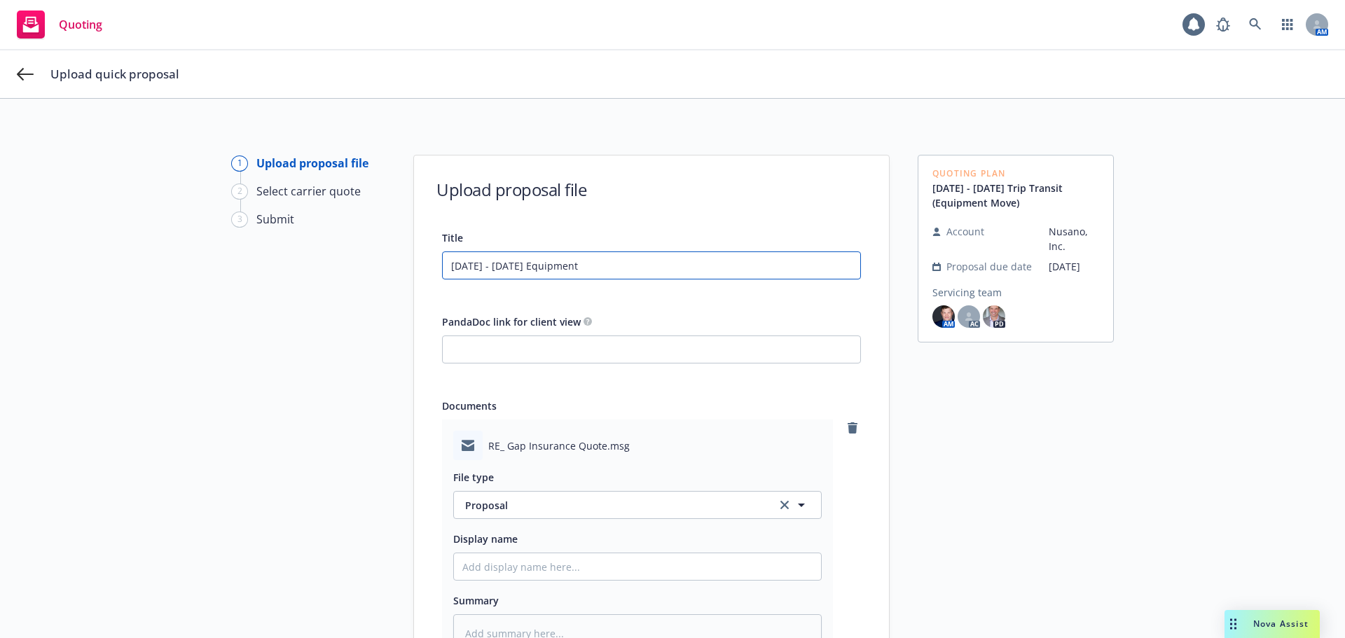
type input "September - October 2025 Equipment M"
type textarea "x"
type input "September - October 2025 Equipment Mo"
type textarea "x"
type input "September - October 2025 Equipment Mov"
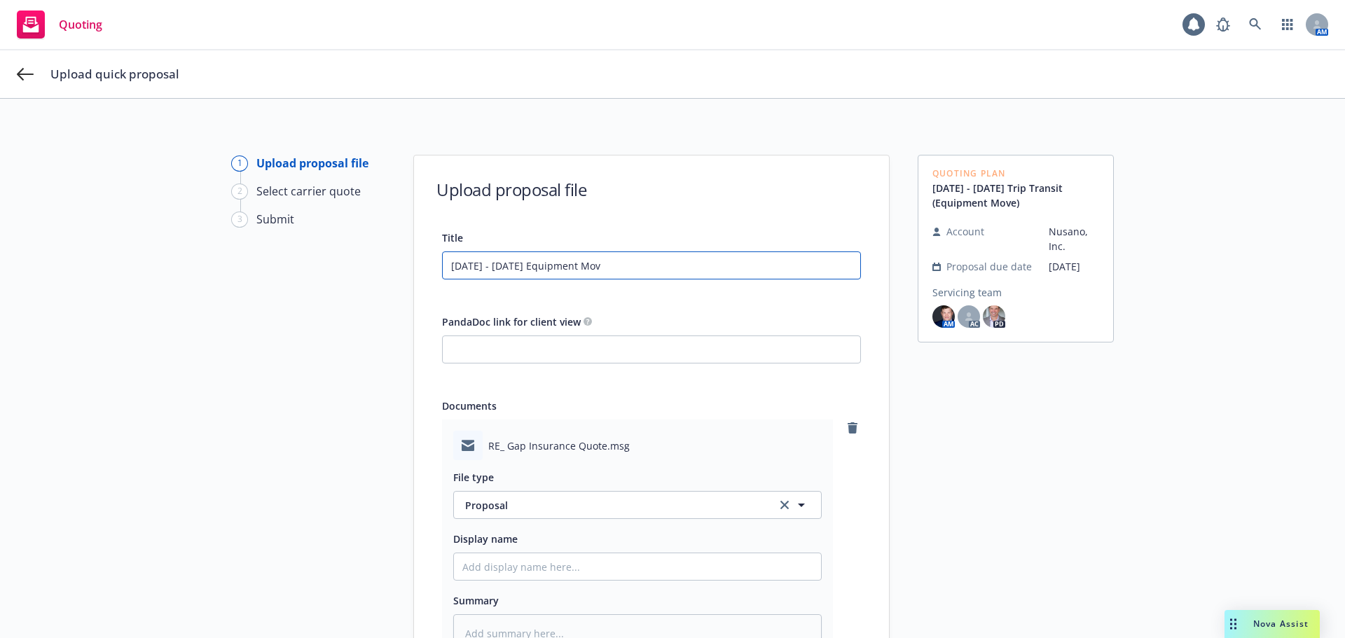
type textarea "x"
type input "September - October 2025 Equipment Move"
type textarea "x"
type input "September - October 2025 Equipment Move P"
type textarea "x"
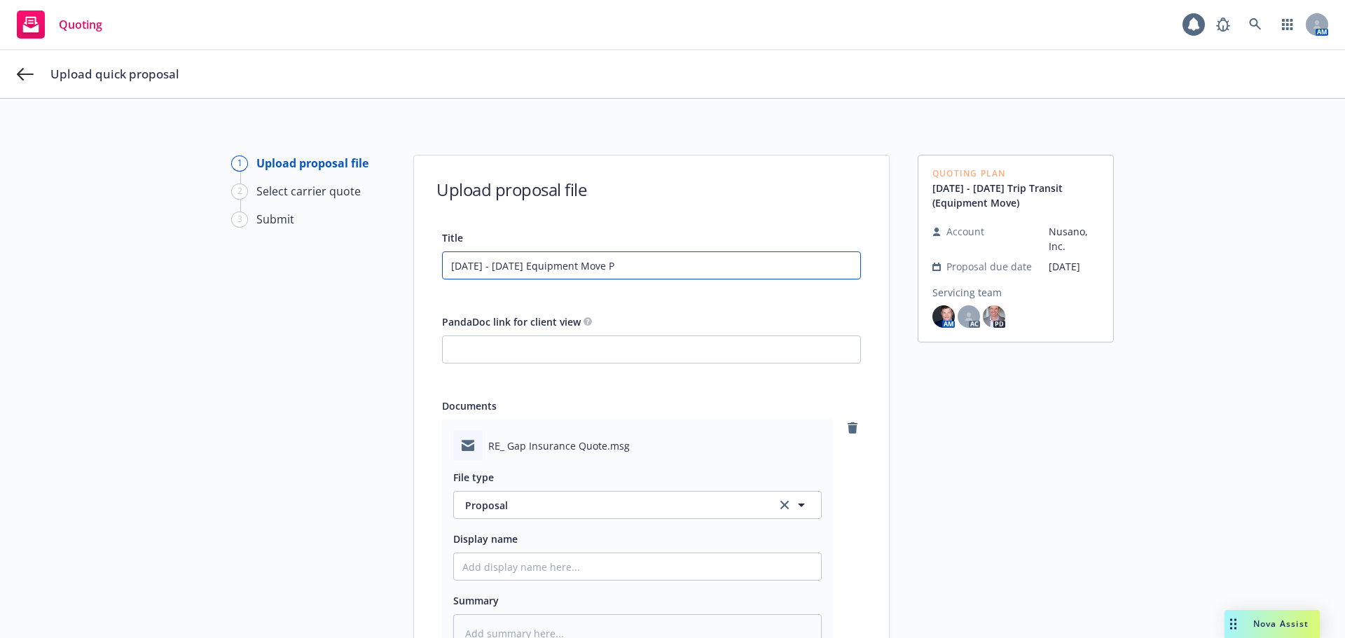
type input "September - October 2025 Equipment Move Pr"
type textarea "x"
type input "September - October 2025 Equipment Move Pro"
type textarea "x"
type input "September - October 2025 Equipment Move Prop"
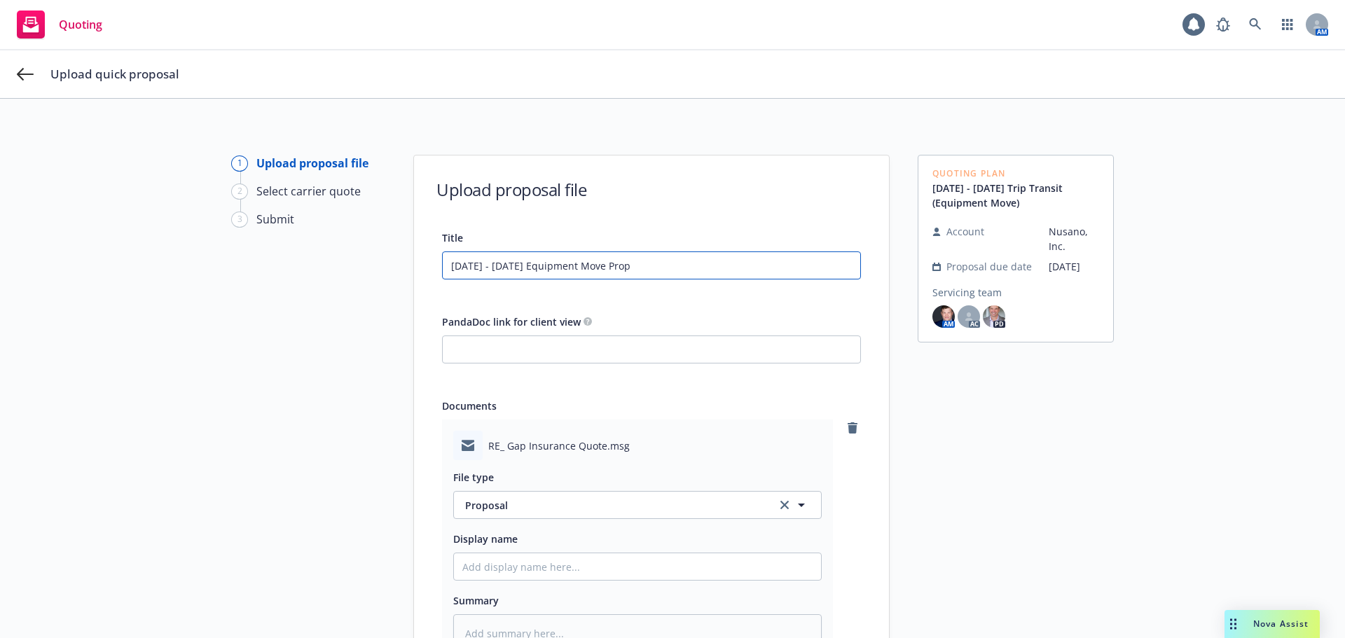
type textarea "x"
type input "September - October 2025 Equipment Move Propo"
type textarea "x"
type input "September - October 2025 Equipment Move Propos"
type textarea "x"
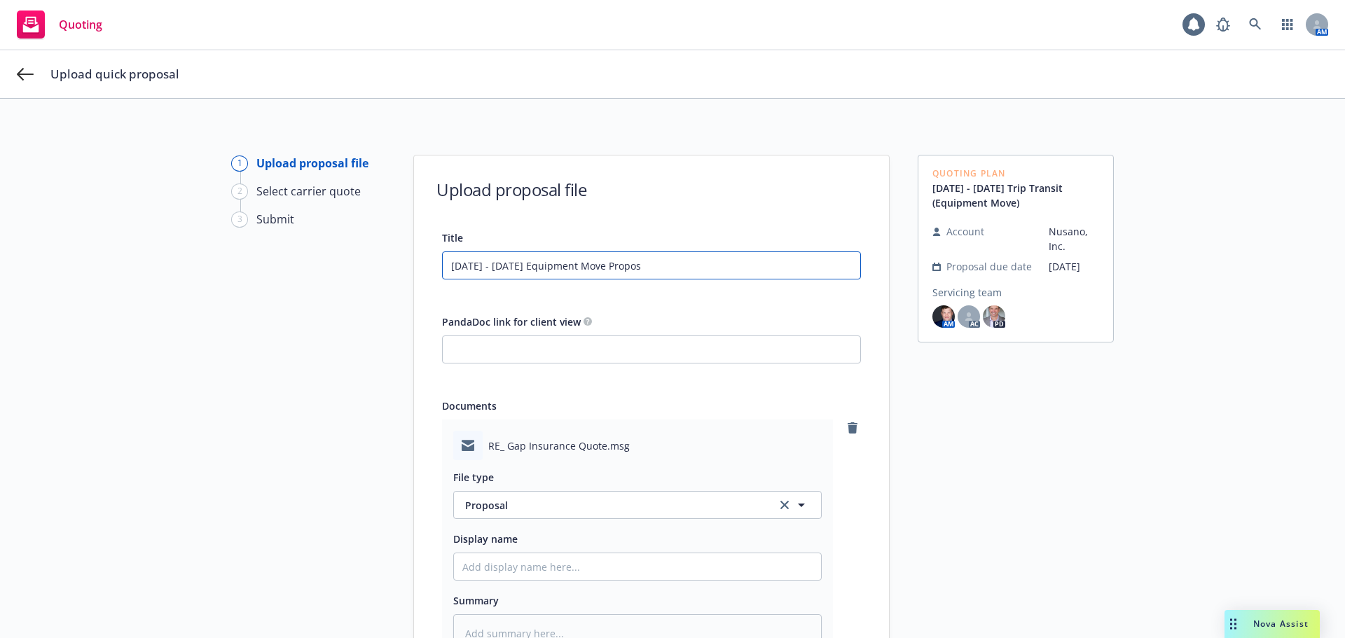
type input "September - October 2025 Equipment Move Proposa"
type textarea "x"
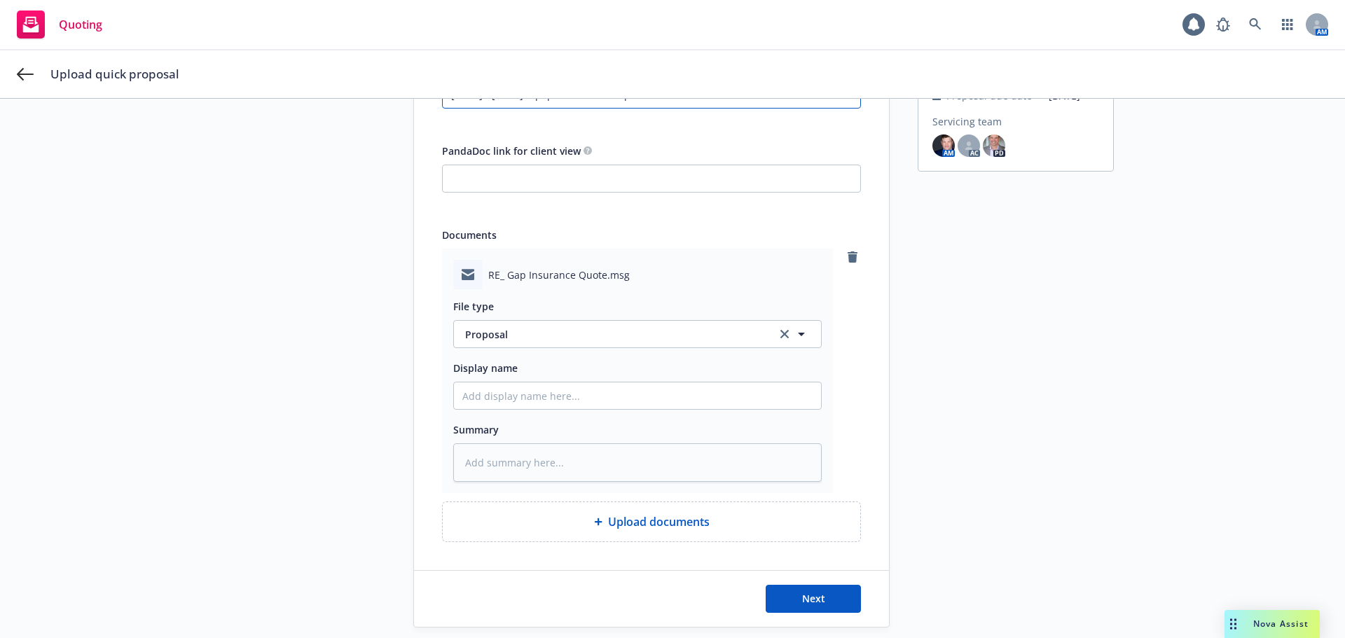
scroll to position [216, 0]
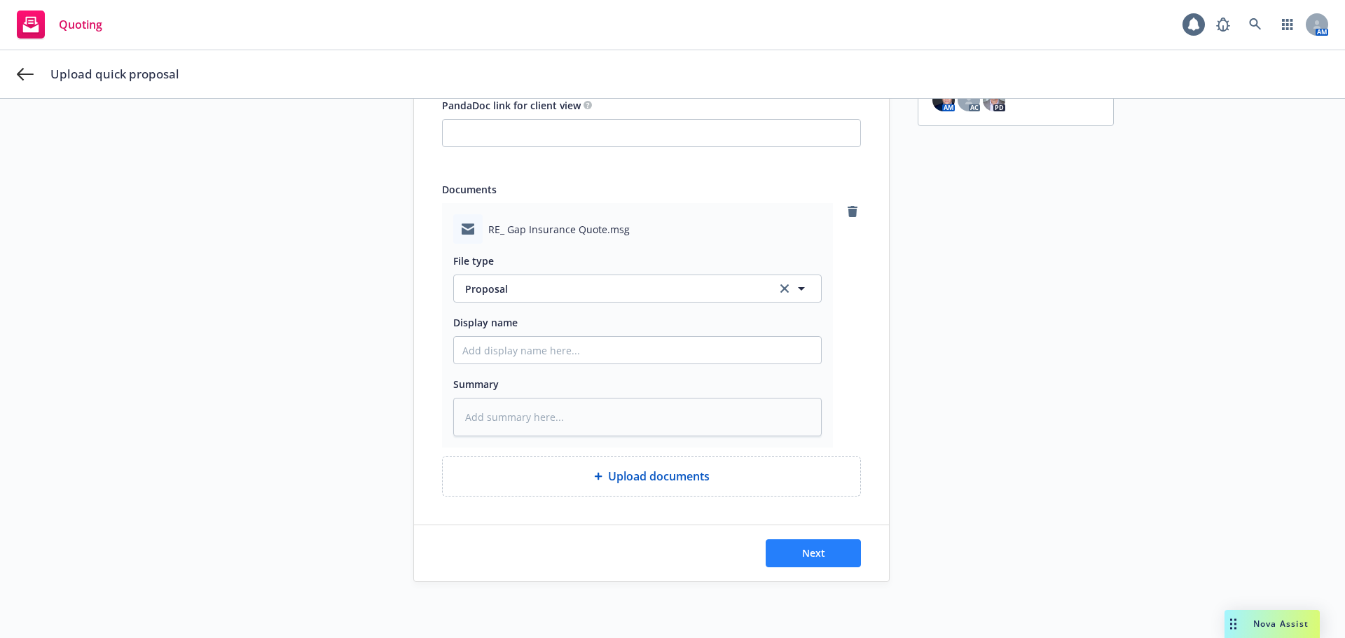
type input "September - October 2025 Equipment Move Proposal"
click at [785, 556] on button "Next" at bounding box center [813, 553] width 95 height 28
type textarea "x"
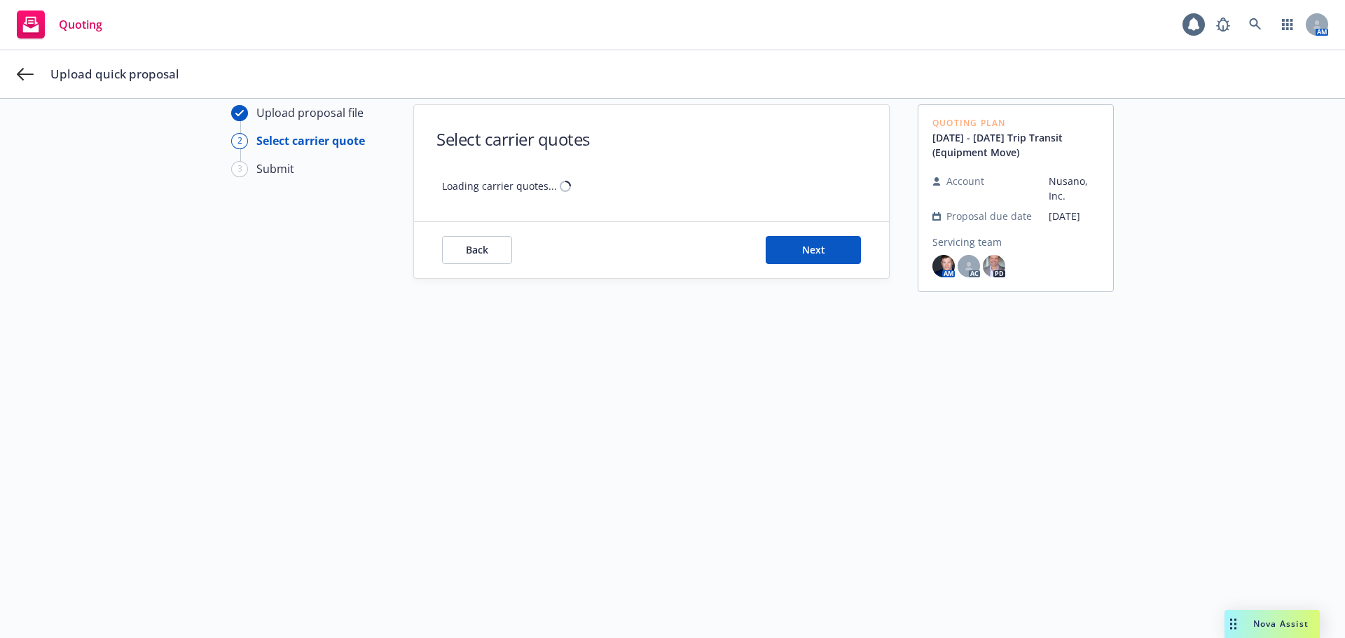
scroll to position [50, 0]
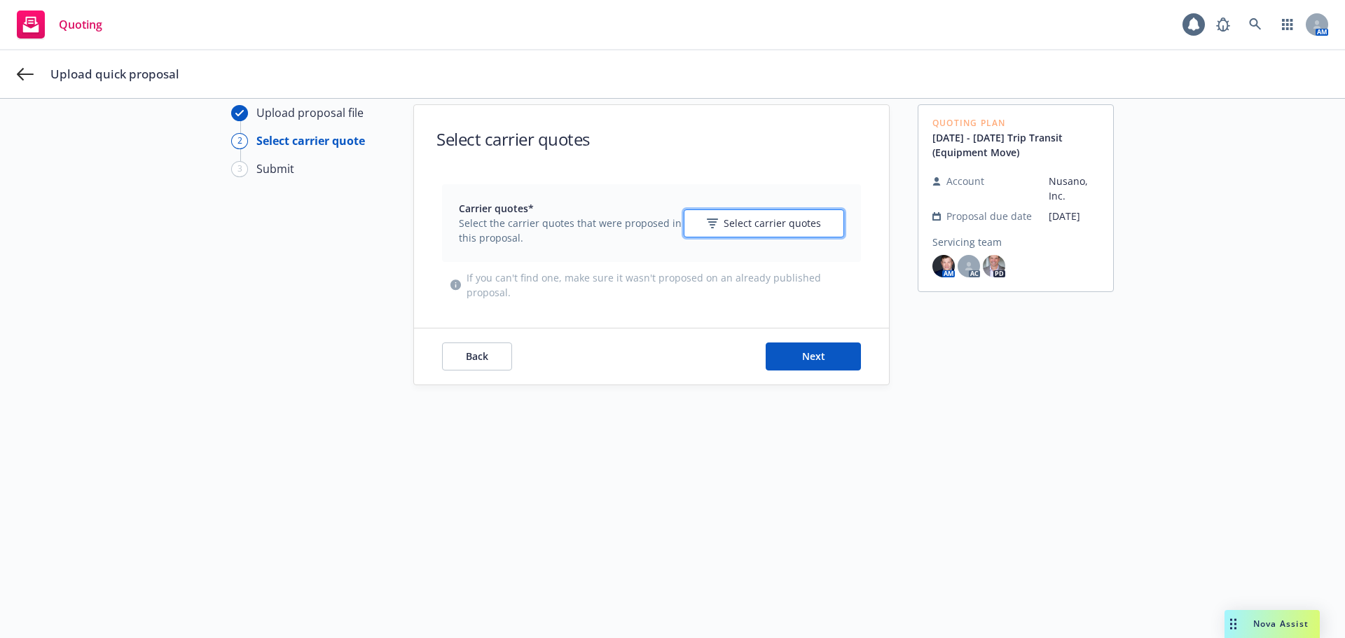
click at [734, 228] on span "Select carrier quotes" at bounding box center [772, 223] width 97 height 15
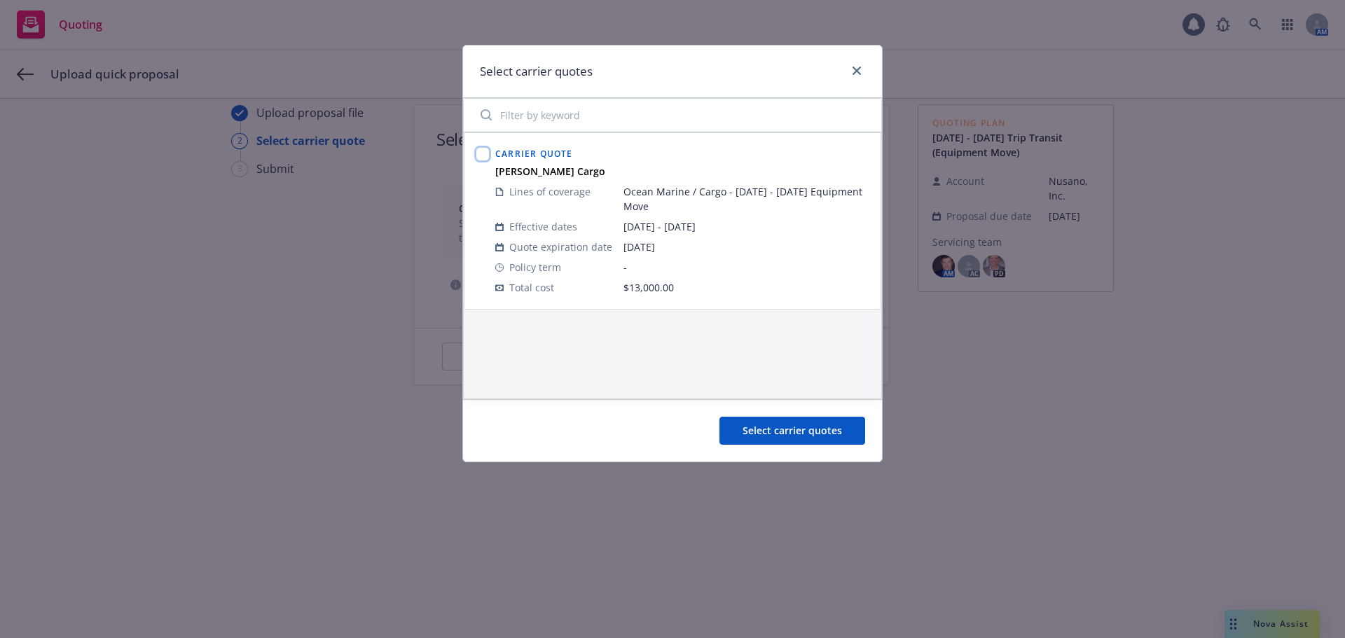
click at [482, 153] on input "checkbox" at bounding box center [483, 154] width 14 height 14
checkbox input "true"
click at [804, 420] on button "Select carrier quotes" at bounding box center [793, 431] width 146 height 28
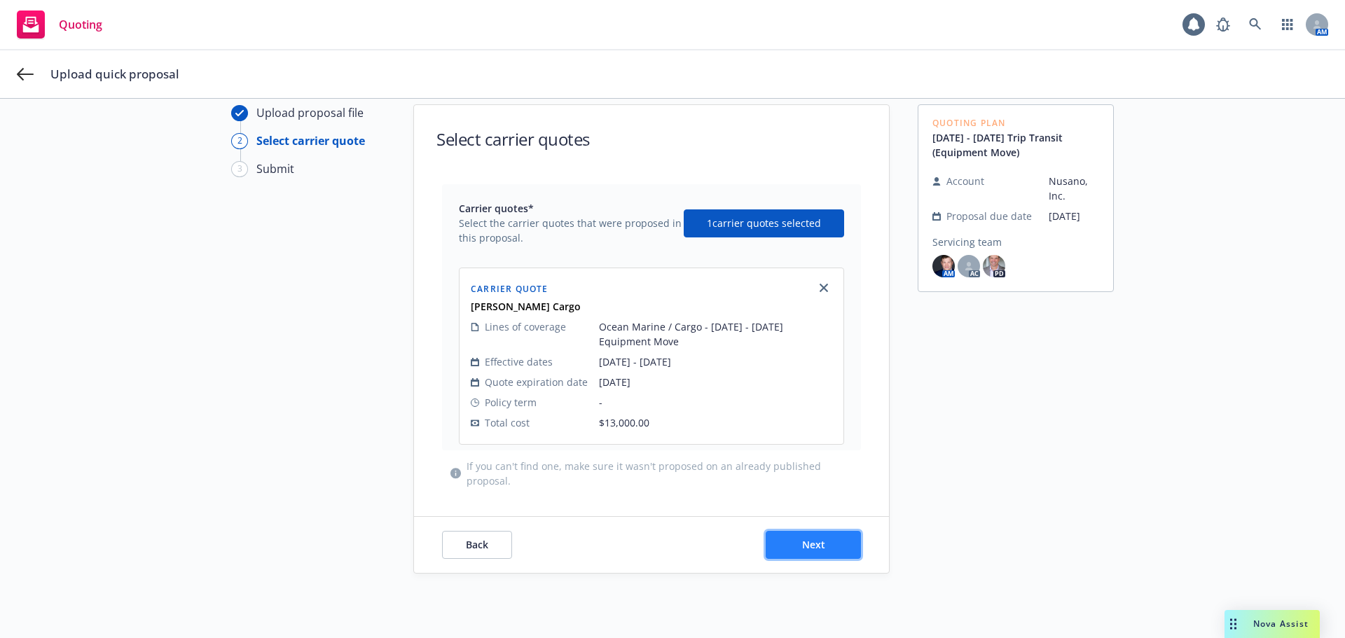
click at [817, 541] on span "Next" at bounding box center [813, 544] width 23 height 13
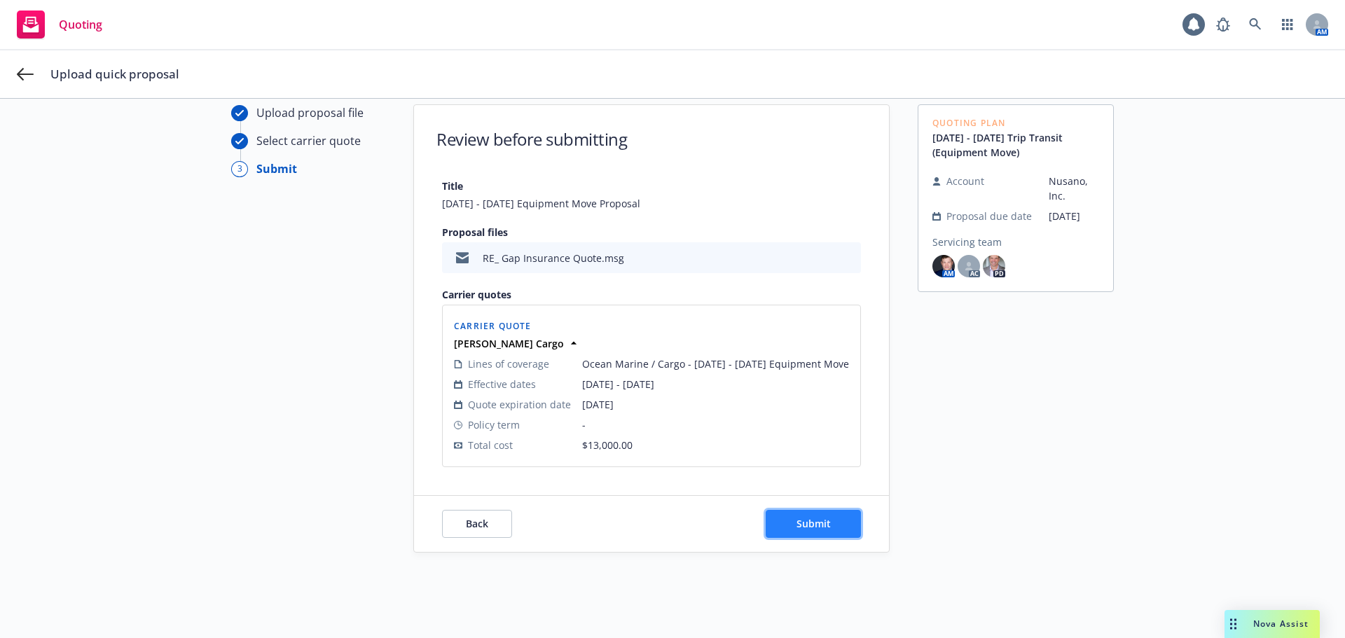
click at [821, 530] on button "Submit" at bounding box center [813, 524] width 95 height 28
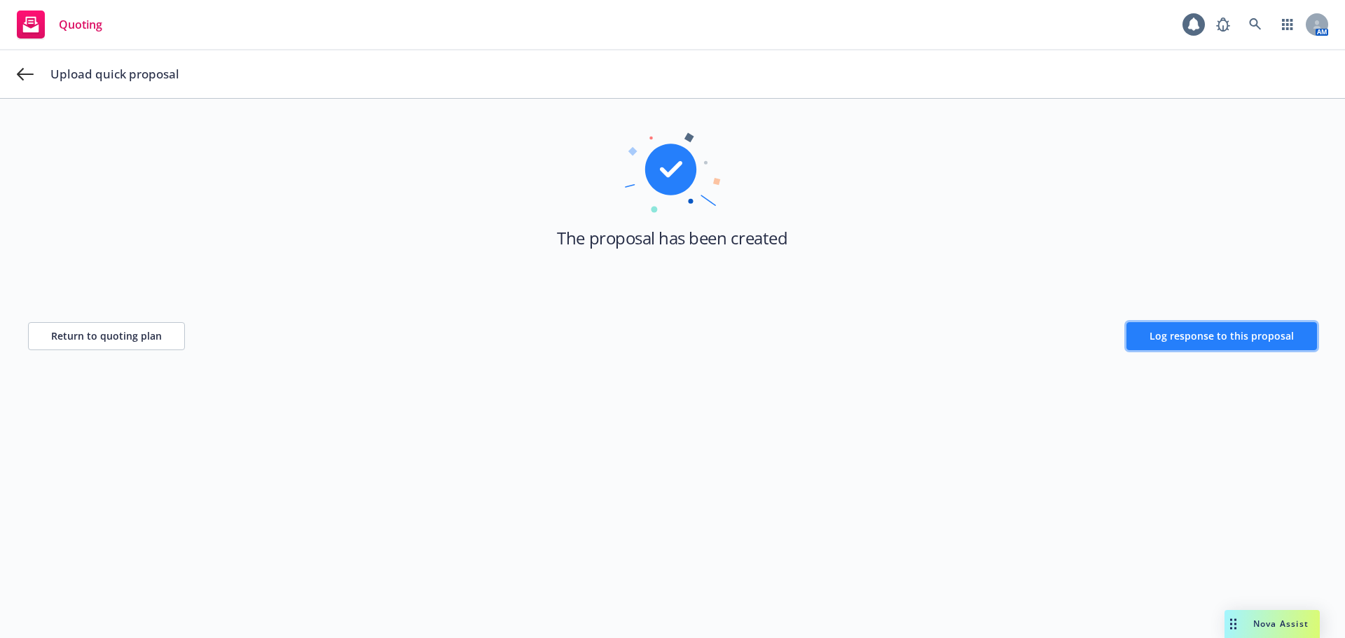
click at [1173, 325] on button "Log response to this proposal" at bounding box center [1222, 336] width 191 height 28
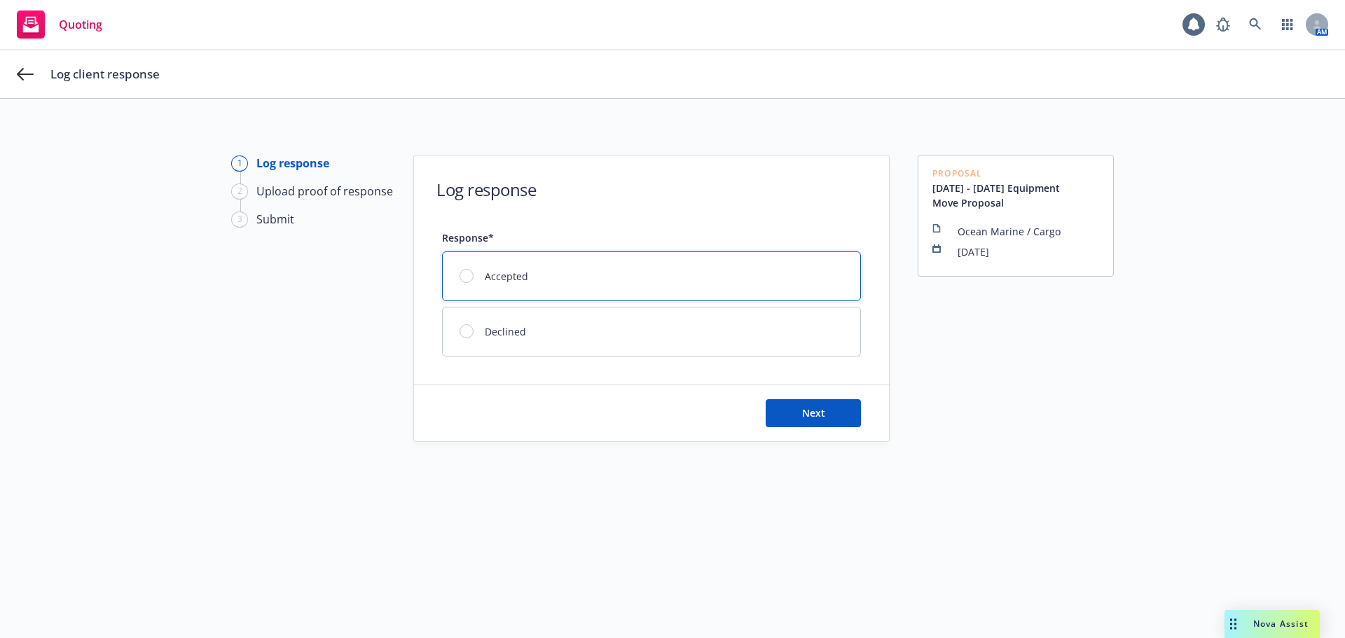
click at [509, 272] on span "Accepted" at bounding box center [506, 276] width 43 height 15
click at [771, 405] on button "Next" at bounding box center [813, 413] width 95 height 28
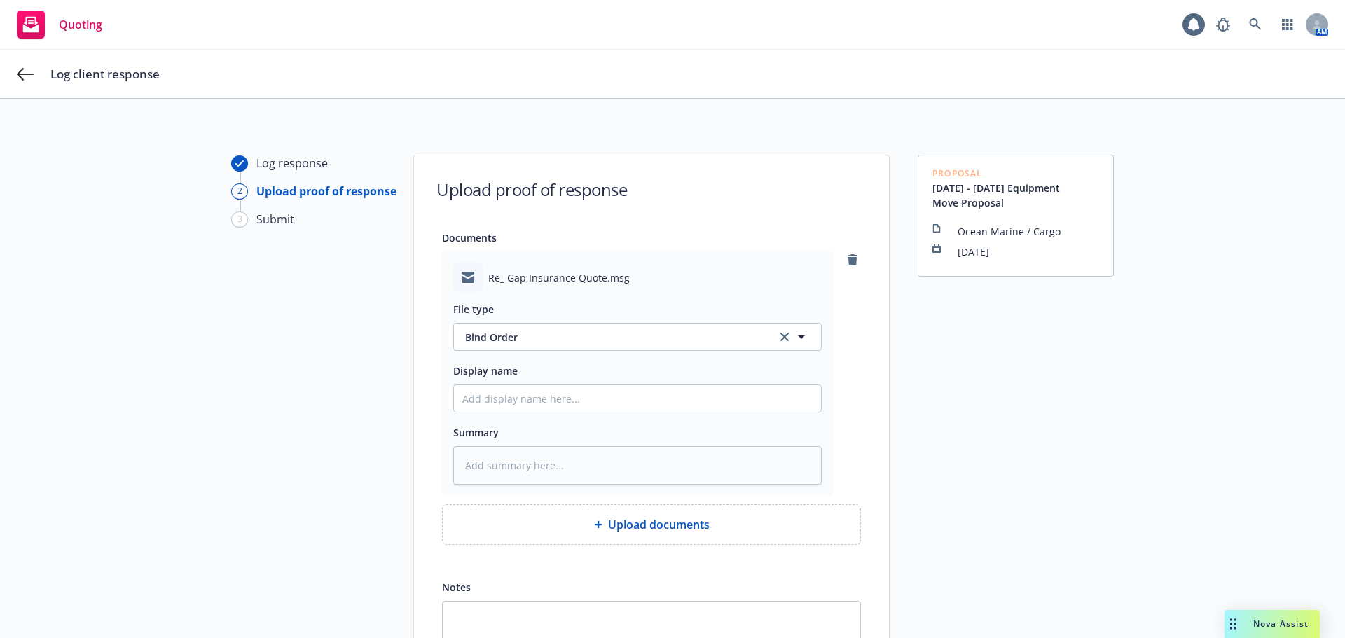
scroll to position [160, 0]
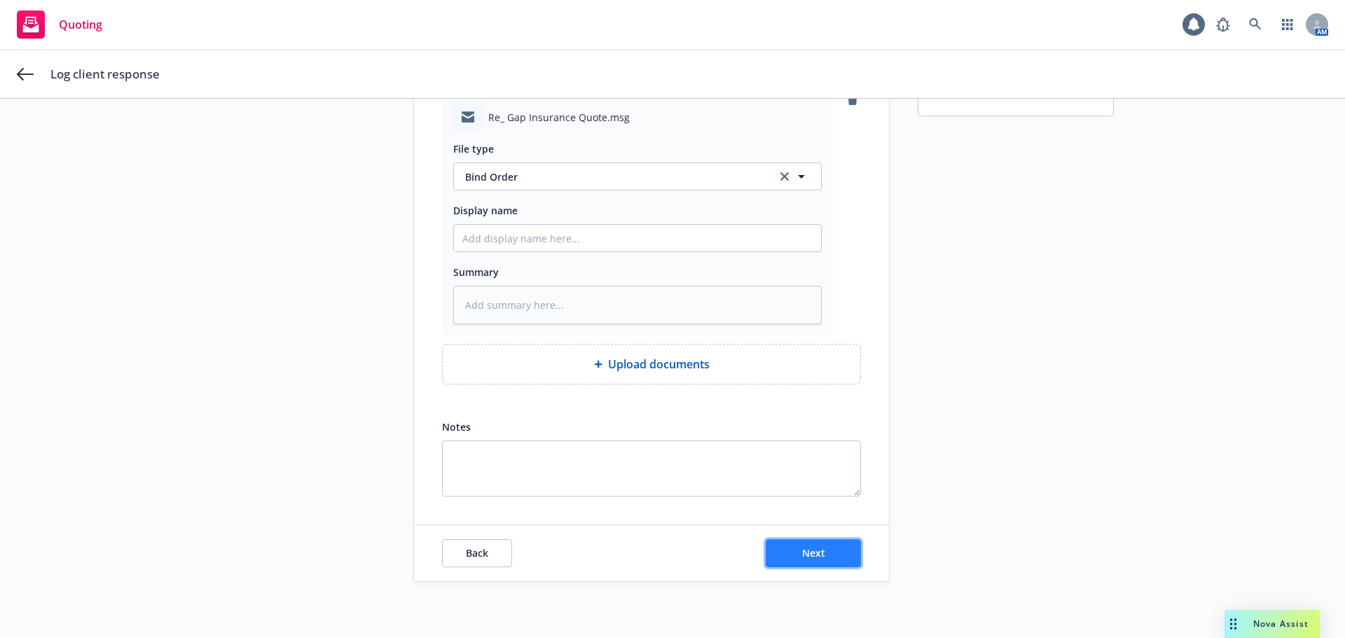
click at [802, 549] on span "Next" at bounding box center [813, 552] width 23 height 13
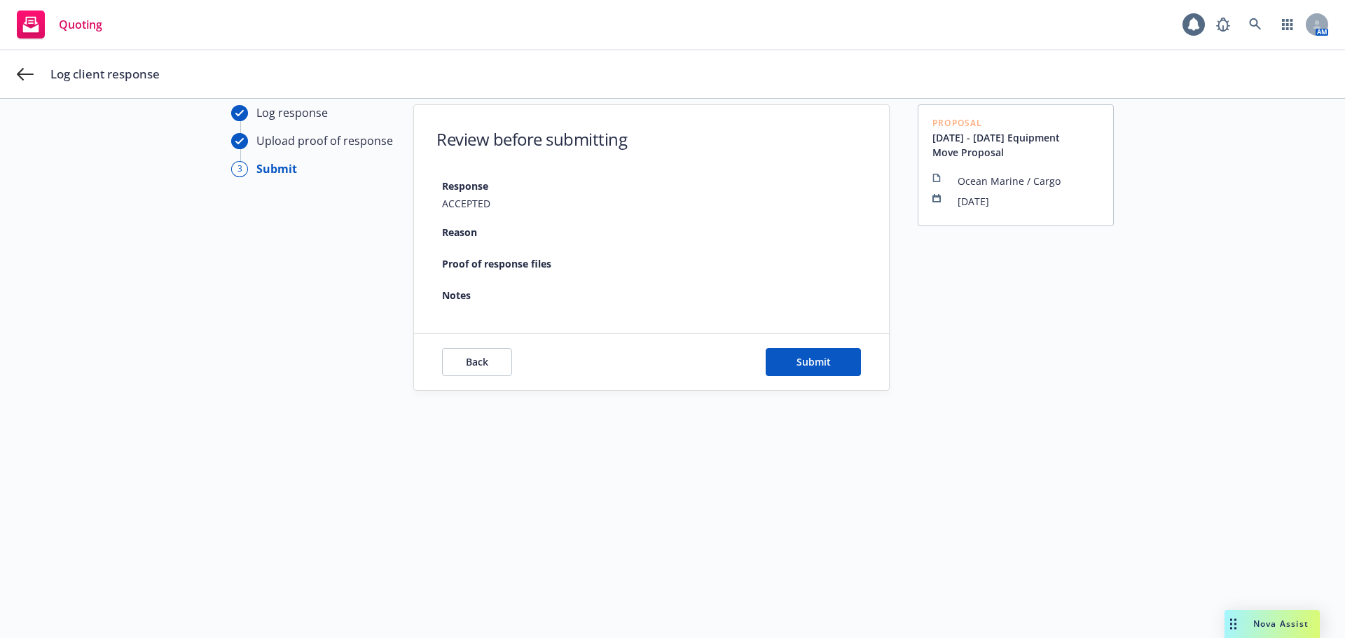
scroll to position [50, 0]
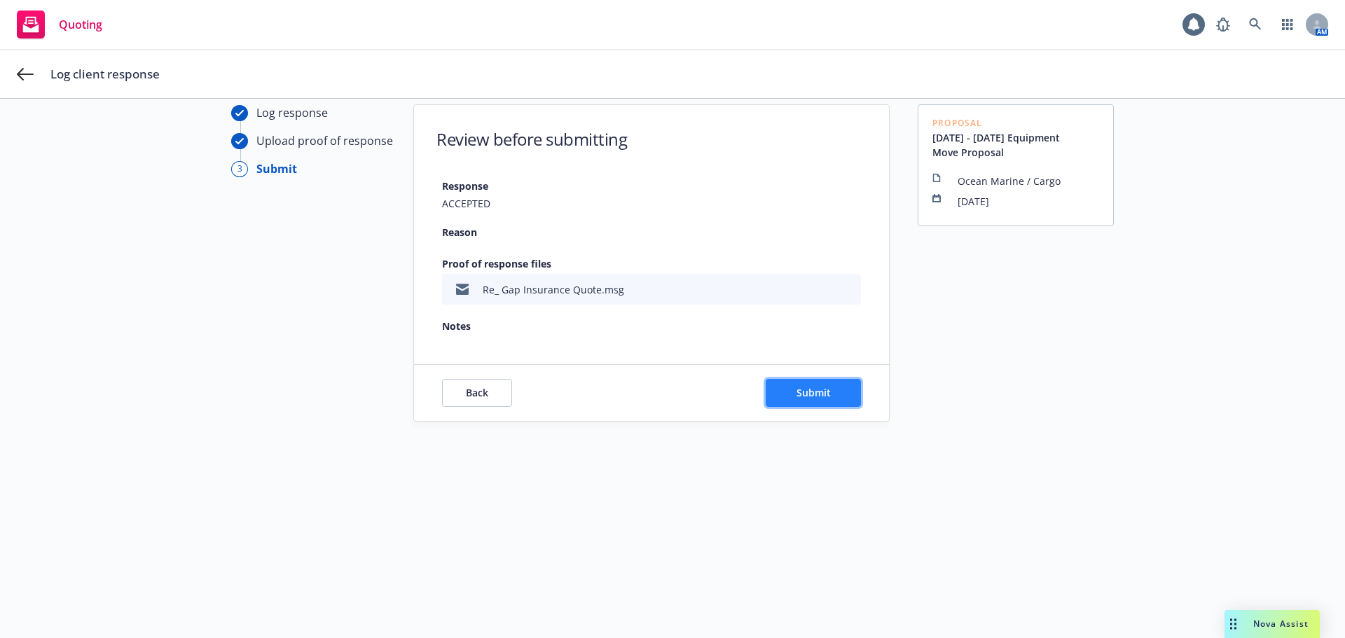
click at [797, 396] on span "Submit" at bounding box center [814, 392] width 34 height 13
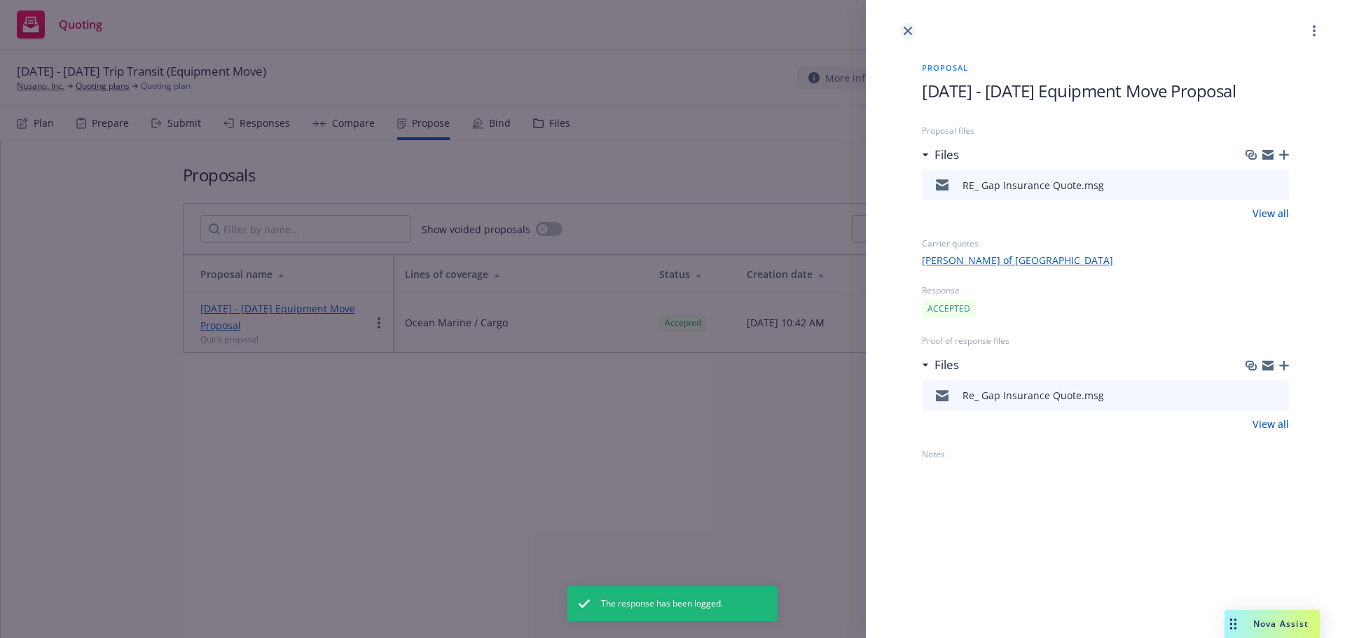
click at [907, 31] on icon "close" at bounding box center [908, 31] width 8 height 8
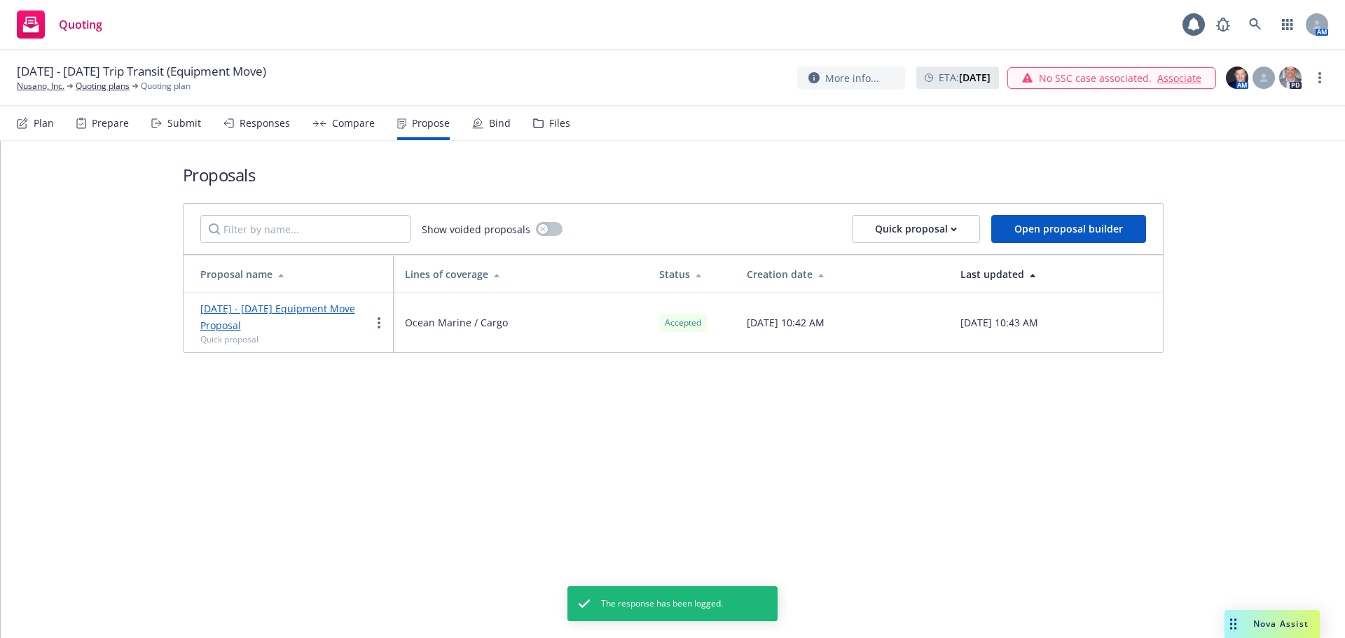
click at [500, 125] on div "Bind" at bounding box center [500, 123] width 22 height 11
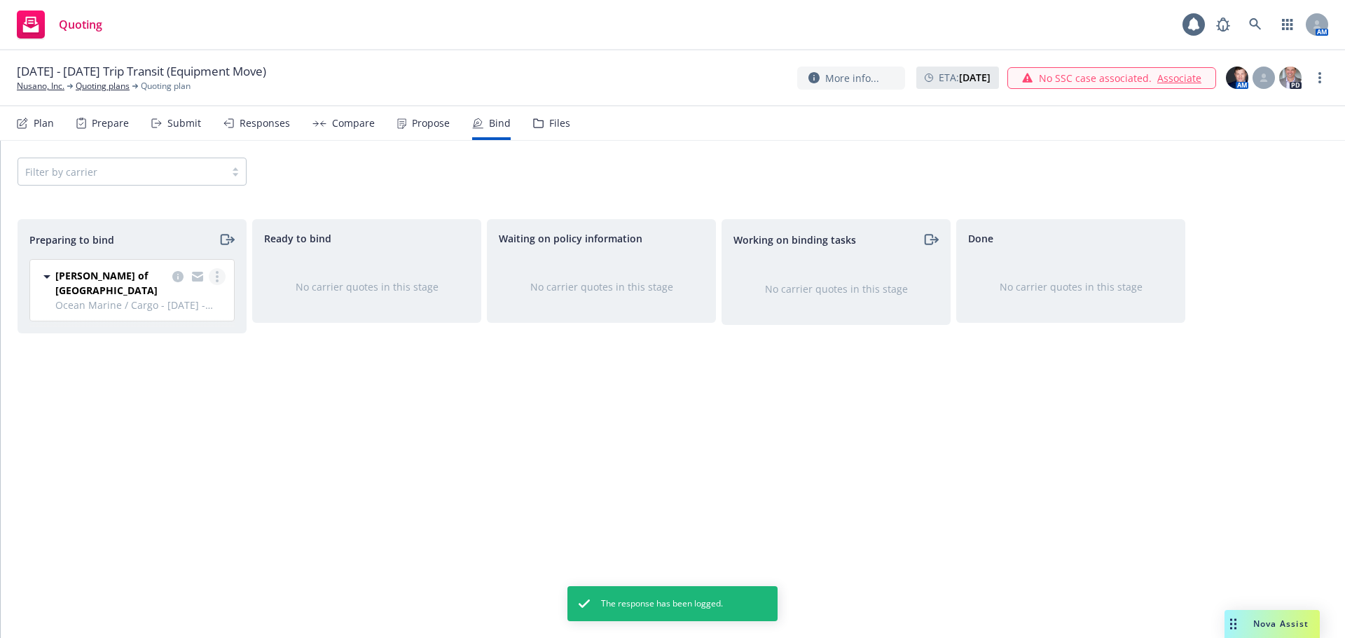
click at [221, 273] on link "more" at bounding box center [217, 276] width 17 height 17
click at [185, 332] on span "Log bind order" at bounding box center [139, 332] width 103 height 13
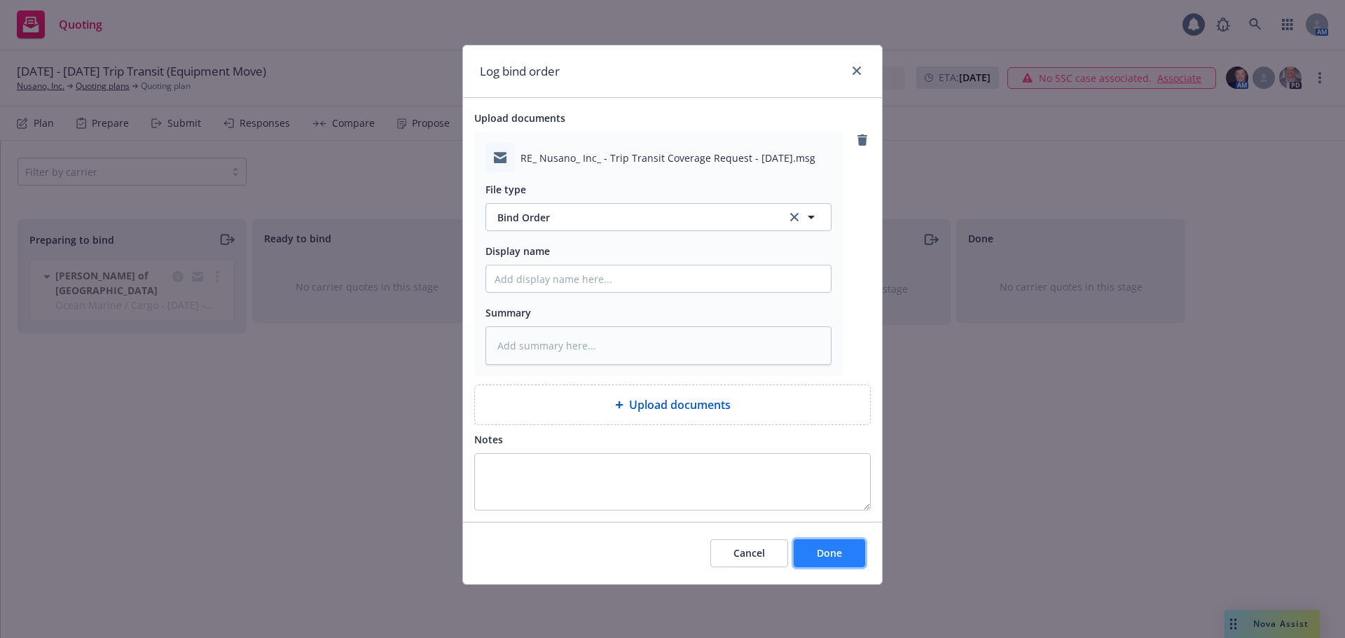
click at [838, 551] on span "Done" at bounding box center [829, 552] width 25 height 13
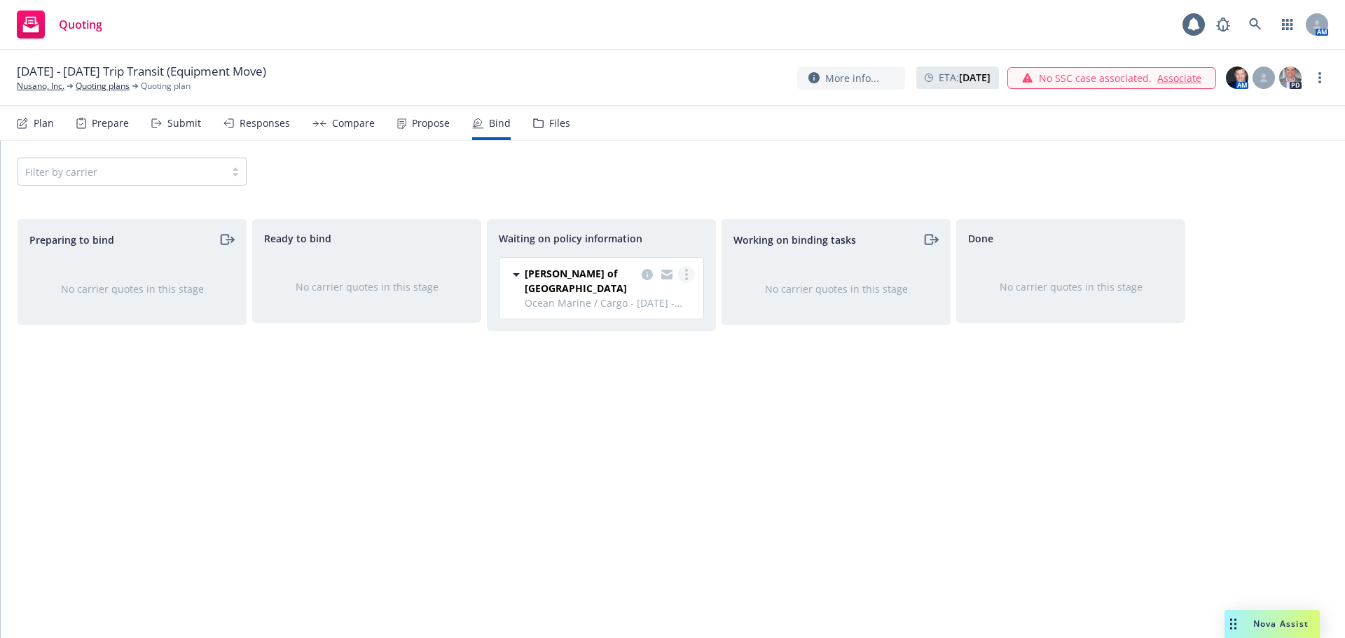
click at [685, 276] on icon "more" at bounding box center [686, 274] width 3 height 11
click at [735, 372] on div "Working on binding tasks No carrier quotes in this stage" at bounding box center [836, 414] width 229 height 390
click at [647, 274] on icon "copy logging email" at bounding box center [647, 274] width 11 height 11
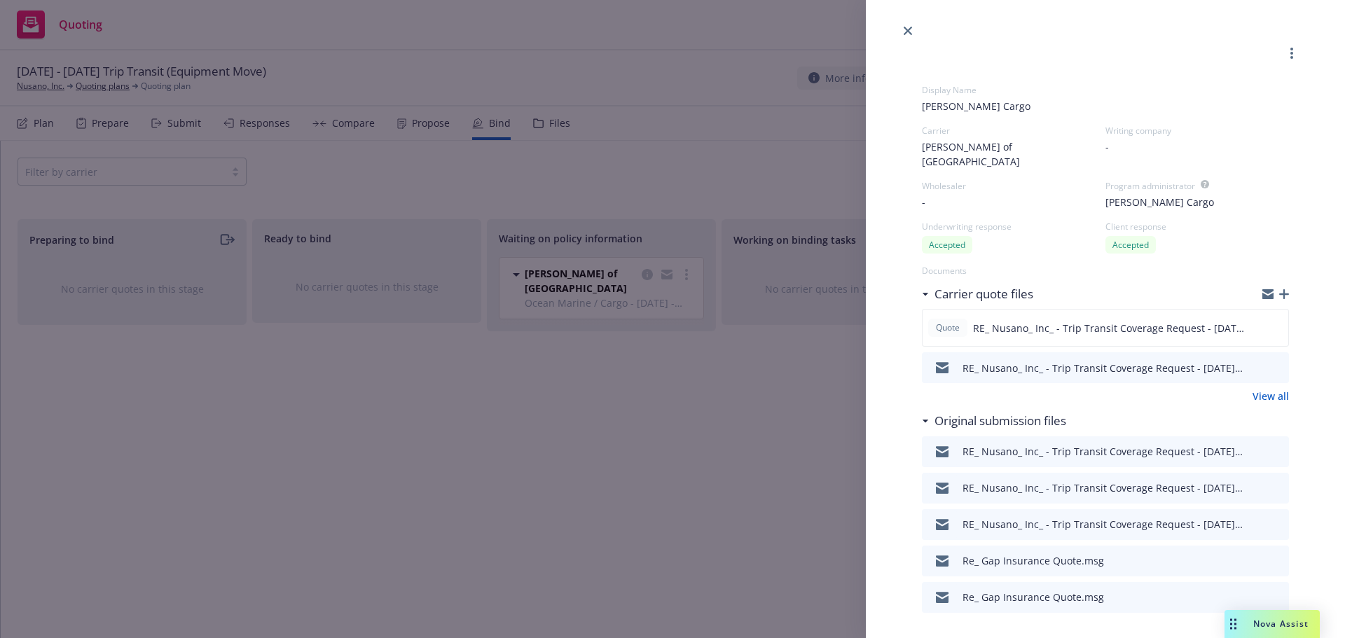
click at [1279, 289] on icon "button" at bounding box center [1284, 294] width 10 height 10
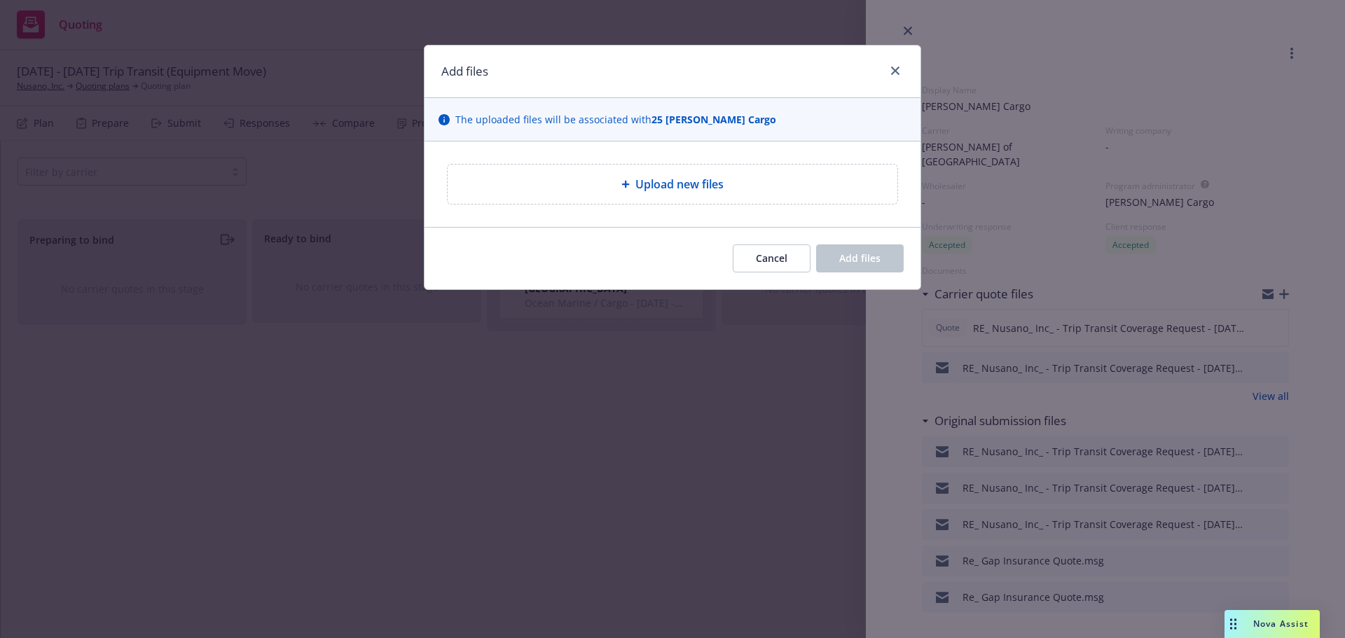
type textarea "x"
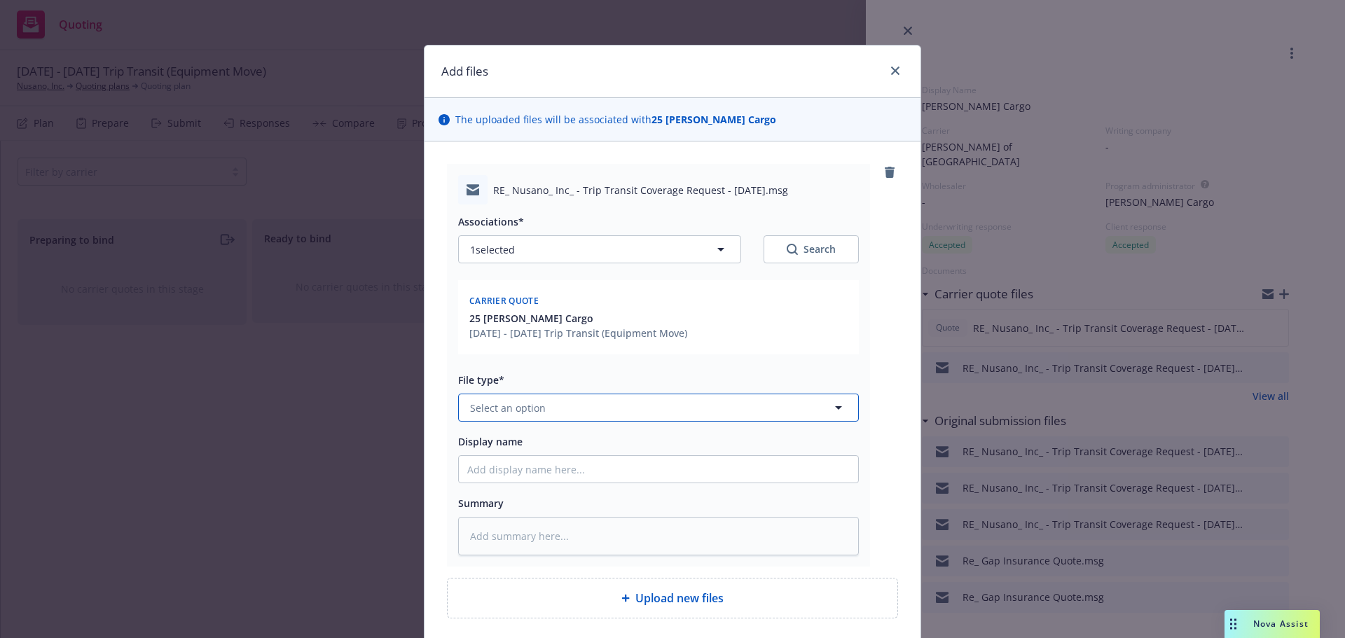
click at [506, 399] on button "Select an option" at bounding box center [658, 408] width 401 height 28
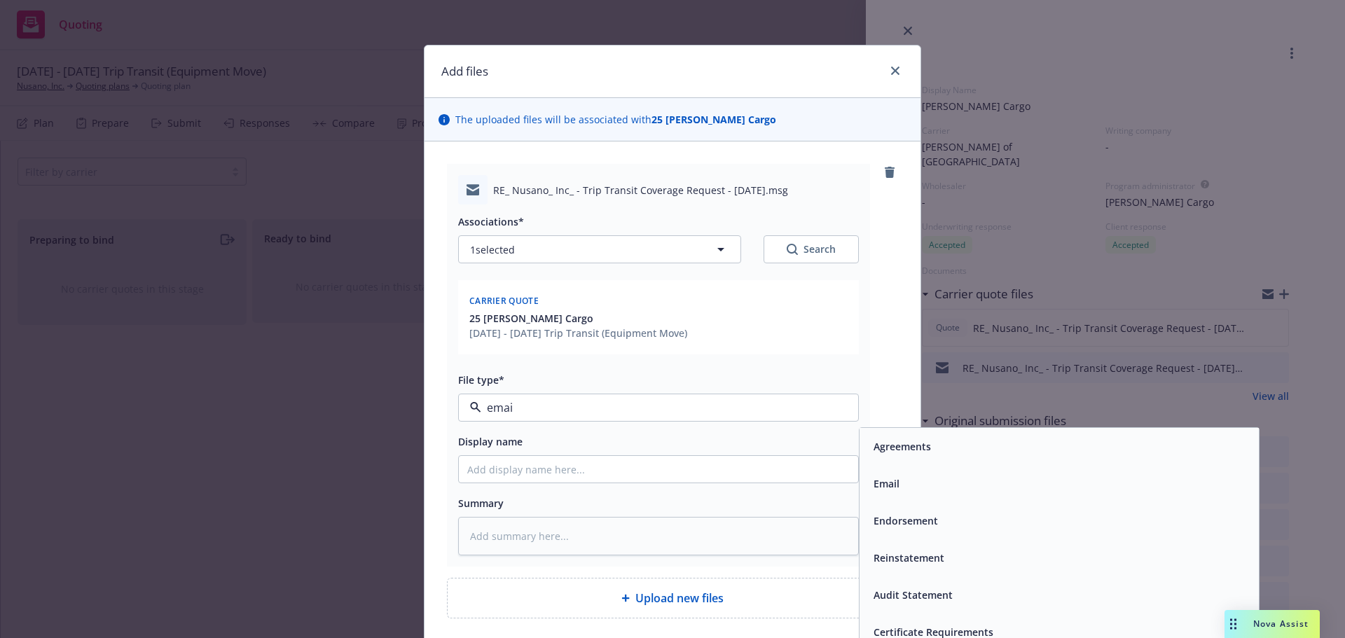
type input "email"
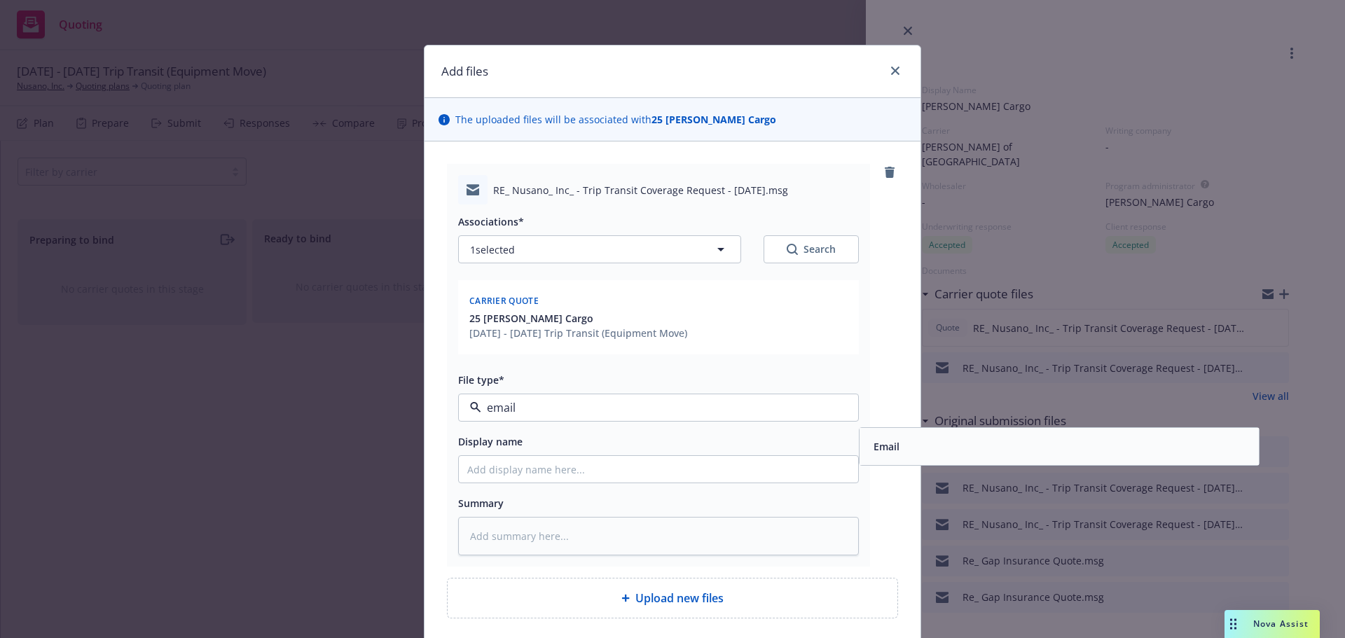
click at [942, 453] on div "Email" at bounding box center [1059, 446] width 383 height 20
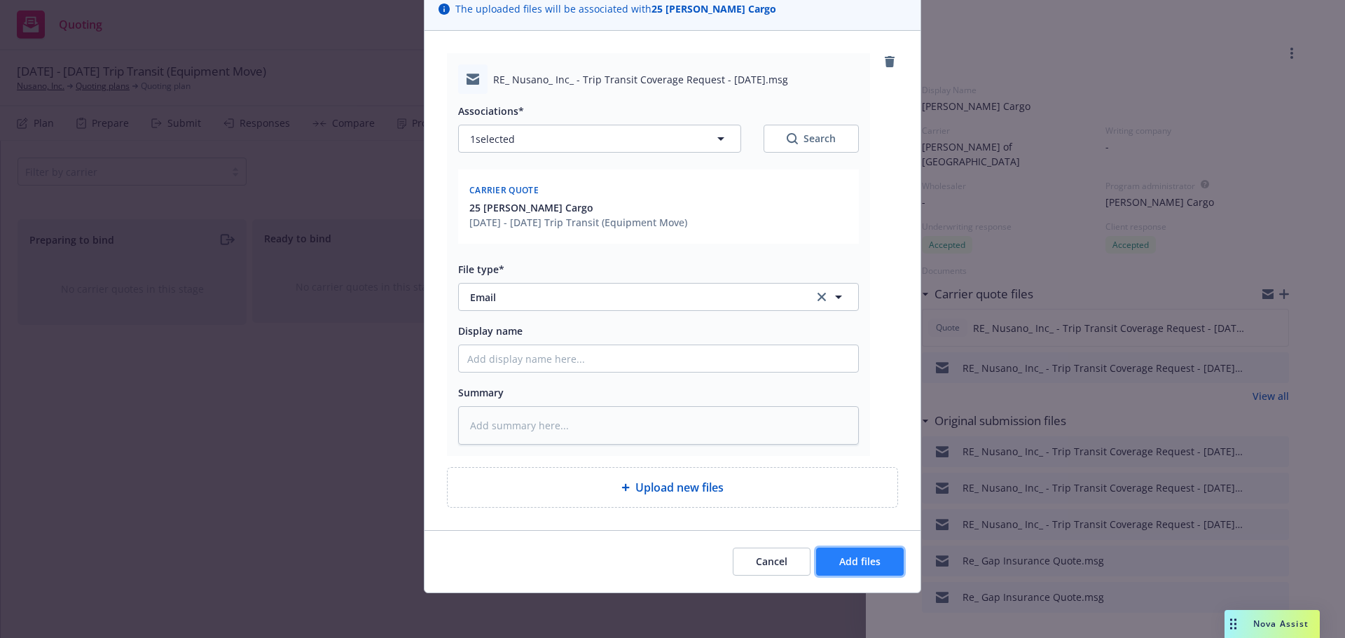
click at [874, 565] on span "Add files" at bounding box center [859, 561] width 41 height 13
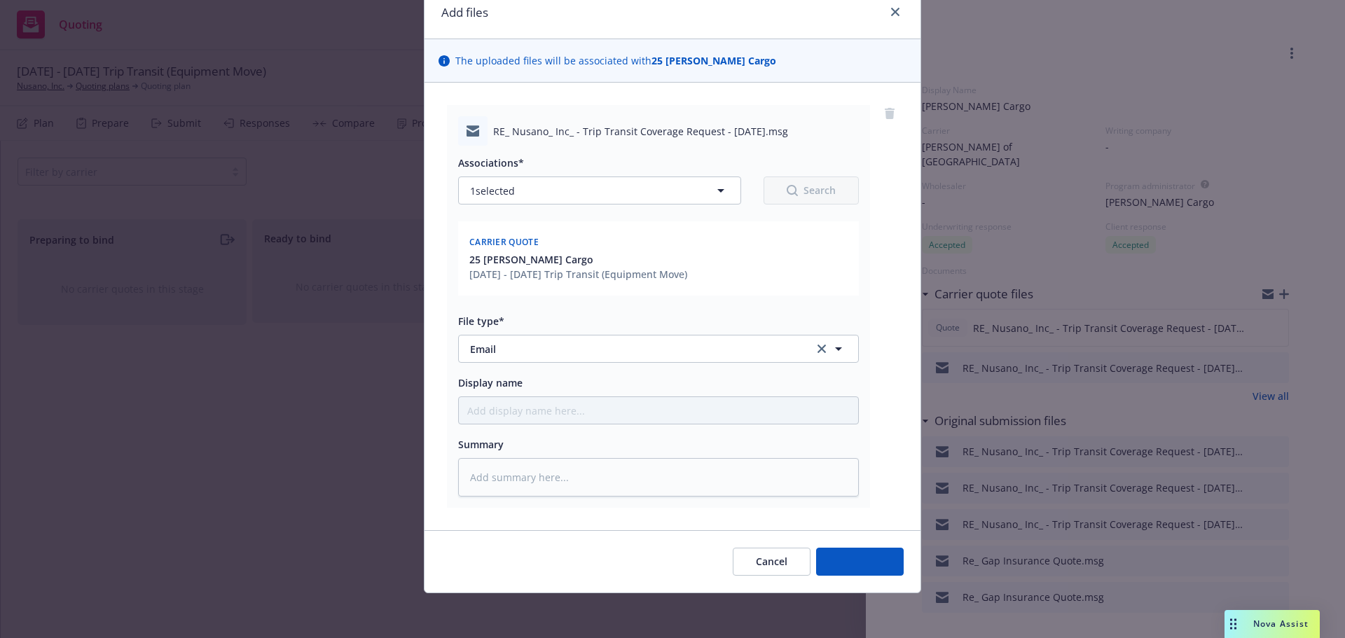
scroll to position [59, 0]
type textarea "x"
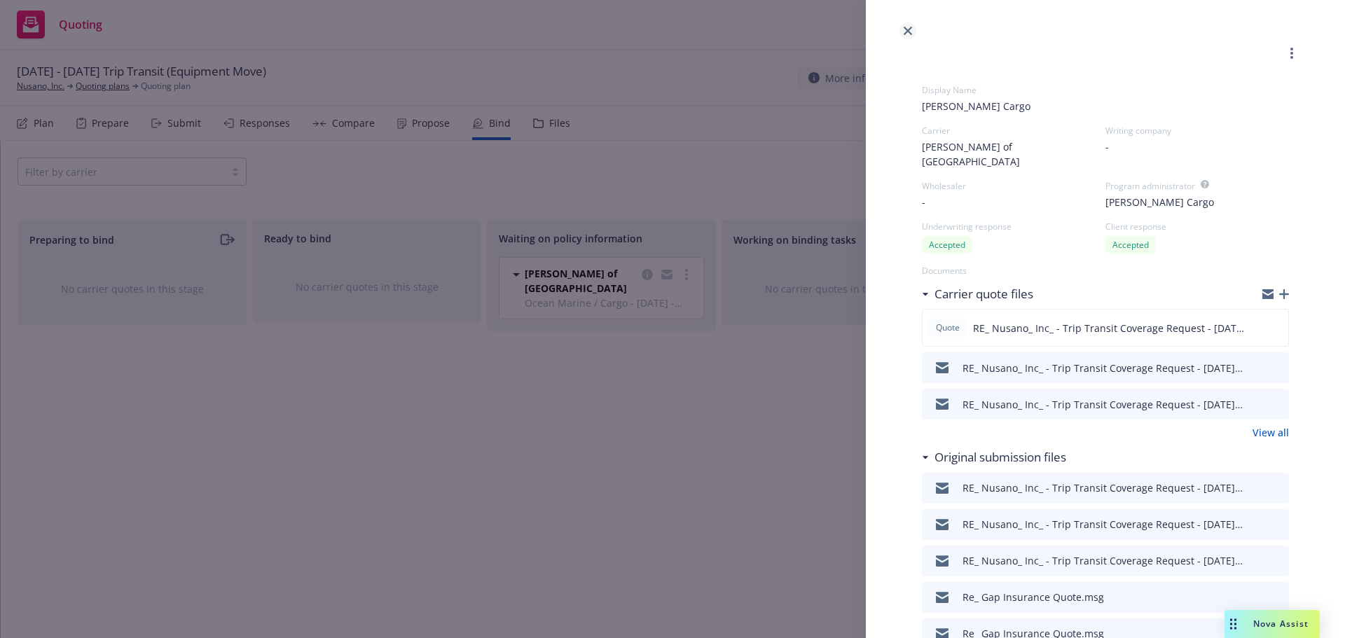
click at [913, 32] on link "close" at bounding box center [908, 30] width 17 height 17
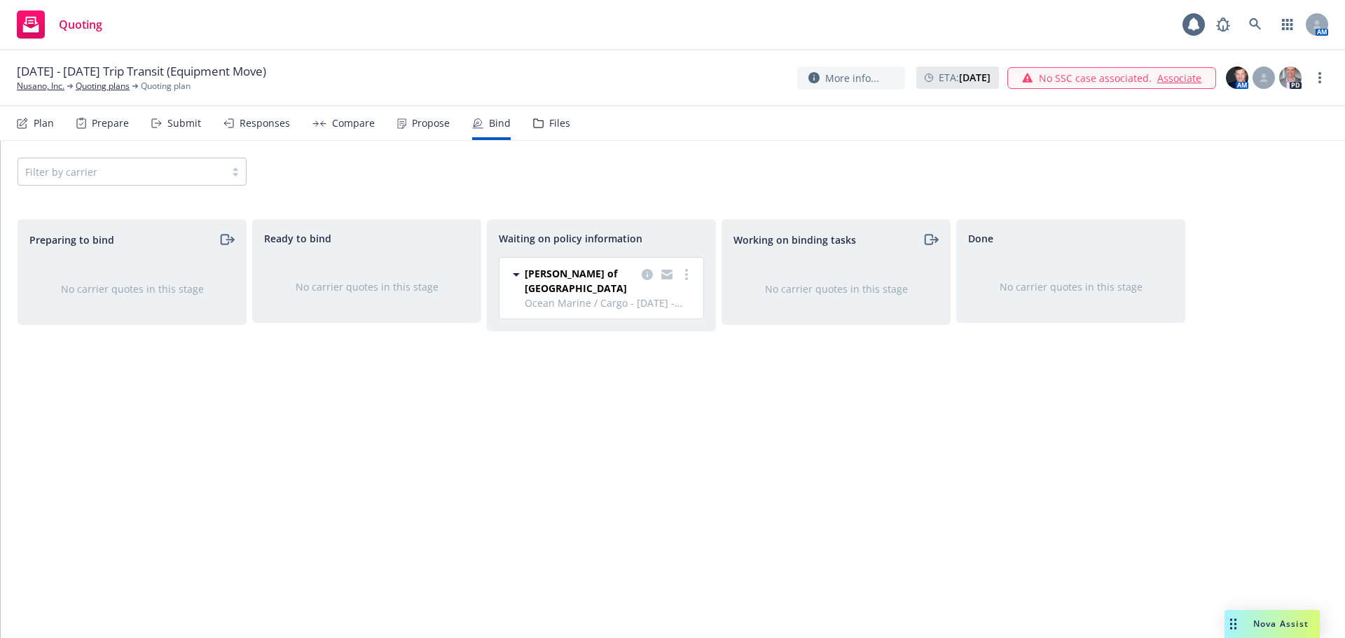
click at [50, 121] on div "Plan" at bounding box center [44, 123] width 20 height 11
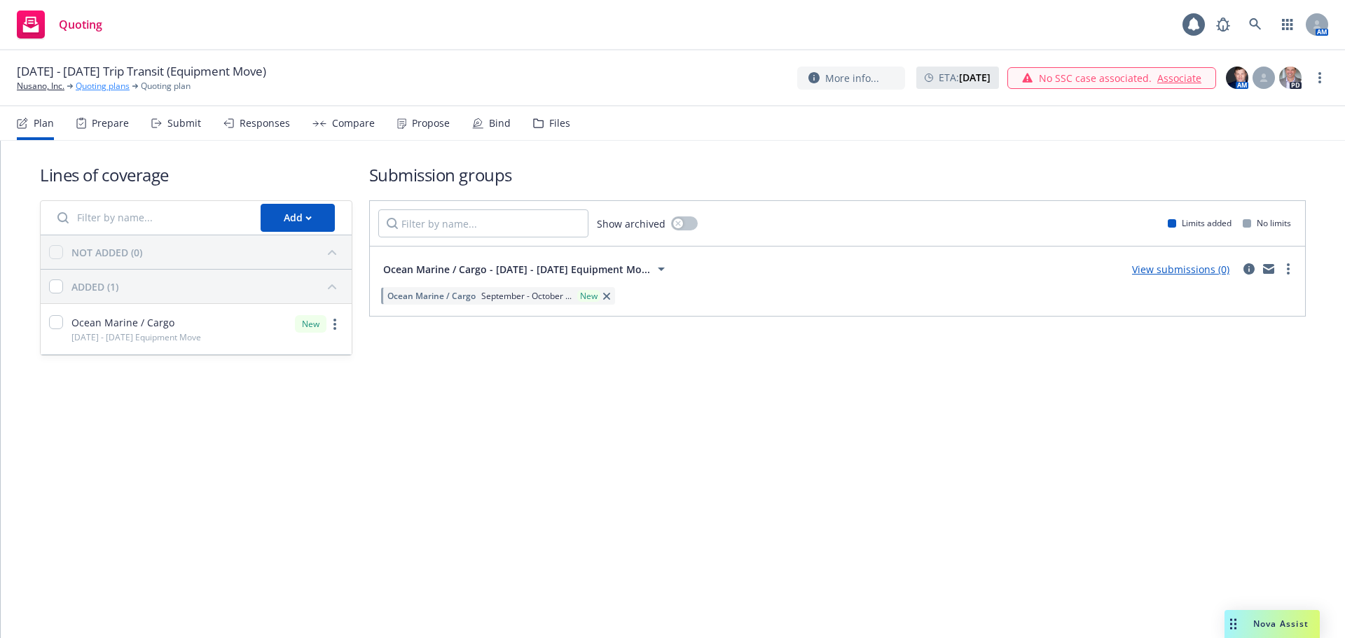
click at [103, 85] on link "Quoting plans" at bounding box center [103, 86] width 54 height 13
